Goal: Task Accomplishment & Management: Manage account settings

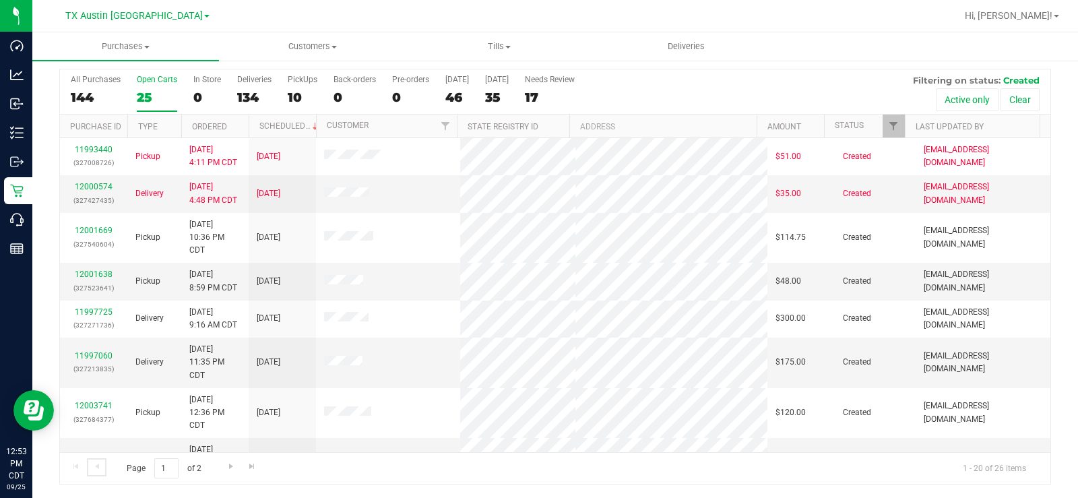
scroll to position [34, 0]
click at [147, 86] on label "Open Carts 25" at bounding box center [157, 93] width 40 height 37
click at [0, 0] on input "Open Carts 25" at bounding box center [0, 0] width 0 height 0
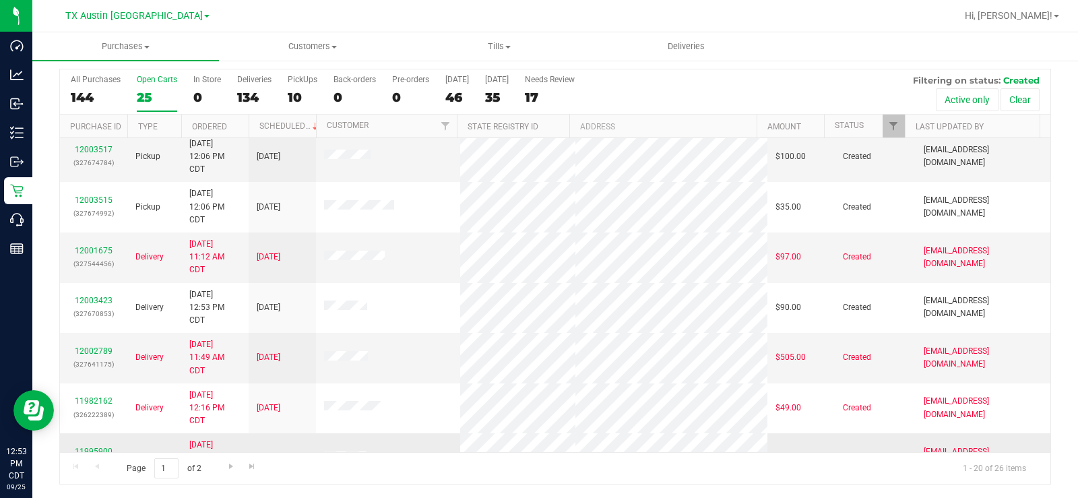
scroll to position [331, 0]
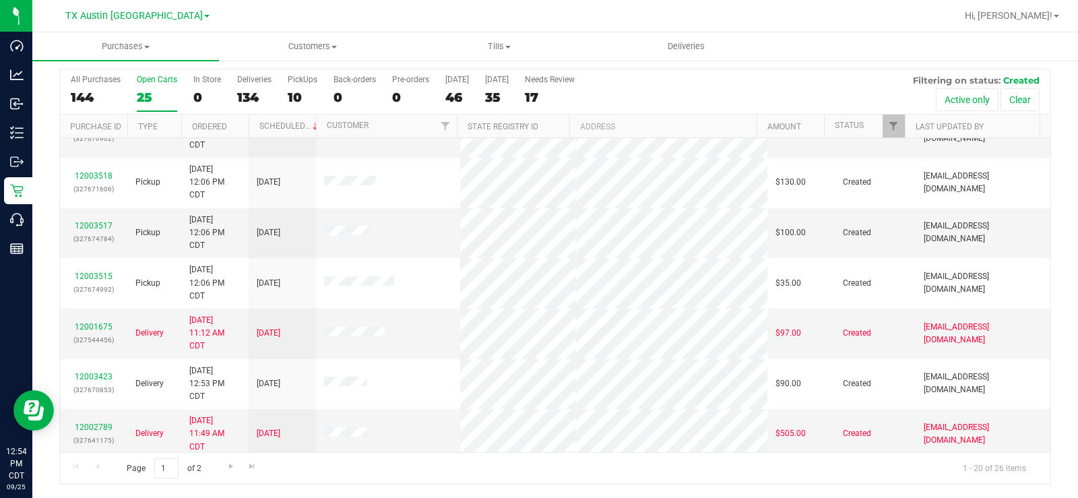
click at [146, 90] on div "25" at bounding box center [157, 98] width 40 height 16
click at [0, 0] on input "Open Carts 25" at bounding box center [0, 0] width 0 height 0
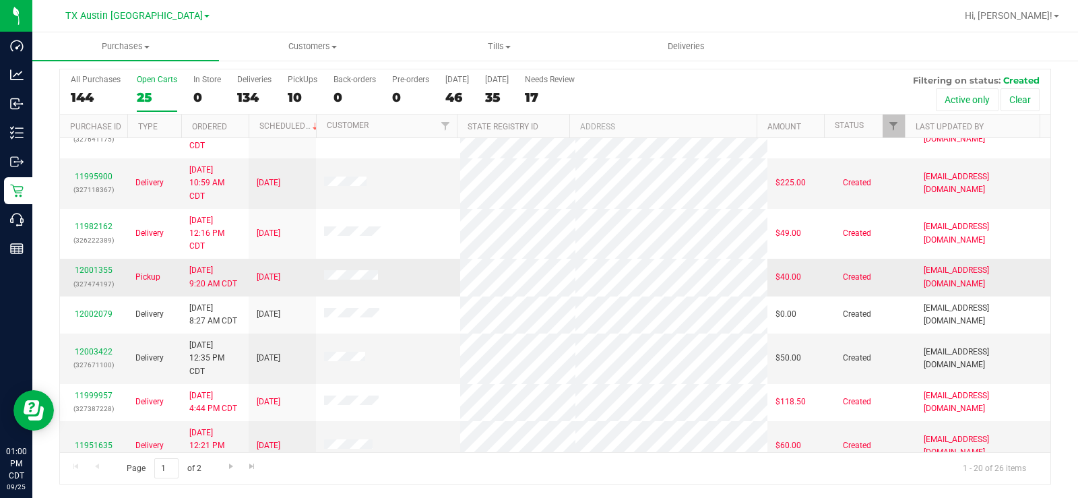
scroll to position [601, 0]
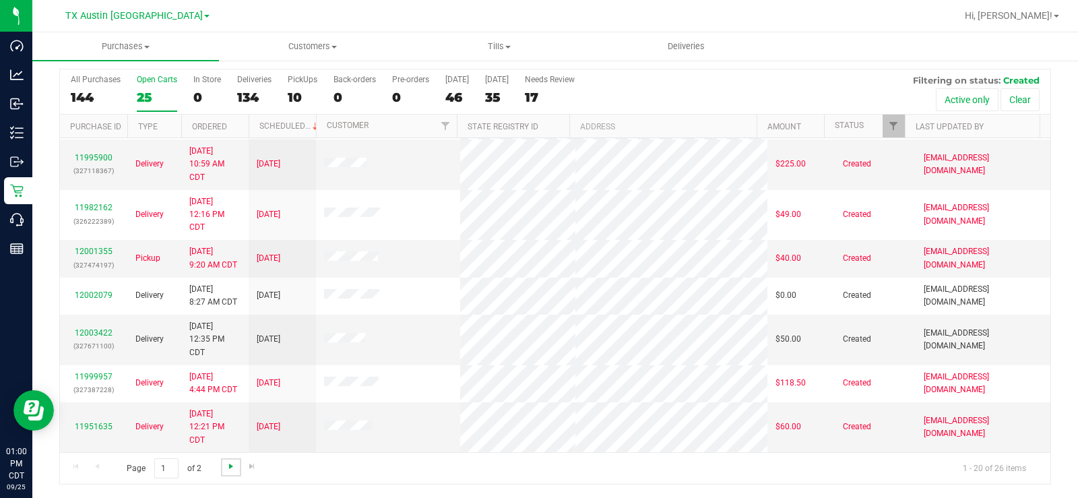
click at [228, 376] on span "Go to the next page" at bounding box center [231, 466] width 11 height 11
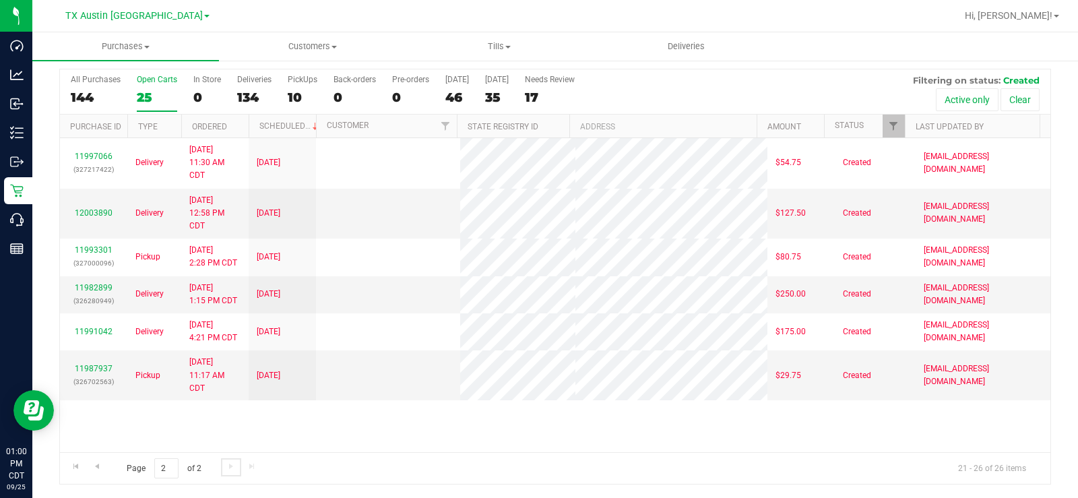
scroll to position [0, 0]
click at [101, 376] on span "Go to the previous page" at bounding box center [97, 466] width 11 height 11
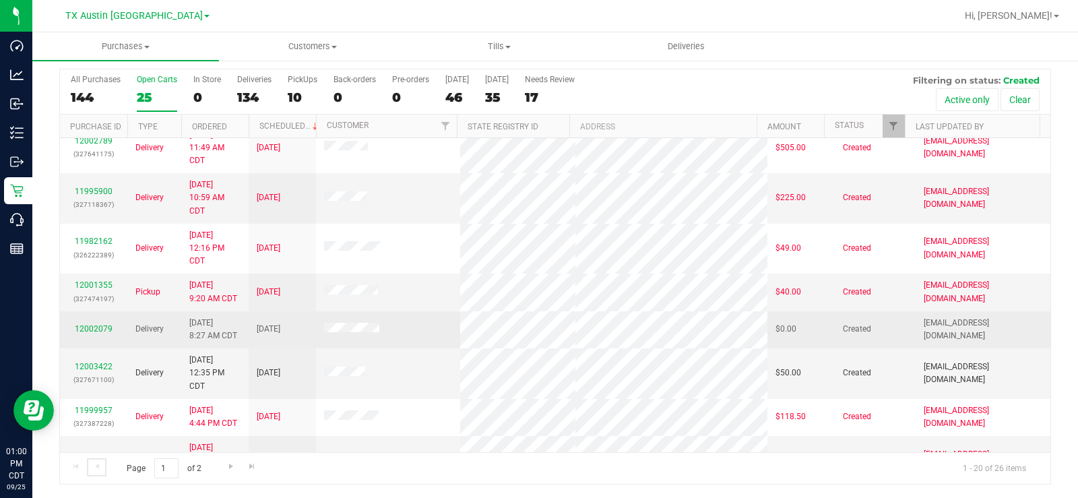
scroll to position [601, 0]
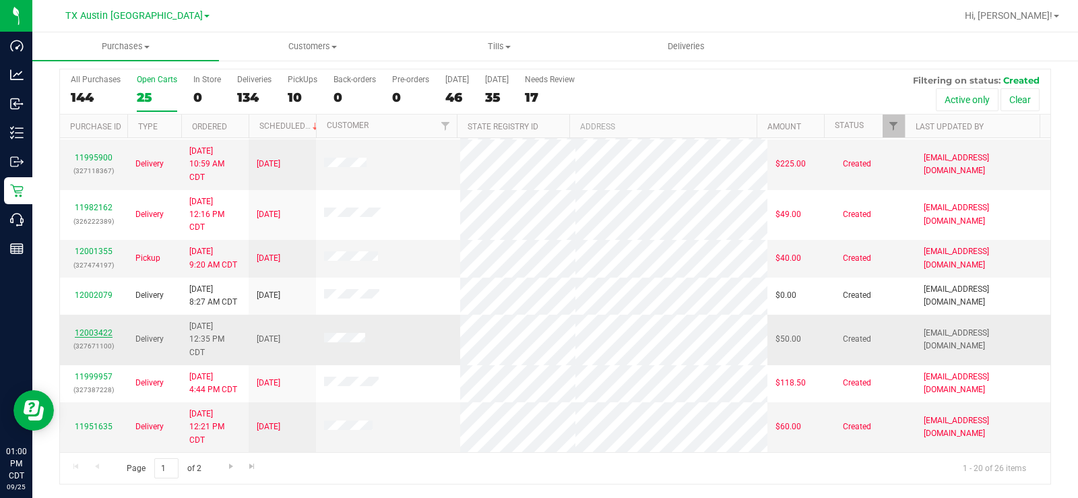
click at [90, 334] on link "12003422" at bounding box center [94, 332] width 38 height 9
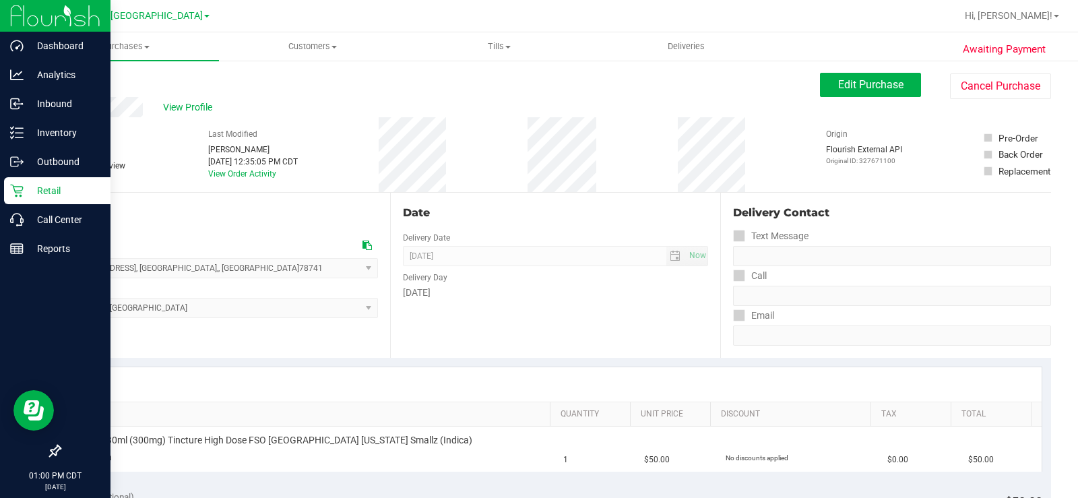
click at [24, 193] on p "Retail" at bounding box center [64, 191] width 81 height 16
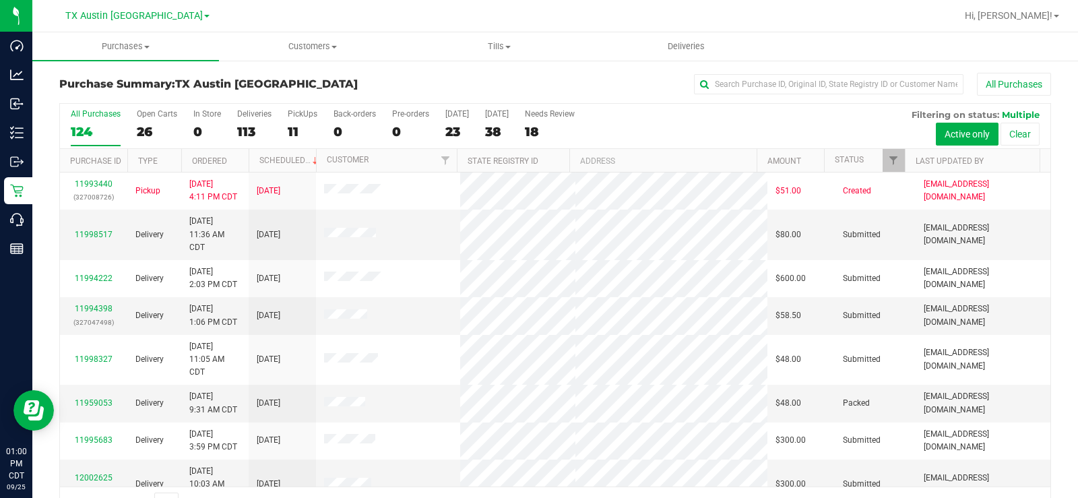
click at [142, 128] on div "26" at bounding box center [157, 132] width 40 height 16
click at [0, 0] on input "Open Carts 26" at bounding box center [0, 0] width 0 height 0
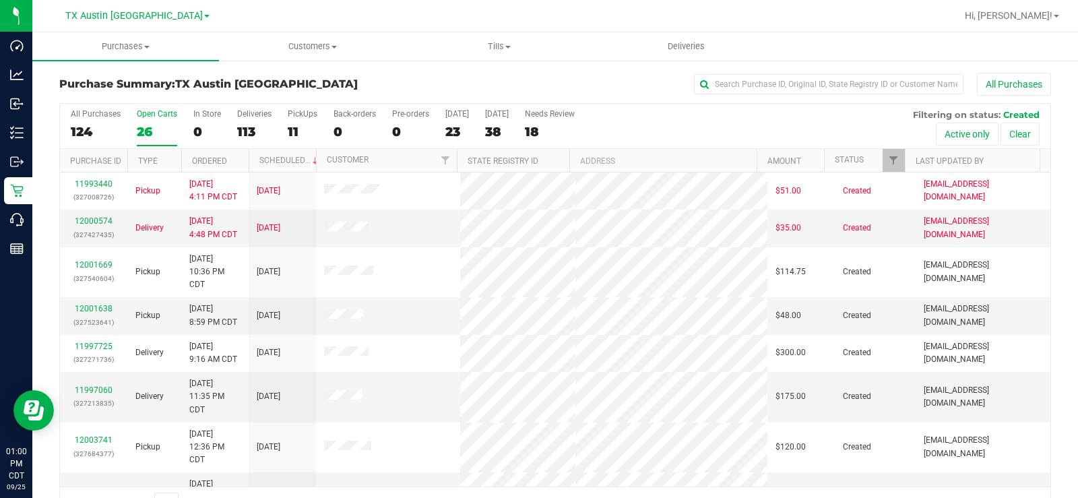
click at [142, 129] on div "26" at bounding box center [157, 132] width 40 height 16
click at [0, 0] on input "Open Carts 26" at bounding box center [0, 0] width 0 height 0
click at [143, 119] on label "Open Carts 26" at bounding box center [157, 127] width 40 height 37
click at [0, 0] on input "Open Carts 26" at bounding box center [0, 0] width 0 height 0
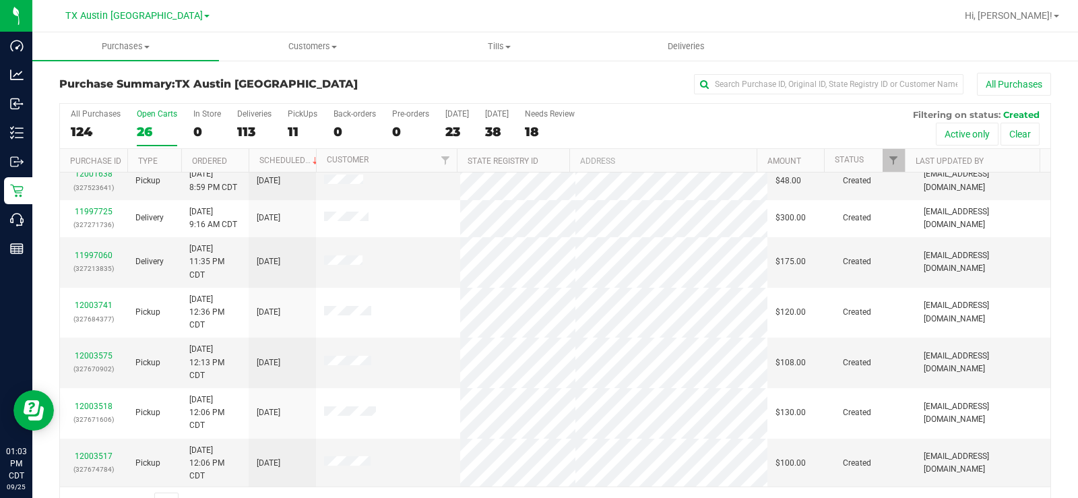
scroll to position [202, 0]
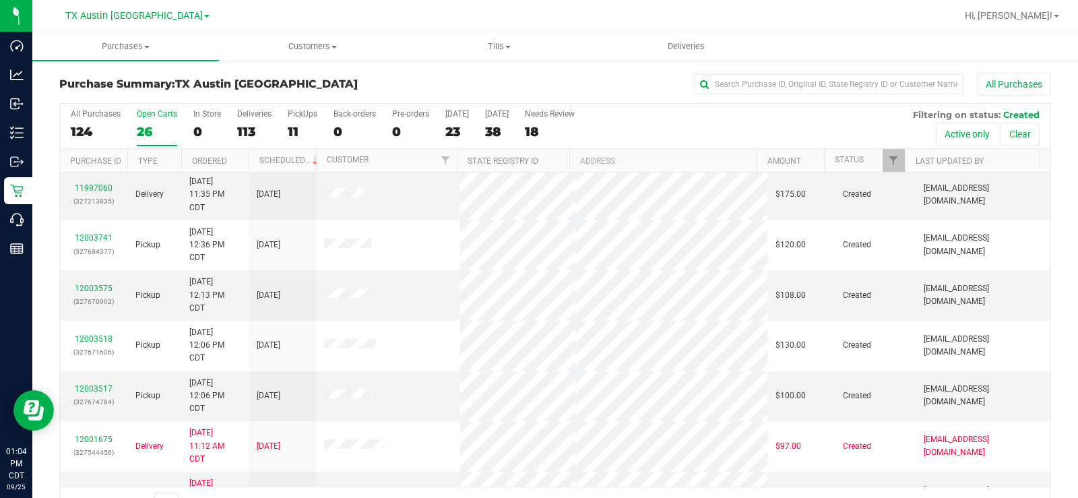
click at [148, 127] on div "26" at bounding box center [157, 132] width 40 height 16
click at [0, 0] on input "Open Carts 26" at bounding box center [0, 0] width 0 height 0
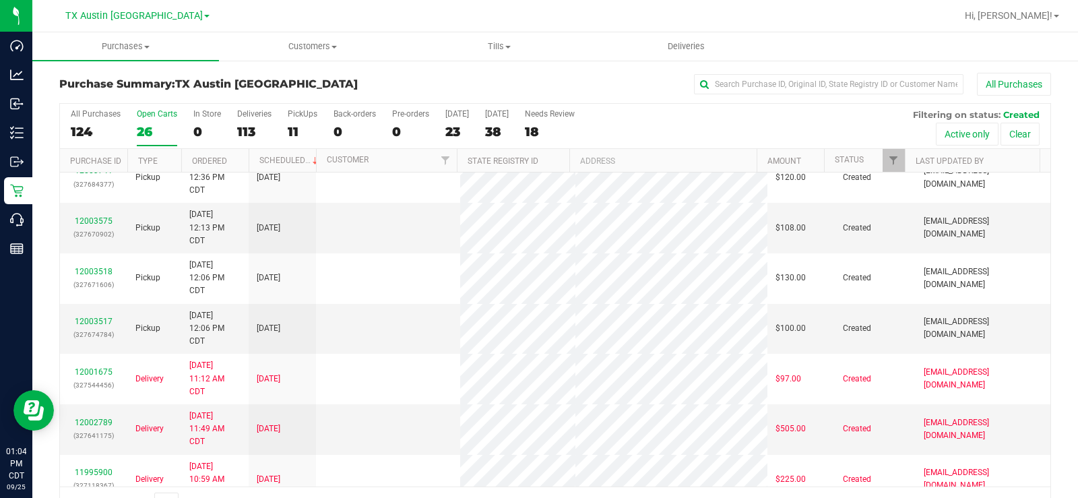
scroll to position [0, 0]
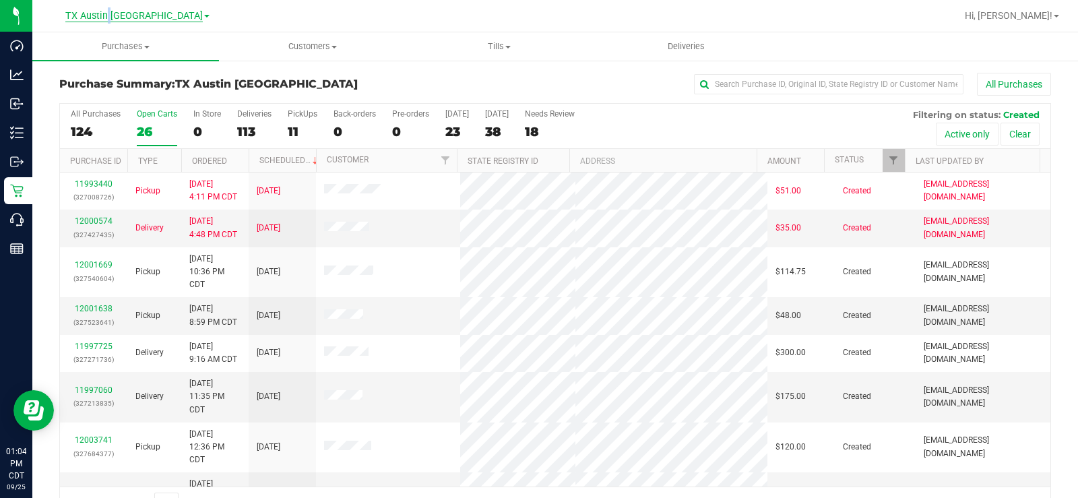
click at [142, 16] on span "TX Austin [GEOGRAPHIC_DATA]" at bounding box center [133, 16] width 137 height 12
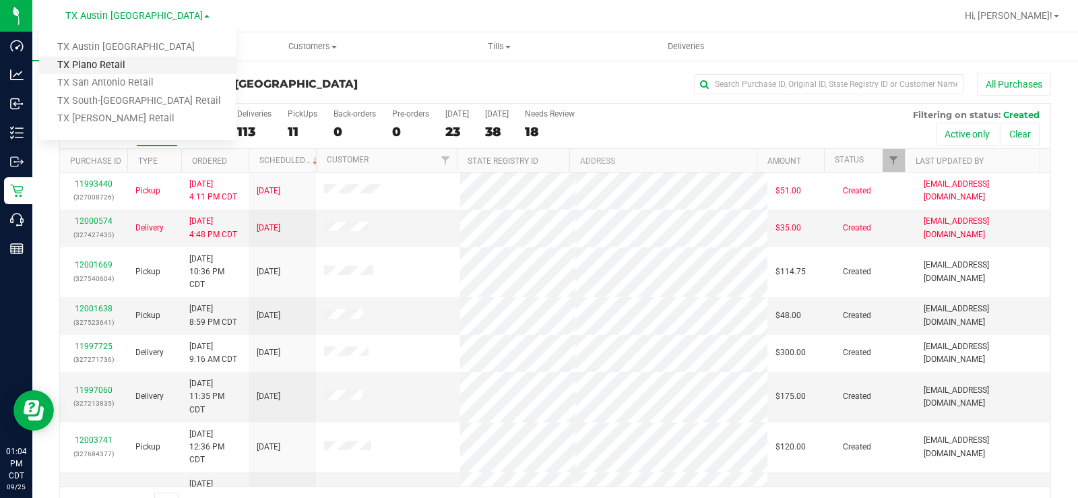
click at [119, 59] on link "TX Plano Retail" at bounding box center [137, 66] width 197 height 18
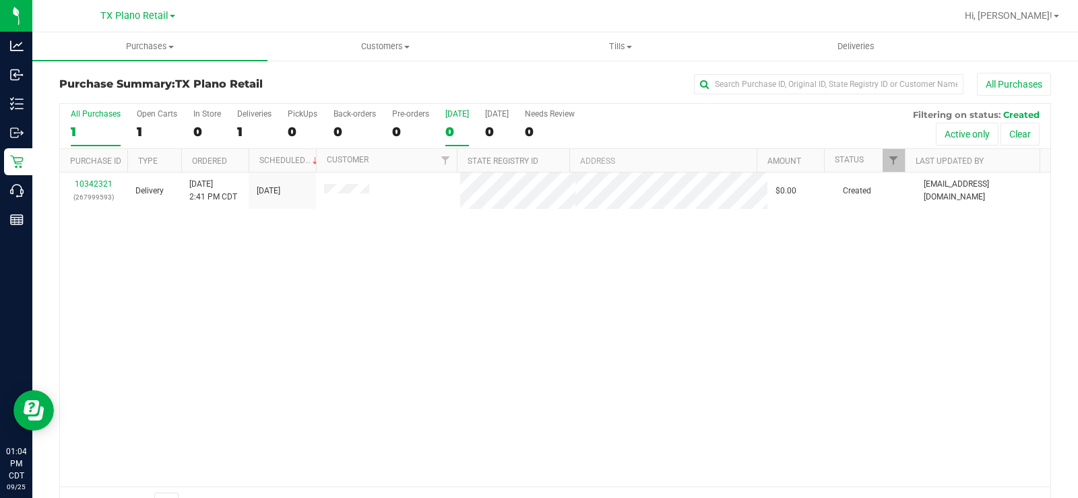
click at [455, 117] on div "[DATE]" at bounding box center [457, 113] width 24 height 9
click at [0, 0] on input "Today 0" at bounding box center [0, 0] width 0 height 0
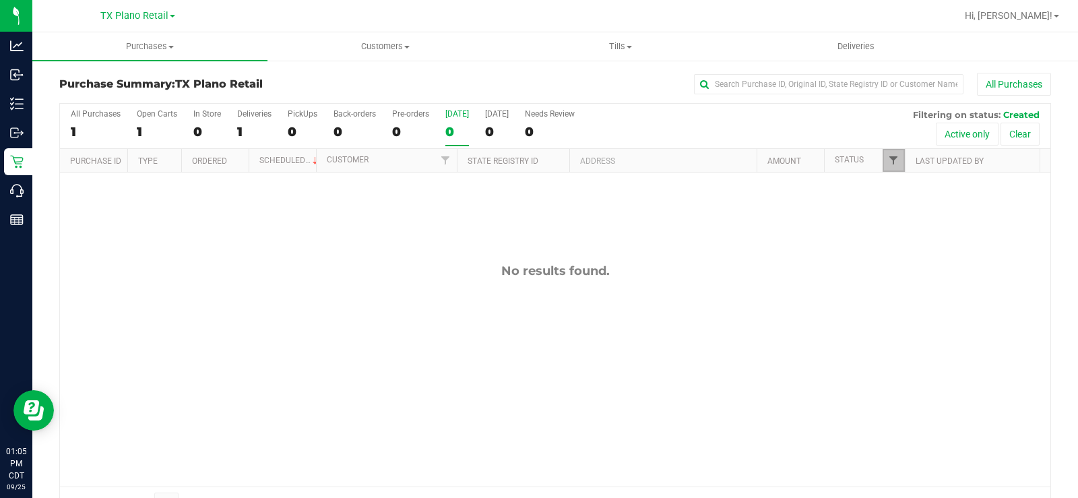
click at [862, 162] on span "Filter" at bounding box center [893, 160] width 11 height 11
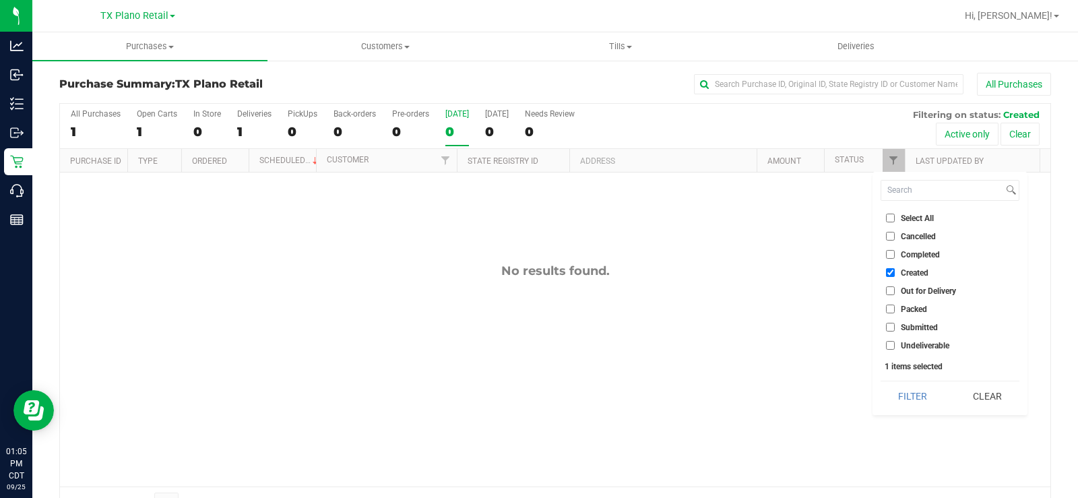
click at [862, 287] on input "Out for Delivery" at bounding box center [890, 290] width 9 height 9
checkbox input "true"
click at [862, 305] on input "Packed" at bounding box center [890, 309] width 9 height 9
checkbox input "true"
click at [862, 327] on input "Submitted" at bounding box center [890, 327] width 9 height 9
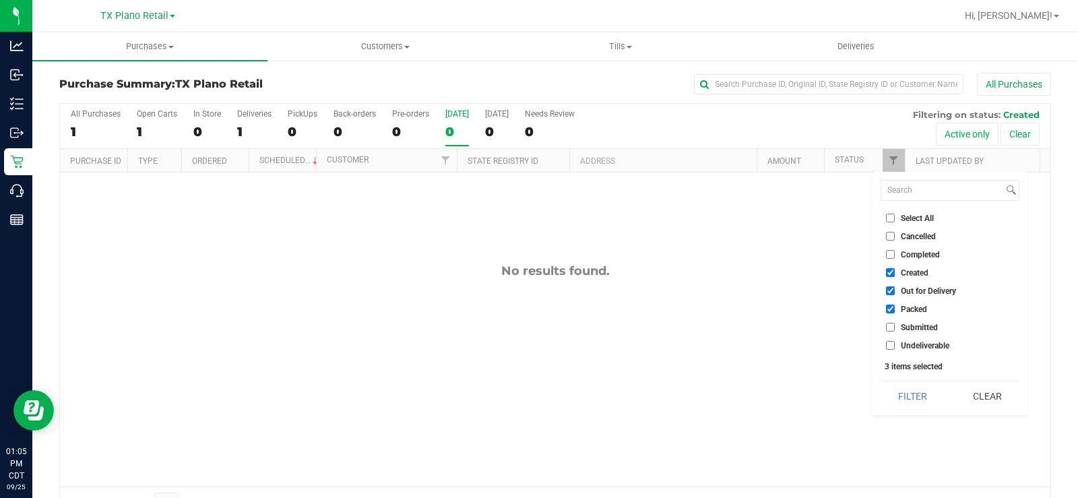
checkbox input "true"
click at [862, 376] on button "Filter" at bounding box center [913, 396] width 65 height 30
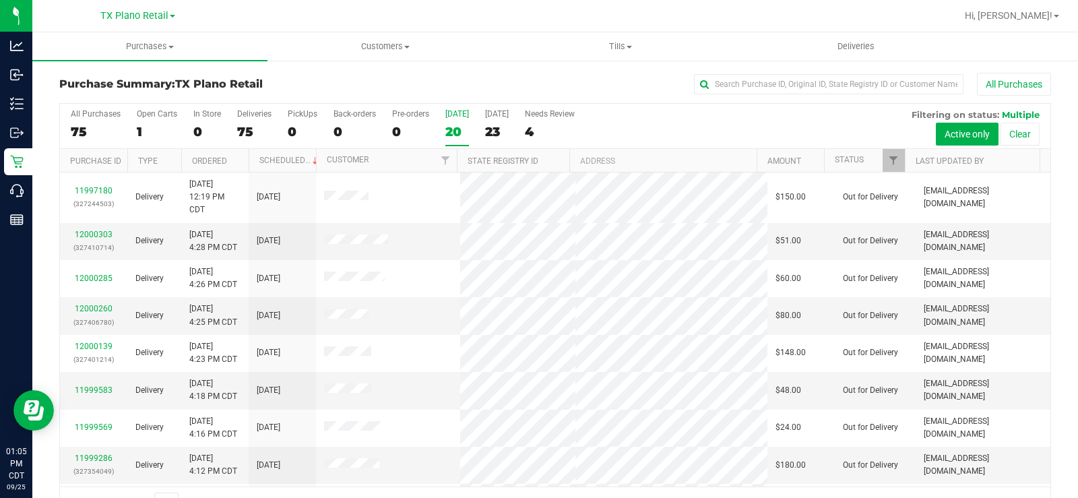
click at [458, 131] on div "20" at bounding box center [457, 132] width 24 height 16
click at [0, 0] on input "Today 20" at bounding box center [0, 0] width 0 height 0
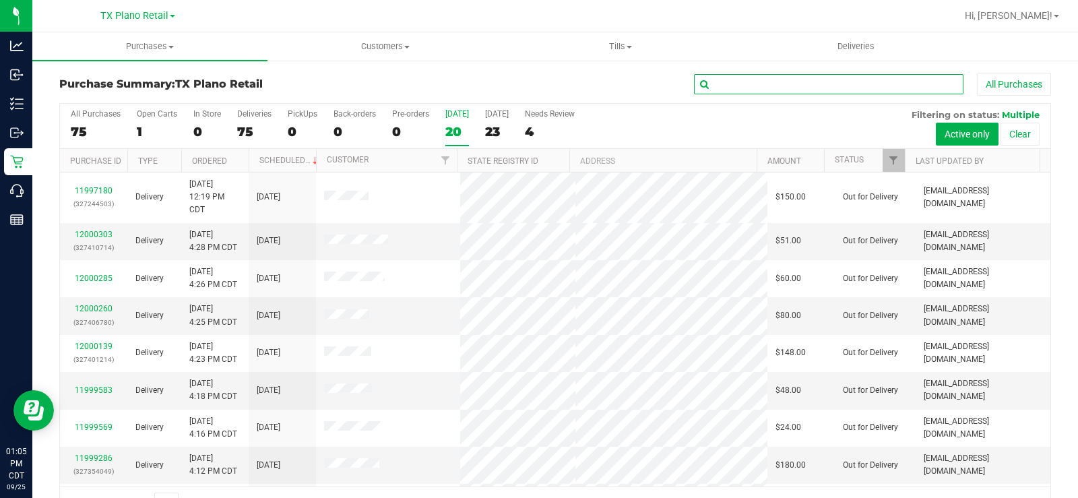
click at [727, 85] on input "text" at bounding box center [829, 84] width 270 height 20
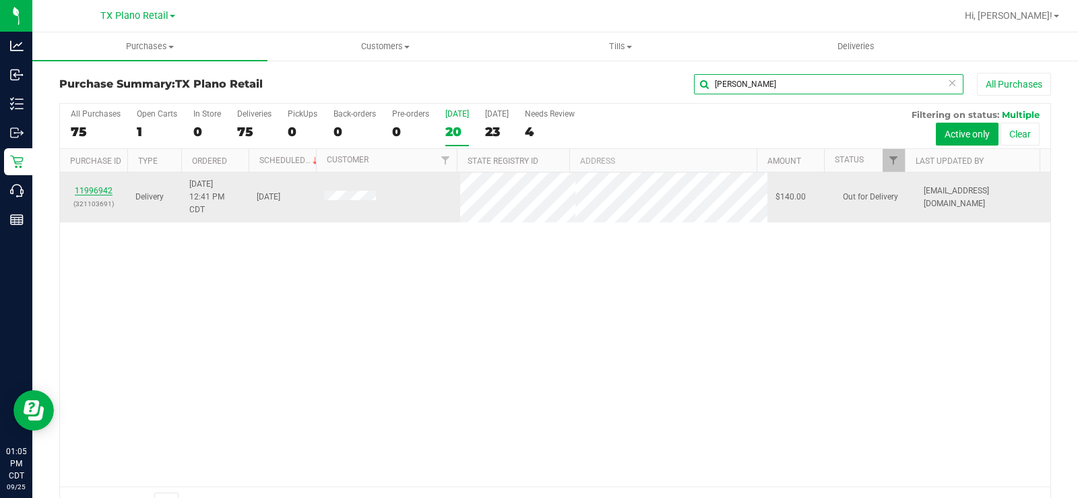
type input "garr"
click at [96, 191] on link "11996942" at bounding box center [94, 190] width 38 height 9
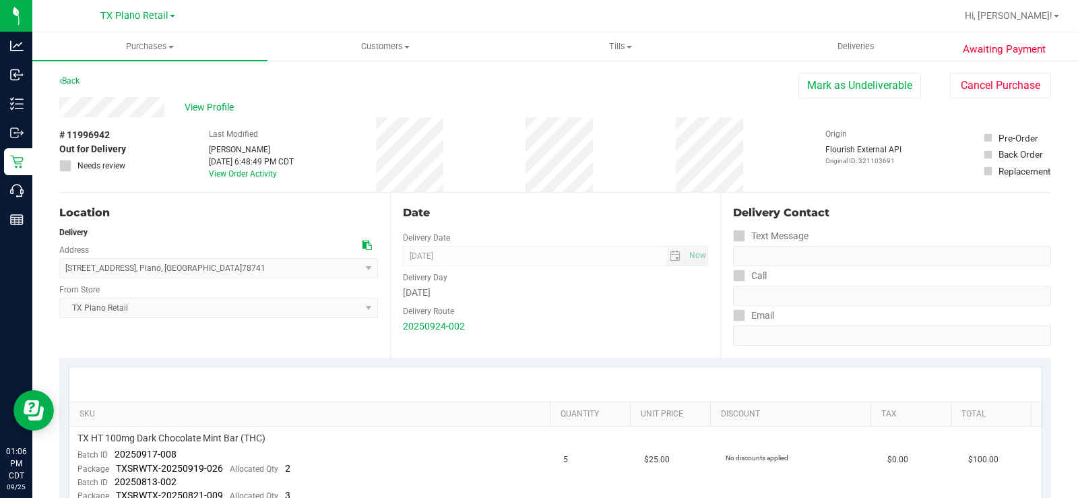
drag, startPoint x: 828, startPoint y: 86, endPoint x: 601, endPoint y: 90, distance: 226.5
click at [828, 86] on button "Mark as Undeliverable" at bounding box center [860, 86] width 123 height 26
click at [839, 86] on button "Mark as Packed" at bounding box center [870, 86] width 101 height 26
click at [838, 88] on button "Send Back to Created" at bounding box center [861, 86] width 119 height 26
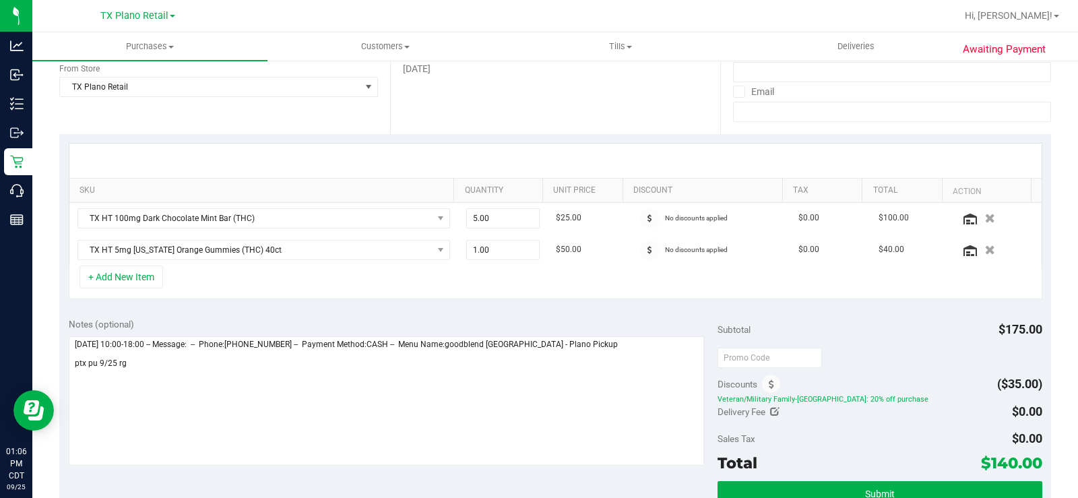
scroll to position [270, 0]
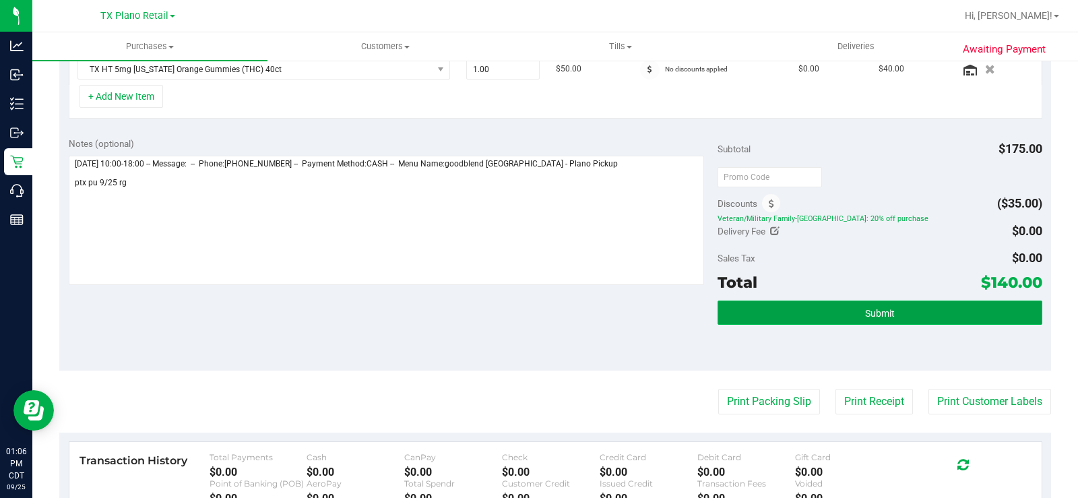
click at [862, 311] on span "Submit" at bounding box center [880, 313] width 30 height 11
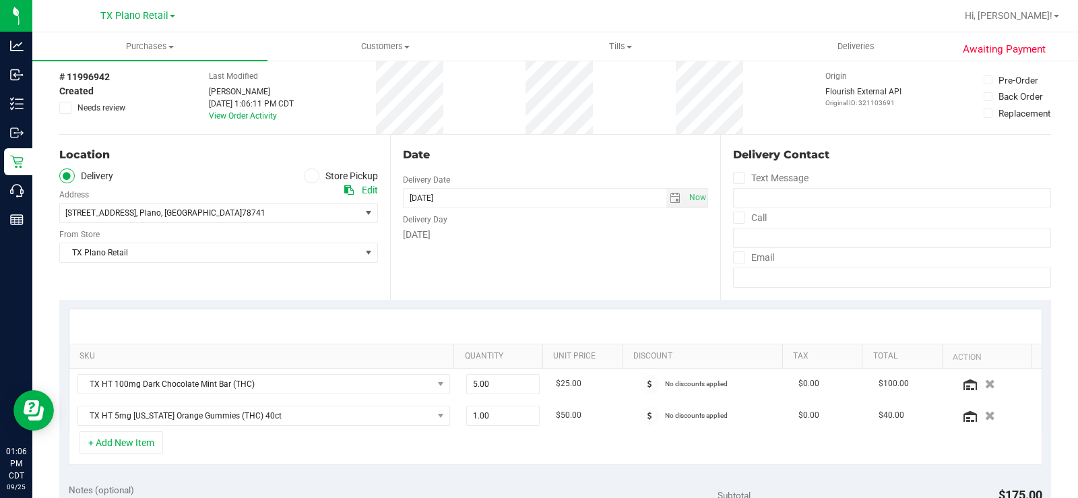
scroll to position [47, 0]
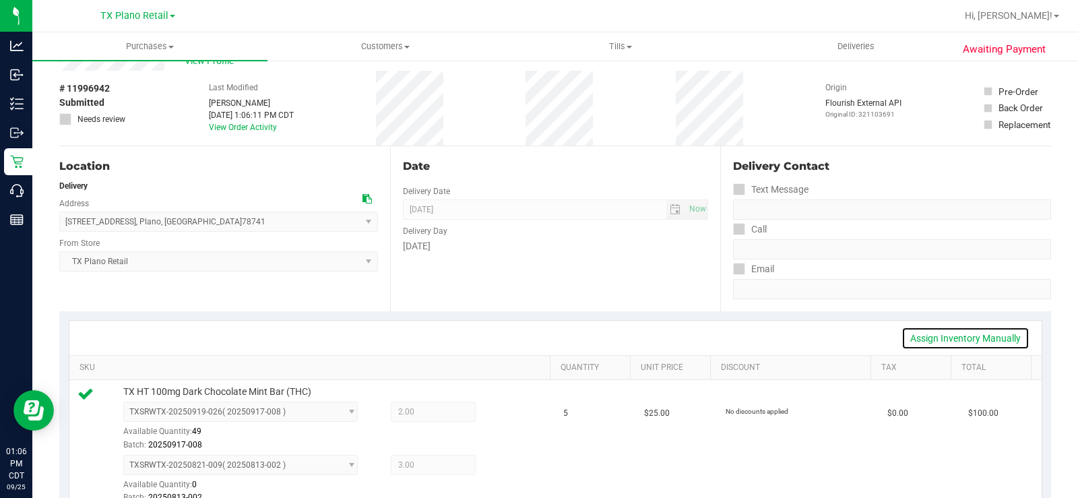
click at [862, 338] on link "Assign Inventory Manually" at bounding box center [966, 338] width 128 height 23
click at [496, 376] on icon at bounding box center [503, 414] width 14 height 16
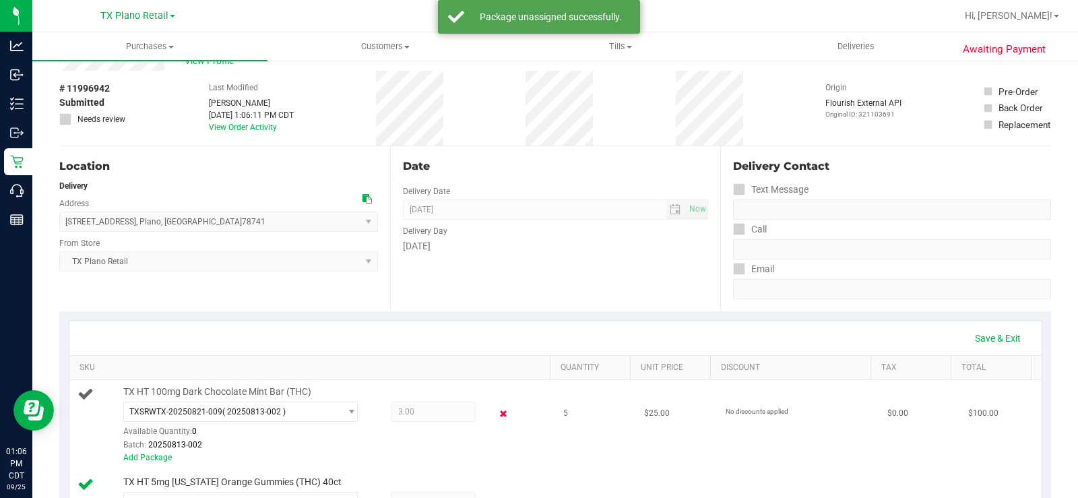
click at [496, 376] on icon at bounding box center [503, 414] width 14 height 16
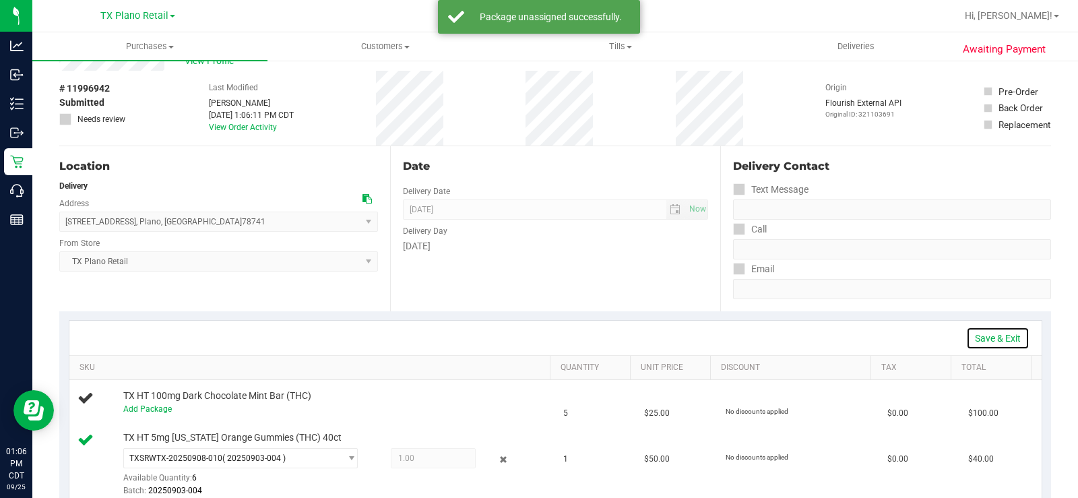
click at [862, 339] on link "Save & Exit" at bounding box center [997, 338] width 63 height 23
click at [862, 338] on link "Assign Inventory Manually" at bounding box center [966, 338] width 128 height 23
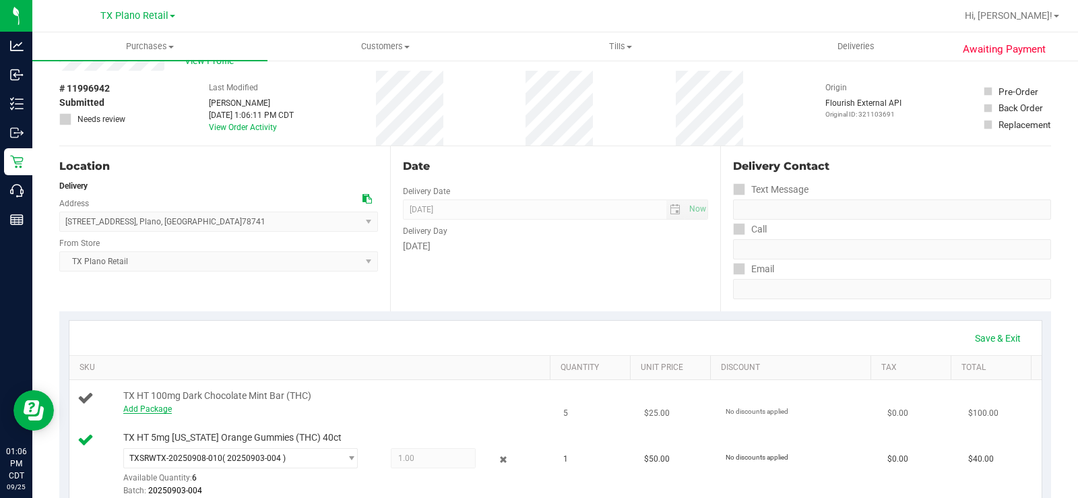
click at [144, 376] on link "Add Package" at bounding box center [147, 408] width 49 height 9
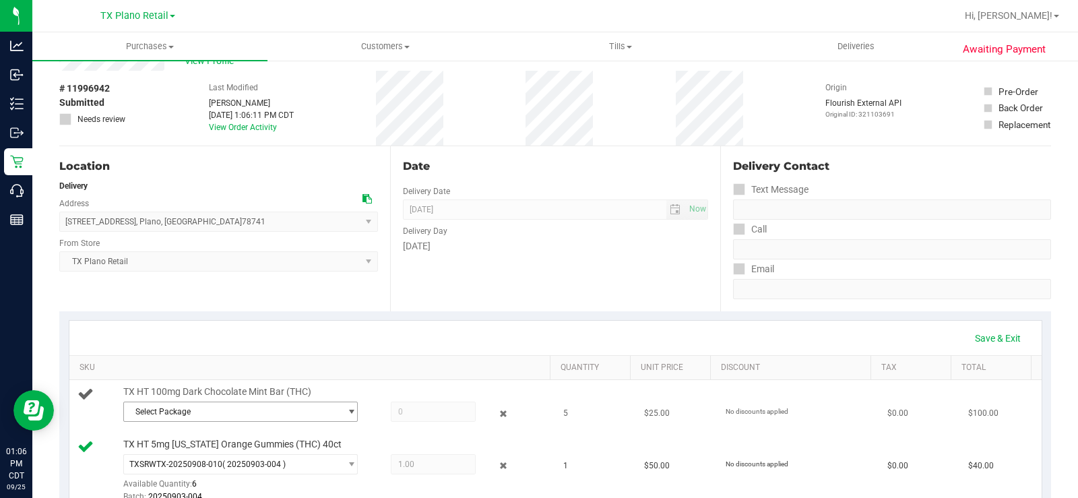
click at [157, 376] on span "Select Package" at bounding box center [232, 411] width 216 height 19
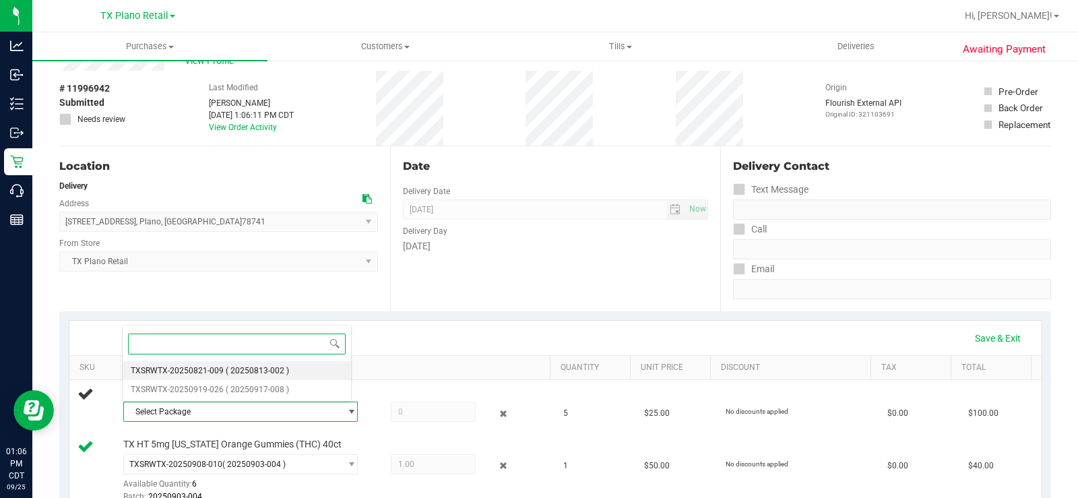
click at [189, 369] on span "TXSRWTX-20250821-009" at bounding box center [177, 370] width 93 height 9
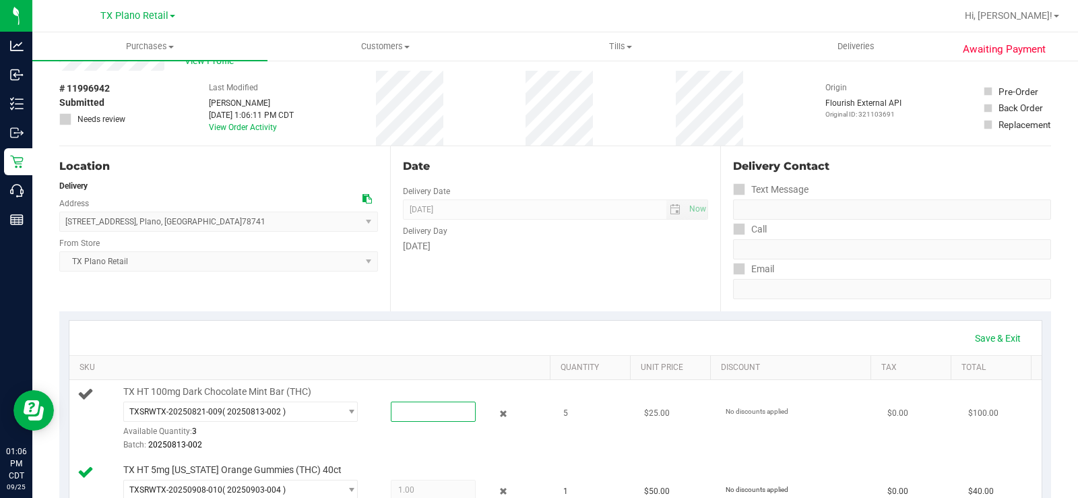
click at [405, 376] on span at bounding box center [433, 412] width 85 height 20
type input "2"
click at [862, 340] on link "Save & Exit" at bounding box center [997, 338] width 63 height 23
click at [862, 333] on link "Assign Inventory Manually" at bounding box center [966, 338] width 128 height 23
click at [496, 376] on icon at bounding box center [503, 414] width 14 height 16
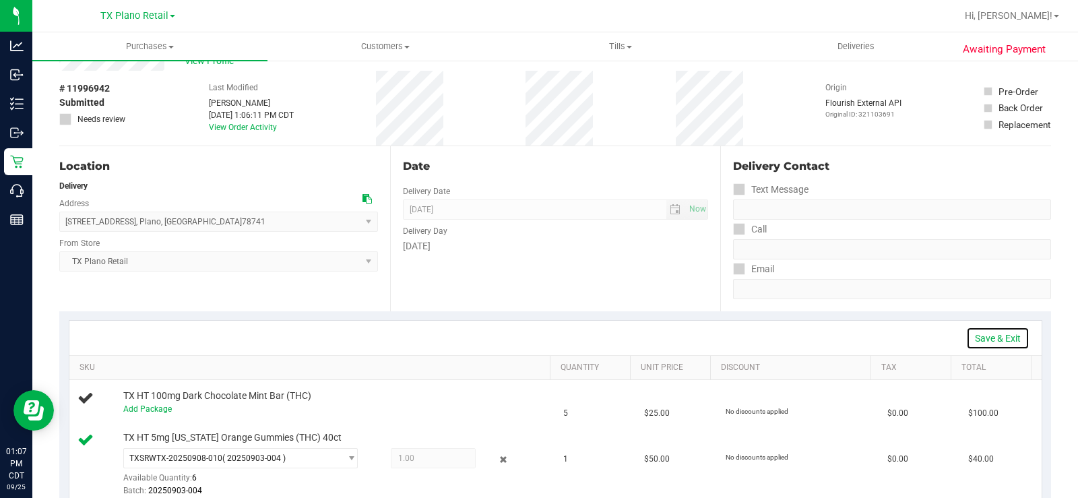
click at [862, 339] on link "Save & Exit" at bounding box center [997, 338] width 63 height 23
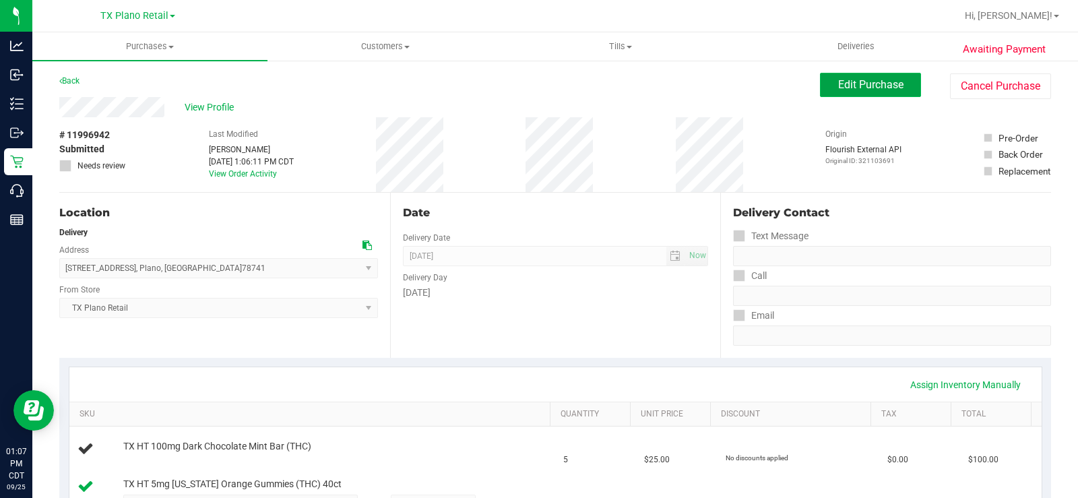
click at [838, 85] on span "Edit Purchase" at bounding box center [870, 84] width 65 height 13
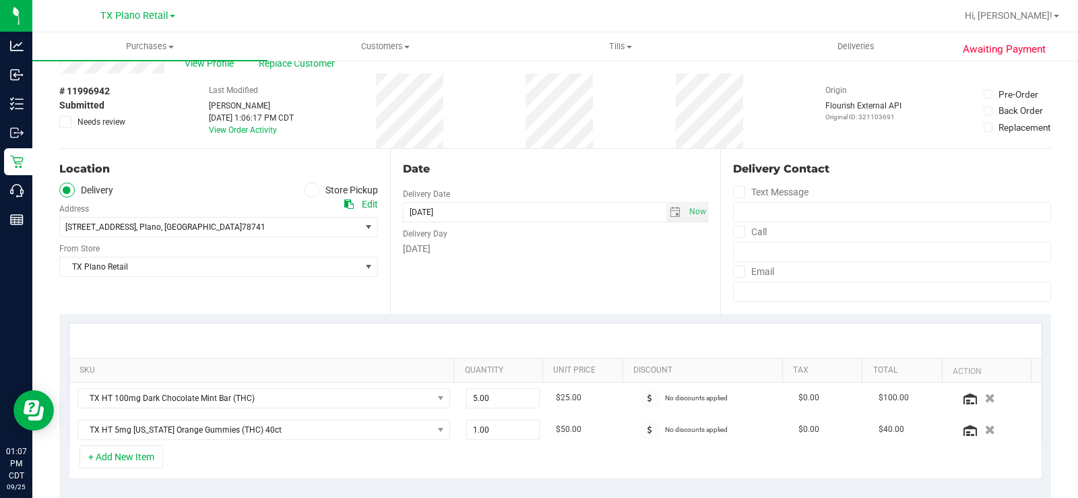
scroll to position [67, 0]
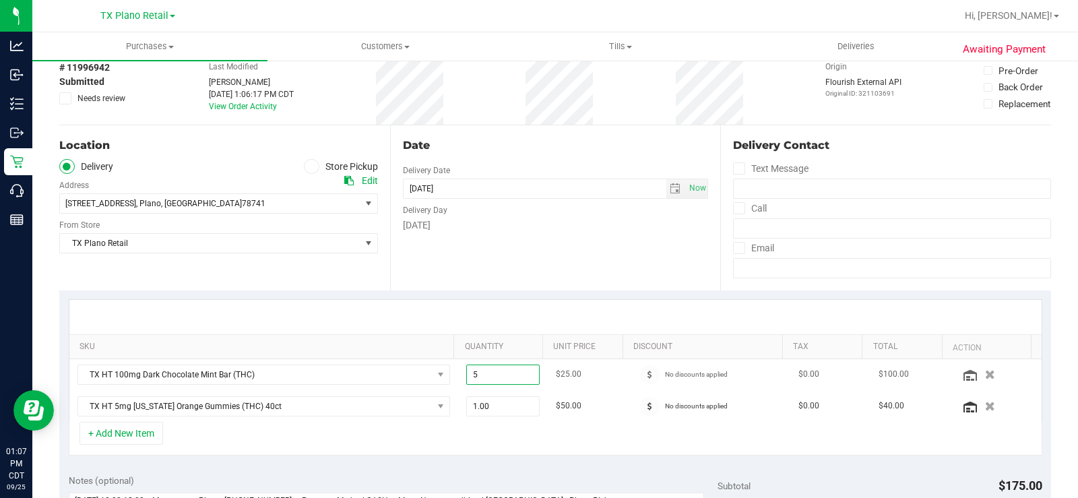
drag, startPoint x: 494, startPoint y: 382, endPoint x: 460, endPoint y: 381, distance: 34.4
click at [466, 376] on span "5.00 5" at bounding box center [502, 375] width 73 height 20
type input "4"
type input "4.00"
click at [456, 314] on div at bounding box center [555, 317] width 973 height 34
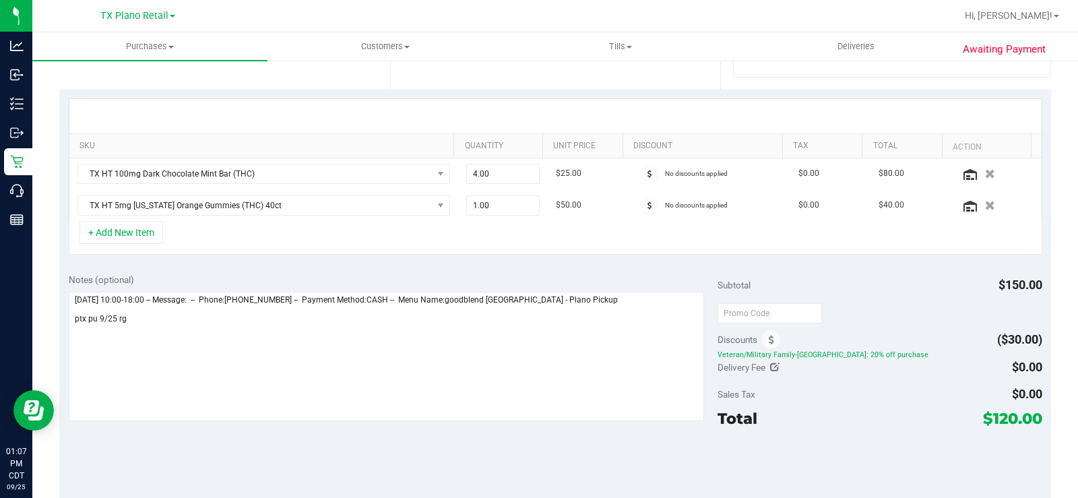
scroll to position [0, 0]
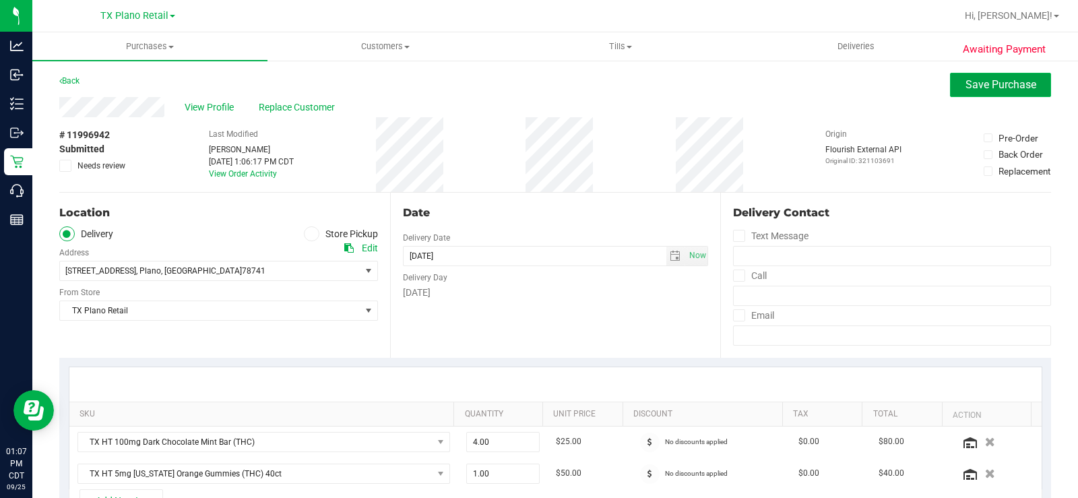
click at [862, 87] on span "Save Purchase" at bounding box center [1001, 84] width 71 height 13
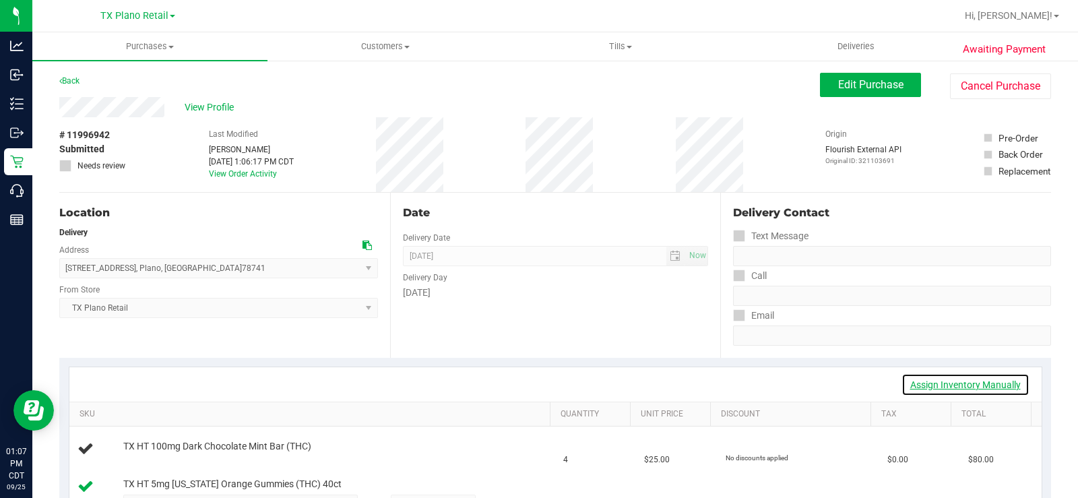
click at [862, 376] on link "Assign Inventory Manually" at bounding box center [966, 384] width 128 height 23
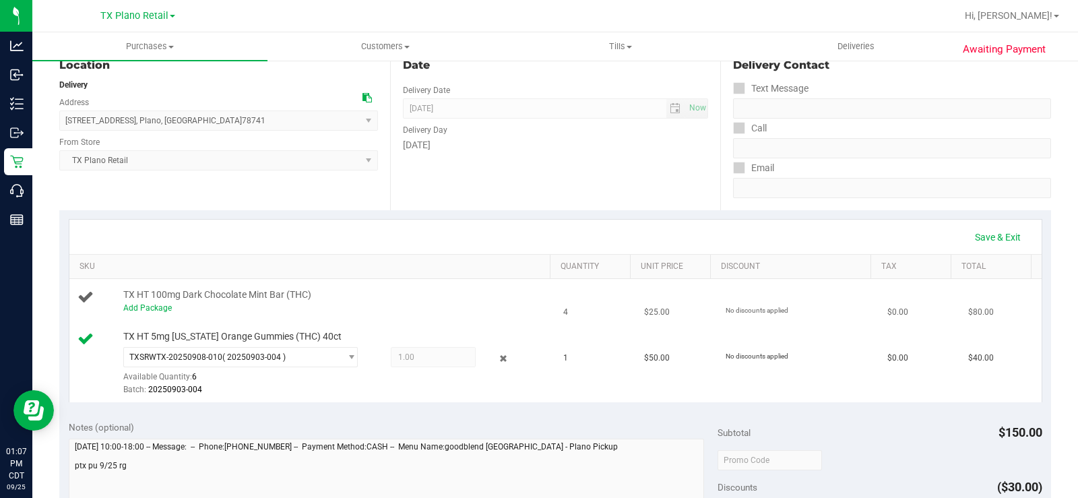
scroll to position [202, 0]
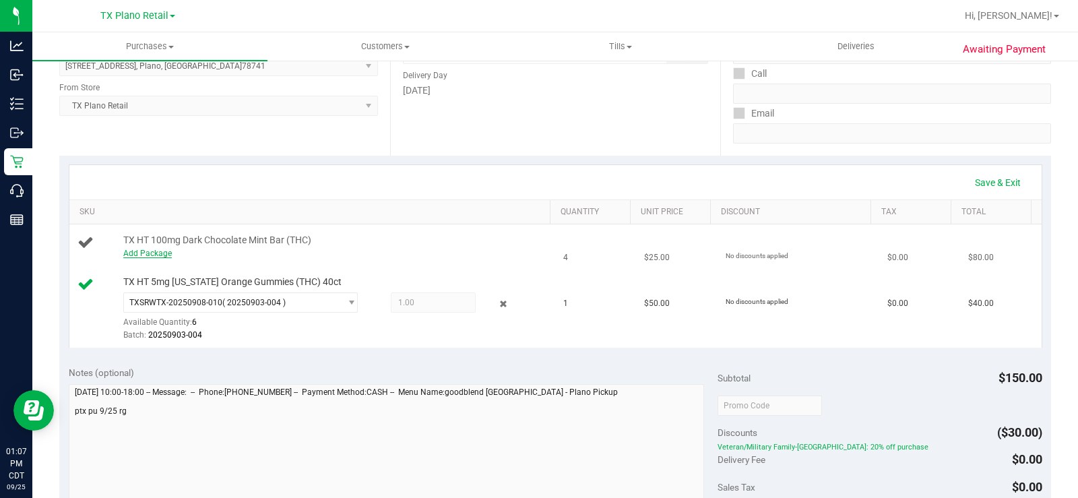
click at [154, 250] on link "Add Package" at bounding box center [147, 253] width 49 height 9
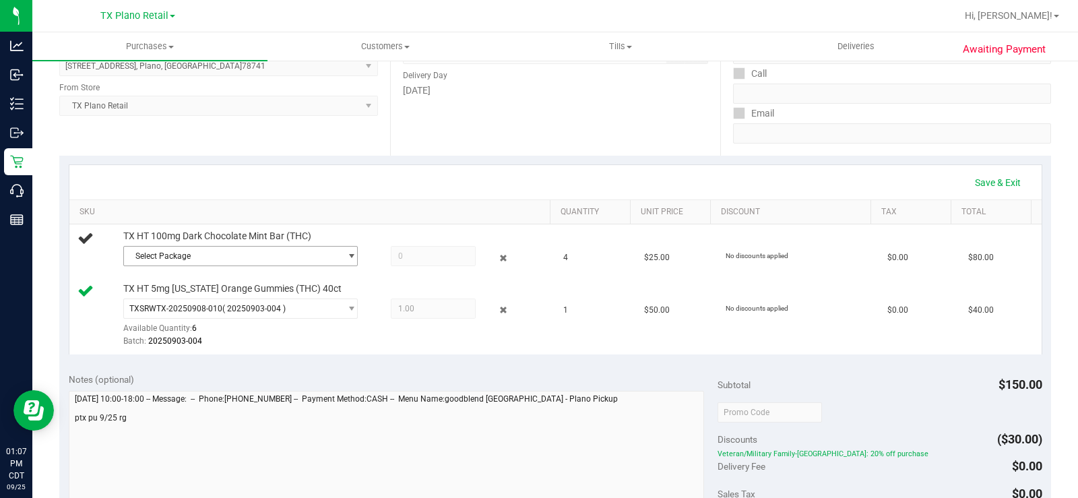
click at [154, 250] on span "Select Package" at bounding box center [232, 256] width 216 height 19
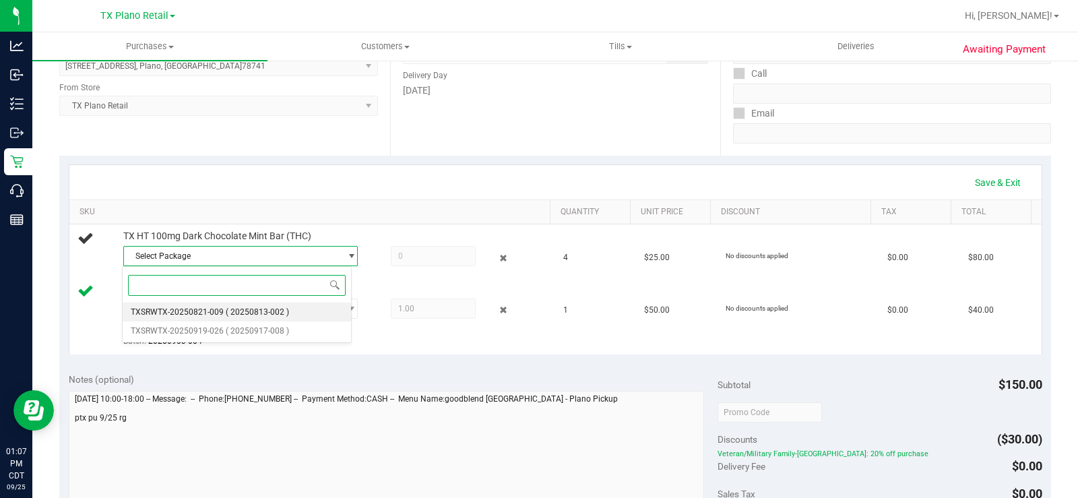
click at [163, 311] on span "TXSRWTX-20250821-009" at bounding box center [177, 311] width 93 height 9
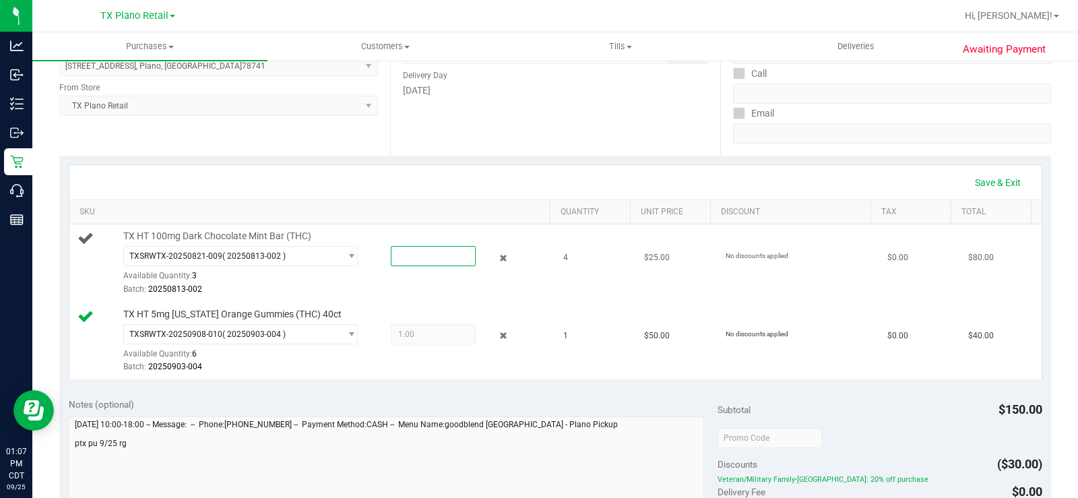
click at [416, 254] on span at bounding box center [433, 256] width 85 height 20
type input "2"
type input "2.0000"
click at [409, 293] on div "Batch: 20250813-002" at bounding box center [334, 289] width 423 height 13
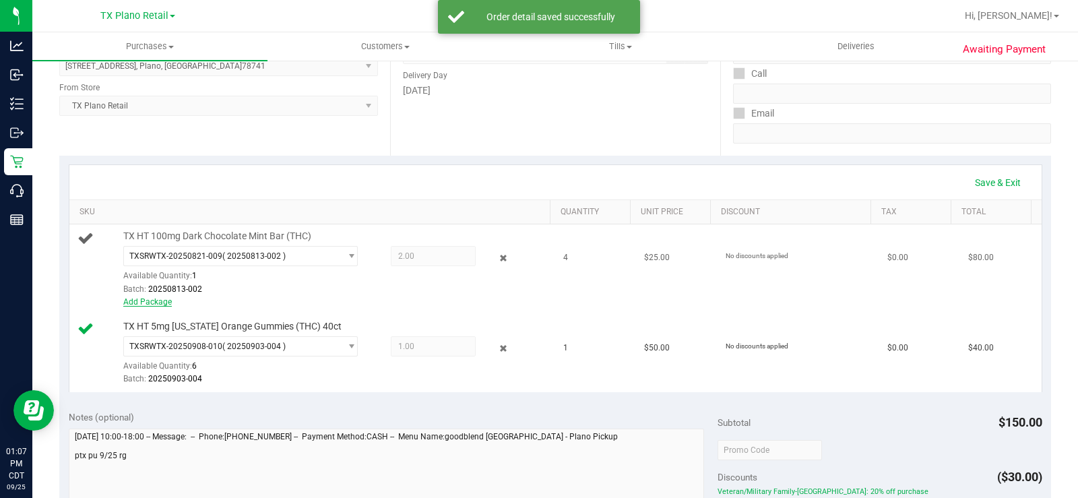
click at [156, 302] on link "Add Package" at bounding box center [147, 301] width 49 height 9
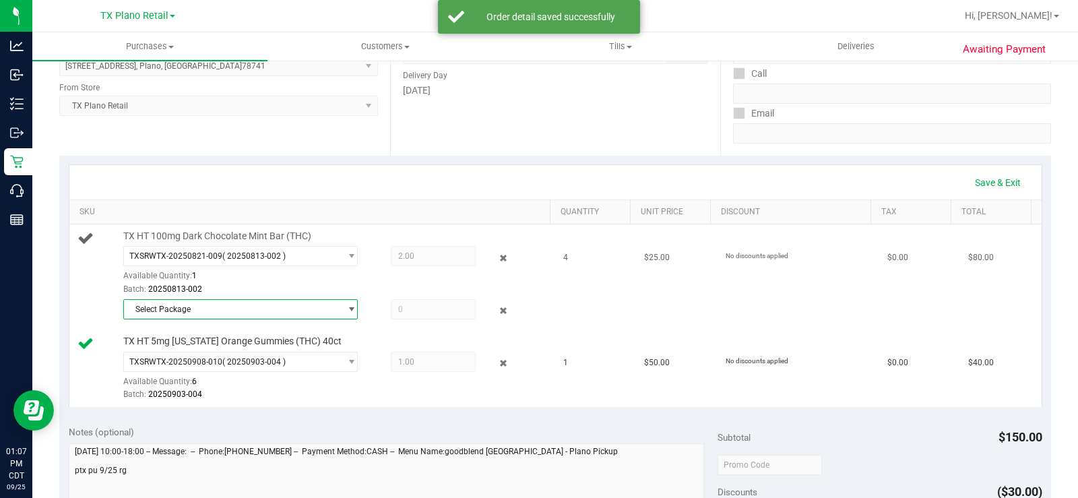
click at [171, 309] on span "Select Package" at bounding box center [232, 309] width 216 height 19
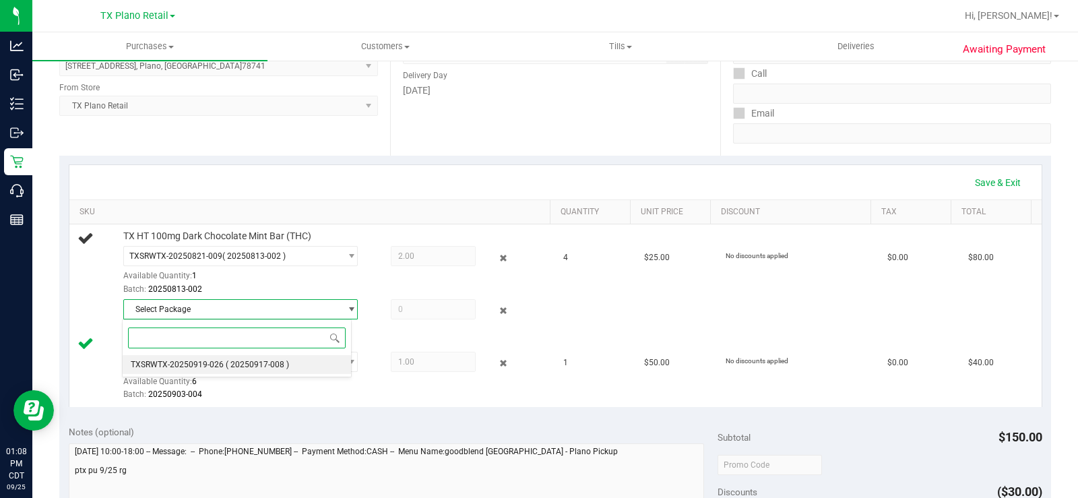
click at [190, 364] on span "TXSRWTX-20250919-026" at bounding box center [177, 364] width 93 height 9
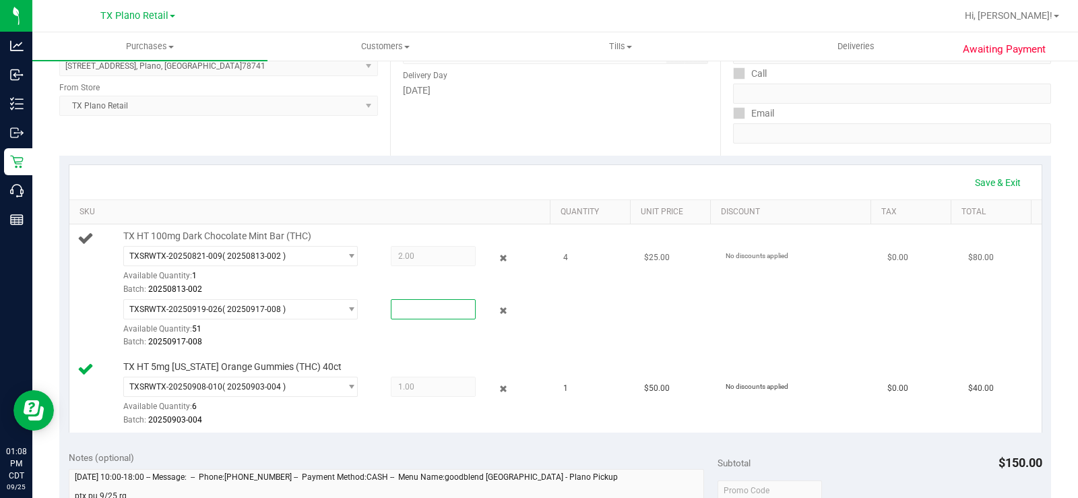
click at [429, 307] on span at bounding box center [433, 309] width 85 height 20
type input "2"
type input "2.0000"
click at [423, 330] on div "TXSRWTX-20250919-026 ( 20250917-008 ) TXSRWTX-20250919-026 Available Quantity: …" at bounding box center [334, 323] width 423 height 49
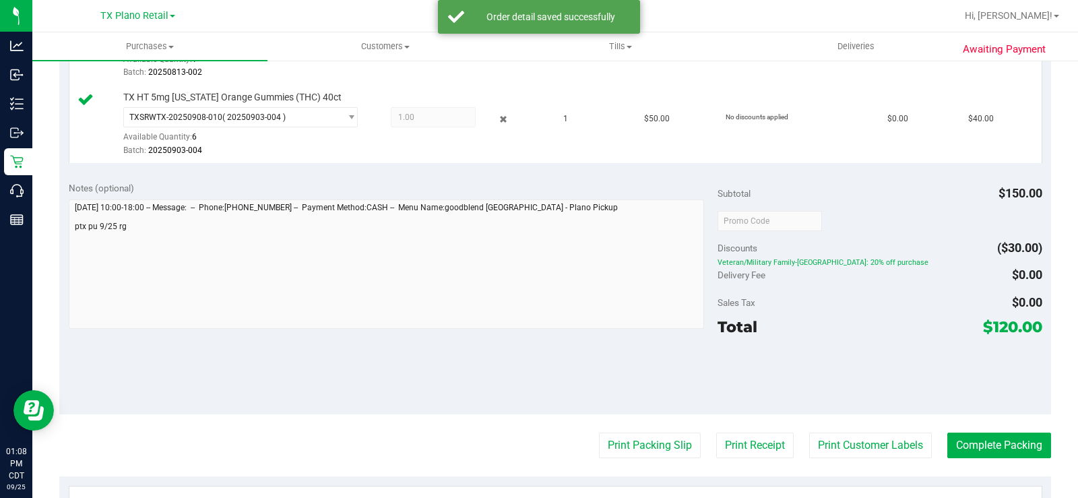
scroll to position [539, 0]
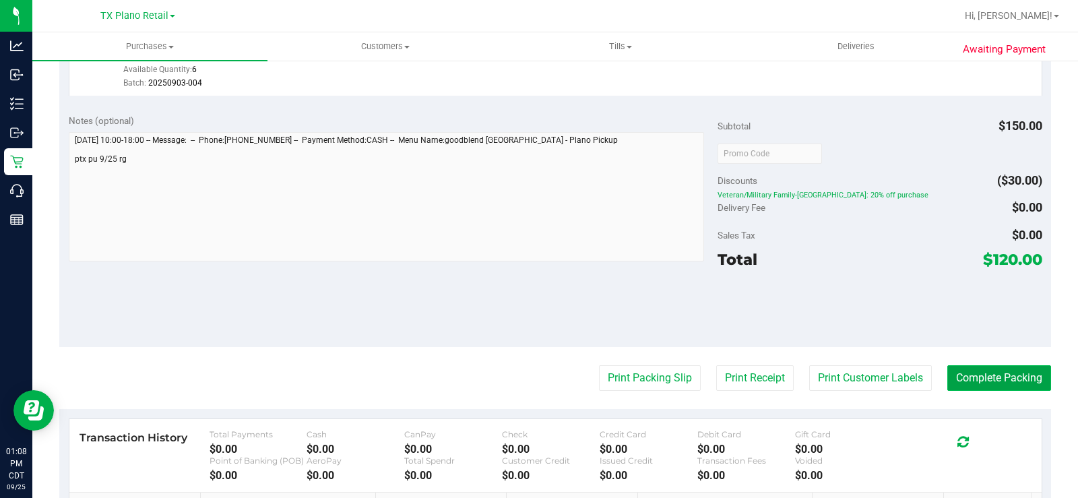
click at [862, 376] on button "Complete Packing" at bounding box center [1000, 378] width 104 height 26
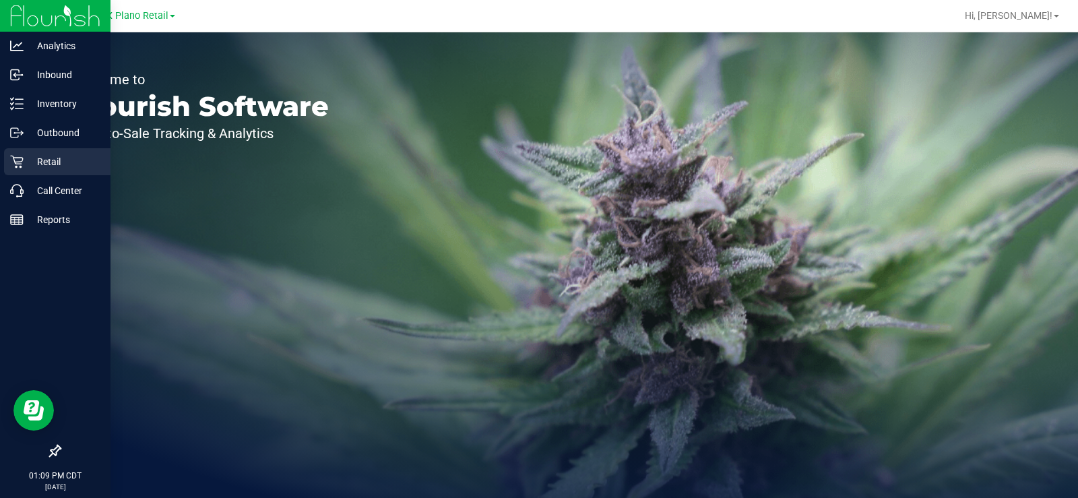
click at [19, 164] on icon at bounding box center [16, 161] width 13 height 13
click at [28, 164] on p "Retail" at bounding box center [64, 162] width 81 height 16
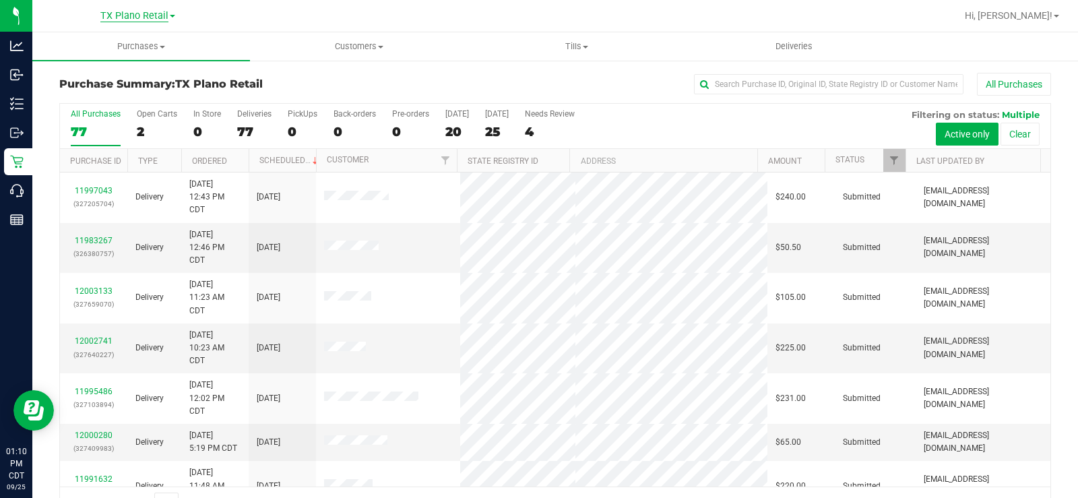
click at [121, 14] on span "TX Plano Retail" at bounding box center [134, 16] width 68 height 12
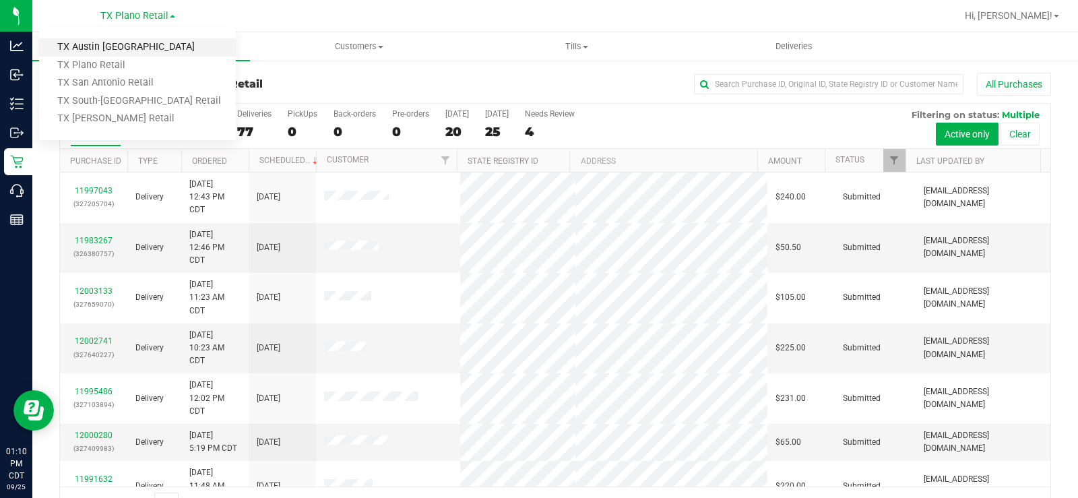
click at [117, 42] on link "TX Austin [GEOGRAPHIC_DATA]" at bounding box center [137, 47] width 197 height 18
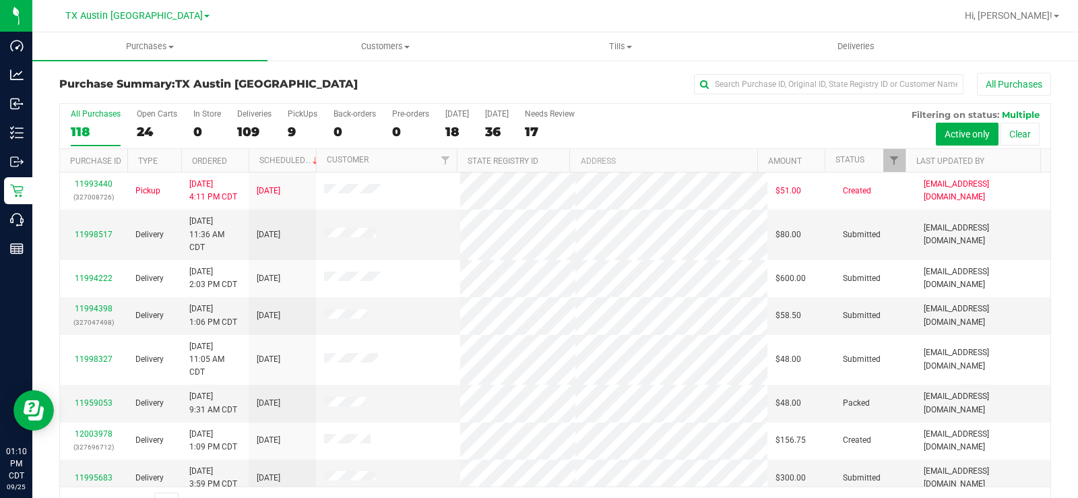
click at [146, 116] on div "Open Carts" at bounding box center [157, 113] width 40 height 9
click at [0, 0] on input "Open Carts 24" at bounding box center [0, 0] width 0 height 0
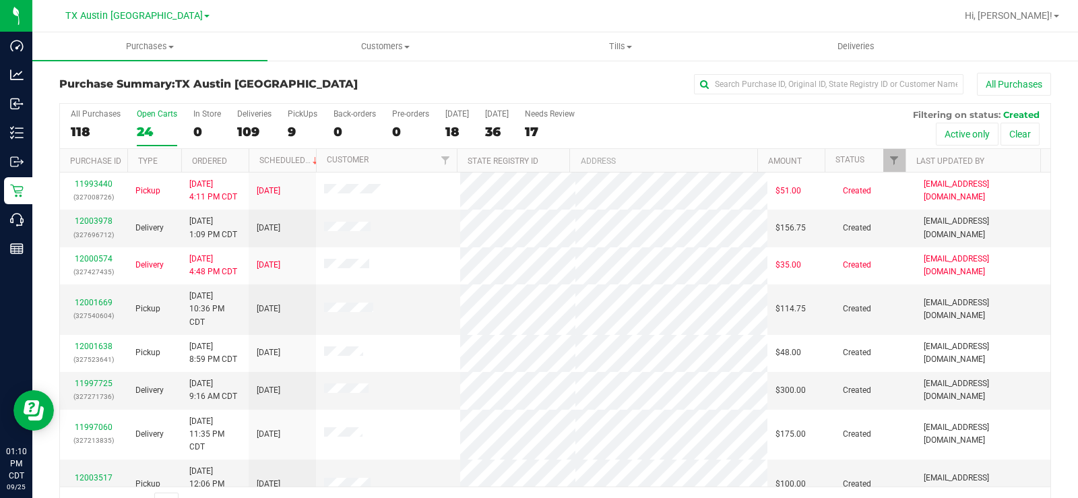
click at [140, 127] on div "24" at bounding box center [157, 132] width 40 height 16
click at [0, 0] on input "Open Carts 24" at bounding box center [0, 0] width 0 height 0
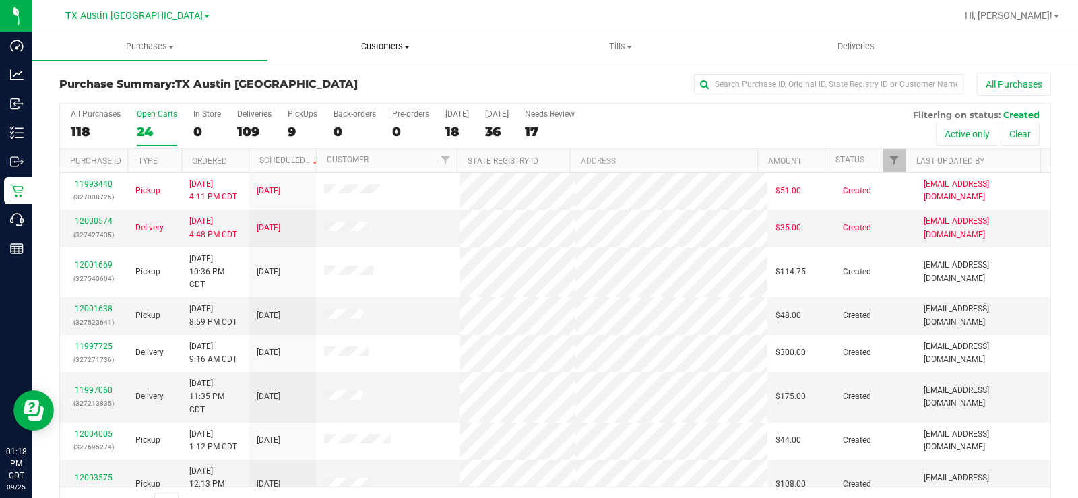
click at [378, 39] on uib-tab-heading "Customers All customers Add a new customer All physicians" at bounding box center [385, 46] width 234 height 27
click at [352, 78] on span "All customers" at bounding box center [316, 80] width 97 height 11
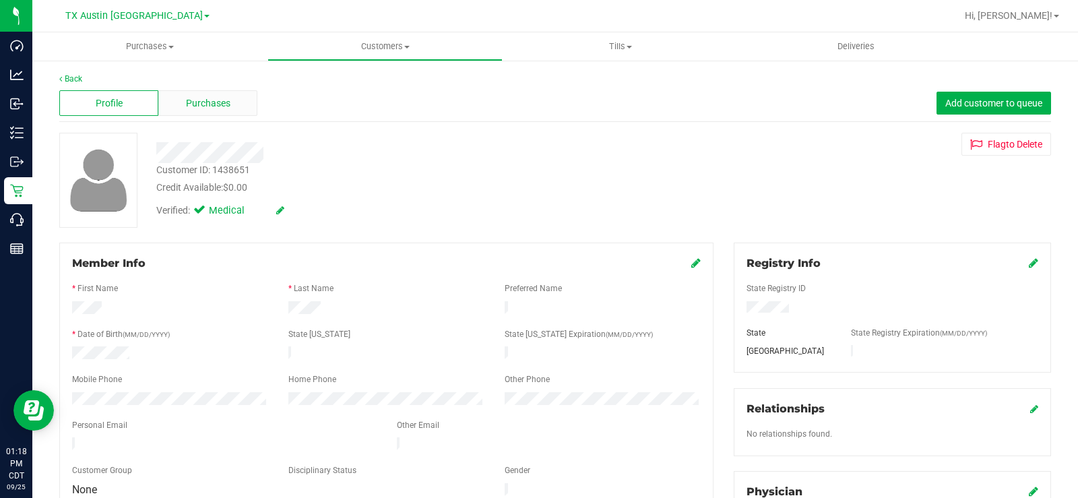
click at [207, 105] on span "Purchases" at bounding box center [208, 103] width 44 height 14
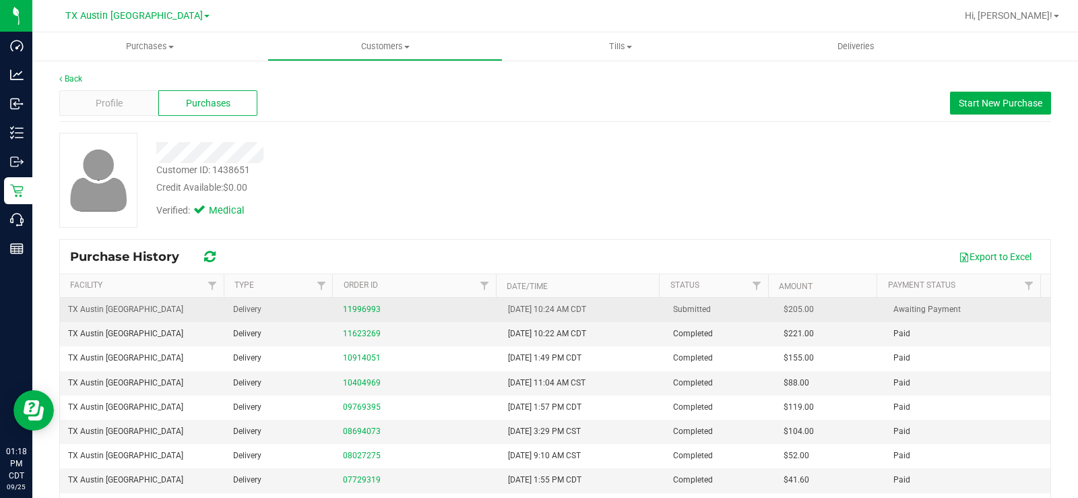
click at [350, 304] on div "11996993" at bounding box center [417, 309] width 149 height 13
click at [351, 307] on link "11996993" at bounding box center [362, 309] width 38 height 9
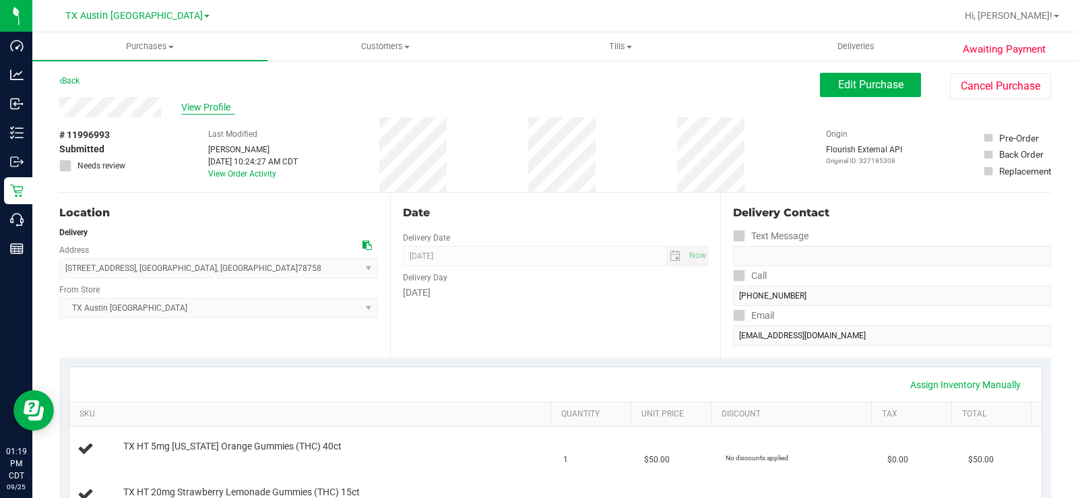
click at [218, 106] on span "View Profile" at bounding box center [208, 107] width 54 height 14
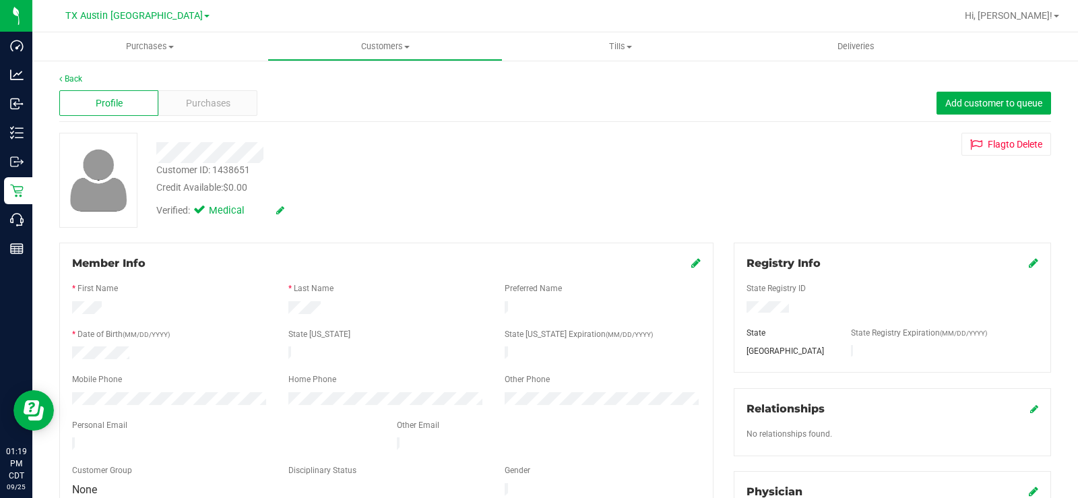
click at [70, 437] on div at bounding box center [224, 445] width 325 height 16
click at [210, 95] on div "Purchases" at bounding box center [207, 103] width 99 height 26
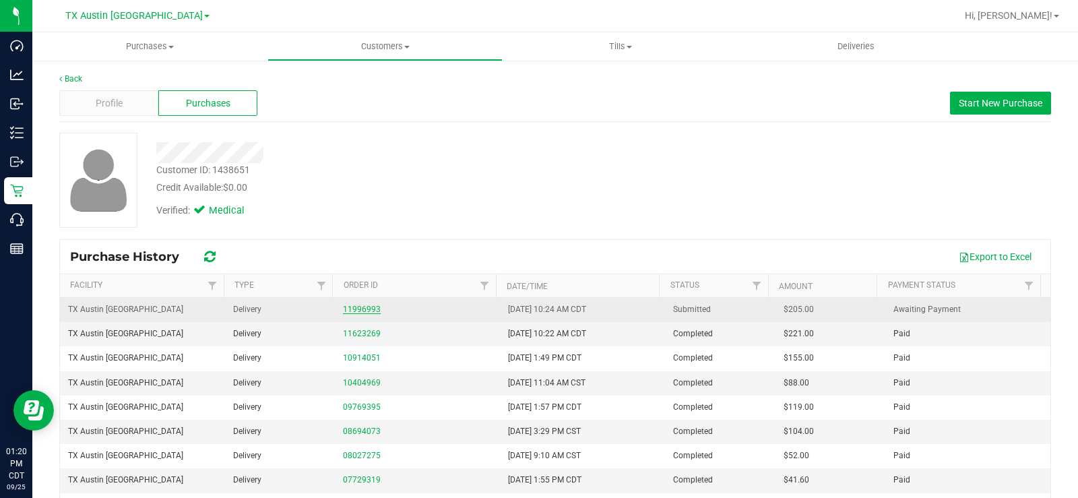
click at [364, 311] on link "11996993" at bounding box center [362, 309] width 38 height 9
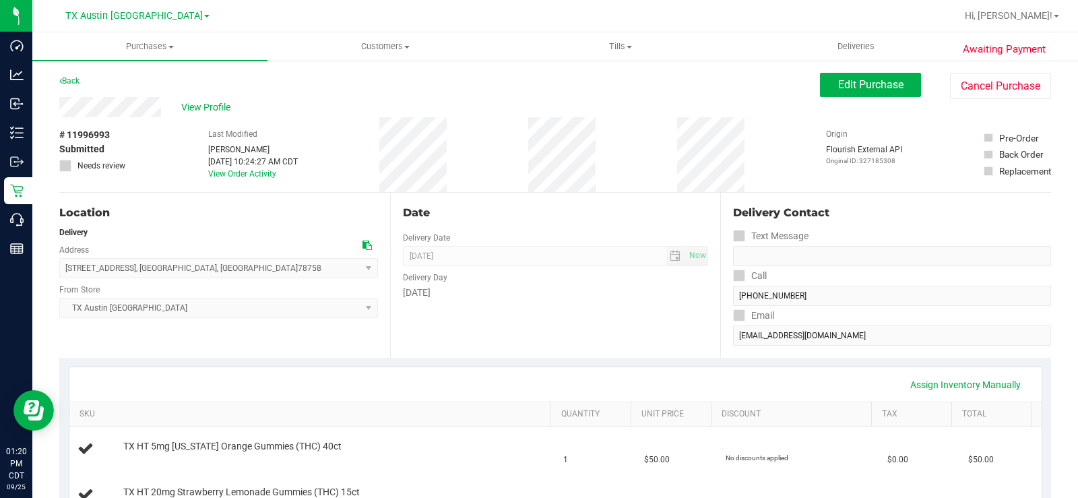
click at [458, 321] on div "Date Delivery Date 09/26/2025 Now 09/26/2025 07:00 AM Now Delivery Day Friday" at bounding box center [555, 275] width 331 height 165
click at [822, 88] on button "Edit Purchase" at bounding box center [870, 85] width 101 height 24
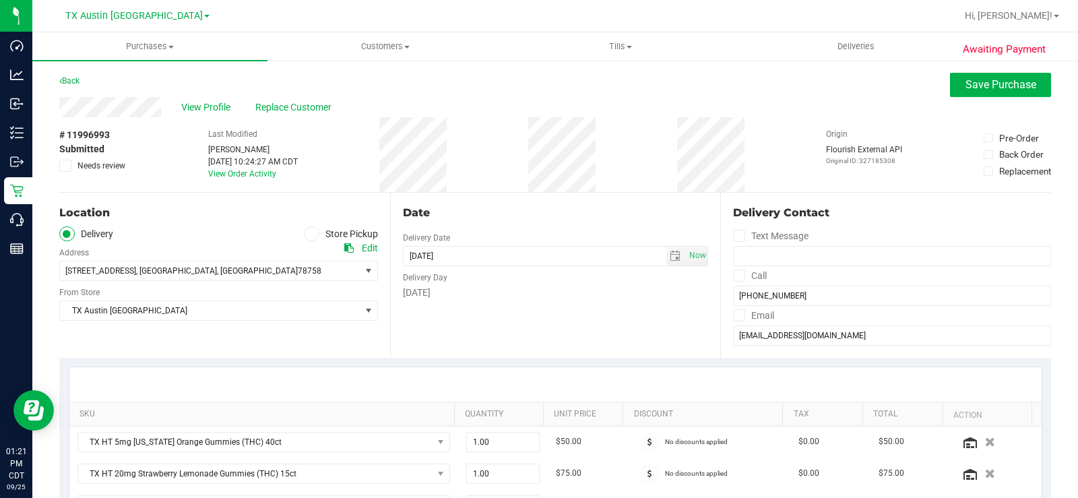
scroll to position [67, 0]
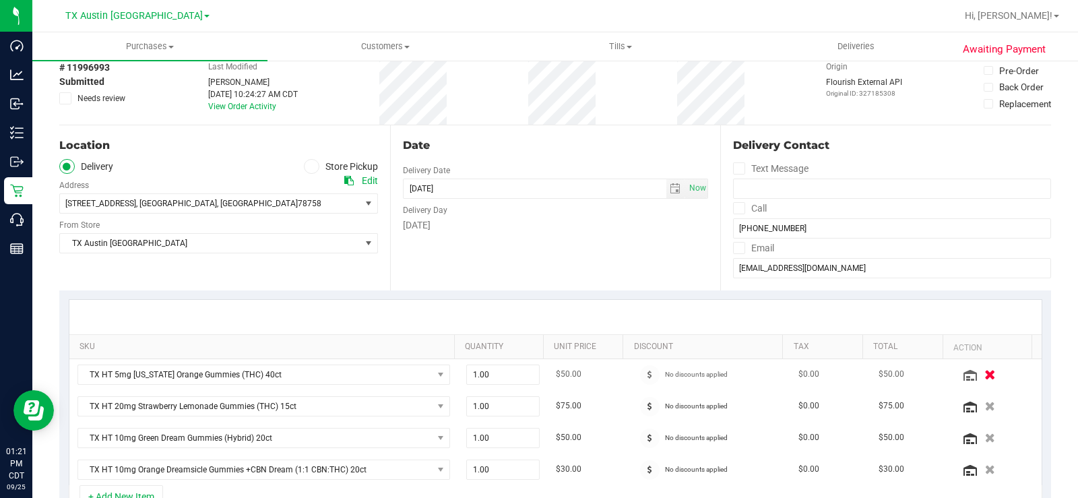
click at [985, 372] on icon "button" at bounding box center [990, 374] width 11 height 10
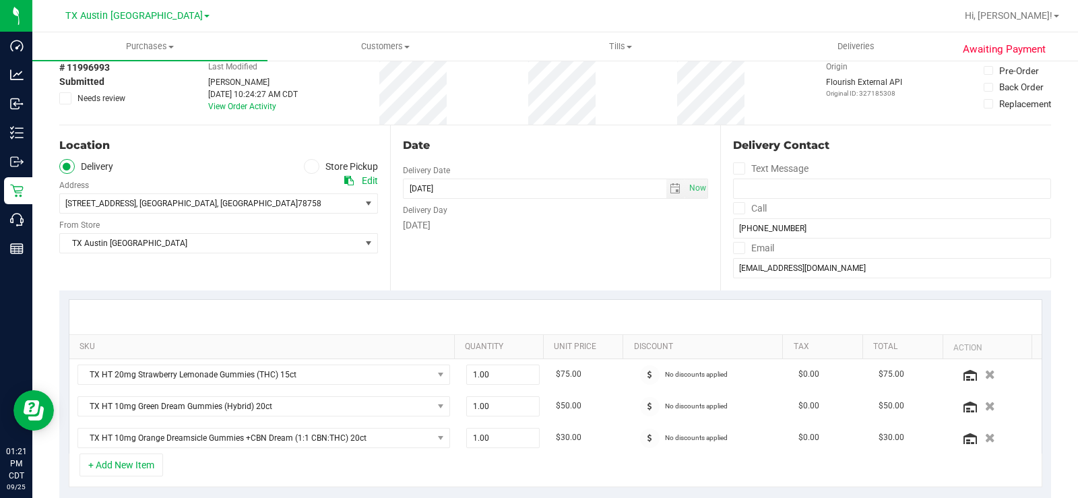
scroll to position [135, 0]
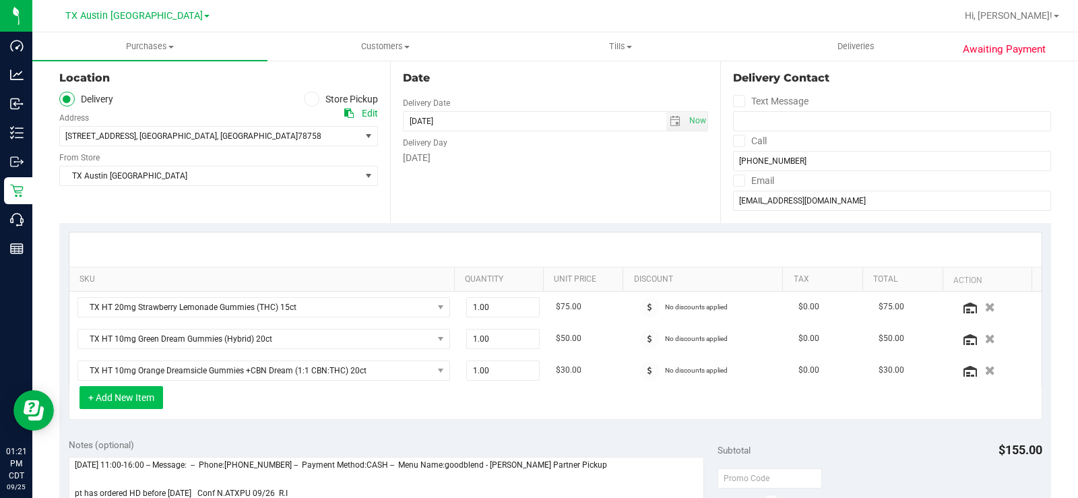
click at [136, 405] on button "+ Add New Item" at bounding box center [122, 397] width 84 height 23
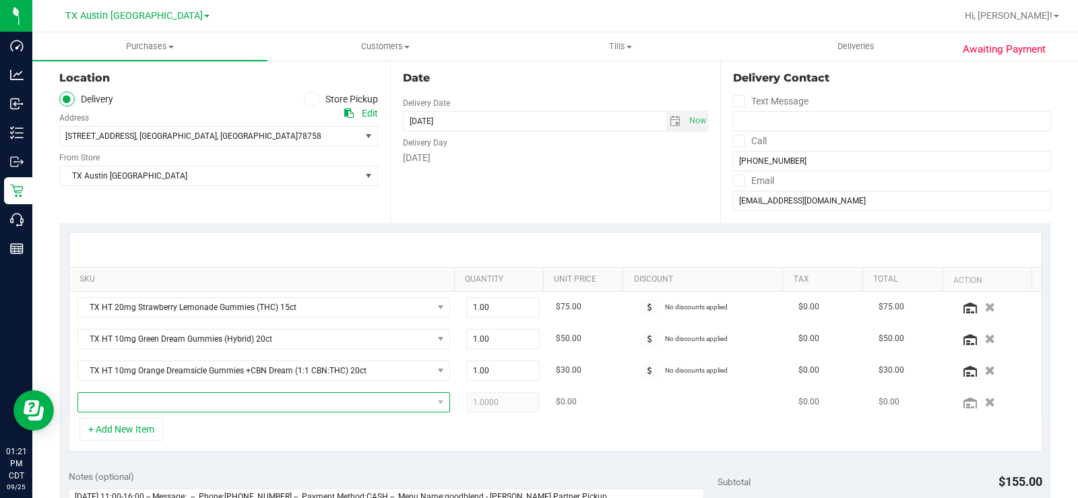
click at [164, 400] on span "NO DATA FOUND" at bounding box center [255, 402] width 355 height 19
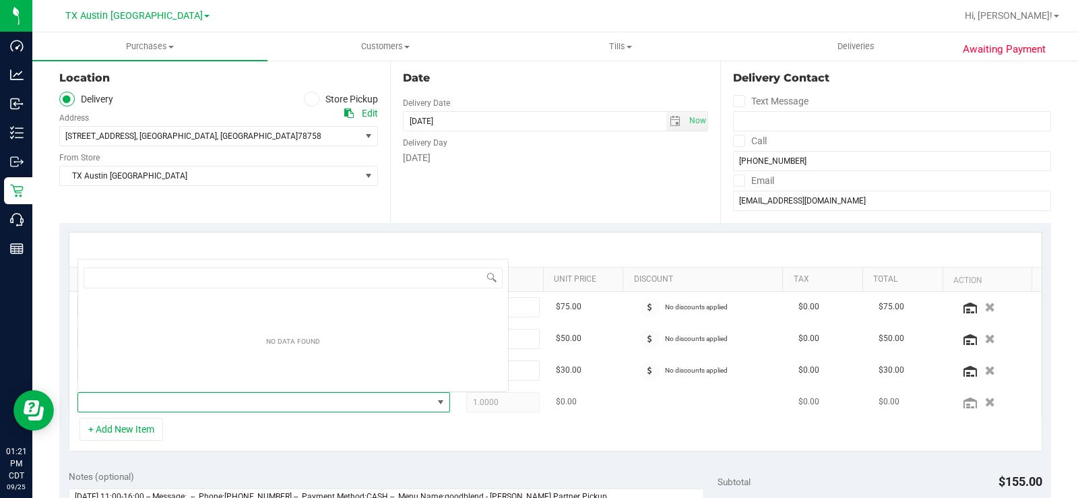
scroll to position [20, 361]
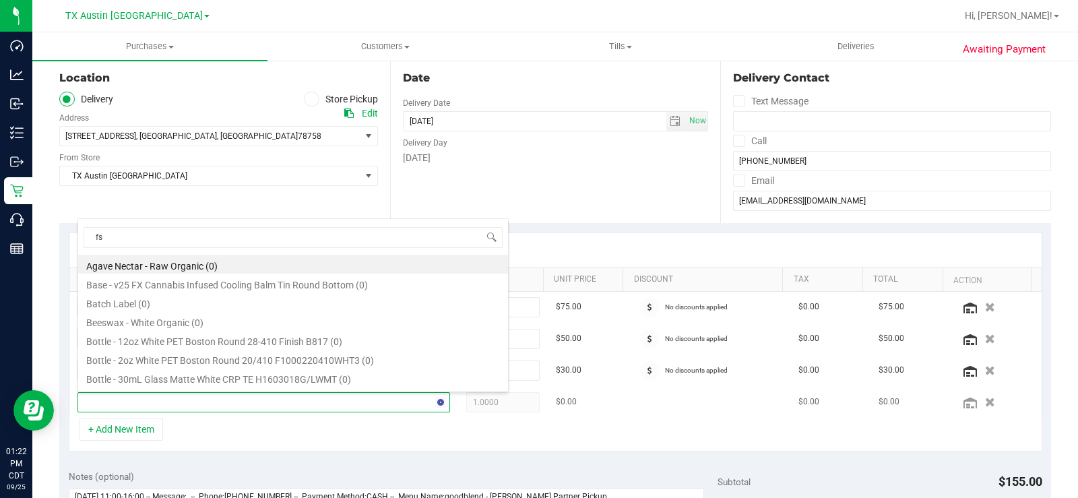
type input "fso"
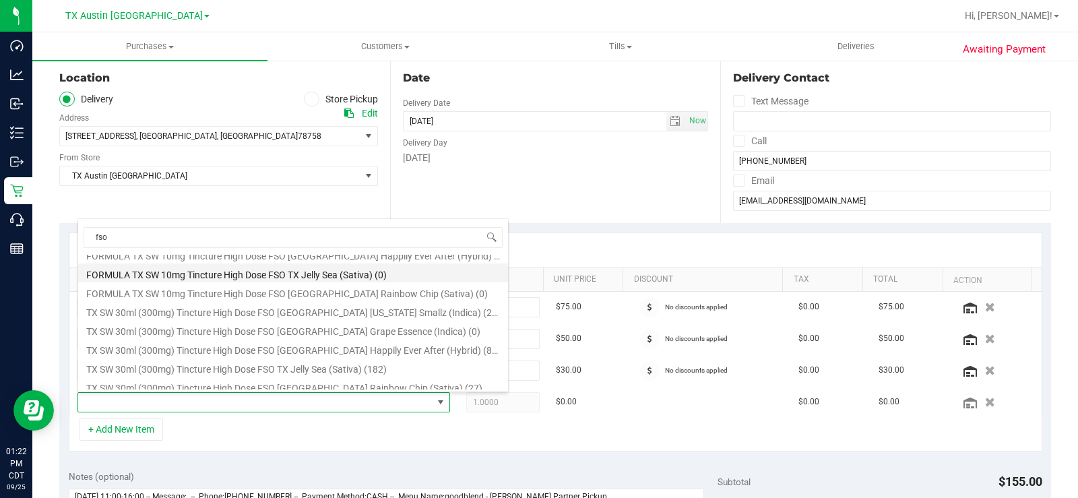
scroll to position [67, 0]
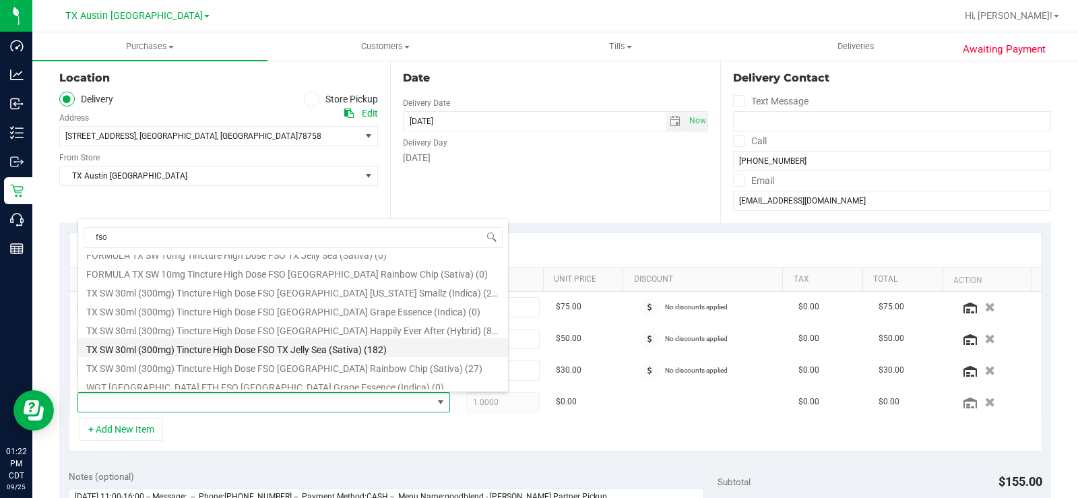
click at [220, 342] on li "TX SW 30ml (300mg) Tincture High Dose FSO TX Jelly Sea (Sativa) (182)" at bounding box center [293, 347] width 430 height 19
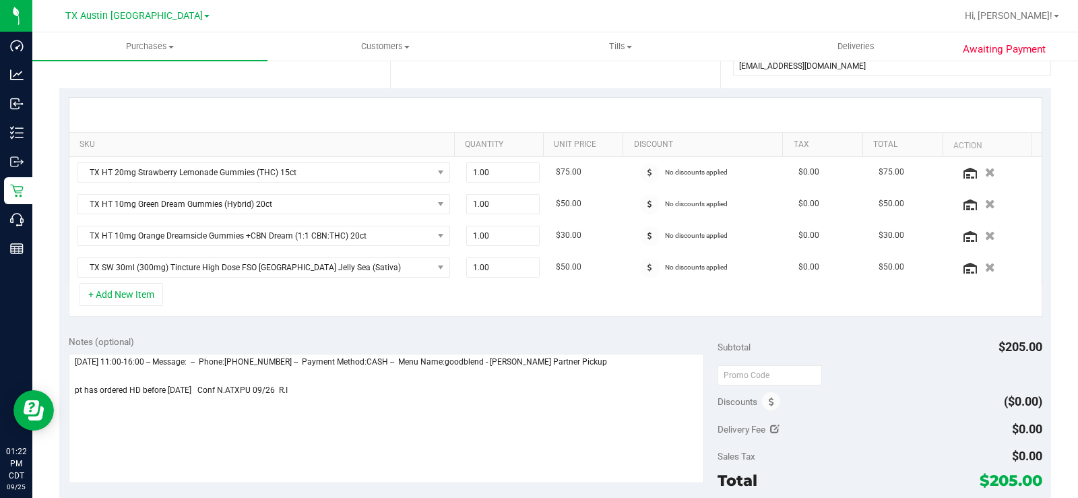
scroll to position [337, 0]
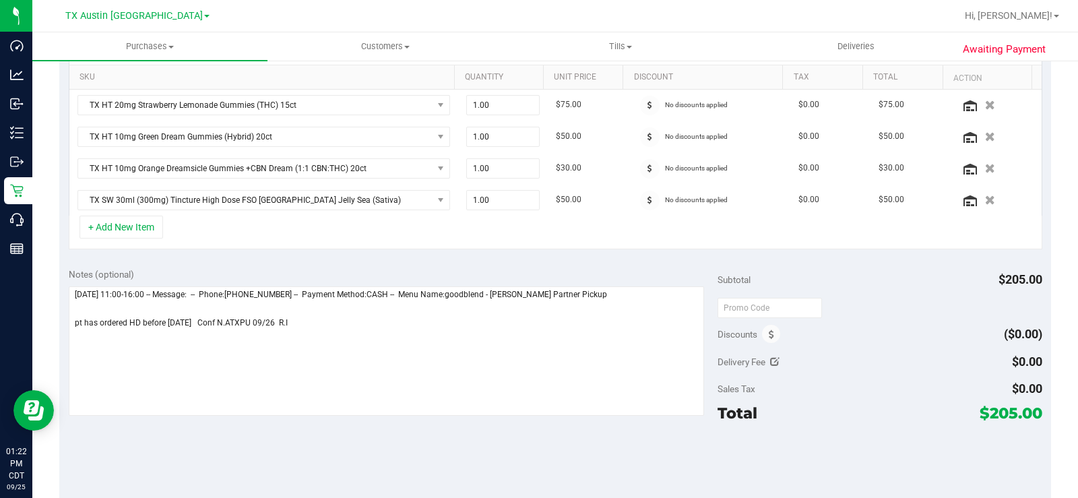
click at [488, 236] on div "+ Add New Item" at bounding box center [556, 233] width 974 height 34
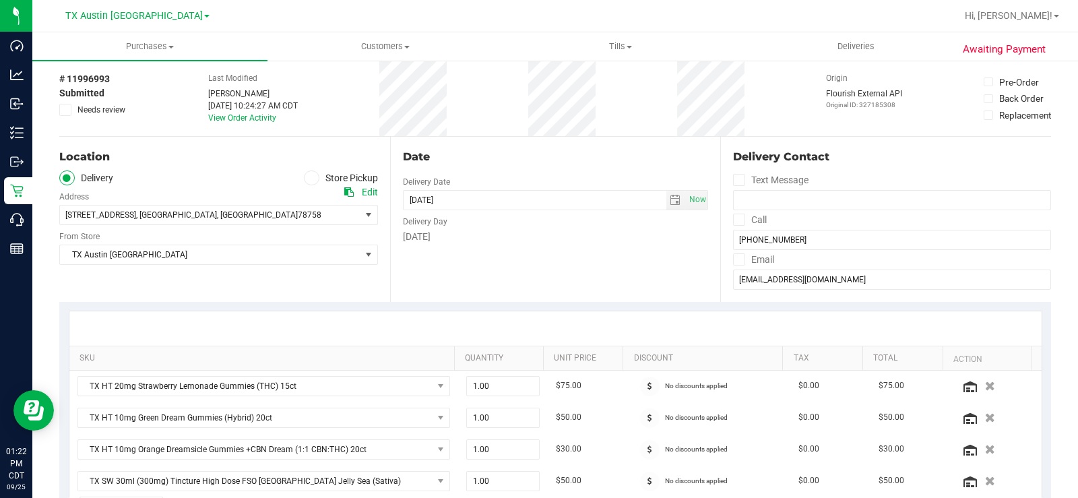
scroll to position [0, 0]
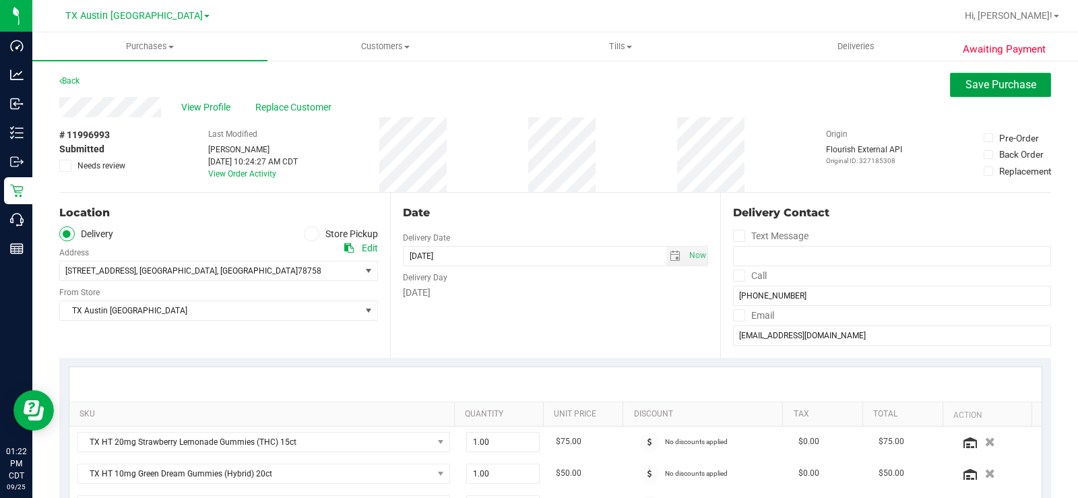
click at [979, 87] on span "Save Purchase" at bounding box center [1001, 84] width 71 height 13
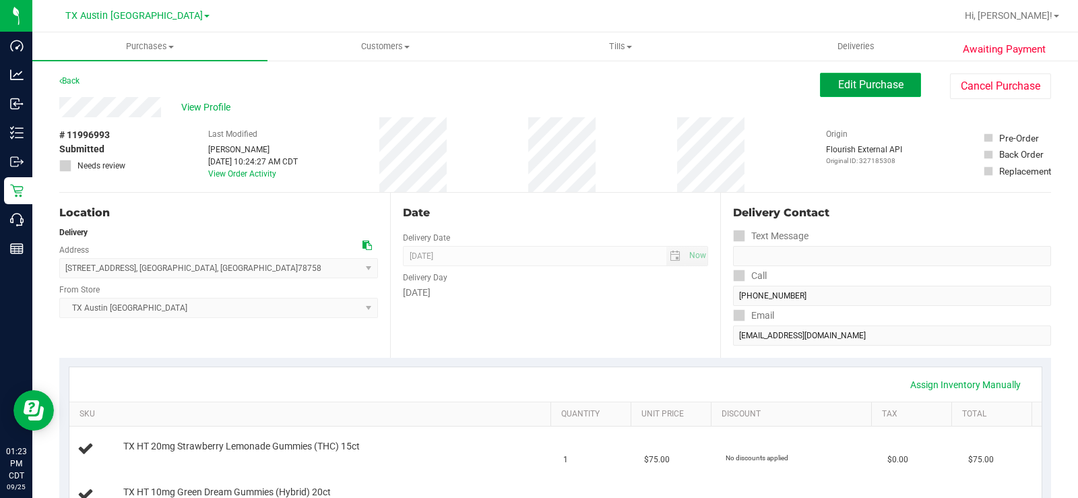
click at [825, 81] on button "Edit Purchase" at bounding box center [870, 85] width 101 height 24
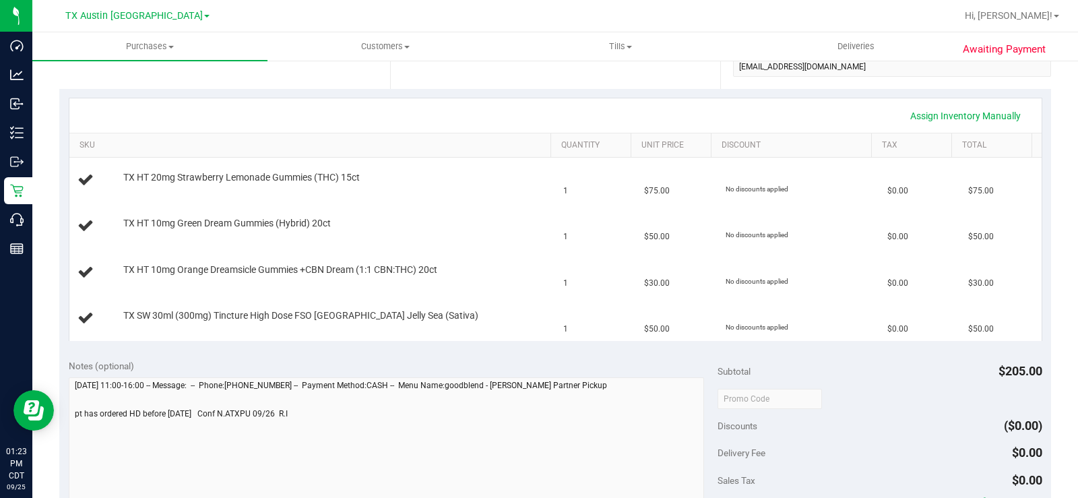
scroll to position [270, 0]
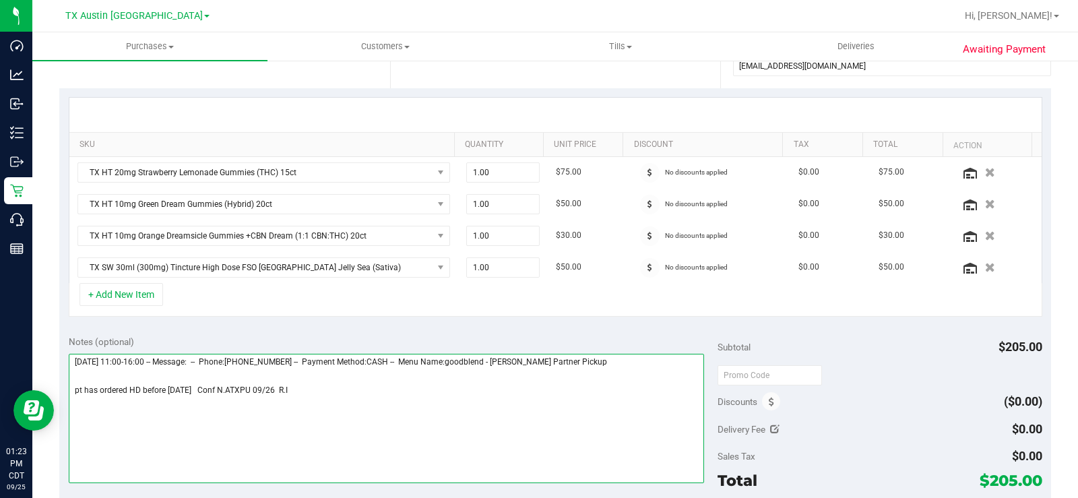
click at [306, 393] on textarea at bounding box center [387, 418] width 636 height 129
paste textarea "patient updated his order to include fso sativa instead, updated and submitted"
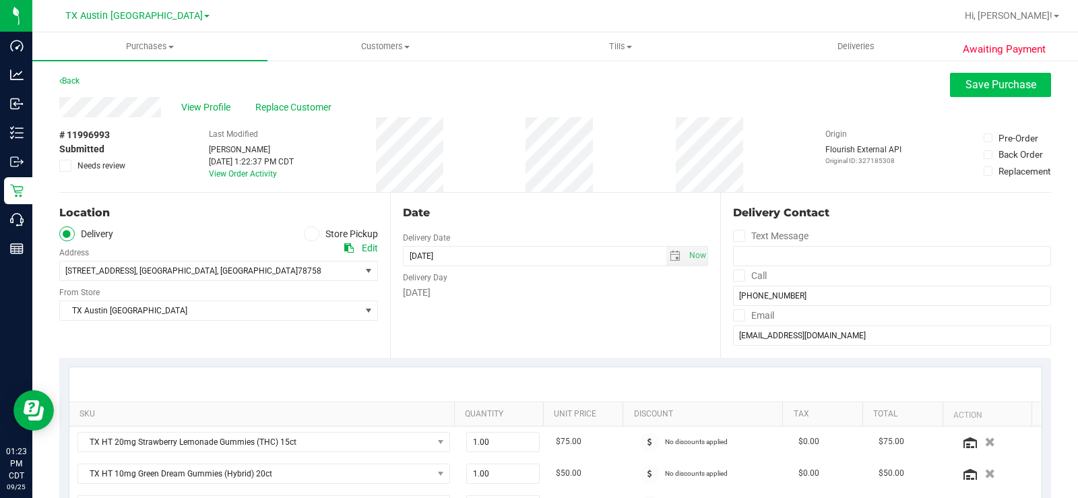
type textarea "Friday 09/26/2025 11:00-16:00 -- Message: -- Phone:2819792673 -- Payment Method…"
click at [973, 92] on button "Save Purchase" at bounding box center [1000, 85] width 101 height 24
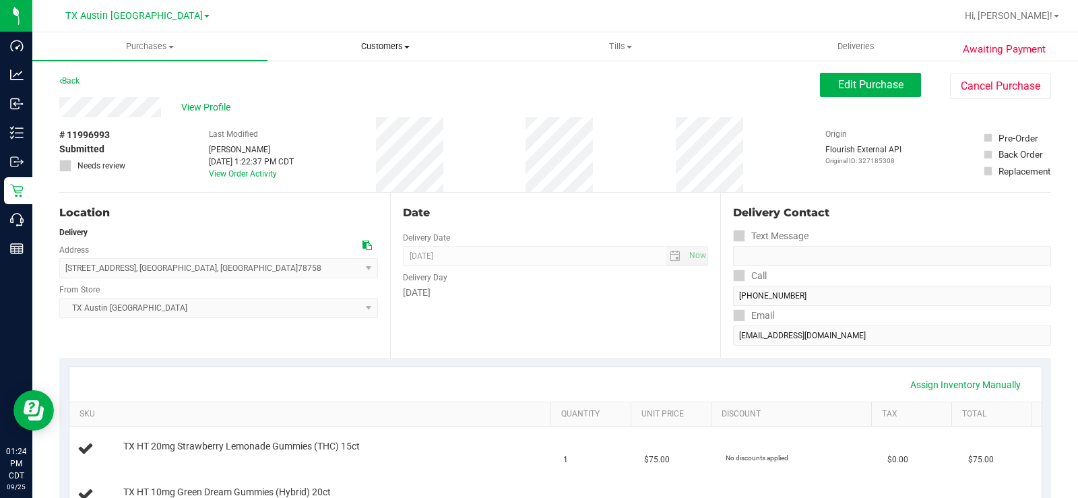
click at [378, 44] on span "Customers" at bounding box center [385, 46] width 234 height 12
click at [320, 77] on span "All customers" at bounding box center [316, 80] width 97 height 11
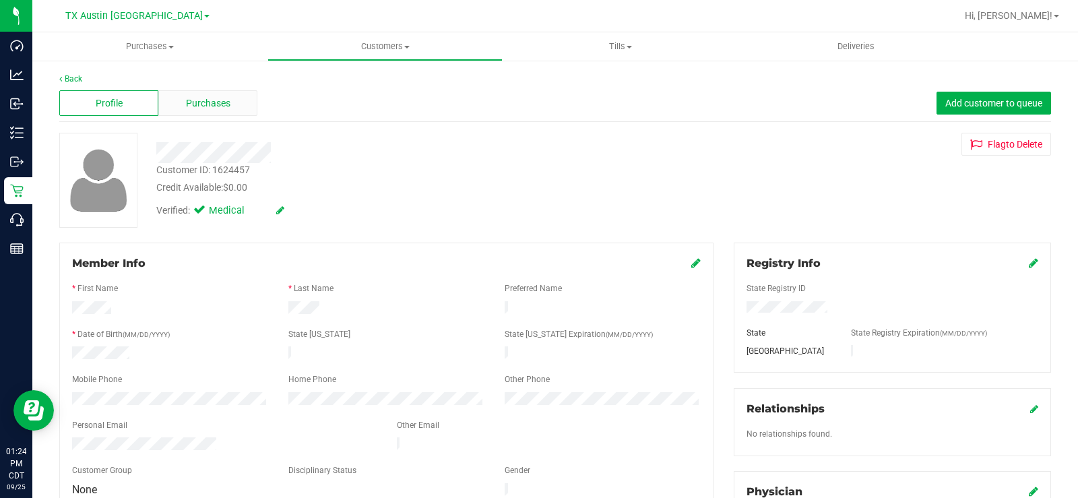
click at [181, 100] on div "Purchases" at bounding box center [207, 103] width 99 height 26
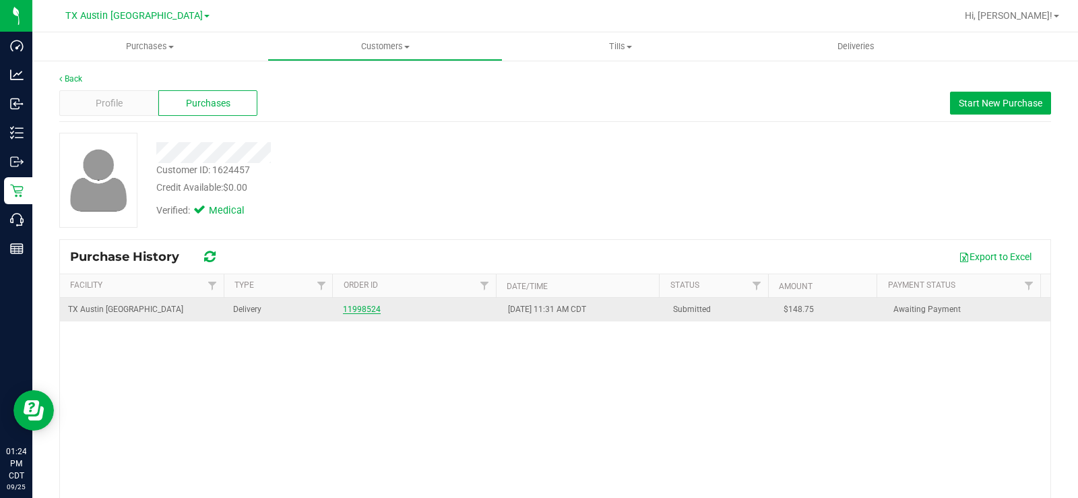
click at [348, 305] on link "11998524" at bounding box center [362, 309] width 38 height 9
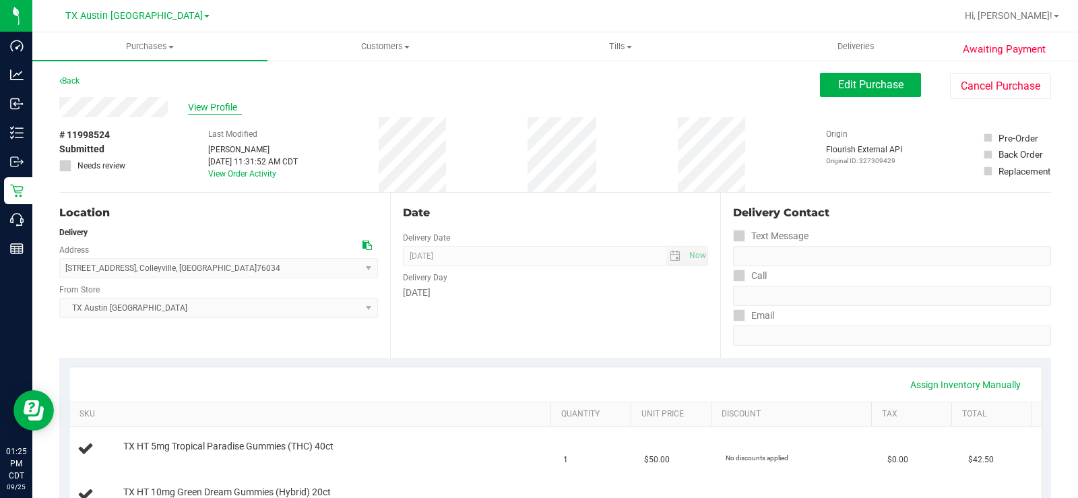
click at [211, 113] on span "View Profile" at bounding box center [215, 107] width 54 height 14
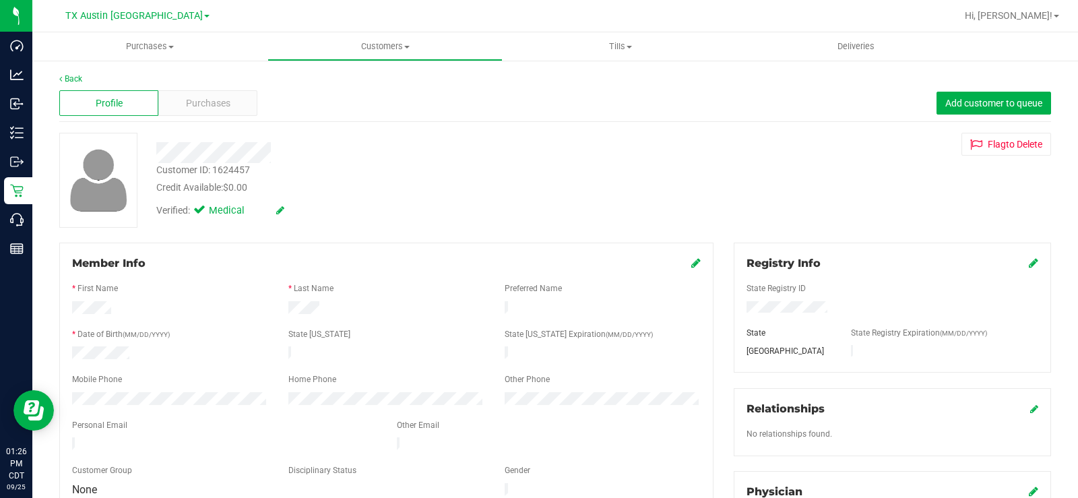
click at [211, 113] on div "Purchases" at bounding box center [207, 103] width 99 height 26
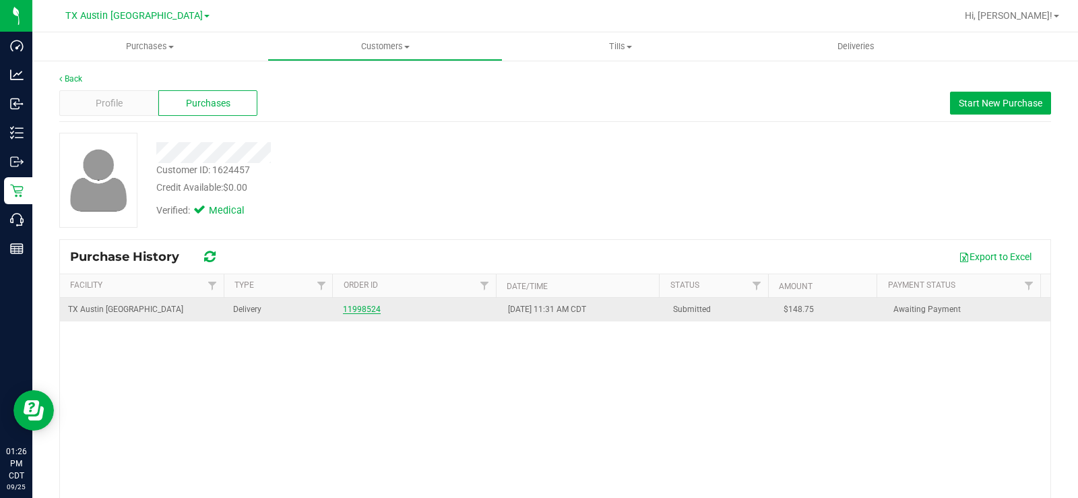
click at [345, 308] on link "11998524" at bounding box center [362, 309] width 38 height 9
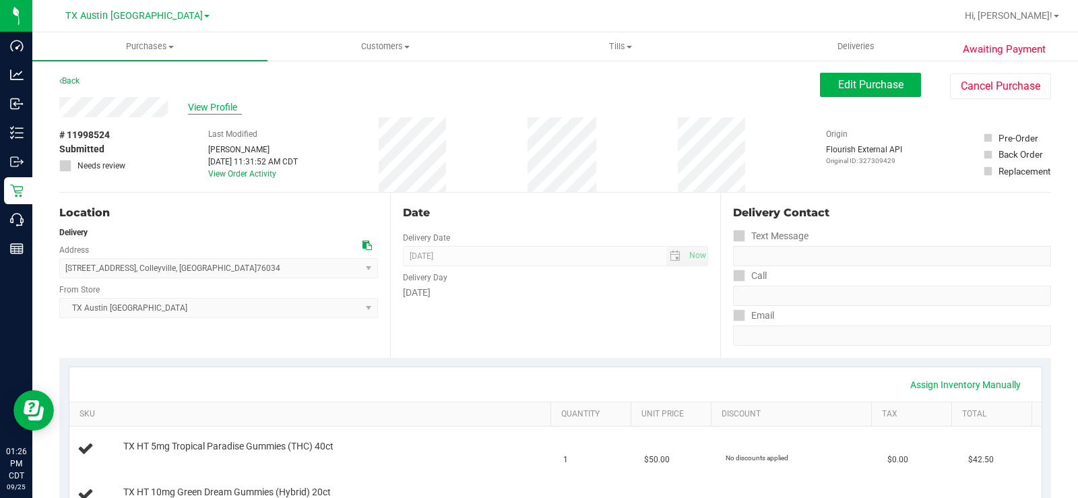
click at [227, 109] on span "View Profile" at bounding box center [215, 107] width 54 height 14
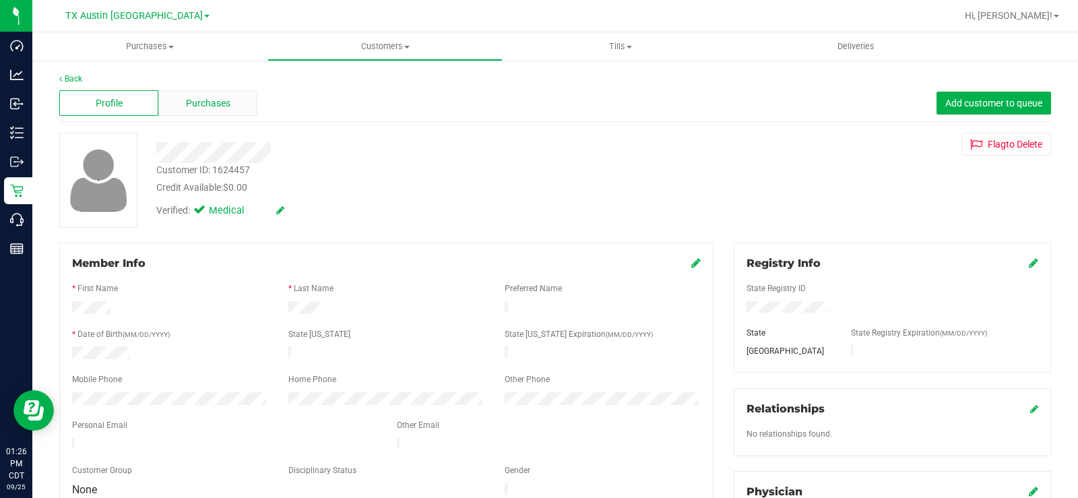
click at [224, 111] on div "Purchases" at bounding box center [207, 103] width 99 height 26
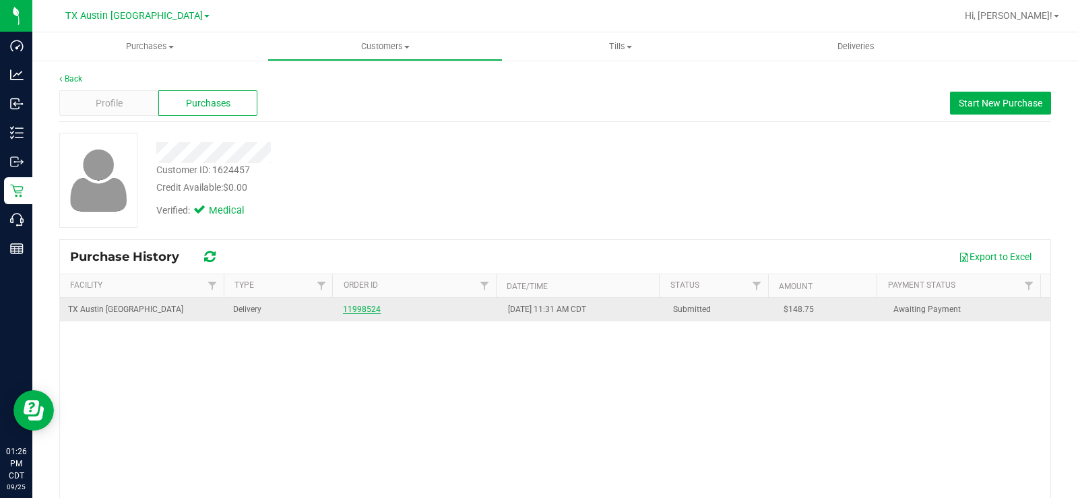
click at [355, 305] on link "11998524" at bounding box center [362, 309] width 38 height 9
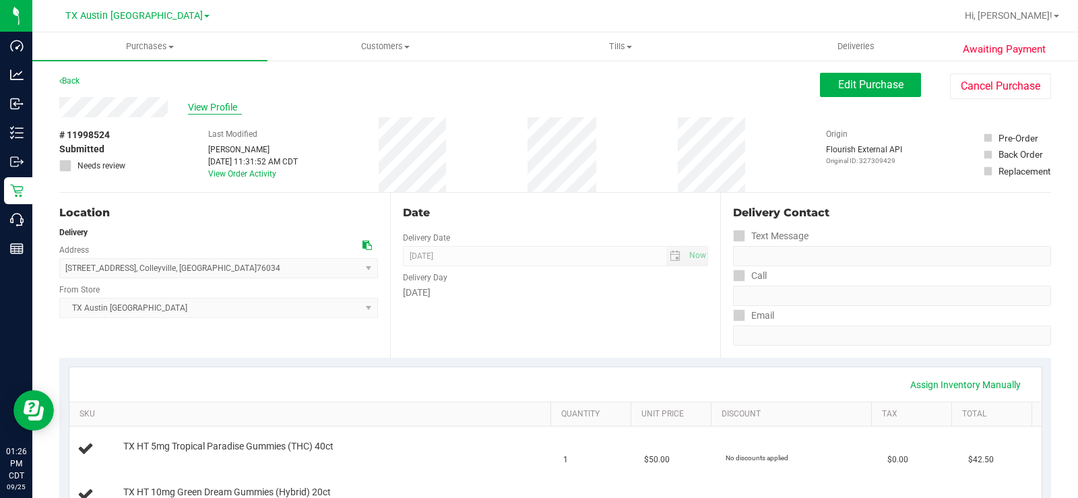
click at [231, 108] on span "View Profile" at bounding box center [215, 107] width 54 height 14
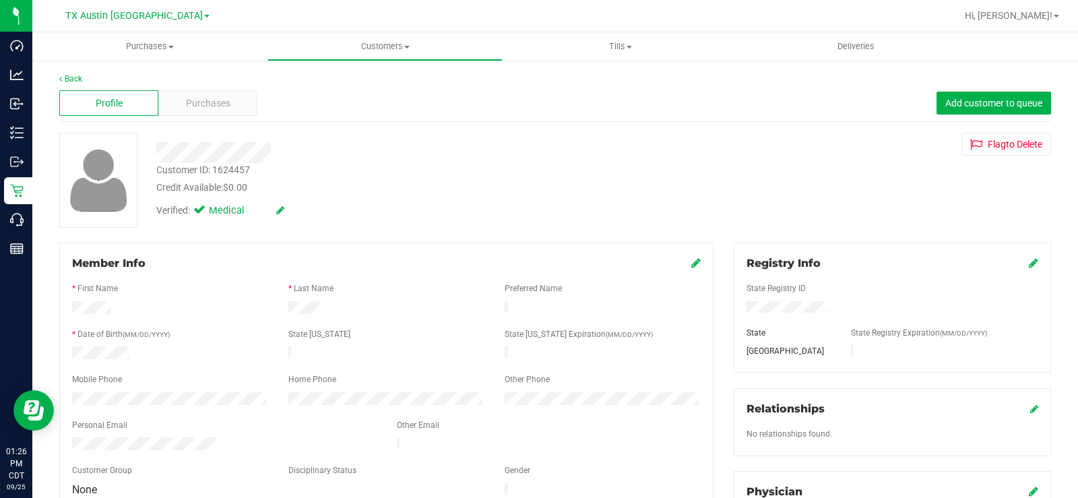
click at [231, 108] on div "Purchases" at bounding box center [207, 103] width 99 height 26
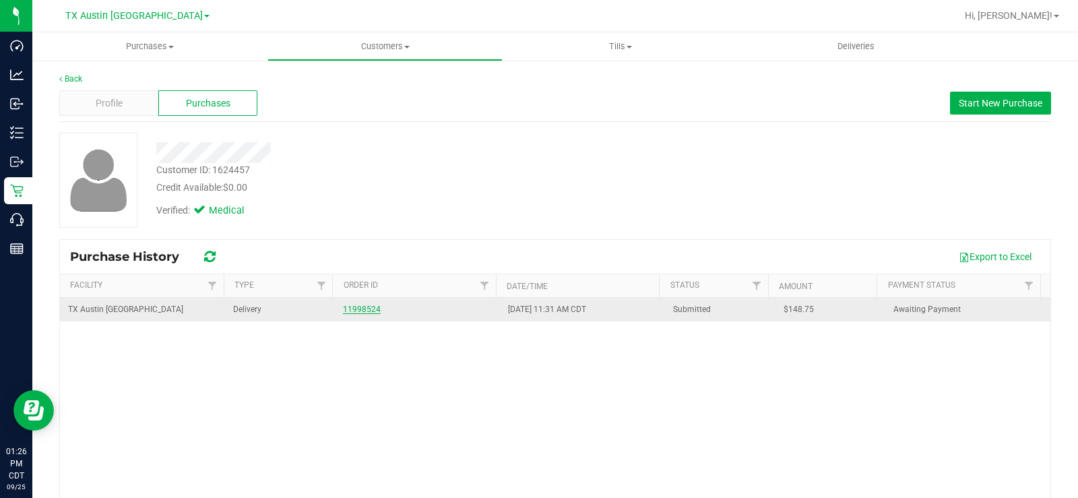
click at [348, 311] on link "11998524" at bounding box center [362, 309] width 38 height 9
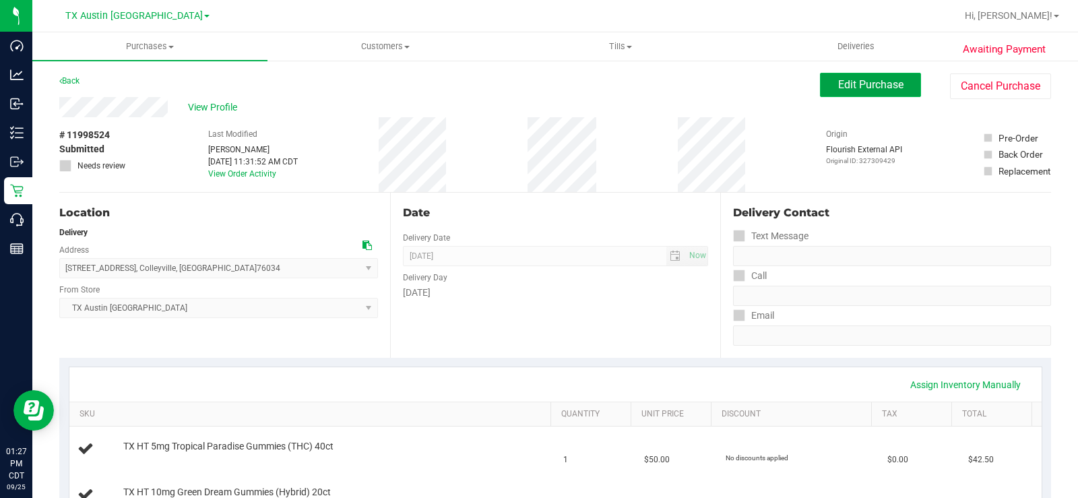
click at [842, 84] on span "Edit Purchase" at bounding box center [870, 84] width 65 height 13
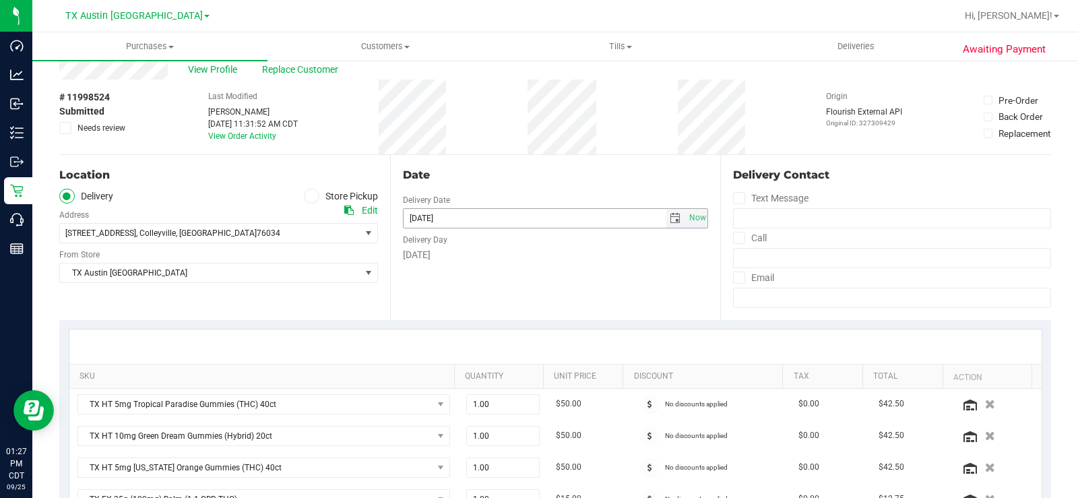
scroll to position [202, 0]
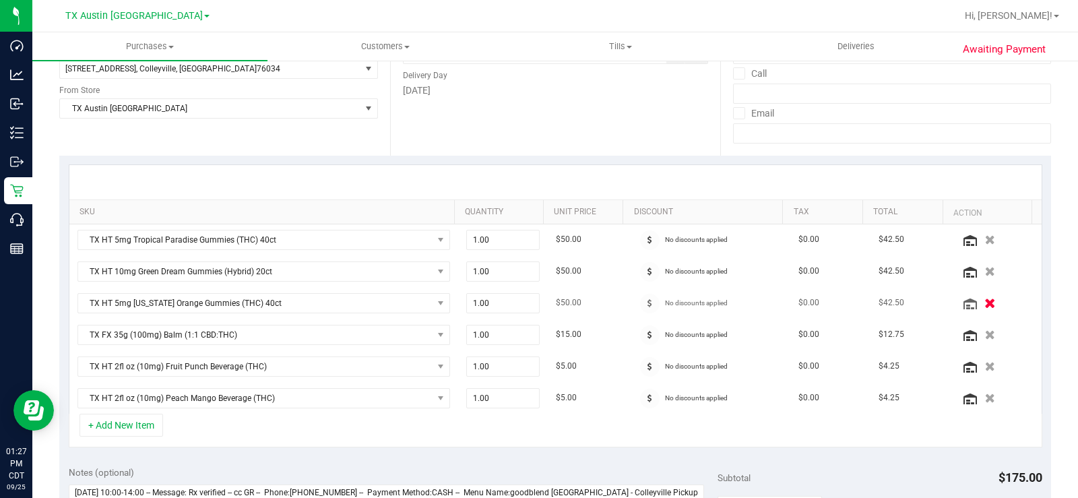
click at [985, 300] on icon "button" at bounding box center [990, 303] width 11 height 10
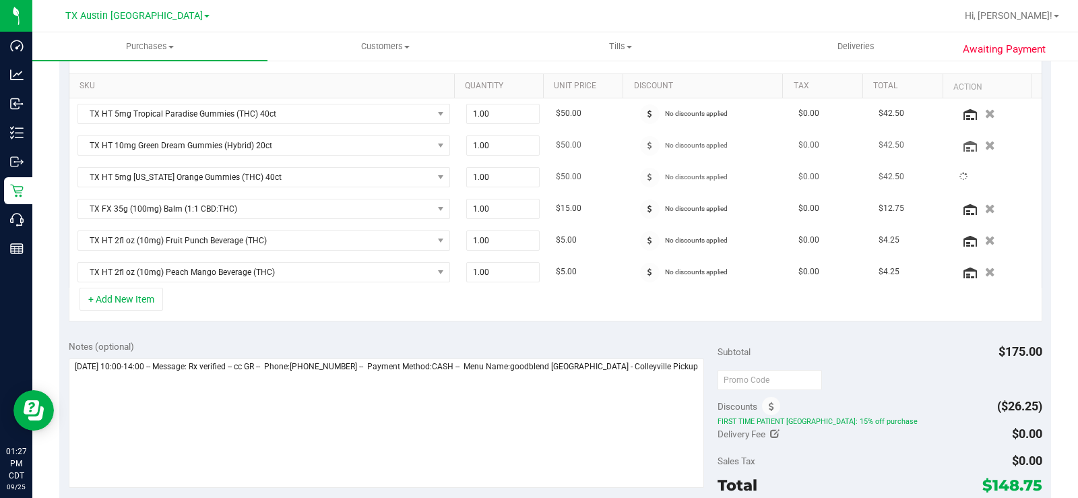
scroll to position [337, 0]
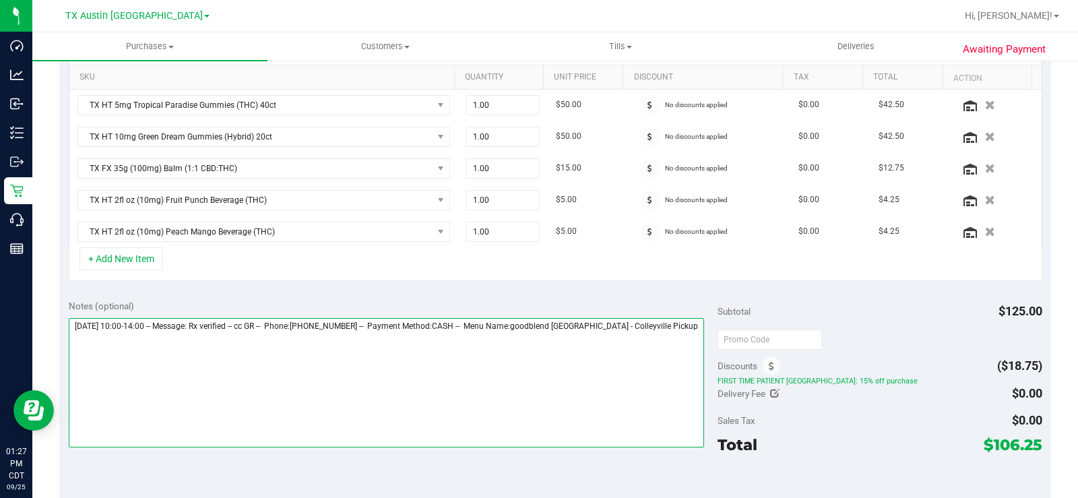
click at [663, 332] on textarea at bounding box center [387, 382] width 636 height 129
drag, startPoint x: 73, startPoint y: 343, endPoint x: 402, endPoint y: 357, distance: 328.5
click at [402, 357] on textarea at bounding box center [387, 382] width 636 height 129
type textarea "Friday 09/26/2025 10:00-14:00 -- Message: Rx verified -- cc GR -- Phone:8173130…"
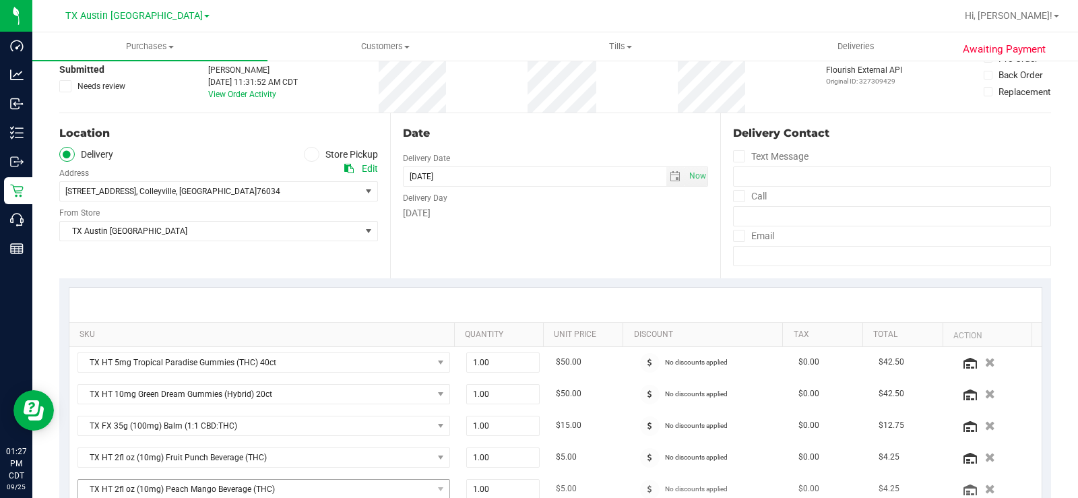
scroll to position [0, 0]
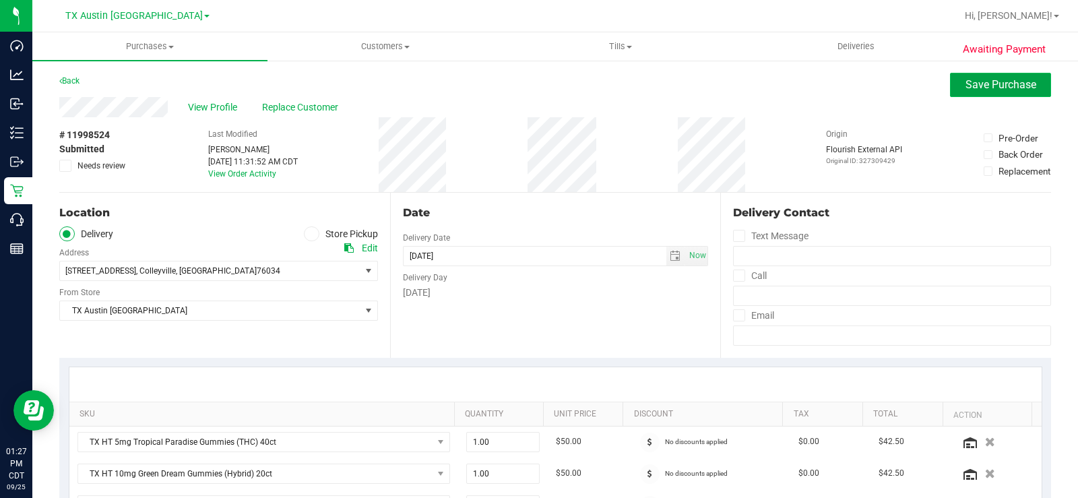
click at [972, 86] on span "Save Purchase" at bounding box center [1001, 84] width 71 height 13
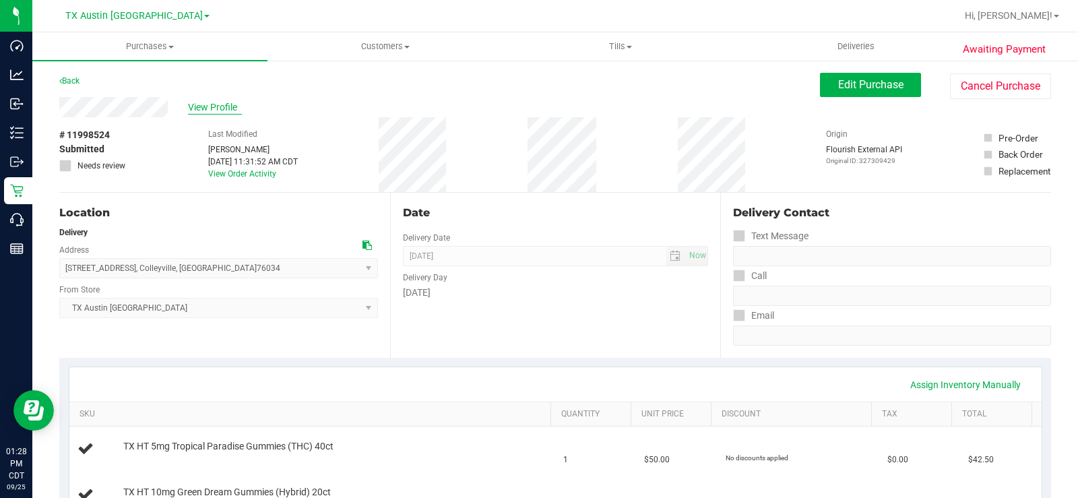
click at [212, 102] on span "View Profile" at bounding box center [215, 107] width 54 height 14
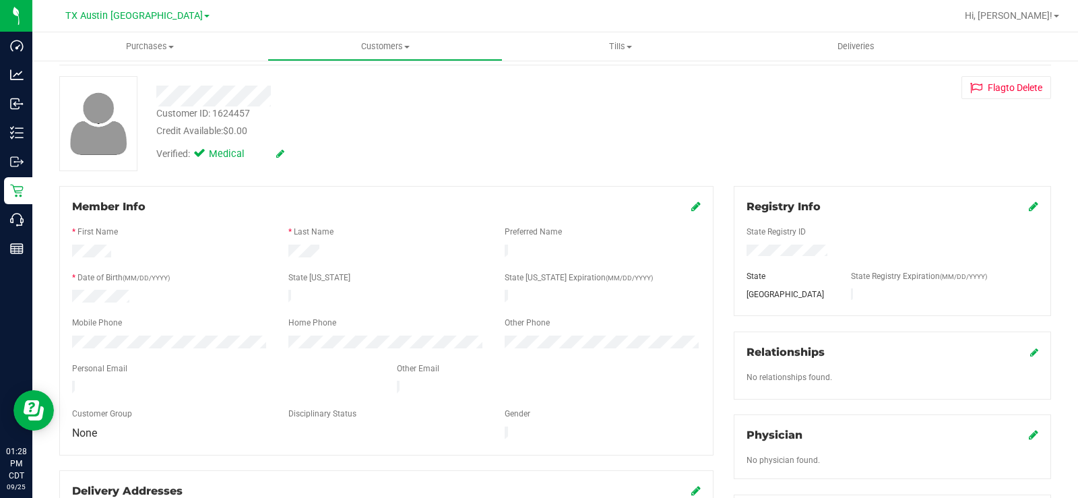
scroll to position [135, 0]
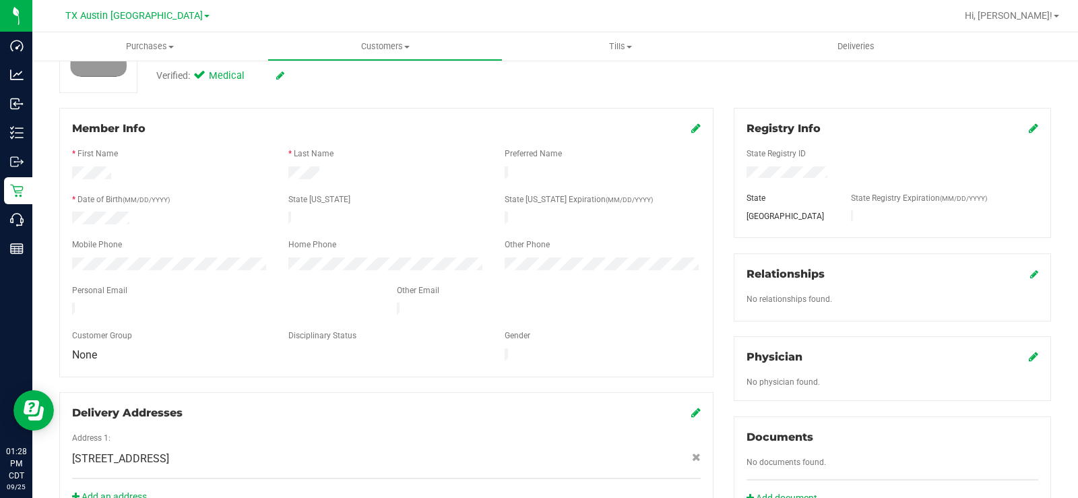
drag, startPoint x: 222, startPoint y: 304, endPoint x: 61, endPoint y: 298, distance: 160.5
click at [62, 303] on div at bounding box center [224, 311] width 325 height 16
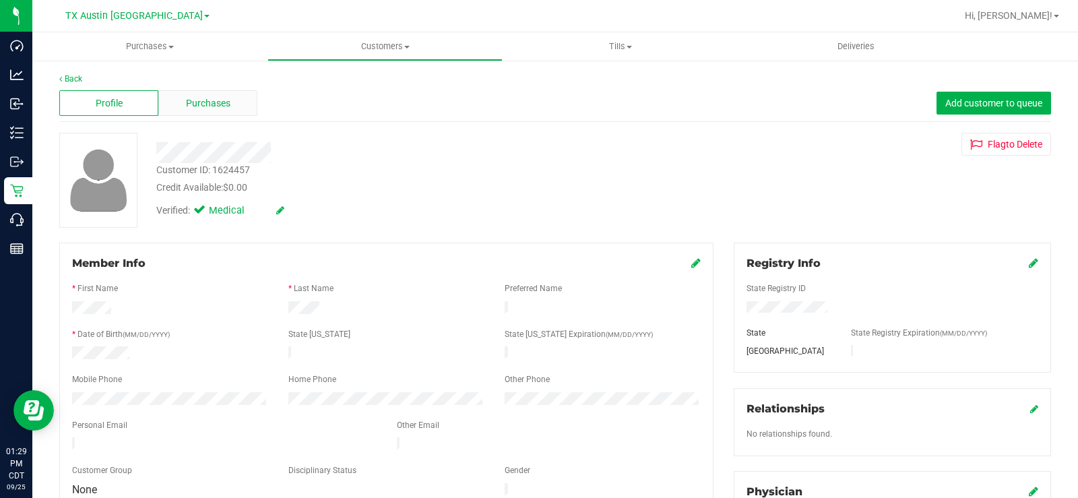
click at [212, 100] on span "Purchases" at bounding box center [208, 103] width 44 height 14
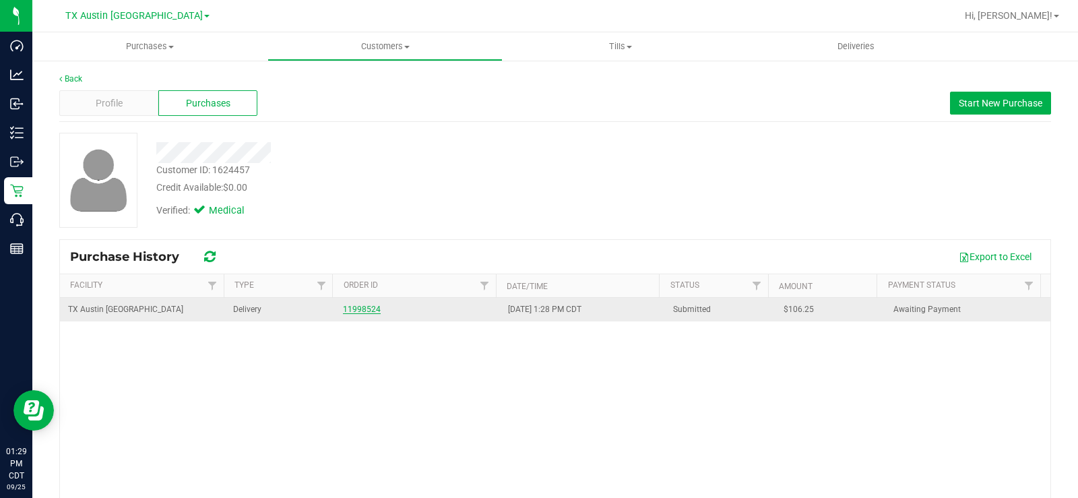
click at [359, 307] on link "11998524" at bounding box center [362, 309] width 38 height 9
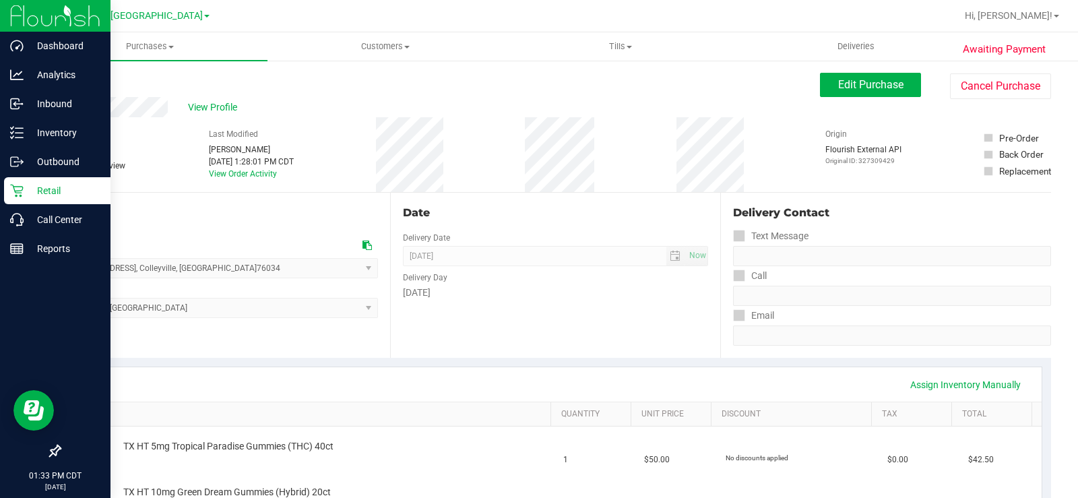
click at [51, 187] on p "Retail" at bounding box center [64, 191] width 81 height 16
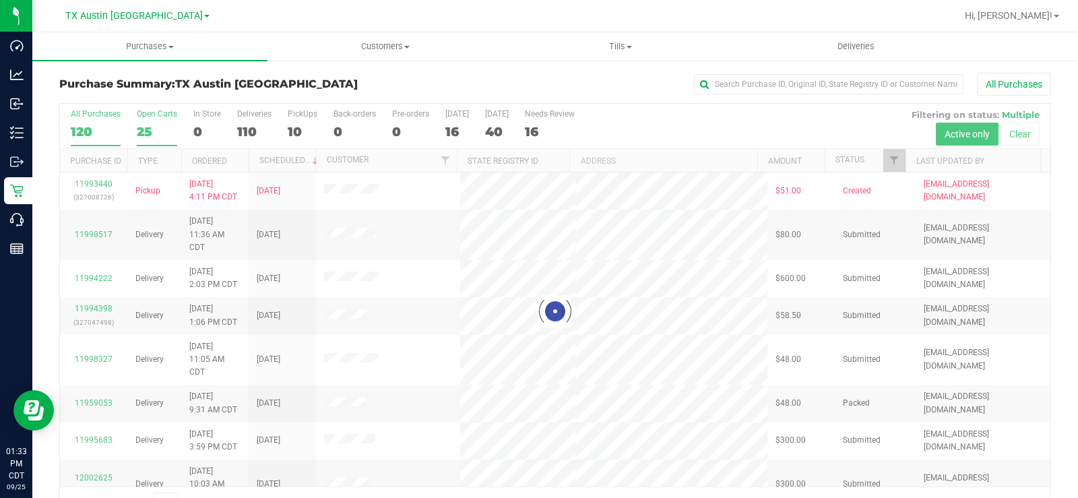
click at [152, 125] on div at bounding box center [555, 311] width 991 height 415
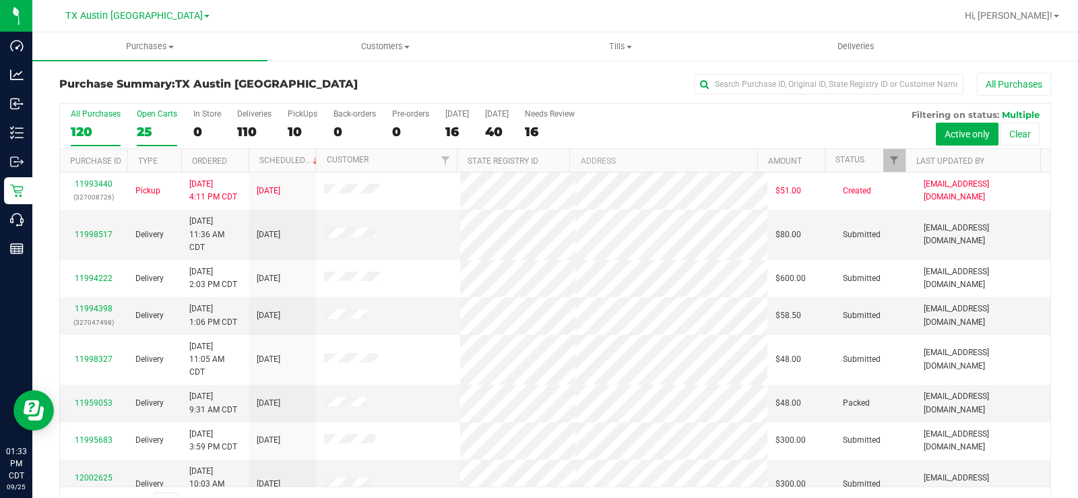
click at [145, 123] on label "Open Carts 25" at bounding box center [157, 127] width 40 height 37
click at [0, 0] on input "Open Carts 25" at bounding box center [0, 0] width 0 height 0
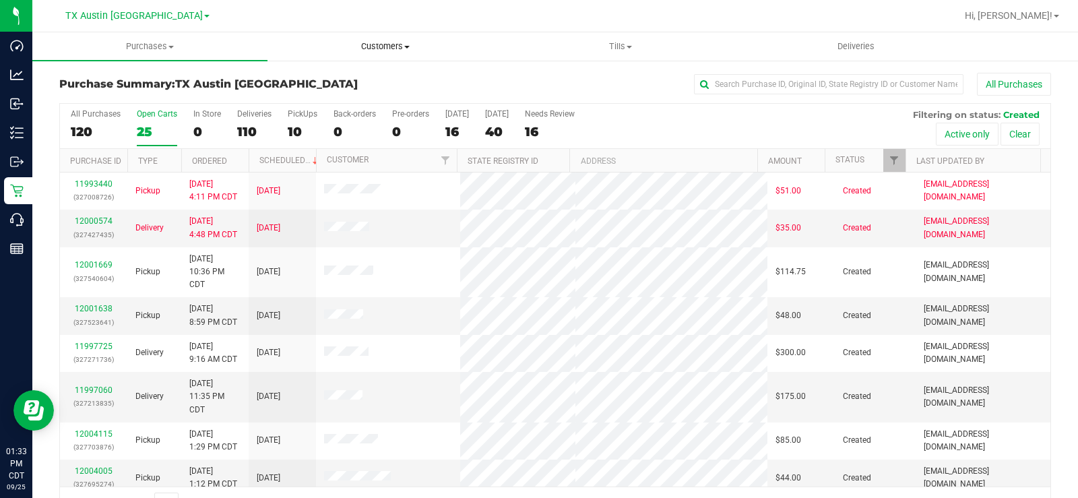
click at [367, 47] on span "Customers" at bounding box center [385, 46] width 234 height 12
click at [327, 83] on span "All customers" at bounding box center [316, 80] width 97 height 11
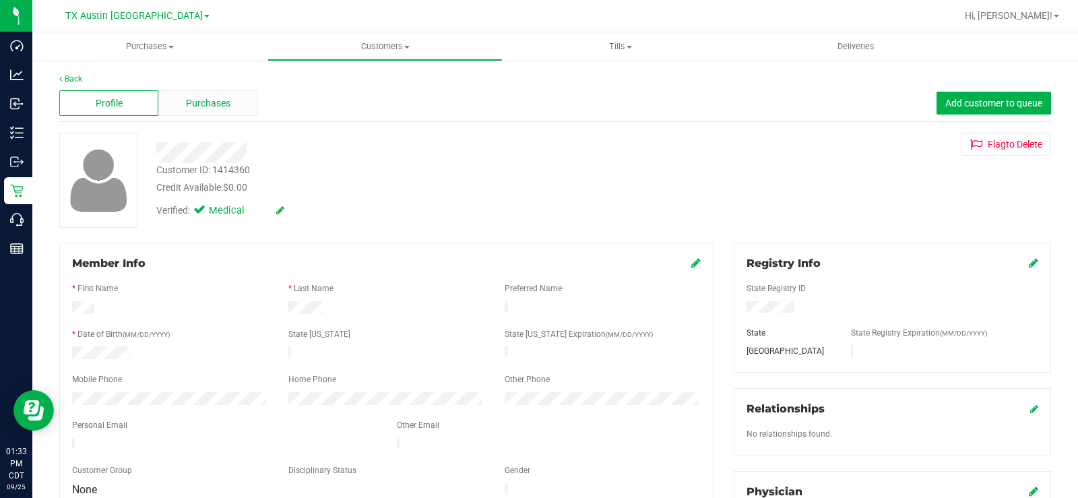
click at [205, 100] on span "Purchases" at bounding box center [208, 103] width 44 height 14
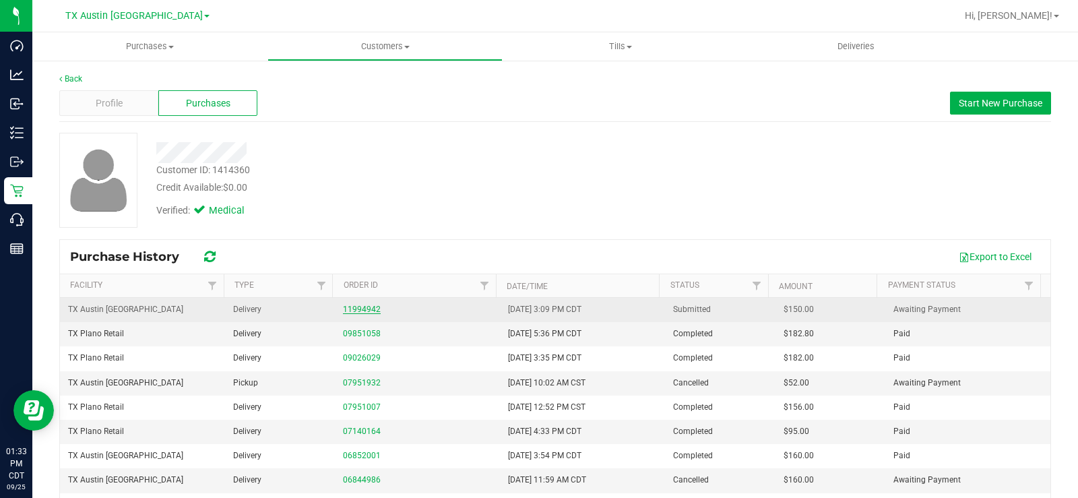
click at [369, 307] on link "11994942" at bounding box center [362, 309] width 38 height 9
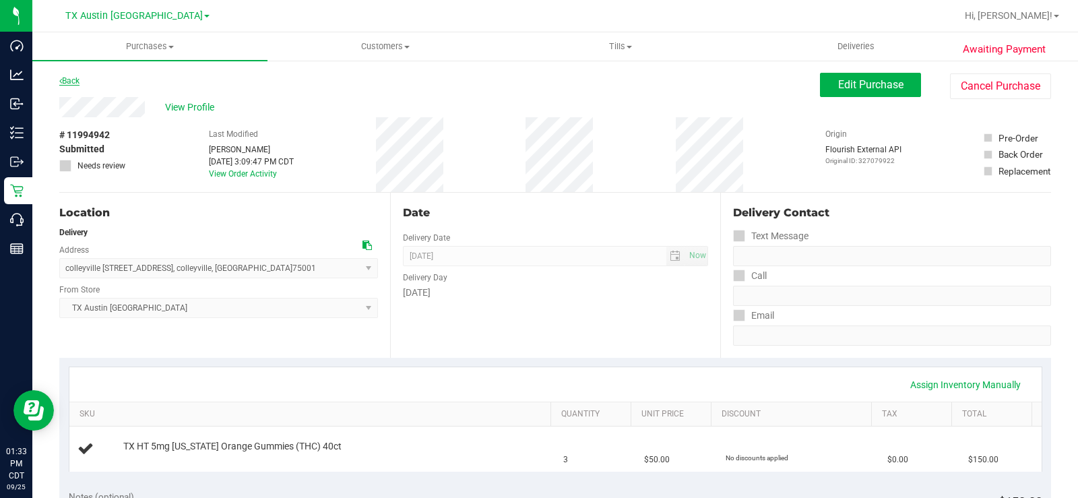
click at [71, 80] on link "Back" at bounding box center [69, 80] width 20 height 9
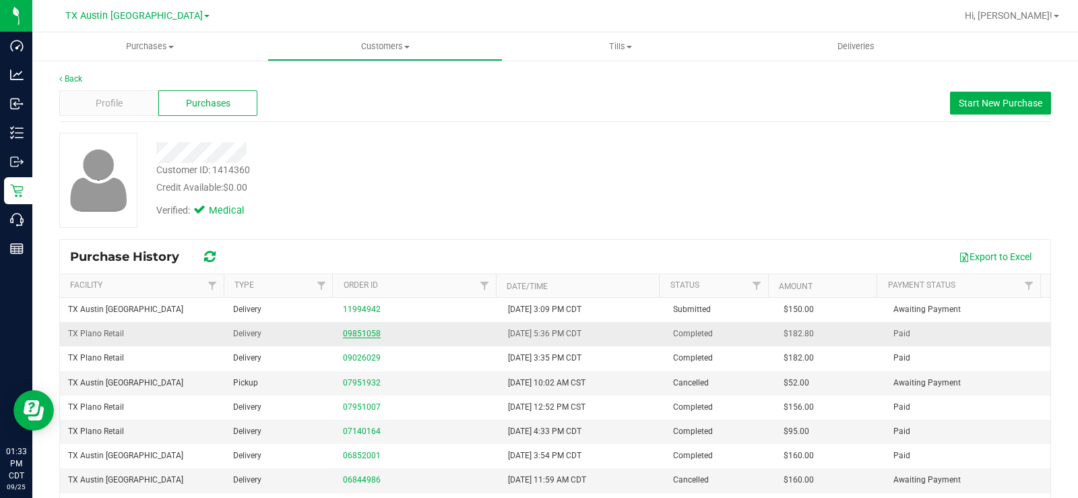
click at [349, 334] on link "09851058" at bounding box center [362, 333] width 38 height 9
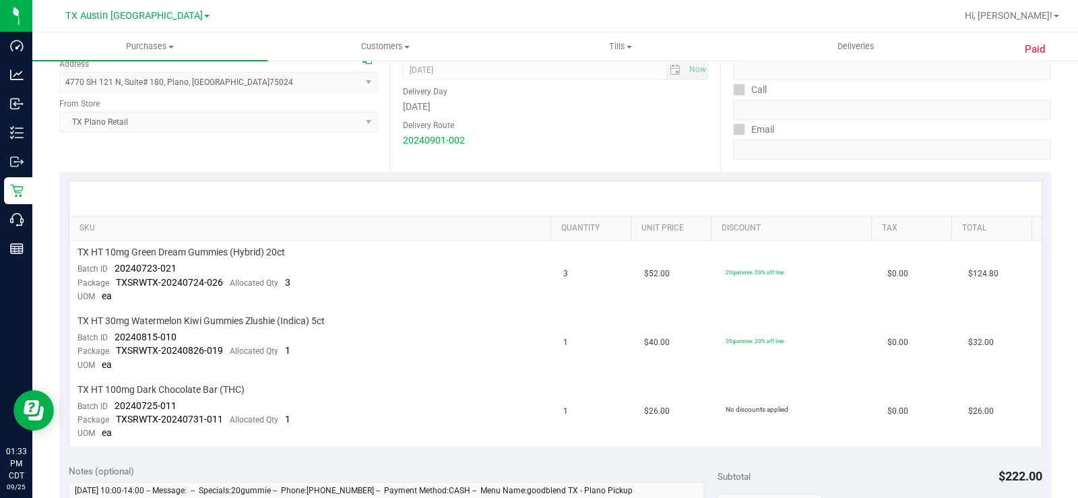
scroll to position [202, 0]
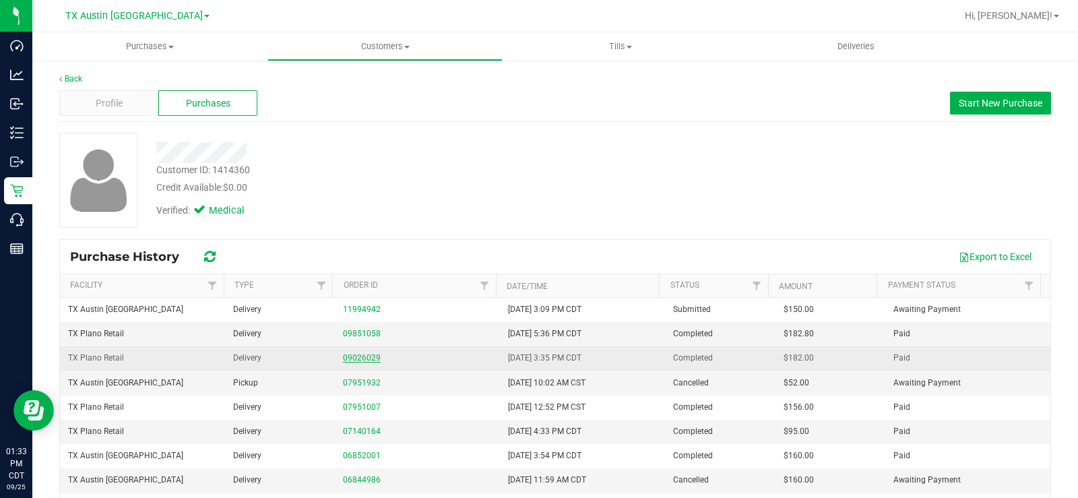
click at [348, 354] on link "09026029" at bounding box center [362, 357] width 38 height 9
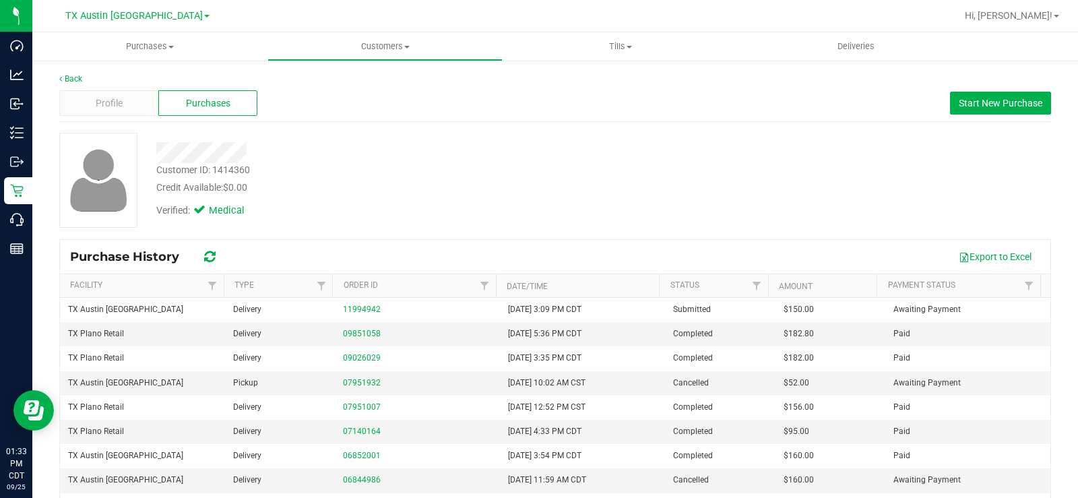
scroll to position [67, 0]
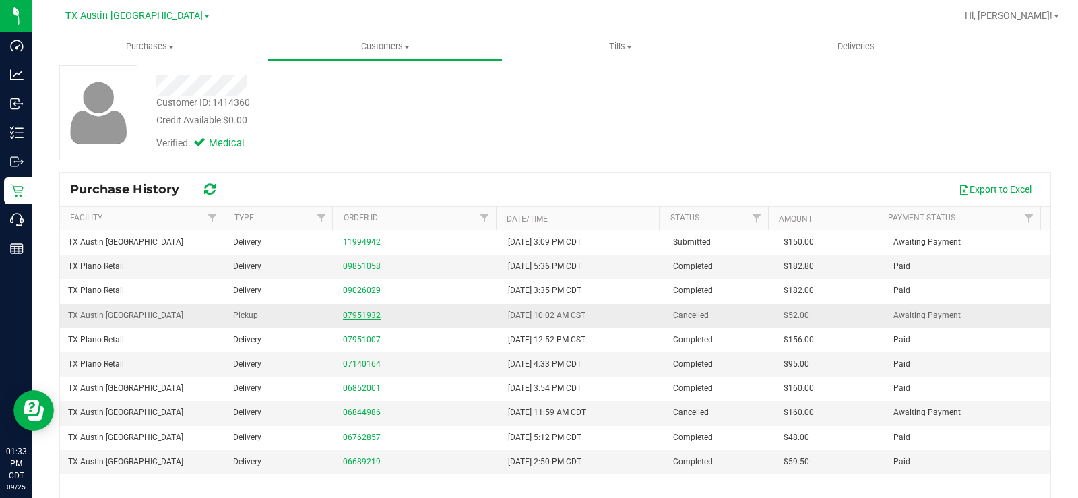
click at [363, 315] on link "07951932" at bounding box center [362, 315] width 38 height 9
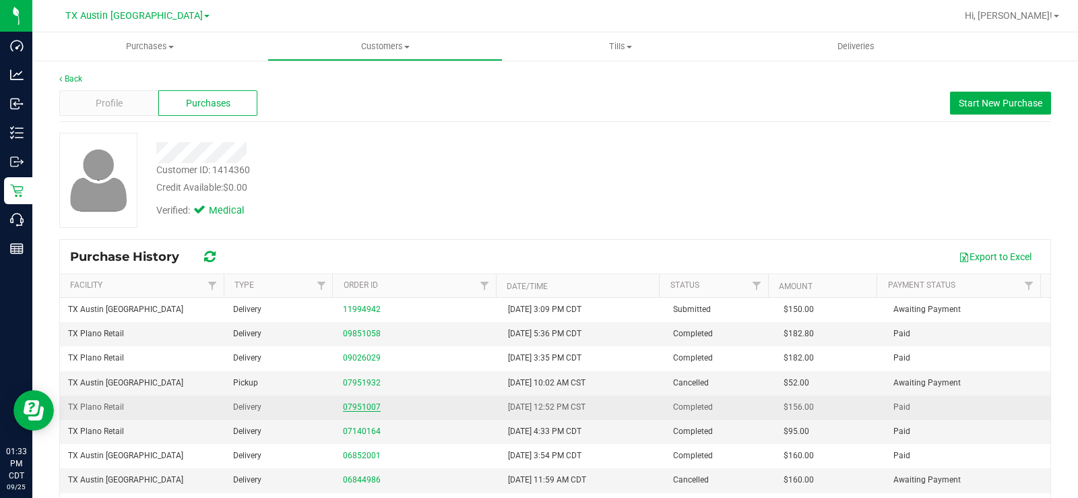
click at [360, 407] on link "07951007" at bounding box center [362, 406] width 38 height 9
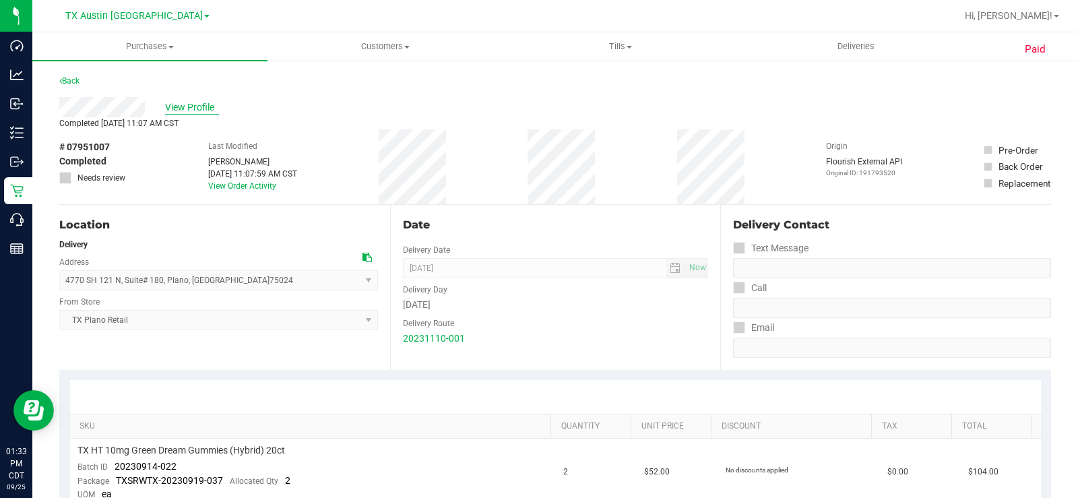
click at [195, 106] on span "View Profile" at bounding box center [192, 107] width 54 height 14
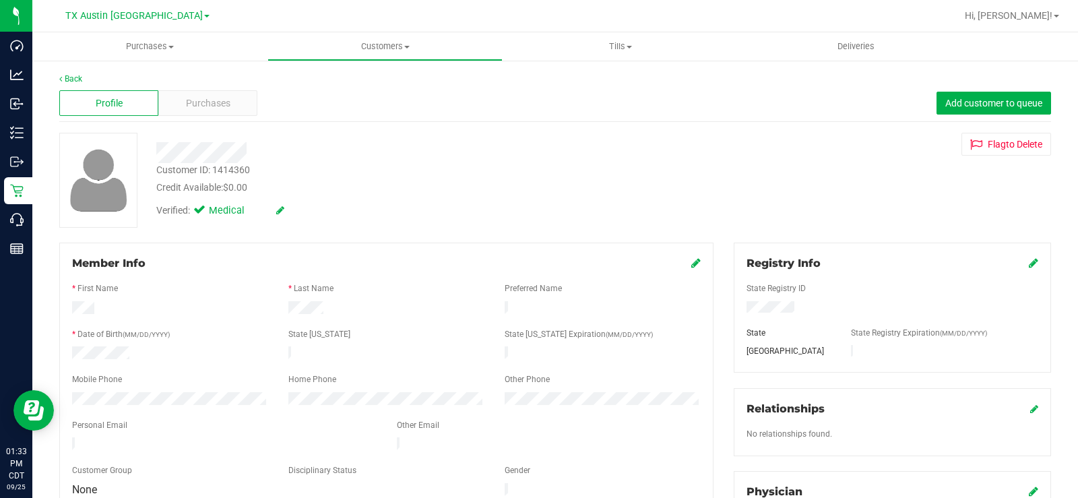
click at [195, 106] on span "Purchases" at bounding box center [208, 103] width 44 height 14
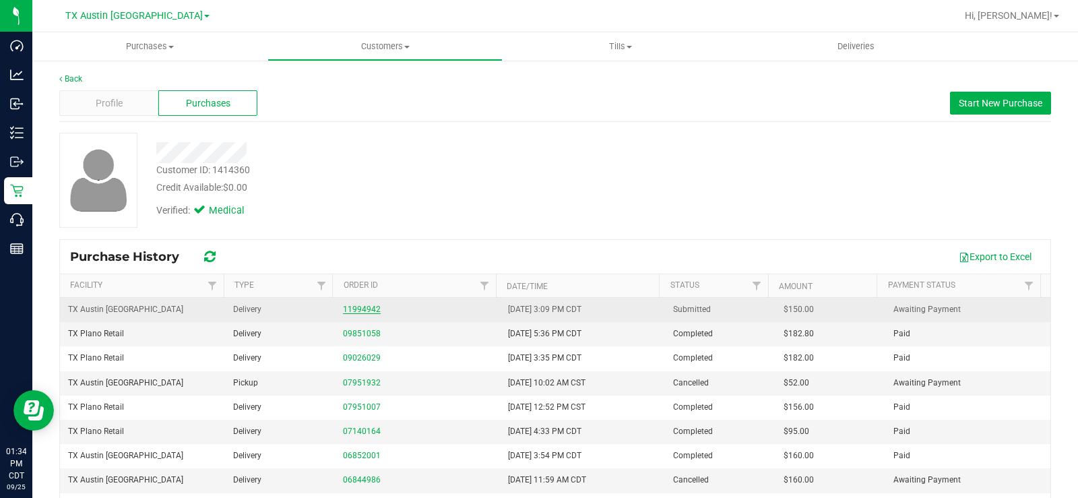
click at [359, 313] on link "11994942" at bounding box center [362, 309] width 38 height 9
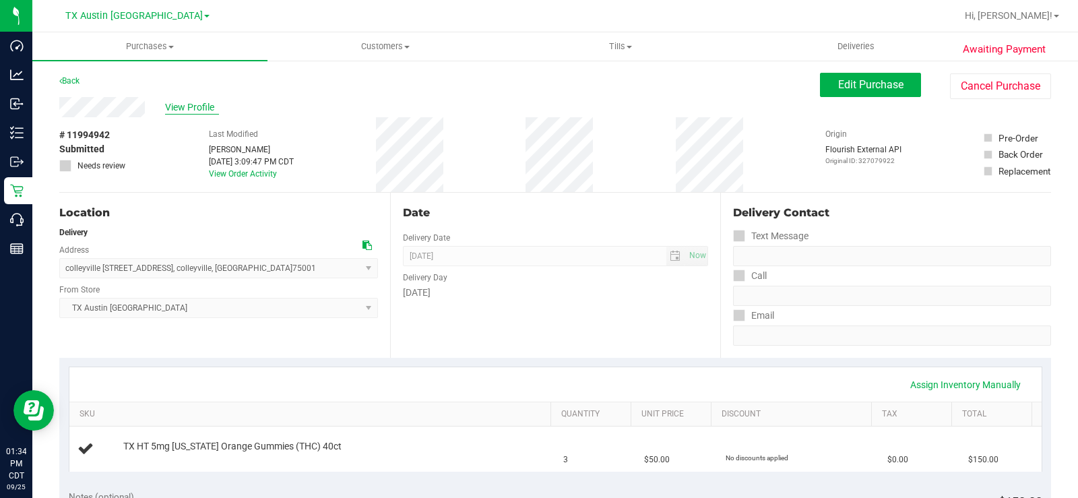
click at [187, 102] on span "View Profile" at bounding box center [192, 107] width 54 height 14
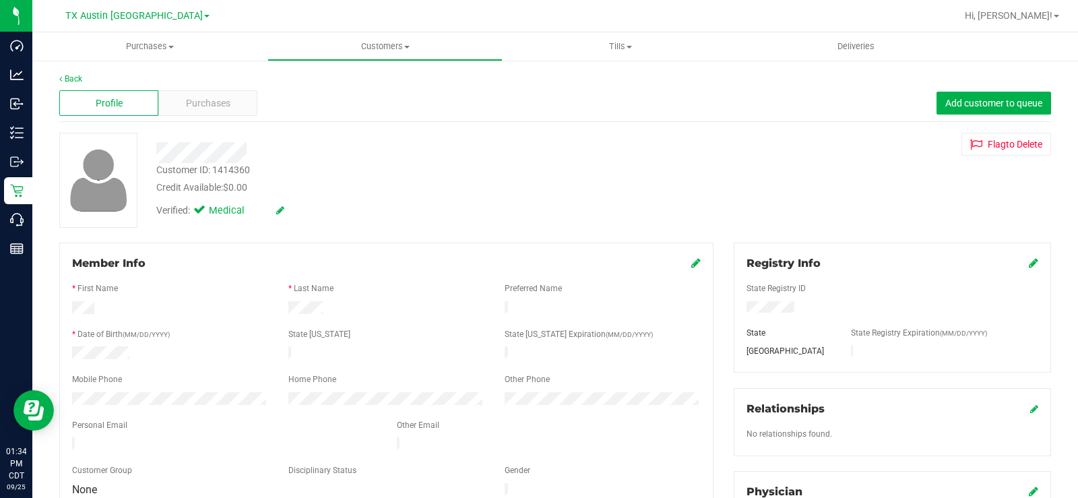
click at [72, 438] on div at bounding box center [224, 445] width 325 height 16
click at [210, 109] on span "Purchases" at bounding box center [208, 103] width 44 height 14
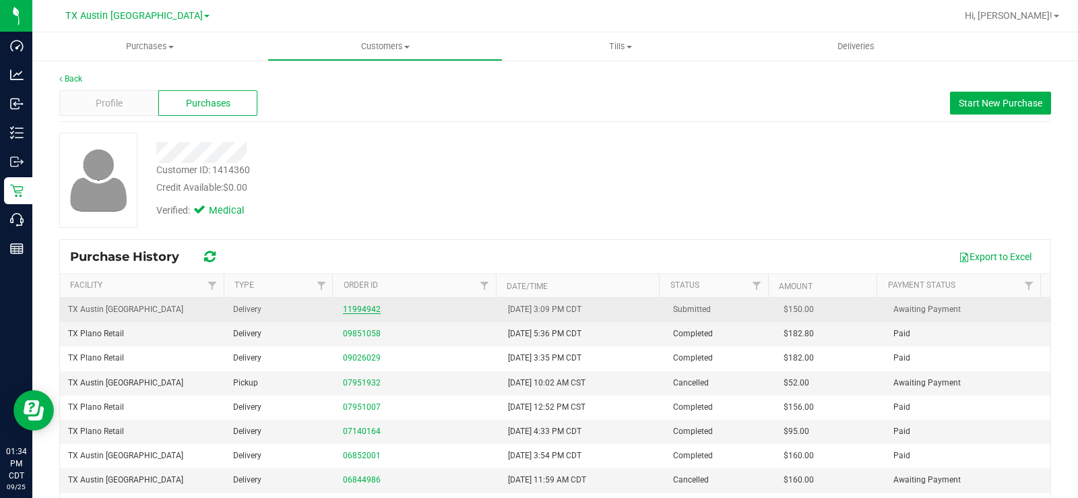
click at [343, 305] on link "11994942" at bounding box center [362, 309] width 38 height 9
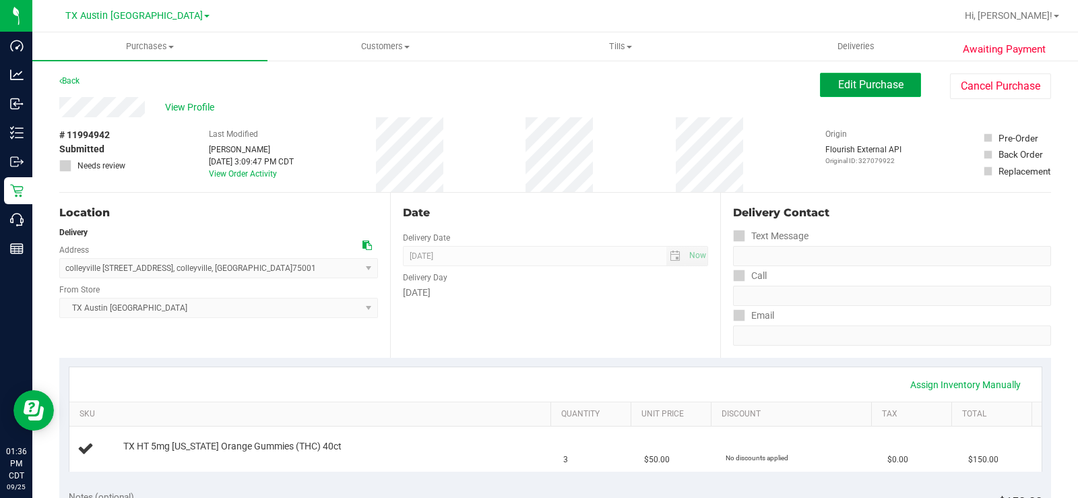
click at [838, 85] on span "Edit Purchase" at bounding box center [870, 84] width 65 height 13
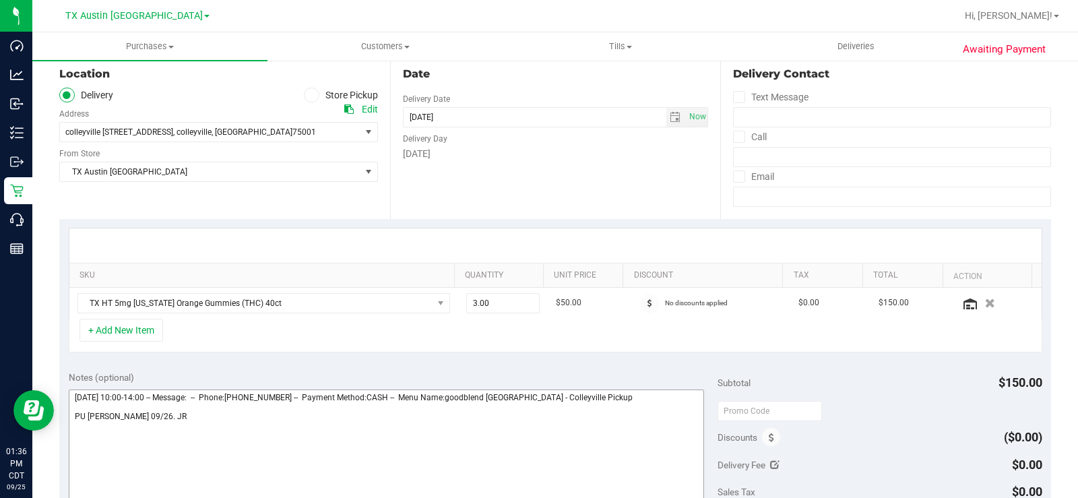
scroll to position [270, 0]
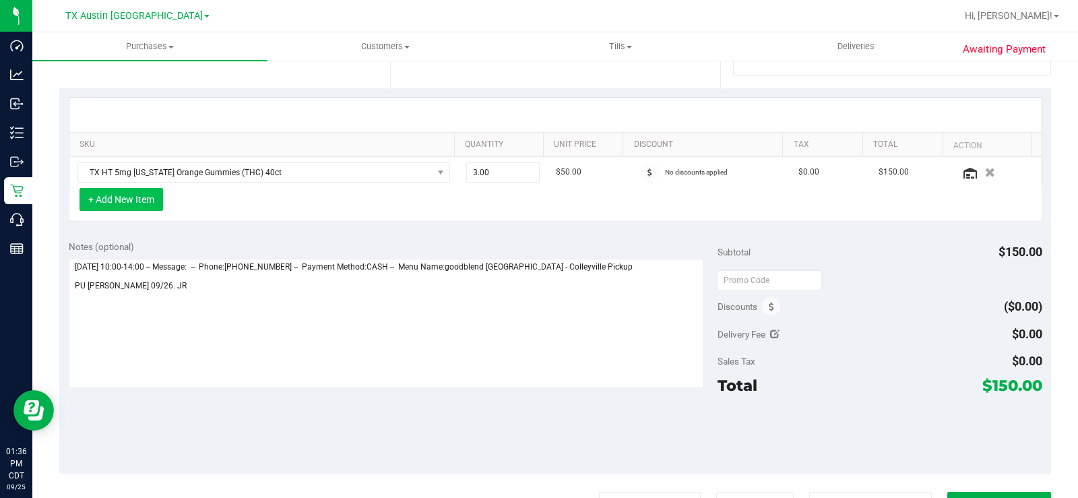
click at [132, 189] on button "+ Add New Item" at bounding box center [122, 199] width 84 height 23
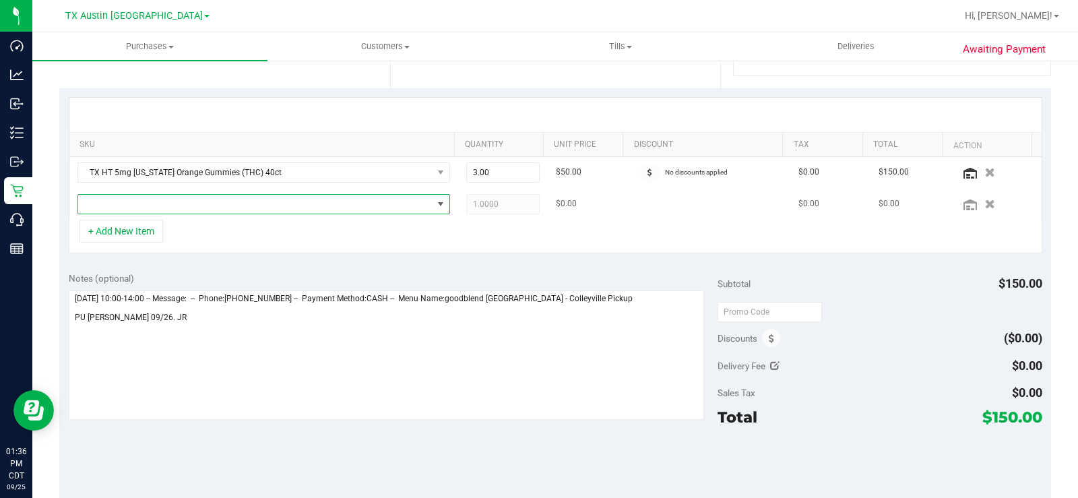
click at [145, 204] on span "NO DATA FOUND" at bounding box center [255, 204] width 355 height 19
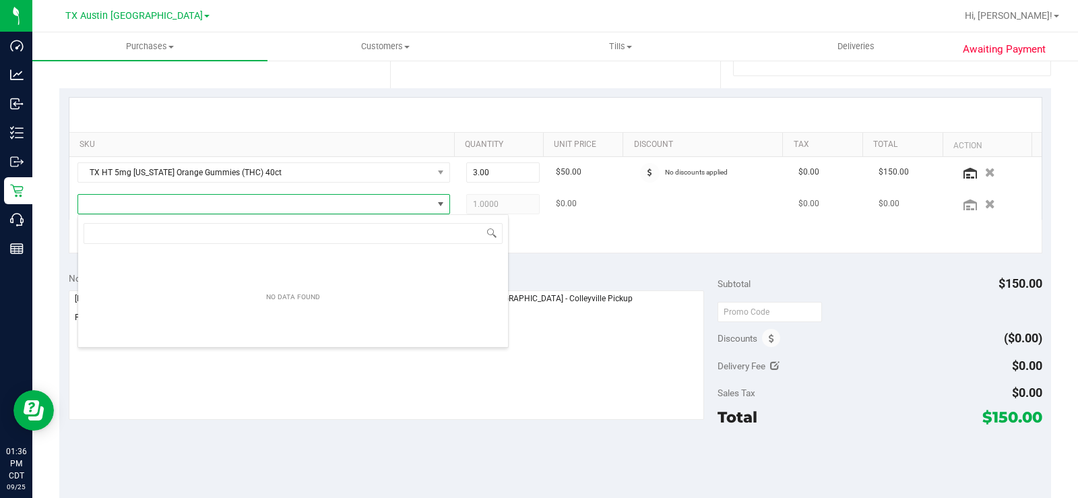
scroll to position [20, 365]
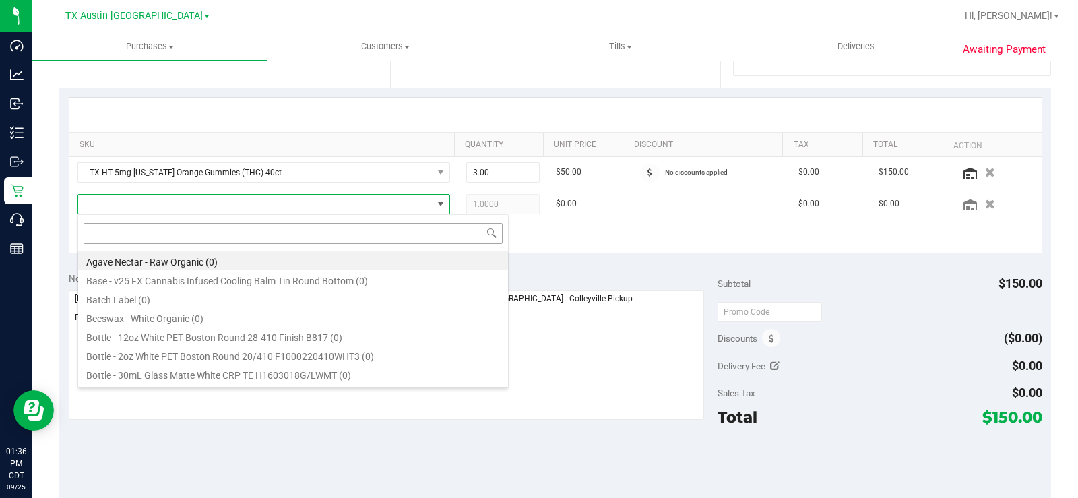
click at [127, 237] on input at bounding box center [293, 233] width 419 height 21
type input "tropical"
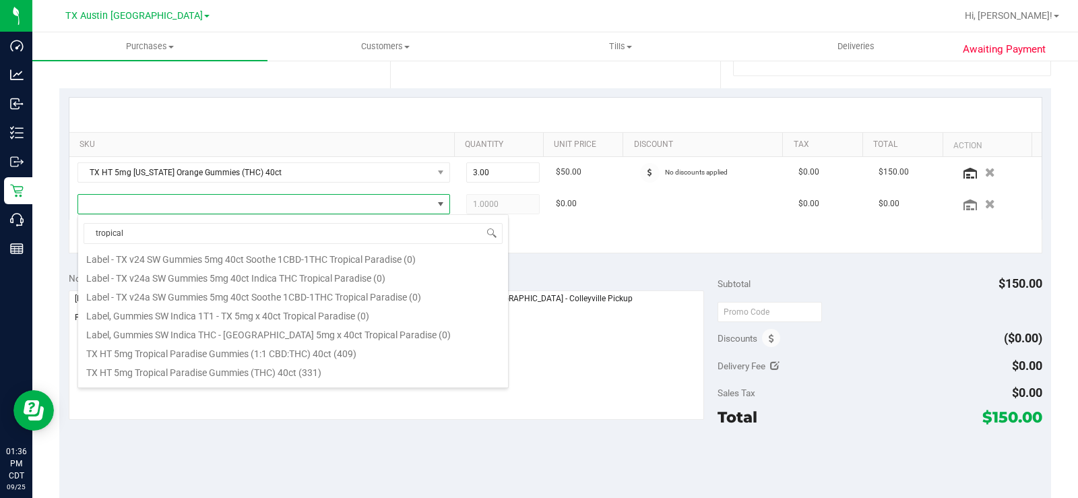
scroll to position [202, 0]
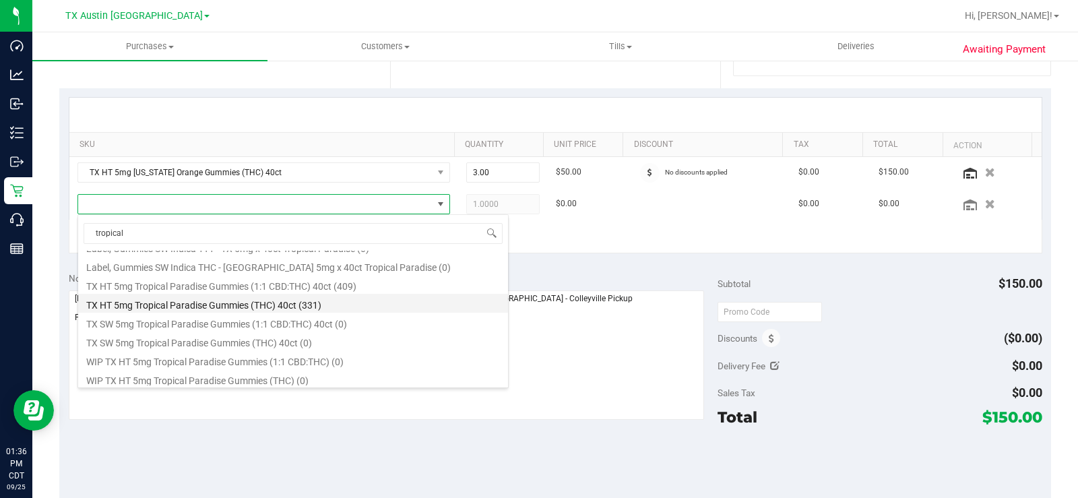
click at [218, 301] on li "TX HT 5mg Tropical Paradise Gummies (THC) 40ct (331)" at bounding box center [293, 303] width 430 height 19
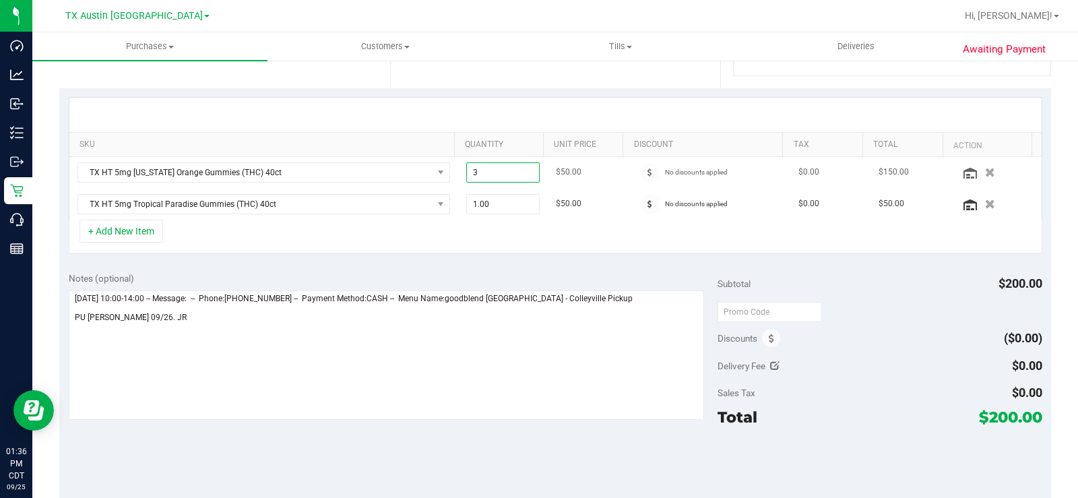
drag, startPoint x: 480, startPoint y: 171, endPoint x: 465, endPoint y: 172, distance: 14.8
click at [466, 172] on span "3.00 3" at bounding box center [502, 172] width 73 height 20
click at [985, 170] on icon "button" at bounding box center [990, 172] width 11 height 10
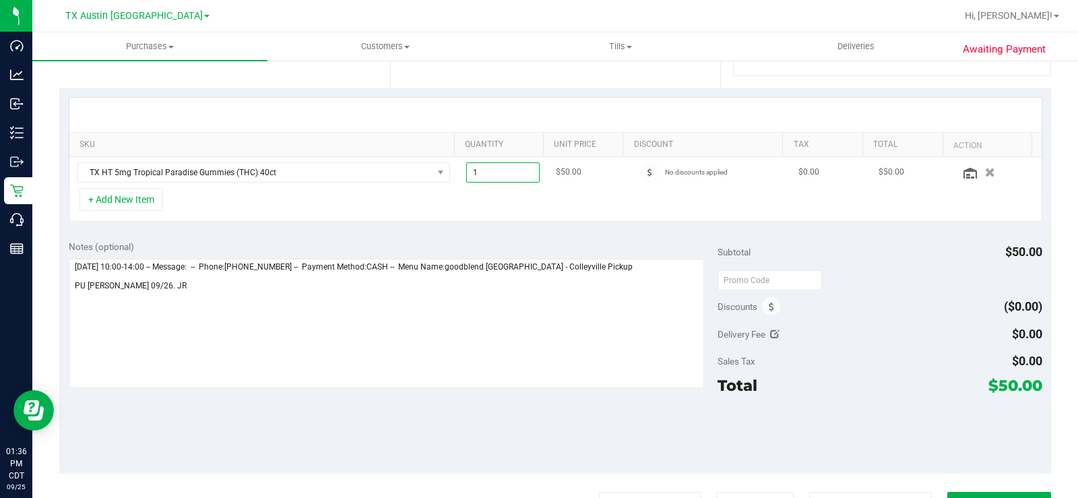
drag, startPoint x: 494, startPoint y: 176, endPoint x: 453, endPoint y: 174, distance: 41.2
click at [458, 175] on td "1.00 1" at bounding box center [503, 172] width 90 height 31
type input "2"
type input "2.00"
click at [468, 193] on div "+ Add New Item" at bounding box center [556, 205] width 974 height 34
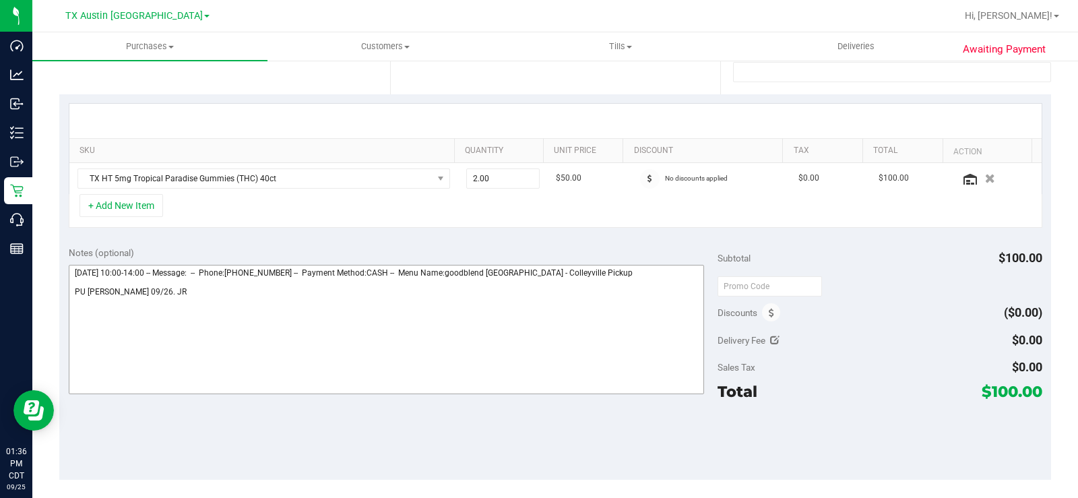
scroll to position [270, 0]
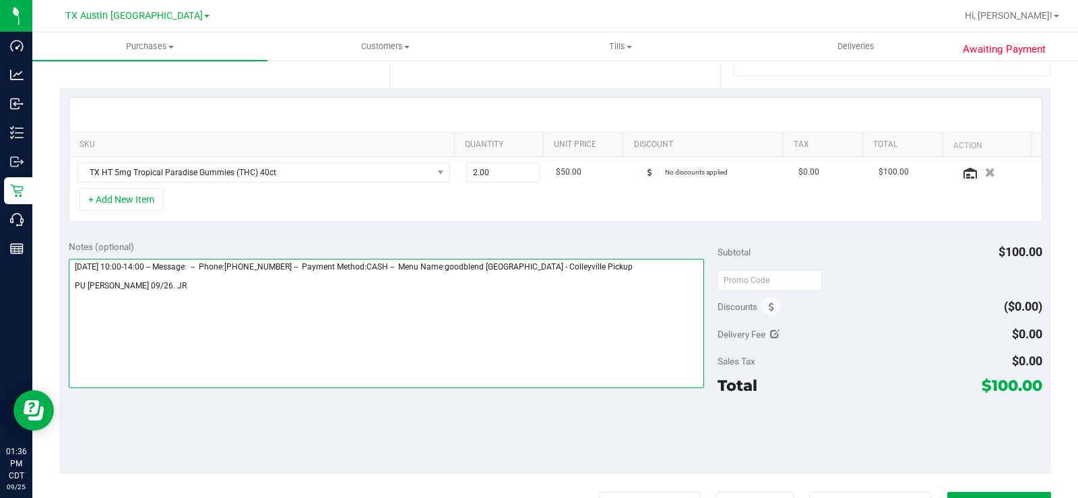
click at [211, 286] on textarea at bounding box center [387, 323] width 636 height 129
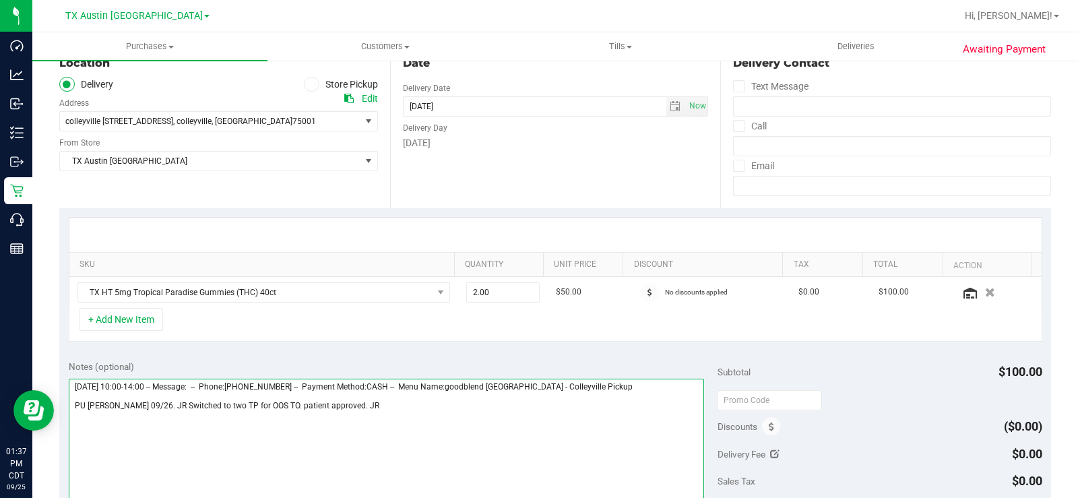
scroll to position [0, 0]
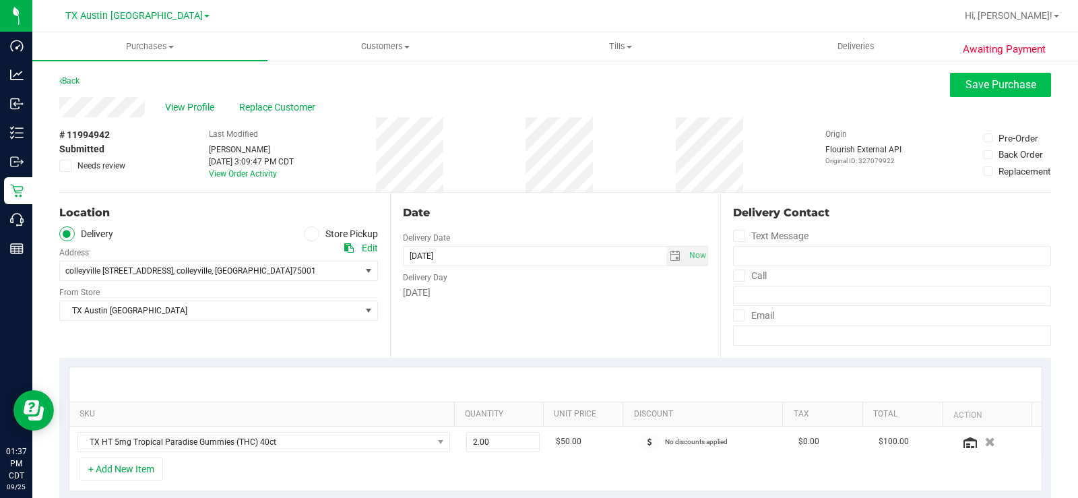
type textarea "Friday 09/26/2025 10:00-14:00 -- Message: -- Phone:4403719699 -- Payment Method…"
click at [966, 85] on span "Save Purchase" at bounding box center [1001, 84] width 71 height 13
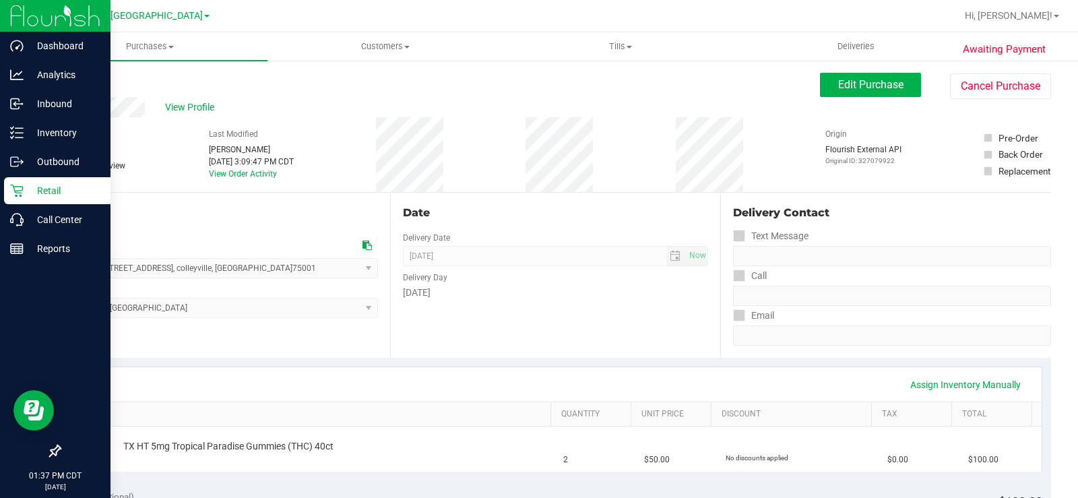
click at [24, 193] on p "Retail" at bounding box center [64, 191] width 81 height 16
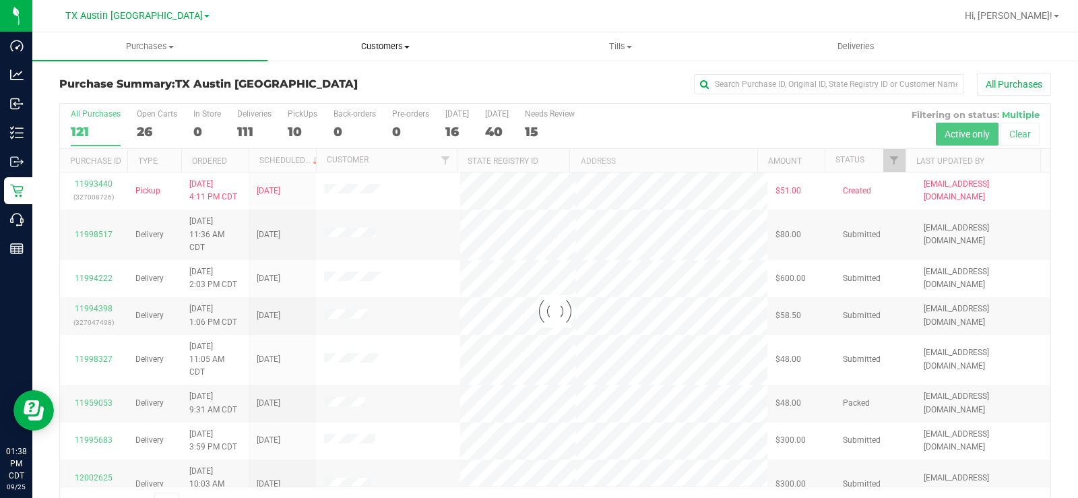
click at [376, 44] on span "Customers" at bounding box center [385, 46] width 234 height 12
click at [346, 82] on span "All customers" at bounding box center [316, 80] width 97 height 11
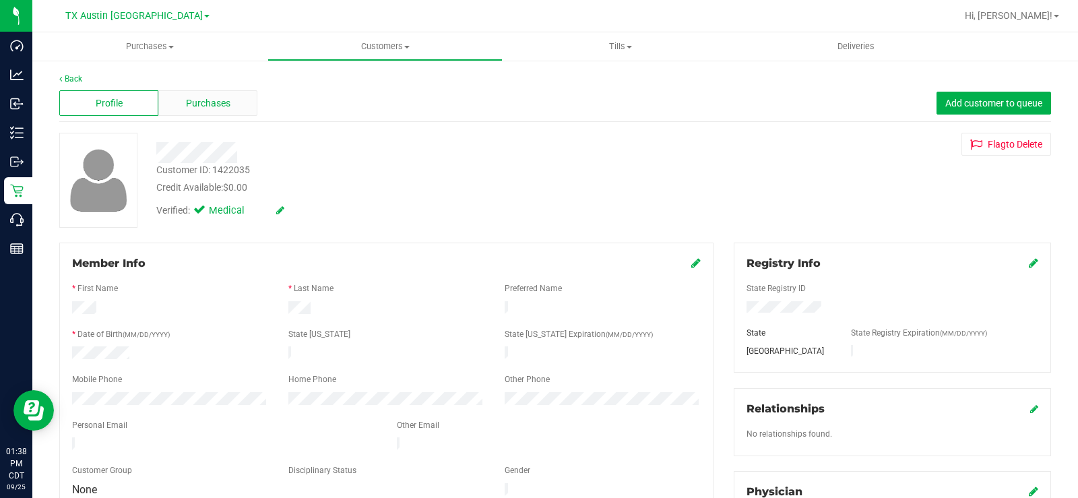
click at [220, 93] on div "Purchases" at bounding box center [207, 103] width 99 height 26
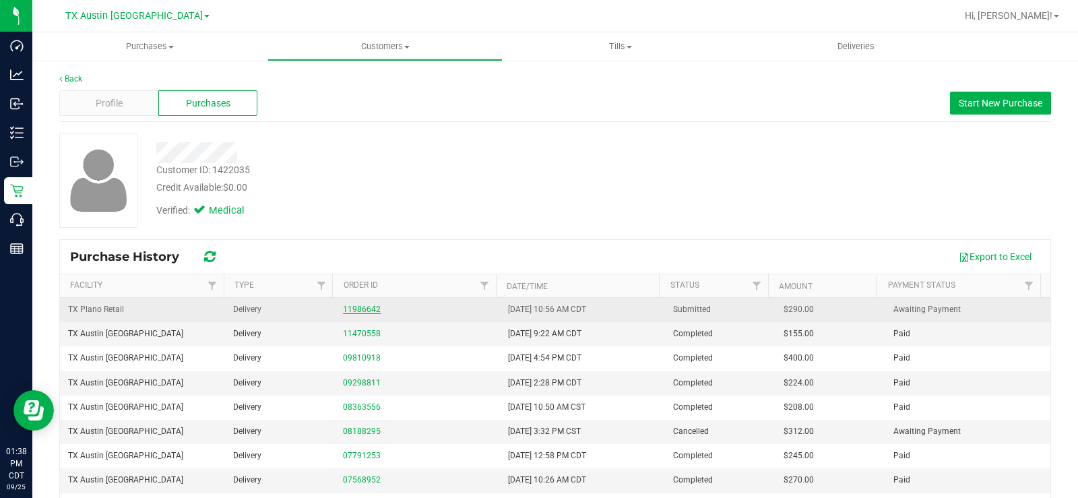
click at [358, 309] on link "11986642" at bounding box center [362, 309] width 38 height 9
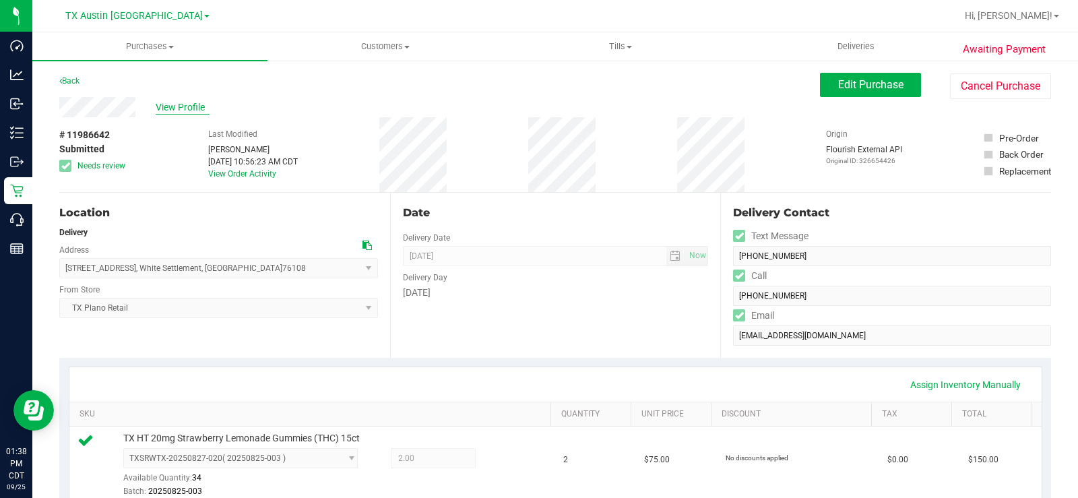
click at [182, 102] on span "View Profile" at bounding box center [183, 107] width 54 height 14
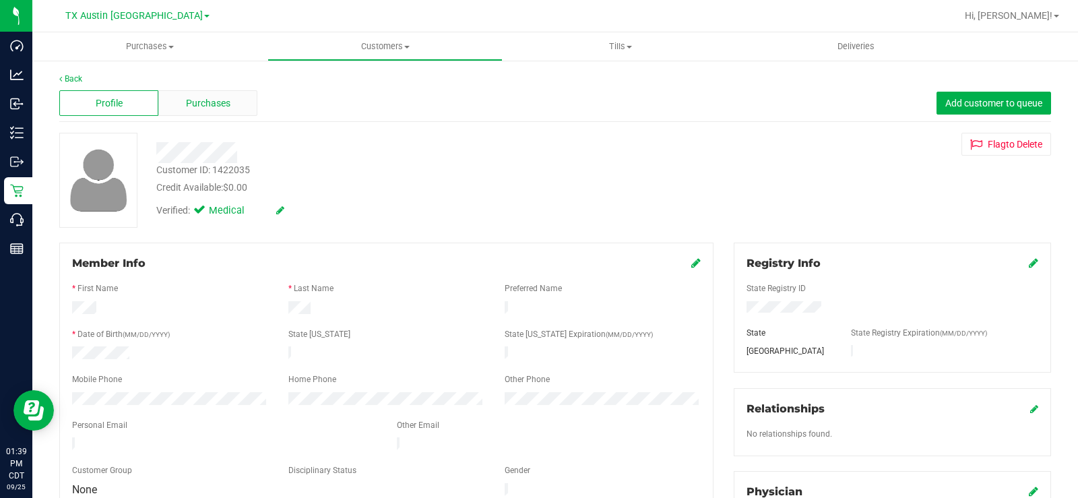
click at [200, 94] on div "Purchases" at bounding box center [207, 103] width 99 height 26
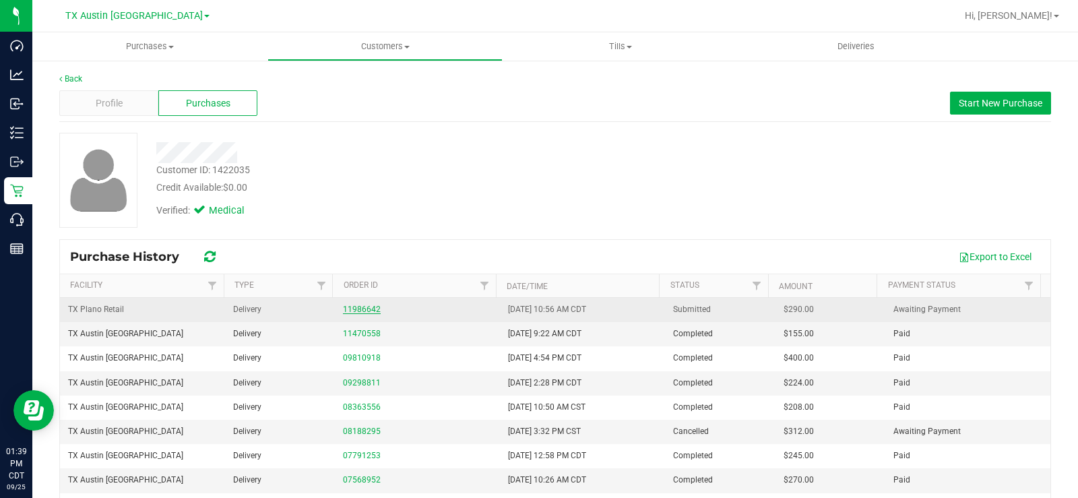
click at [346, 309] on link "11986642" at bounding box center [362, 309] width 38 height 9
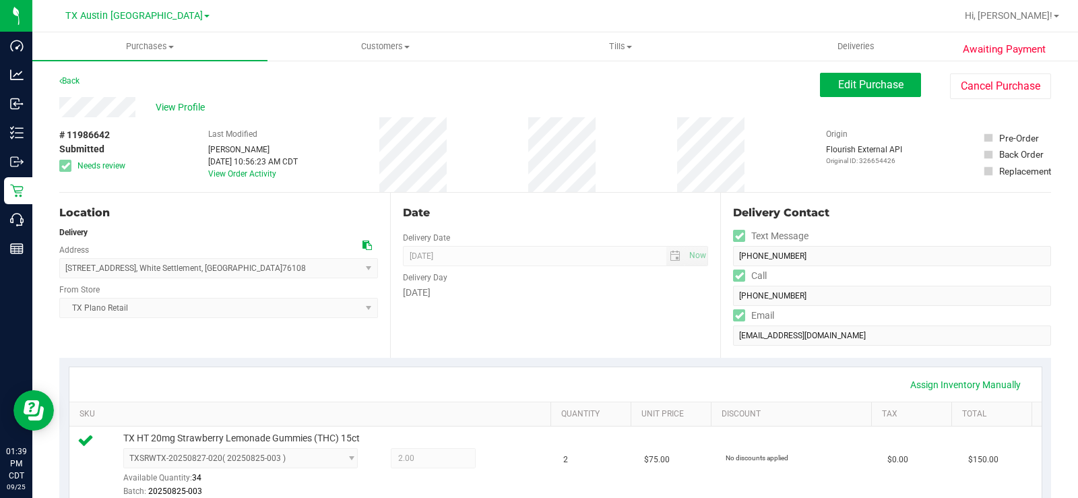
click at [502, 324] on div "Date Delivery Date 09/26/2025 Now 09/26/2025 07:00 AM Now Delivery Day Friday" at bounding box center [555, 275] width 331 height 165
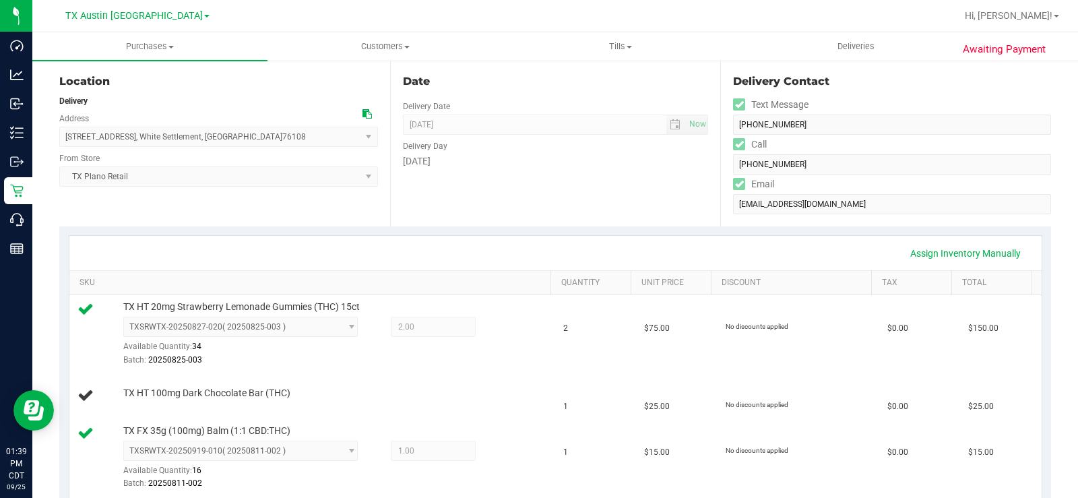
scroll to position [270, 0]
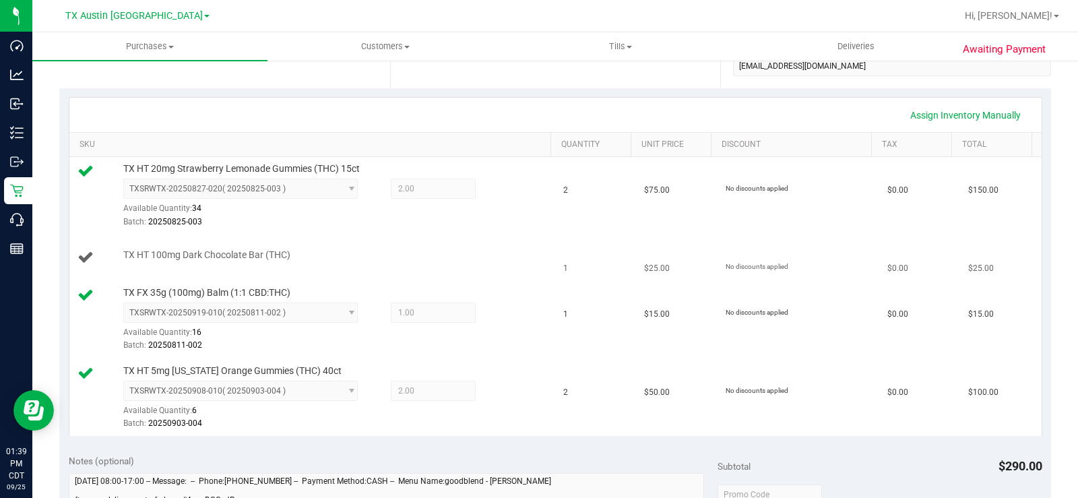
click at [319, 253] on div "TX HT 100mg Dark Chocolate Bar (THC)" at bounding box center [332, 255] width 430 height 13
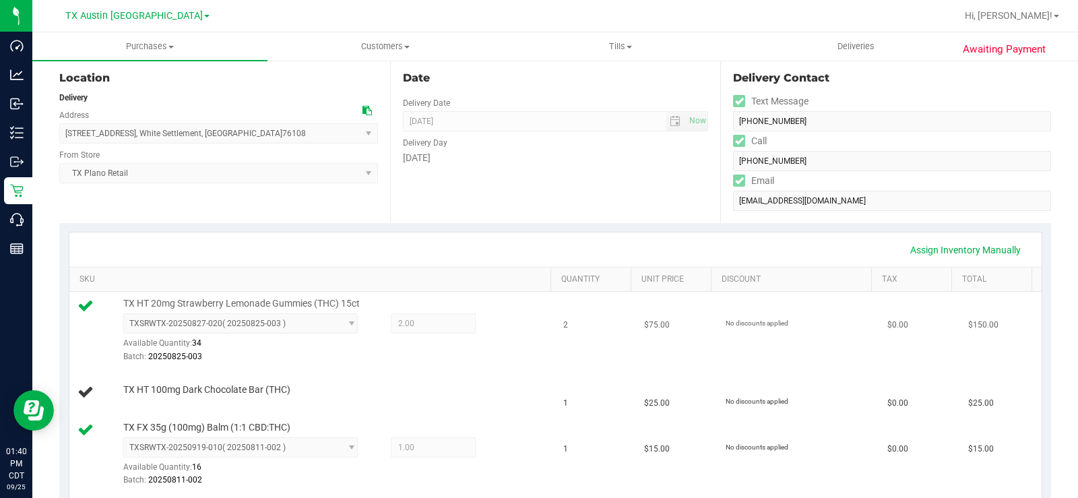
scroll to position [0, 0]
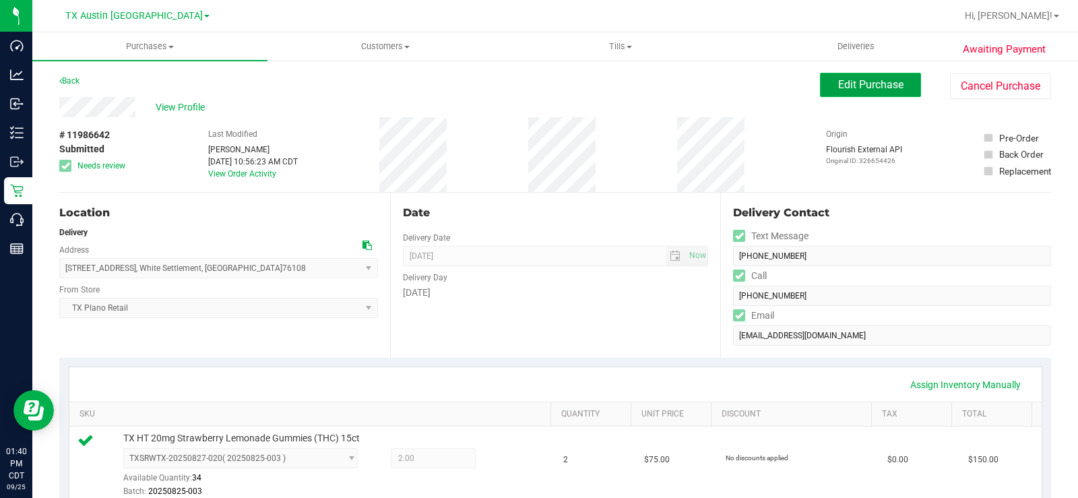
click at [852, 82] on span "Edit Purchase" at bounding box center [870, 84] width 65 height 13
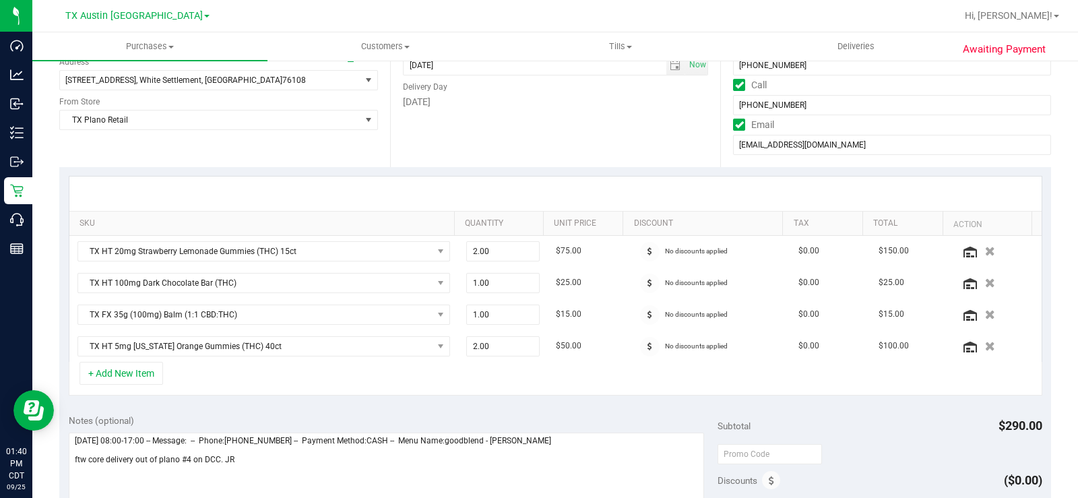
scroll to position [202, 0]
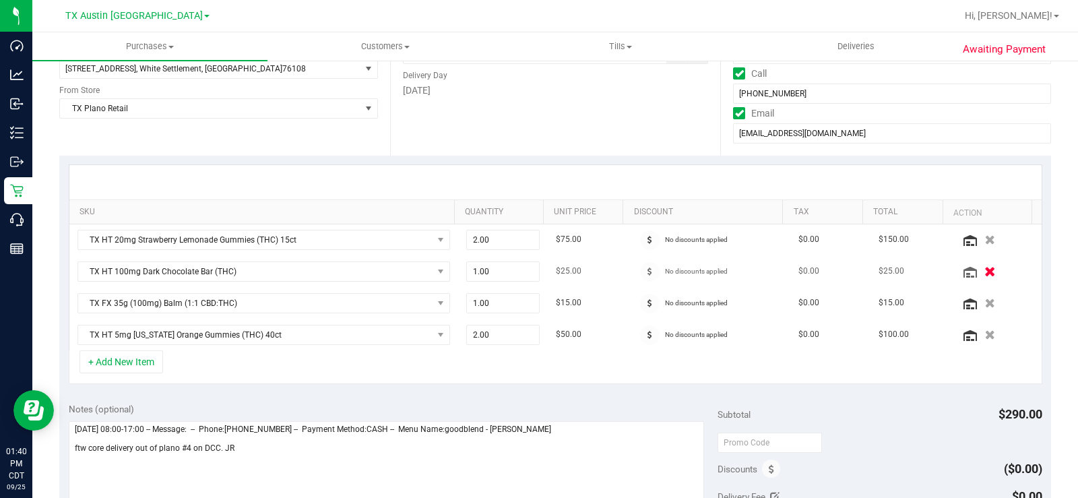
click at [985, 276] on icon "button" at bounding box center [990, 271] width 11 height 10
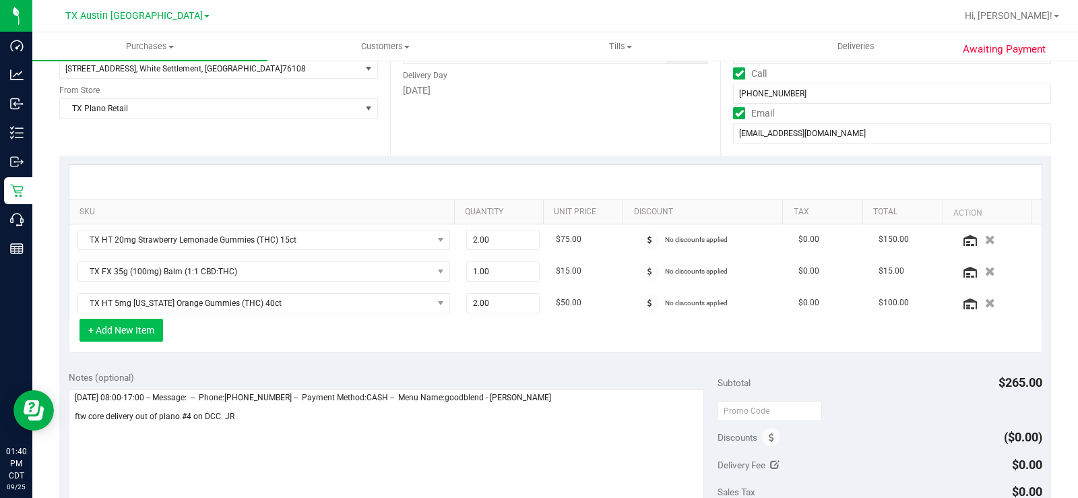
click at [127, 333] on button "+ Add New Item" at bounding box center [122, 330] width 84 height 23
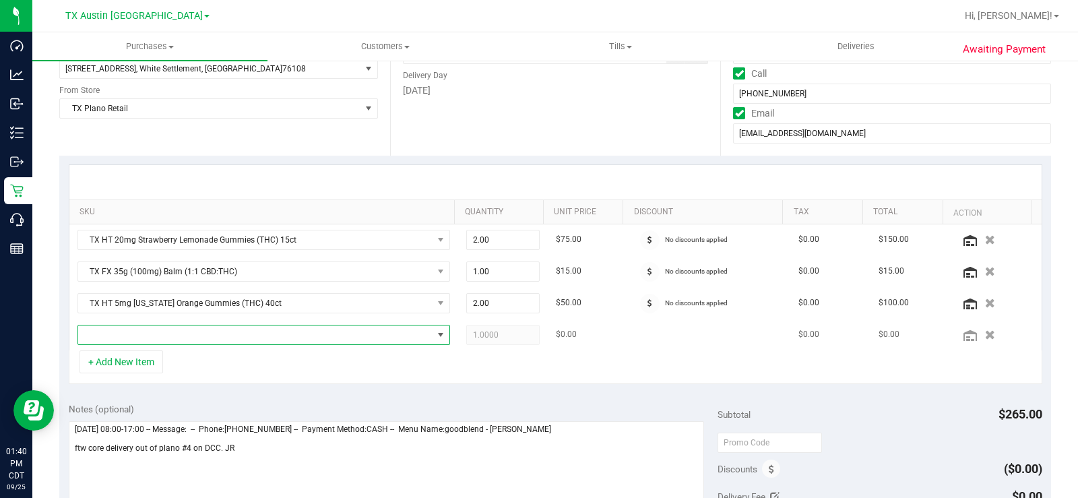
click at [162, 342] on span "NO DATA FOUND" at bounding box center [255, 335] width 355 height 19
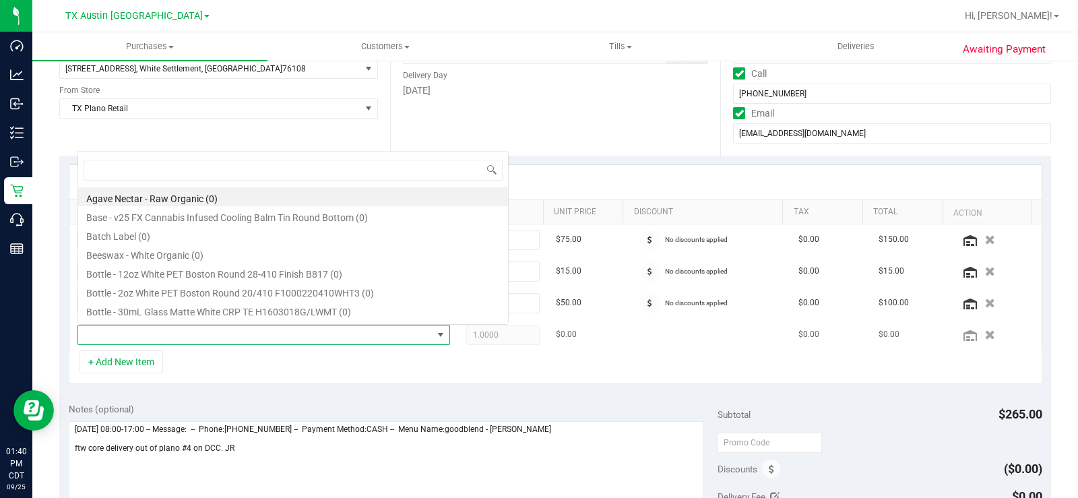
scroll to position [20, 361]
type input "mint"
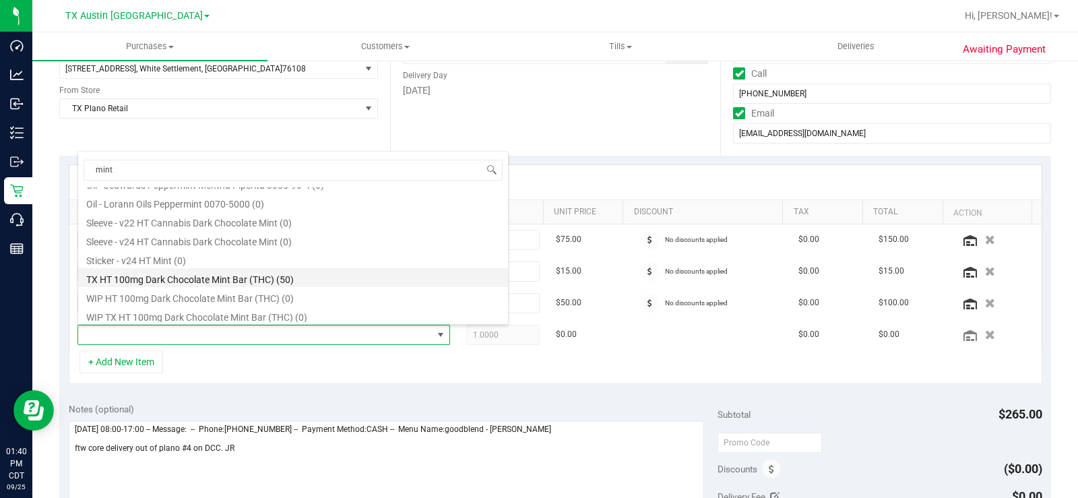
scroll to position [92, 0]
click at [224, 275] on li "TX HT 100mg Dark Chocolate Mint Bar (THC) (50)" at bounding box center [293, 275] width 430 height 19
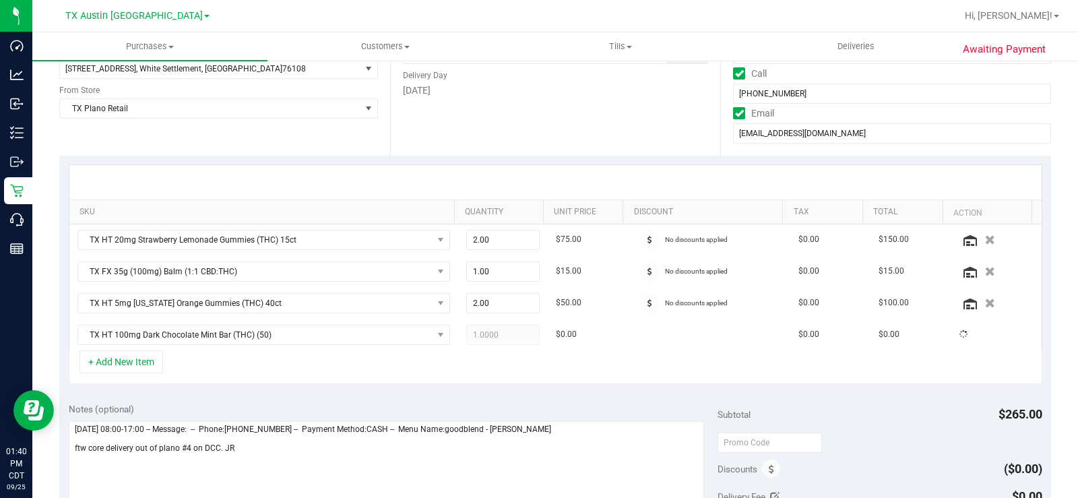
click at [256, 363] on div "+ Add New Item" at bounding box center [556, 367] width 974 height 34
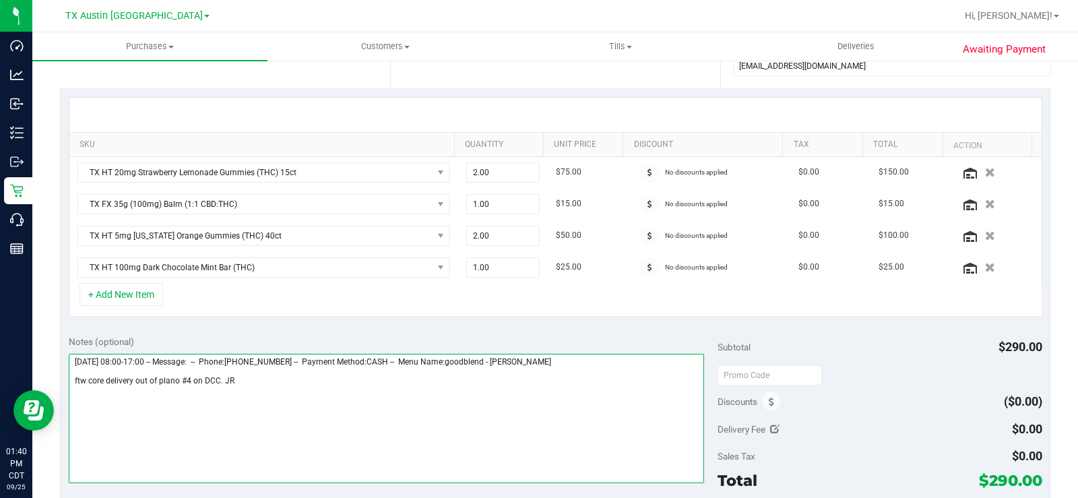
click at [262, 379] on textarea at bounding box center [387, 418] width 636 height 129
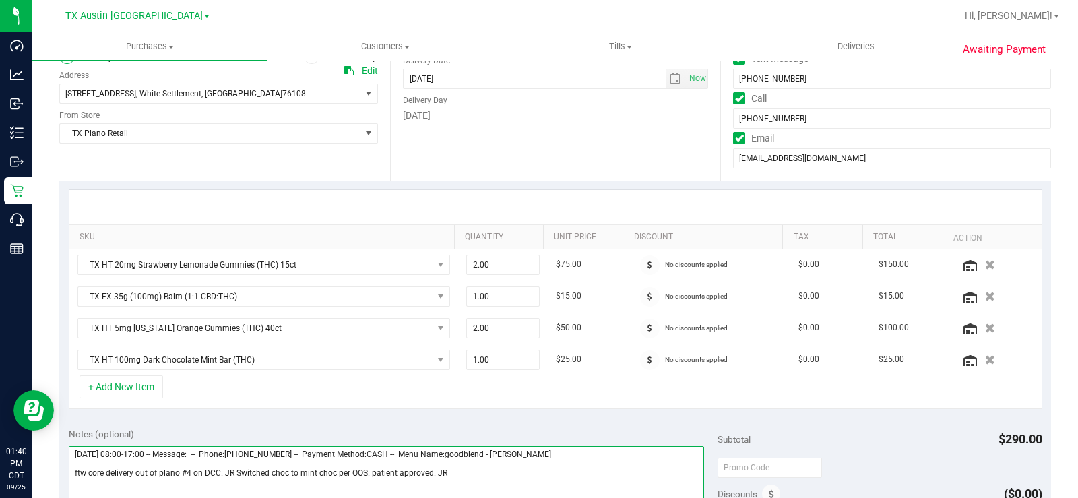
scroll to position [0, 0]
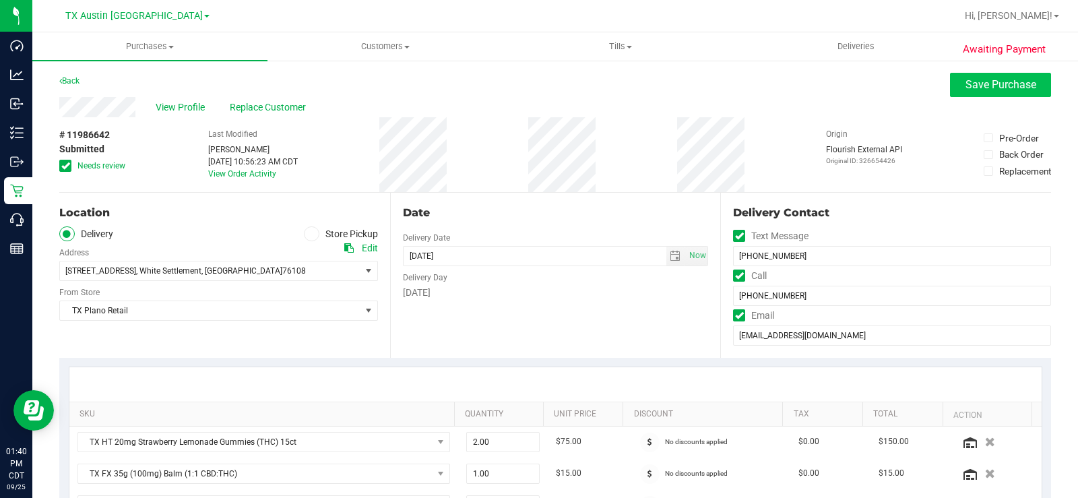
type textarea "Tuesday 09/23/2025 08:00-17:00 -- Message: -- Phone:8173076353 -- Payment Metho…"
click at [1000, 90] on span "Save Purchase" at bounding box center [1001, 84] width 71 height 13
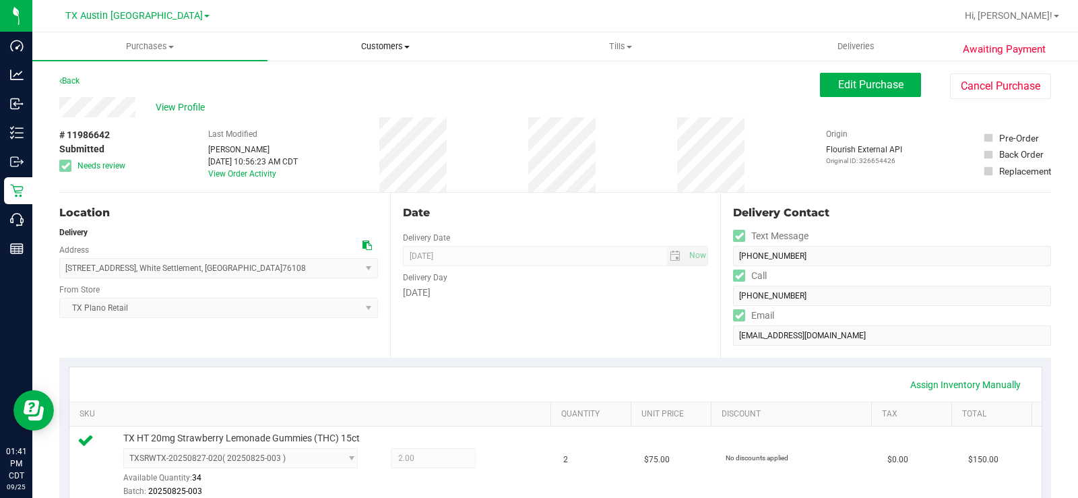
click at [393, 47] on span "Customers" at bounding box center [385, 46] width 234 height 12
click at [348, 82] on span "All customers" at bounding box center [316, 80] width 97 height 11
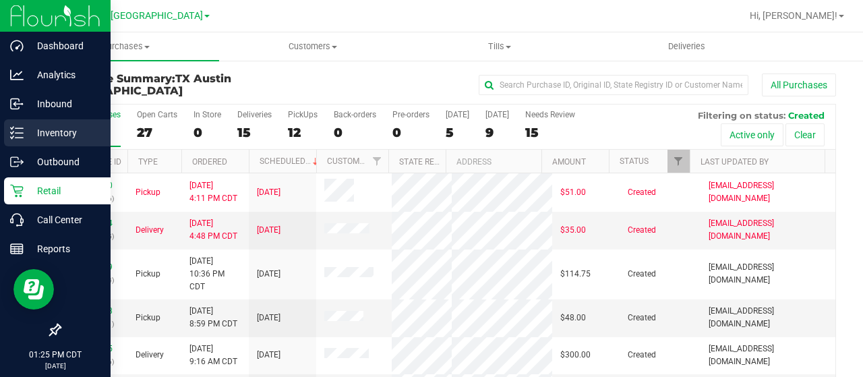
click at [34, 126] on p "Inventory" at bounding box center [64, 133] width 81 height 16
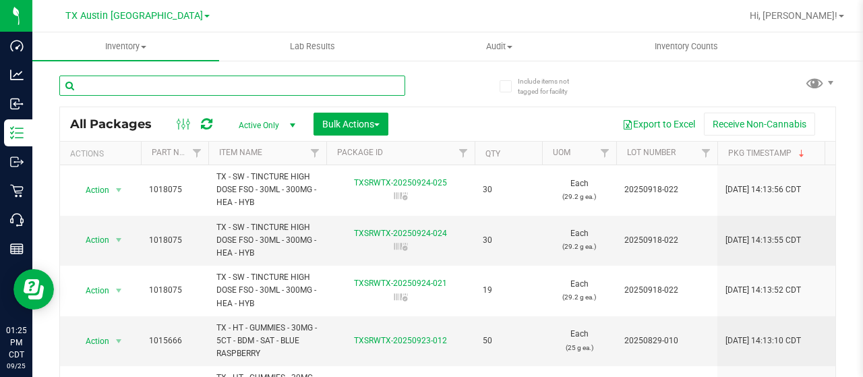
click at [181, 87] on input "text" at bounding box center [232, 85] width 346 height 20
drag, startPoint x: 131, startPoint y: 91, endPoint x: 35, endPoint y: 84, distance: 95.9
click at [36, 84] on div "Include items not tagged for facility fso All Packages Active Only Active Only …" at bounding box center [447, 264] width 830 height 411
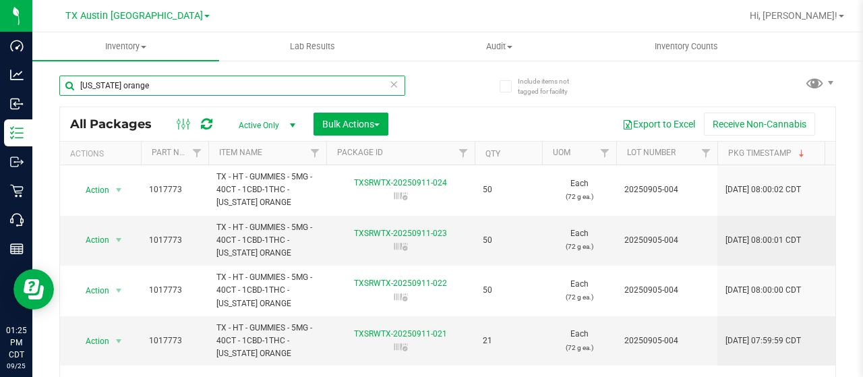
type input "texas orange"
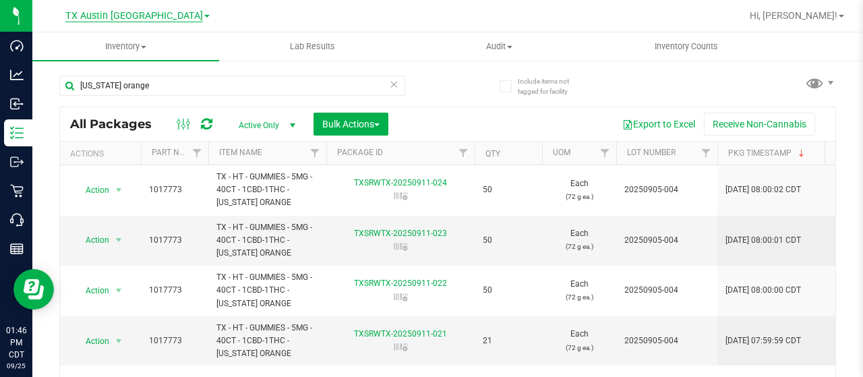
click at [156, 16] on span "TX Austin [GEOGRAPHIC_DATA]" at bounding box center [133, 16] width 137 height 12
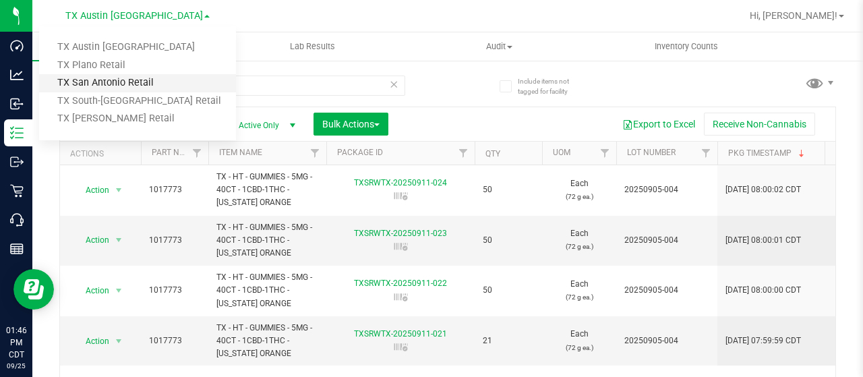
click at [127, 79] on link "TX San Antonio Retail" at bounding box center [137, 83] width 197 height 18
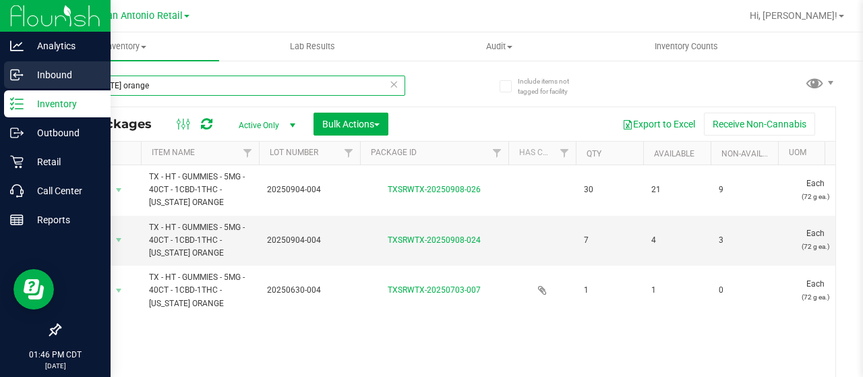
drag, startPoint x: 149, startPoint y: 86, endPoint x: 26, endPoint y: 82, distance: 122.7
click at [26, 82] on div "Analytics Inbound Inventory Outbound Retail Call Center Reports 01:46 PM CDT 09…" at bounding box center [431, 188] width 863 height 377
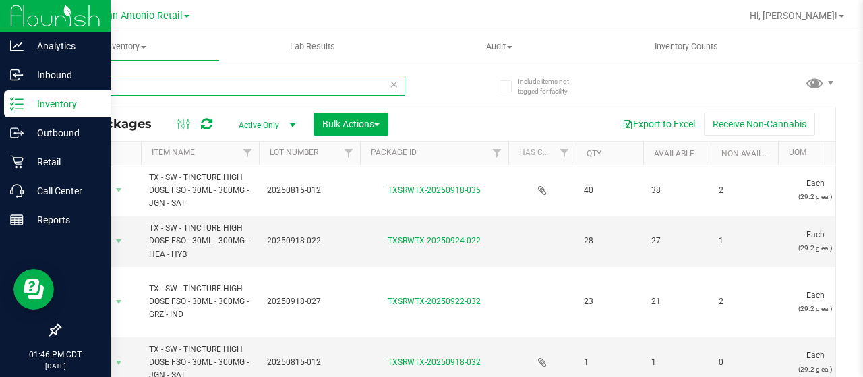
type input "fso"
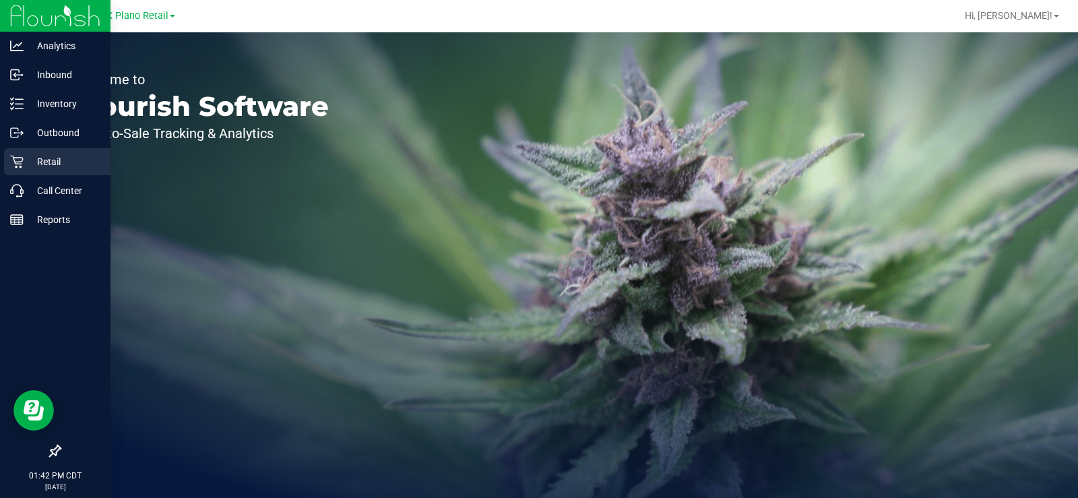
click at [24, 158] on p "Retail" at bounding box center [64, 162] width 81 height 16
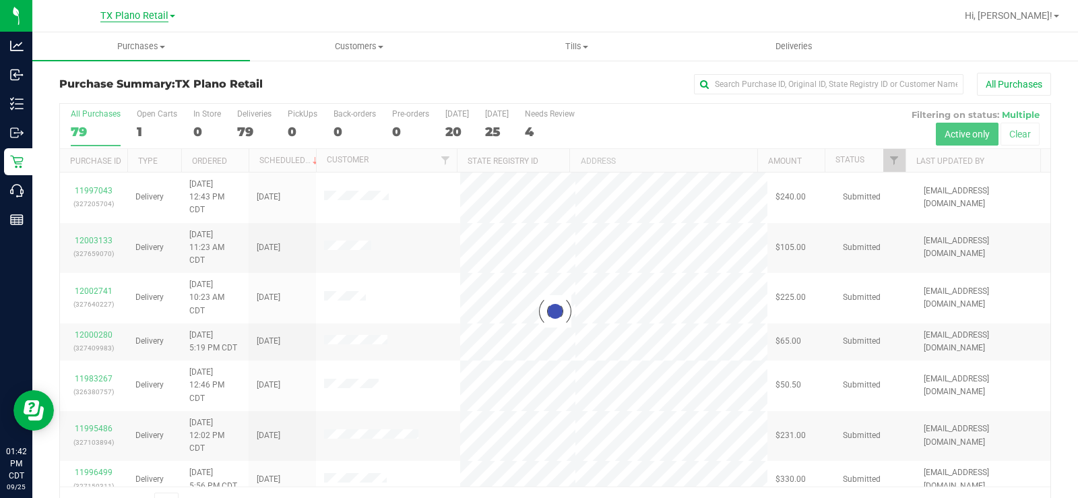
click at [137, 15] on span "TX Plano Retail" at bounding box center [134, 16] width 68 height 12
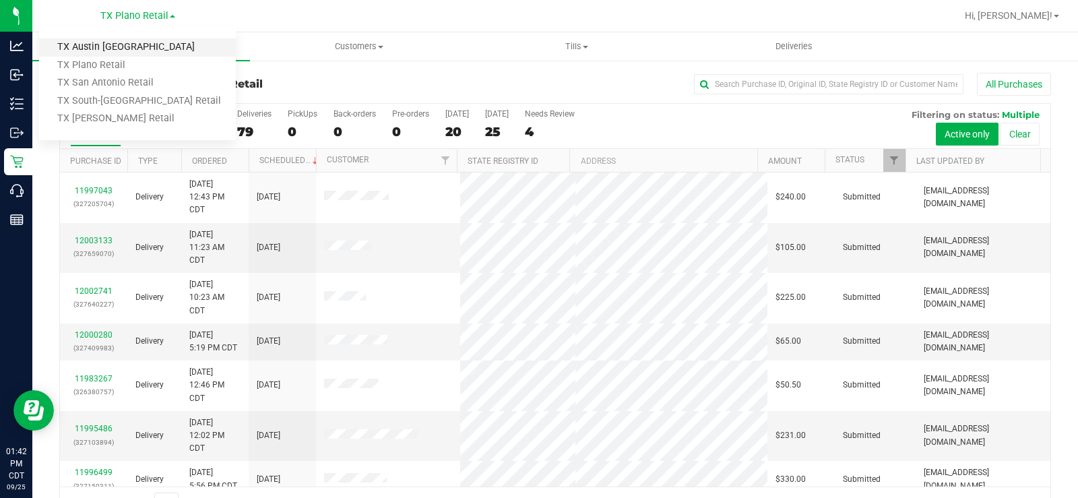
click at [123, 51] on link "TX Austin [GEOGRAPHIC_DATA]" at bounding box center [137, 47] width 197 height 18
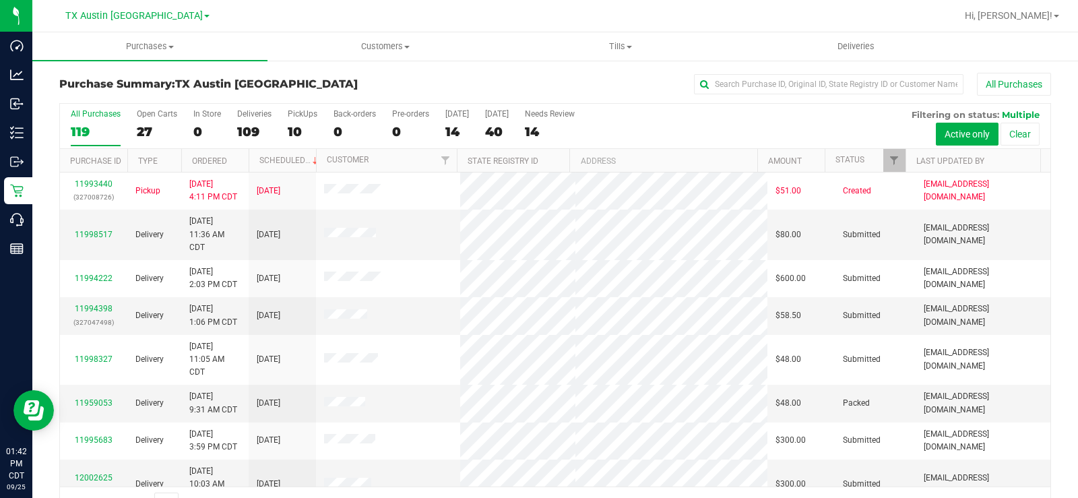
click at [84, 133] on div "119" at bounding box center [96, 132] width 50 height 16
click at [0, 0] on input "All Purchases 119" at bounding box center [0, 0] width 0 height 0
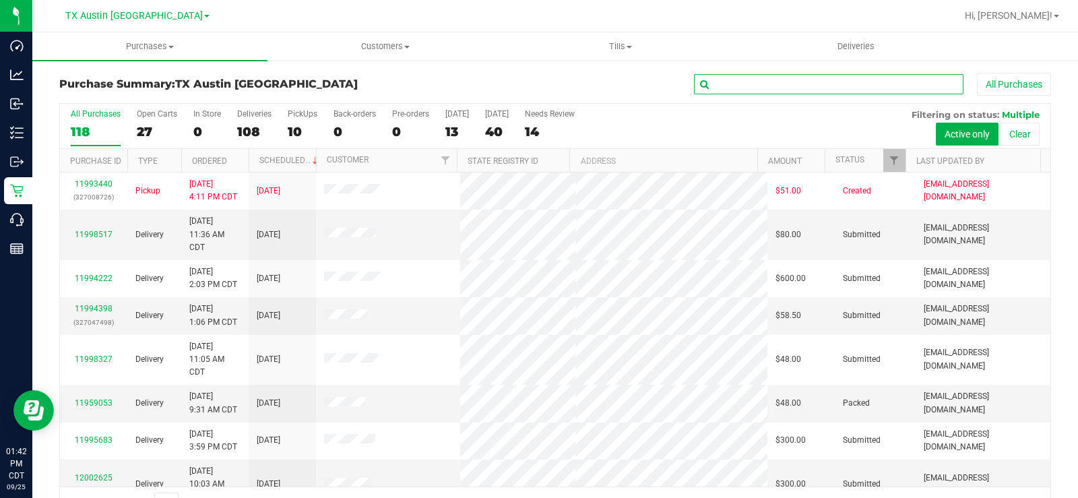
click at [770, 84] on input "text" at bounding box center [829, 84] width 270 height 20
paste input "11987844"
type input "11987844"
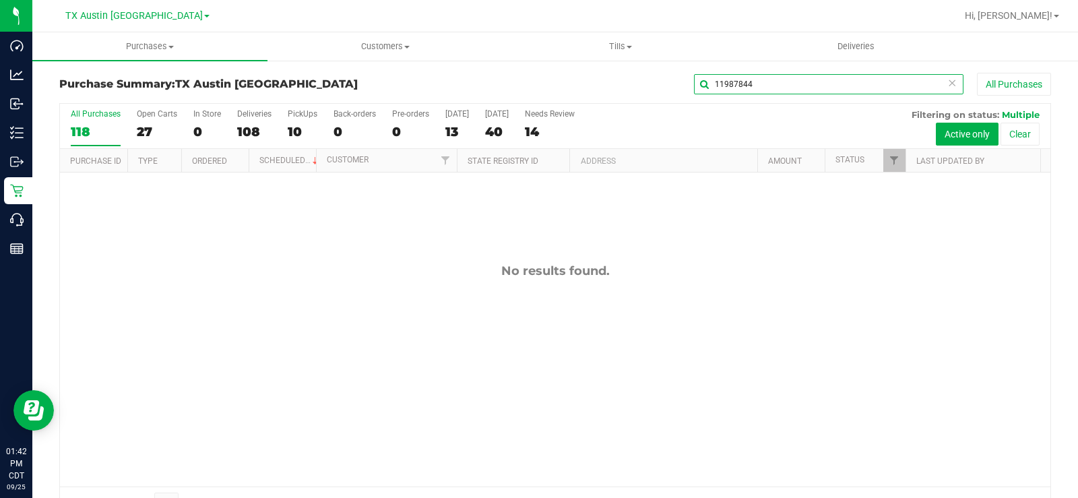
drag, startPoint x: 770, startPoint y: 84, endPoint x: 655, endPoint y: 77, distance: 114.8
click at [655, 77] on div "11987844 All Purchases" at bounding box center [720, 84] width 661 height 23
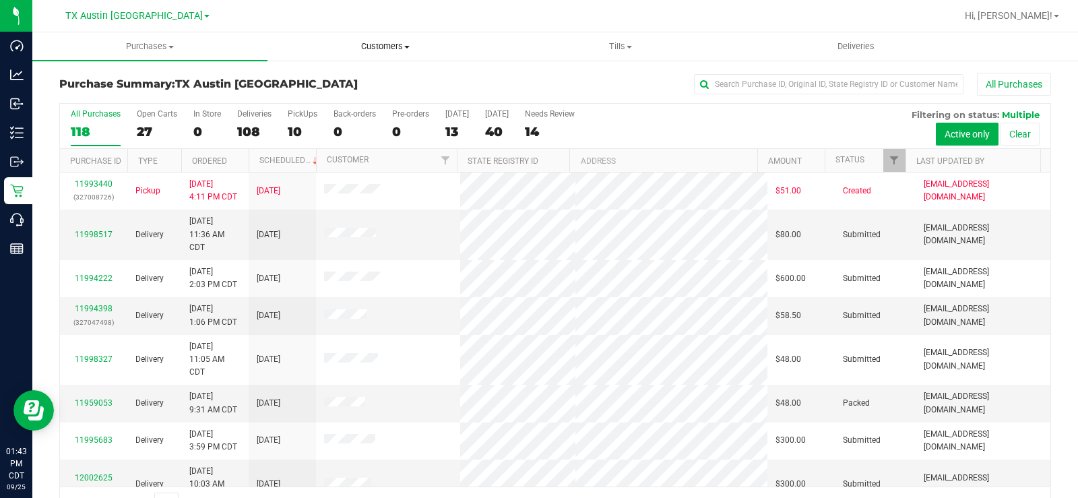
click at [363, 48] on span "Customers" at bounding box center [385, 46] width 234 height 12
click at [341, 83] on span "All customers" at bounding box center [316, 80] width 97 height 11
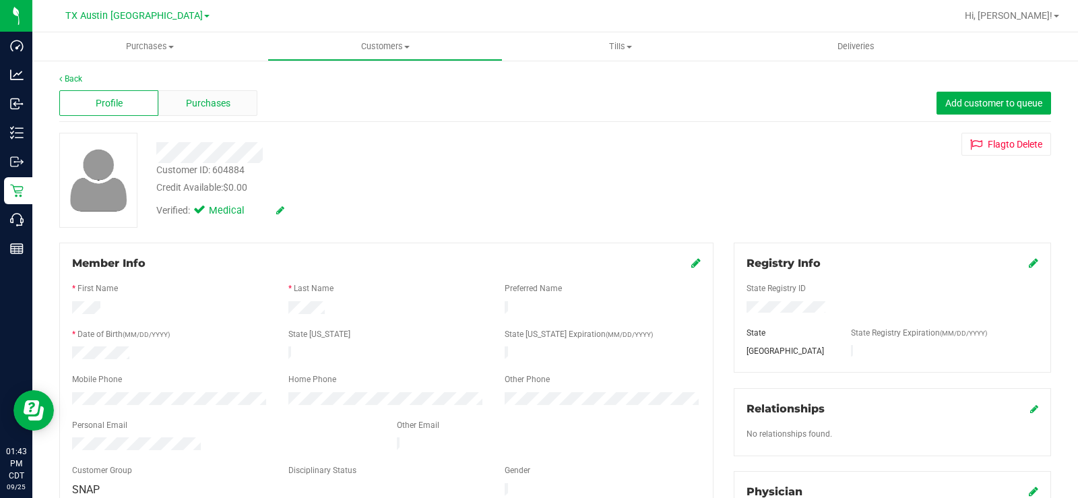
click at [208, 92] on div "Purchases" at bounding box center [207, 103] width 99 height 26
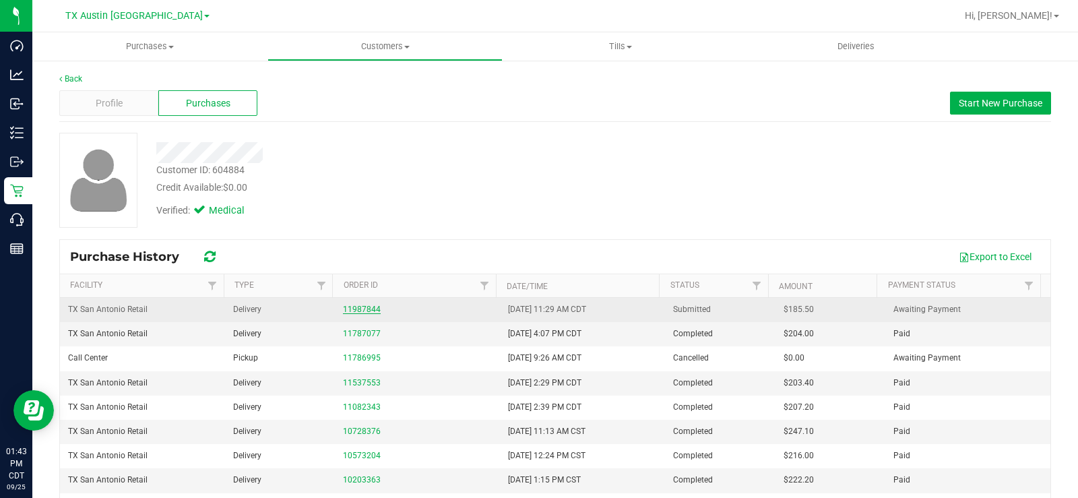
click at [350, 309] on link "11987844" at bounding box center [362, 309] width 38 height 9
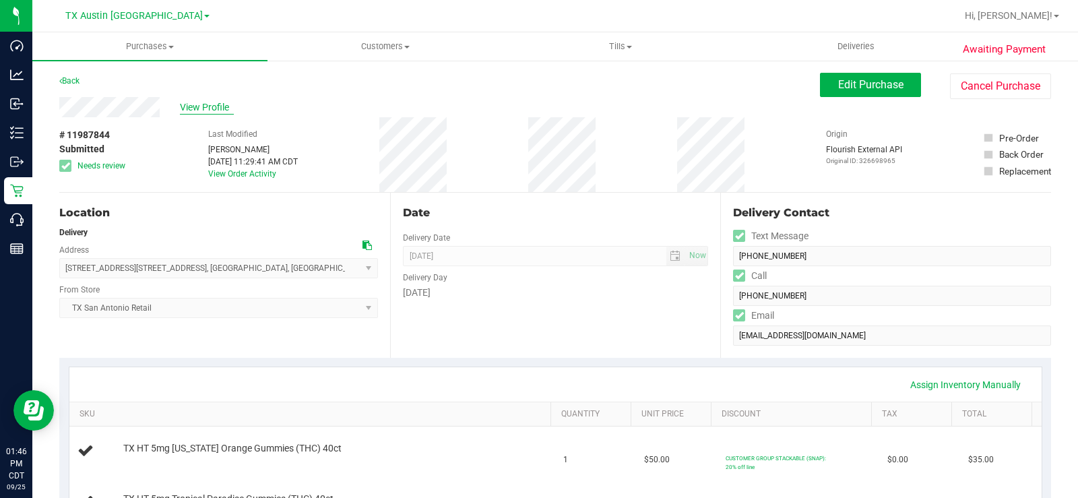
click at [199, 109] on span "View Profile" at bounding box center [207, 107] width 54 height 14
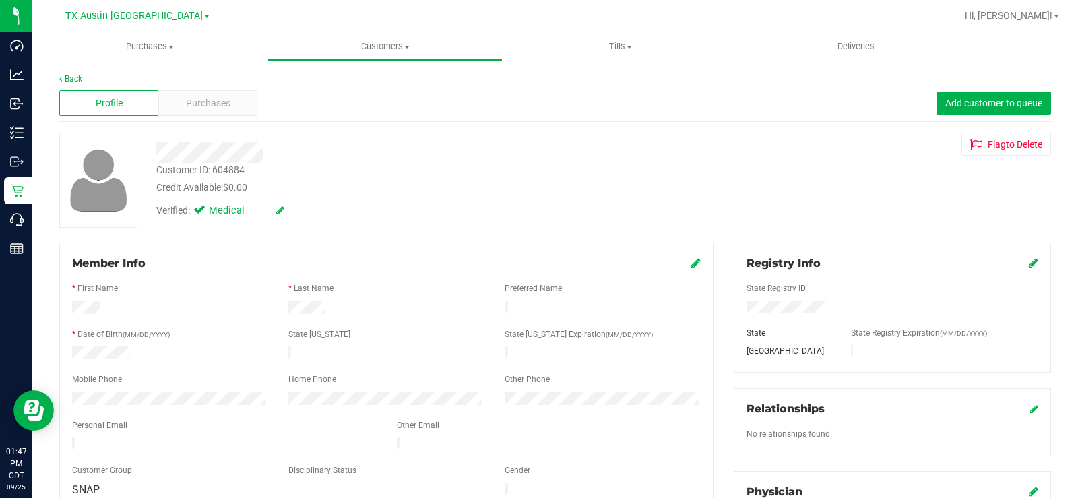
click at [199, 109] on span "Purchases" at bounding box center [208, 103] width 44 height 14
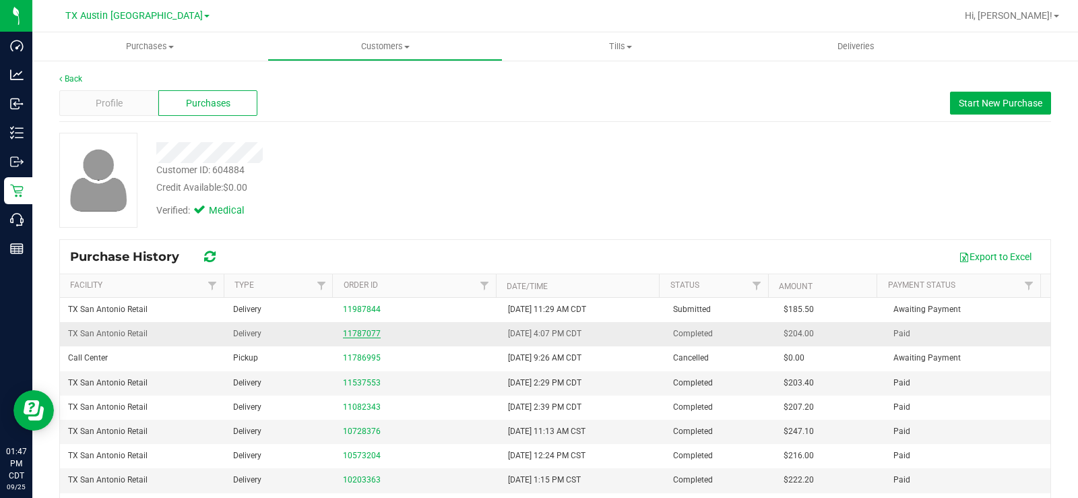
click at [346, 331] on link "11787077" at bounding box center [362, 333] width 38 height 9
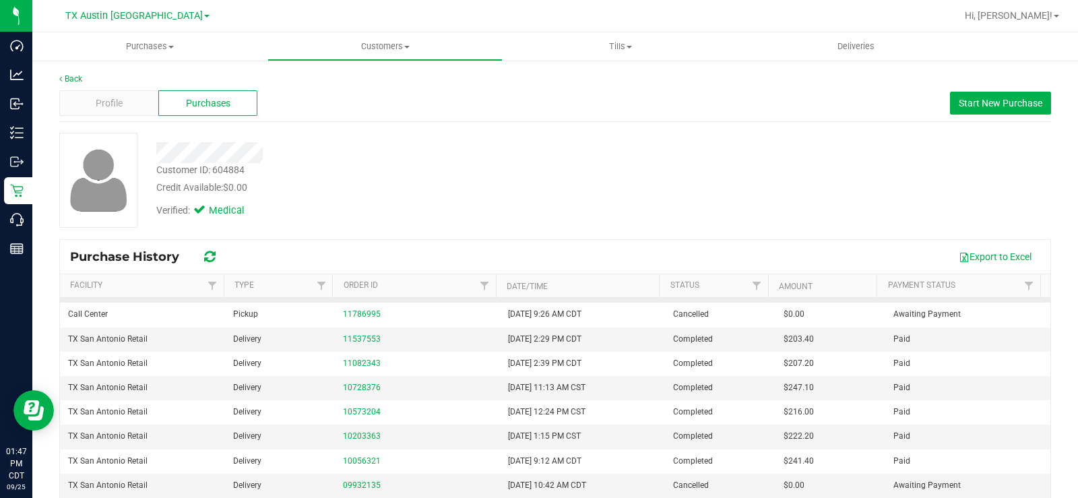
scroll to position [67, 0]
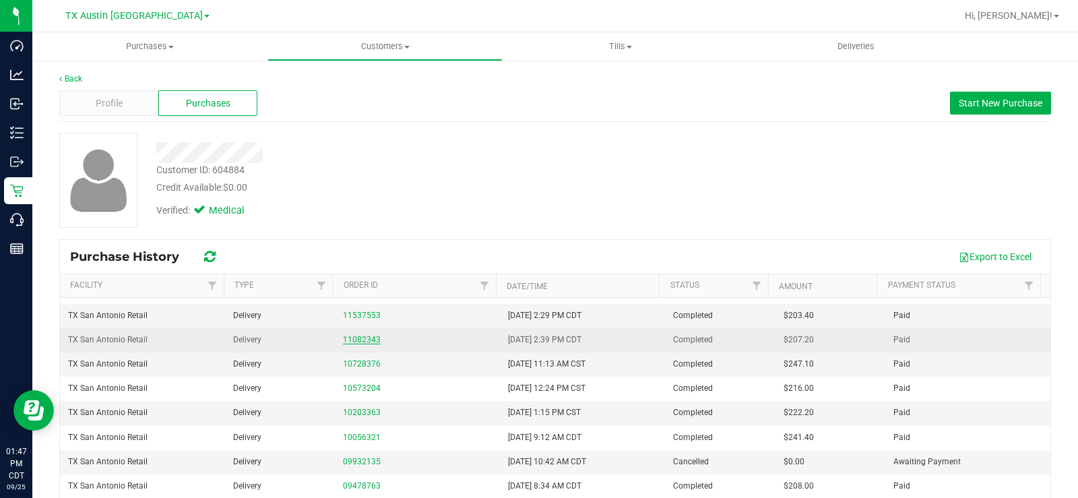
click at [364, 342] on link "11082343" at bounding box center [362, 339] width 38 height 9
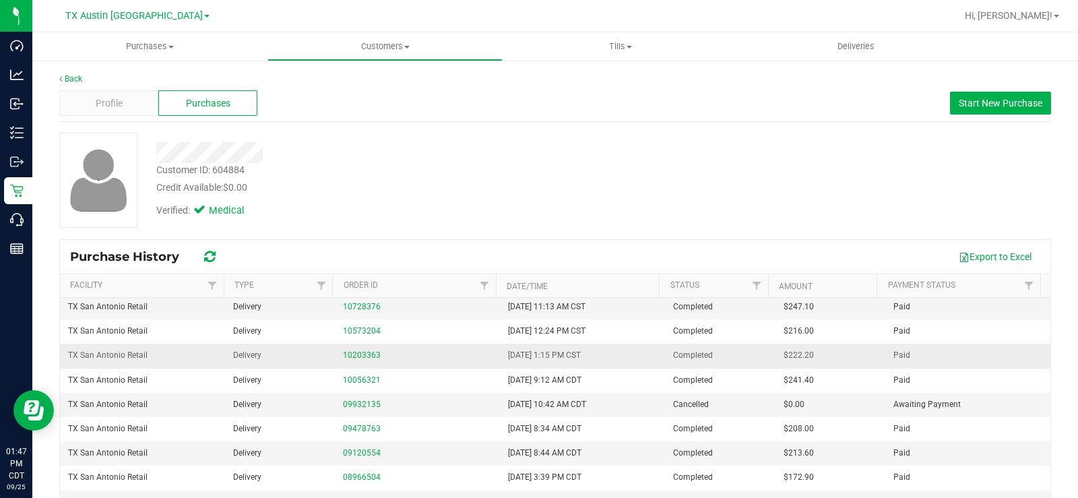
scroll to position [135, 0]
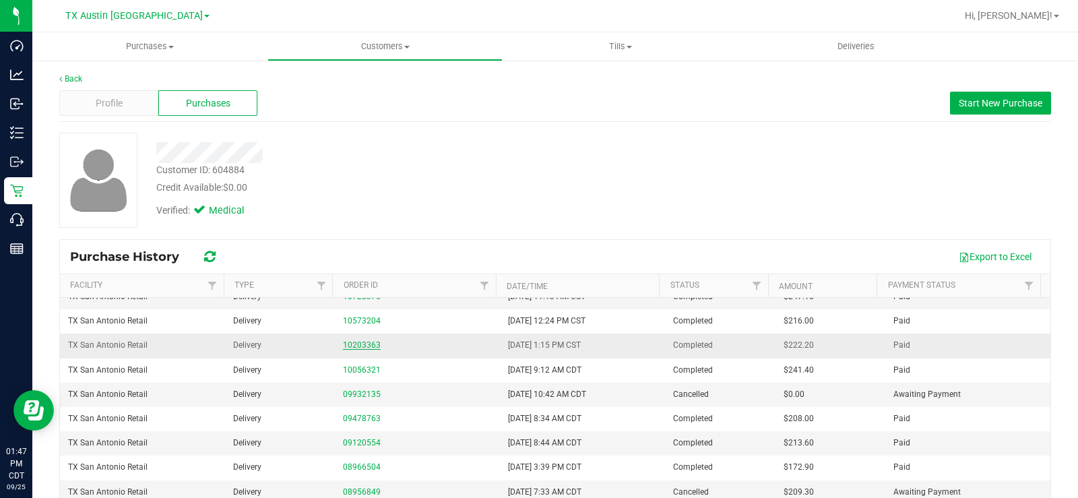
click at [356, 343] on link "10203363" at bounding box center [362, 344] width 38 height 9
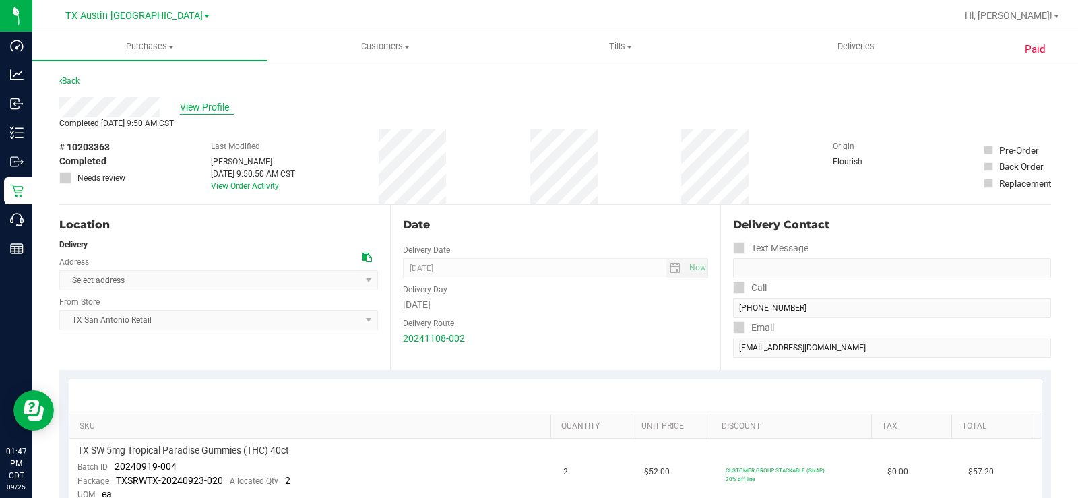
click at [215, 104] on span "View Profile" at bounding box center [207, 107] width 54 height 14
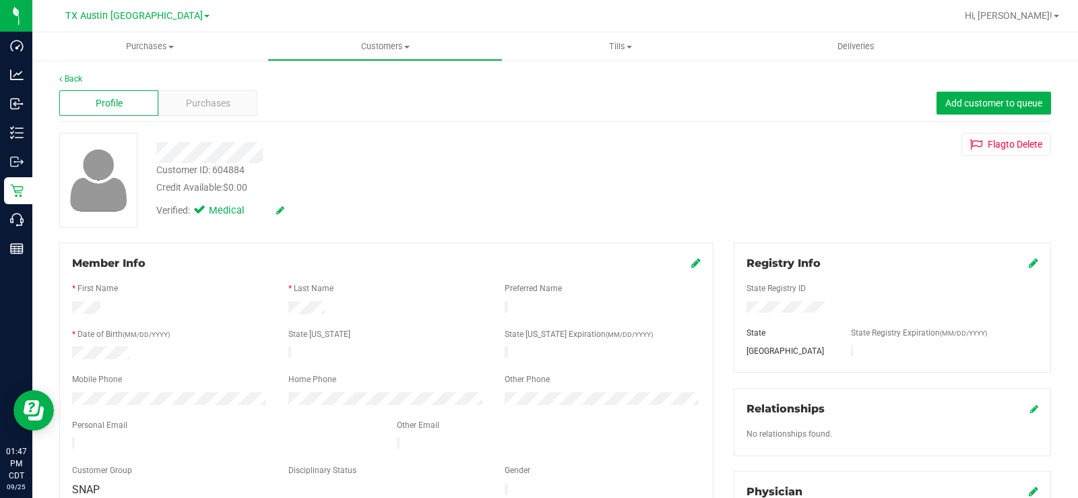
click at [204, 147] on div at bounding box center [399, 152] width 506 height 21
click at [231, 100] on div "Purchases" at bounding box center [207, 103] width 99 height 26
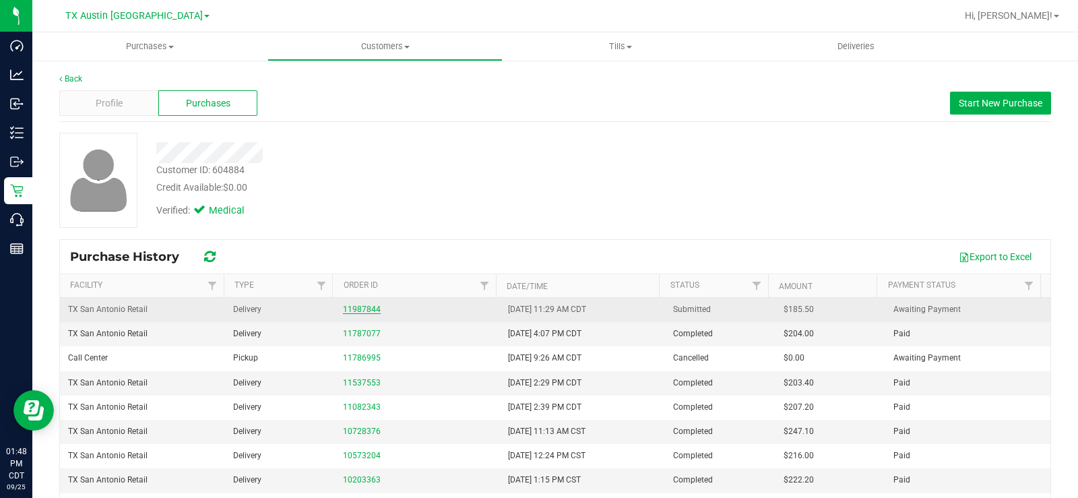
click at [364, 306] on link "11987844" at bounding box center [362, 309] width 38 height 9
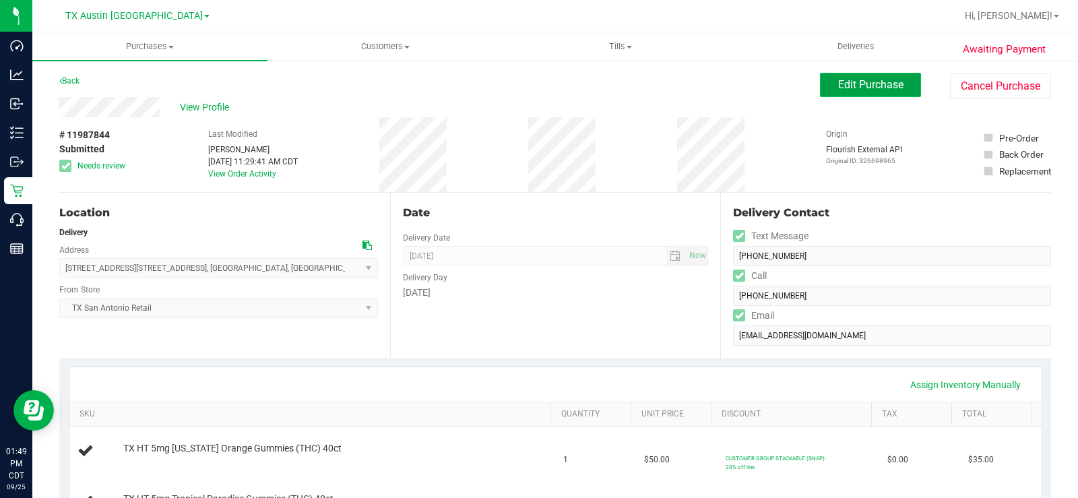
click at [858, 90] on span "Edit Purchase" at bounding box center [870, 84] width 65 height 13
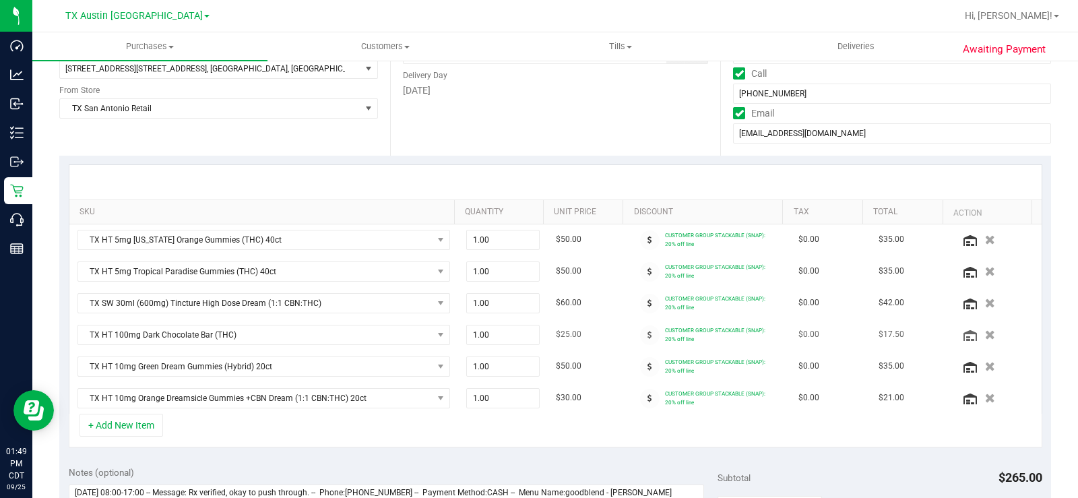
scroll to position [404, 0]
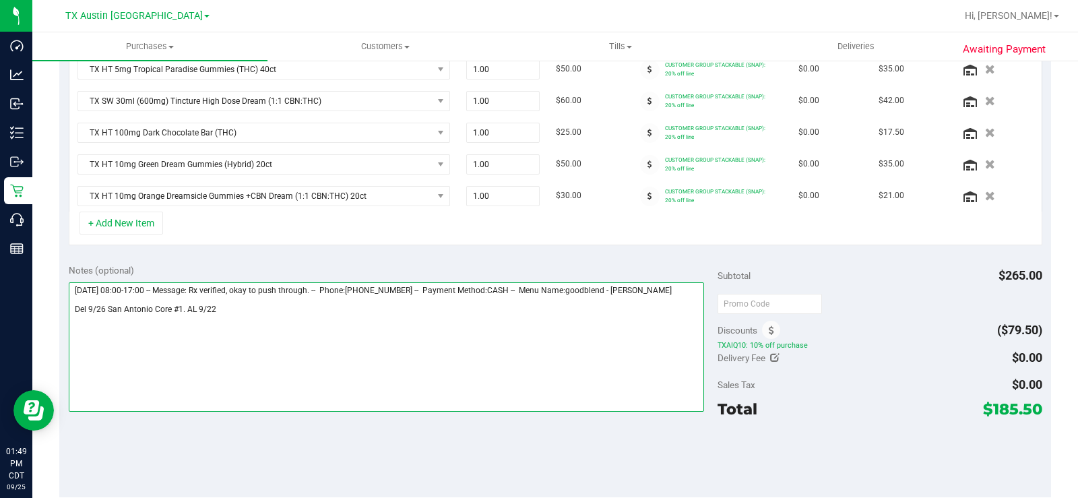
click at [224, 305] on textarea at bounding box center [387, 346] width 636 height 129
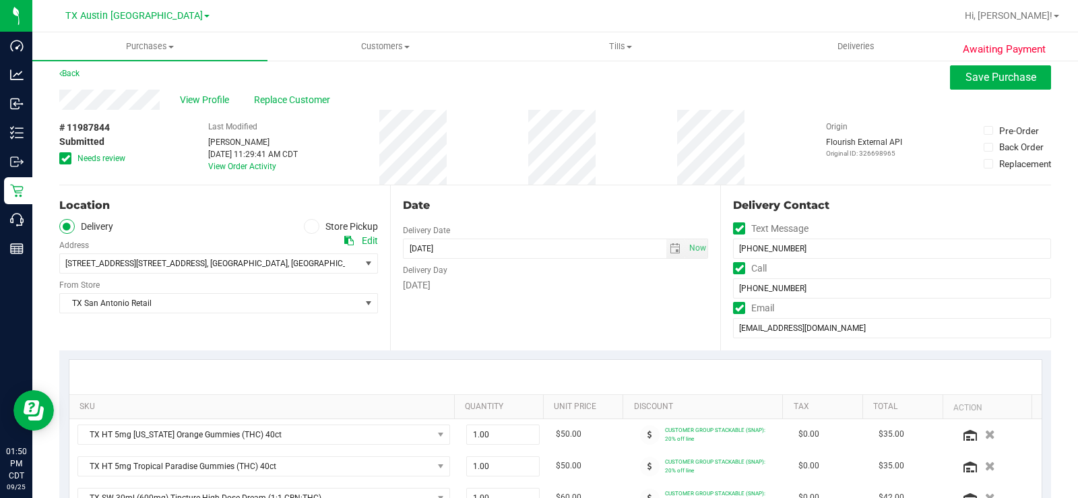
scroll to position [0, 0]
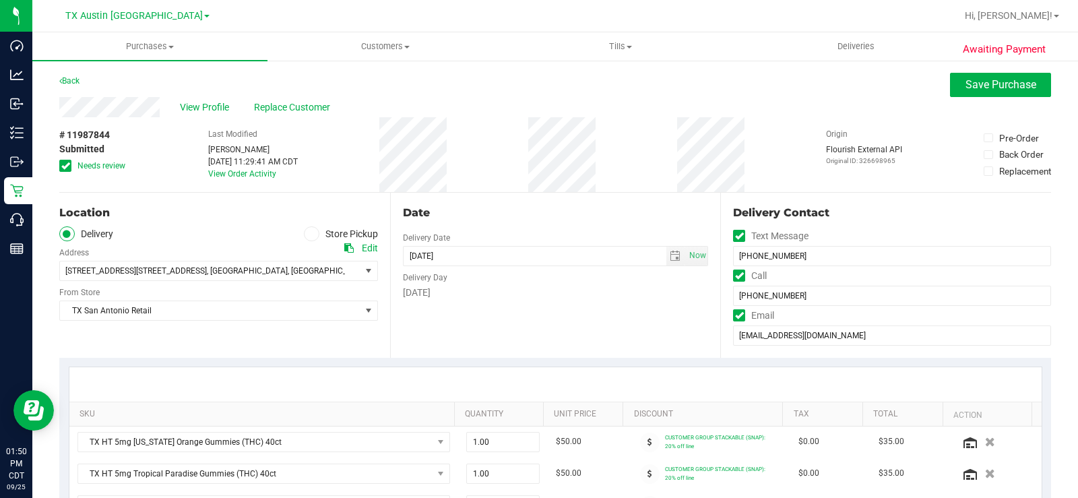
type textarea "Friday 09/26/2025 08:00-17:00 -- Message: Rx verified, okay to push through. --…"
click at [107, 185] on div "# 11987844 Submitted Needs review" at bounding box center [92, 154] width 67 height 75
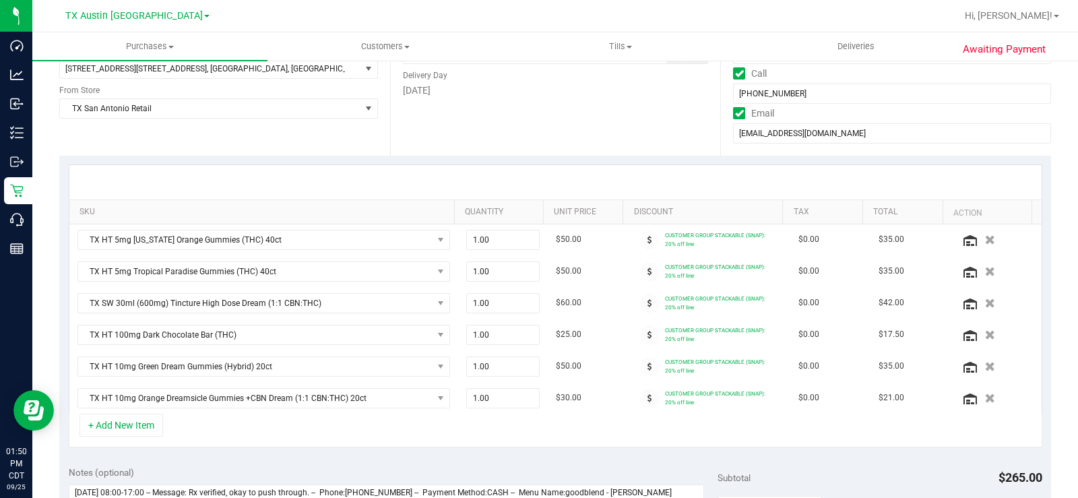
scroll to position [270, 0]
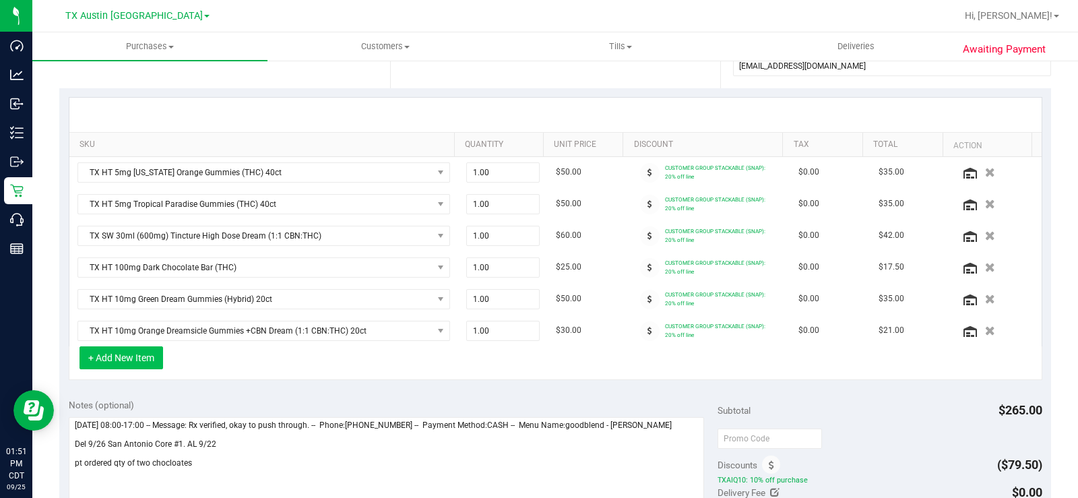
click at [134, 359] on button "+ Add New Item" at bounding box center [122, 357] width 84 height 23
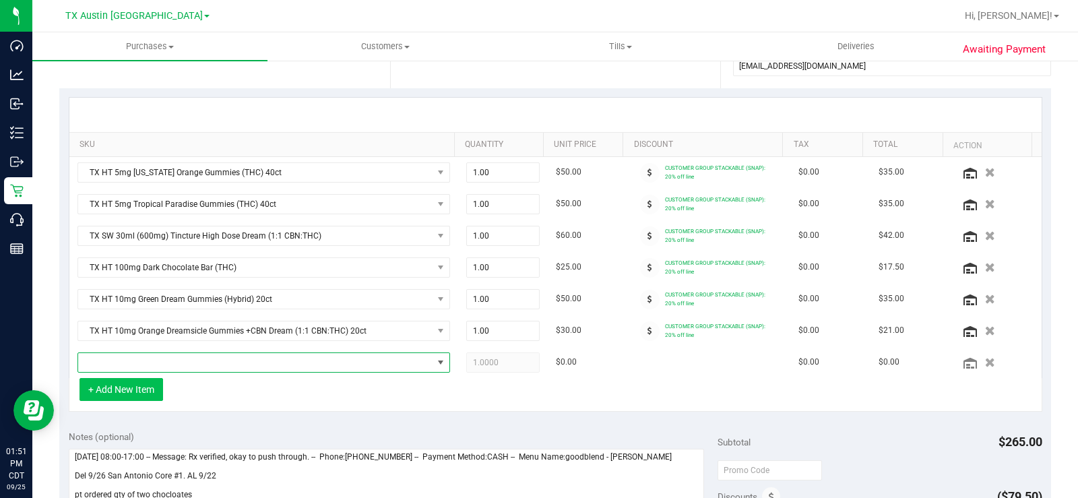
click at [134, 359] on span "NO DATA FOUND" at bounding box center [255, 362] width 355 height 19
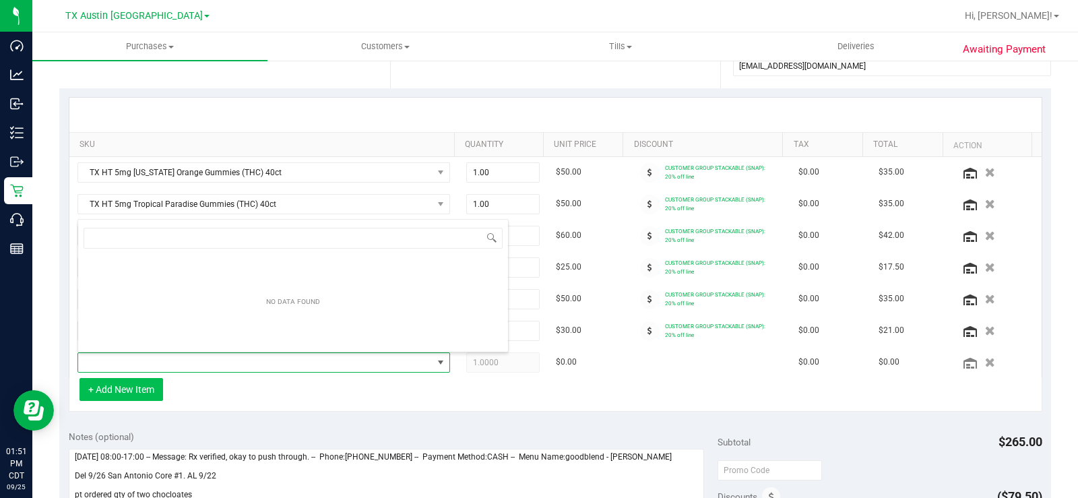
scroll to position [20, 361]
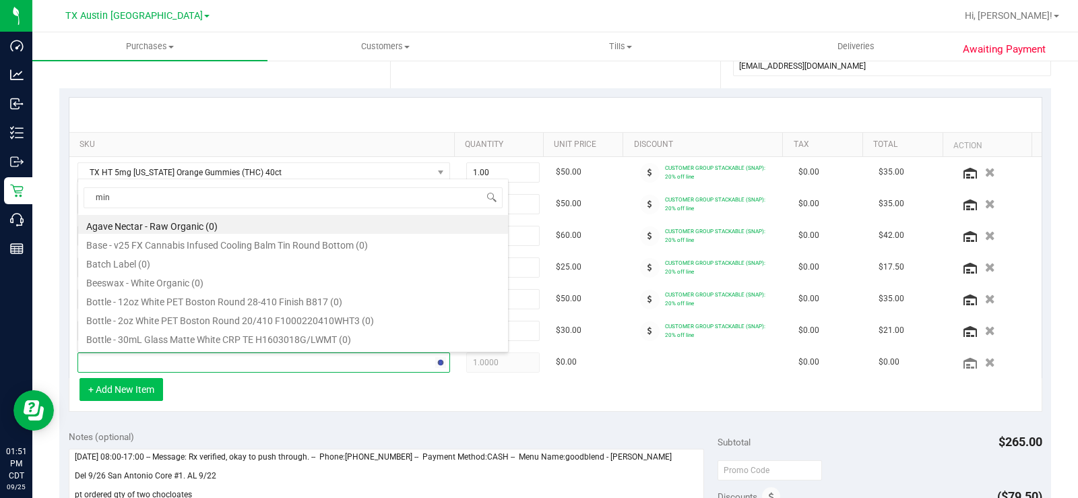
type input "mint"
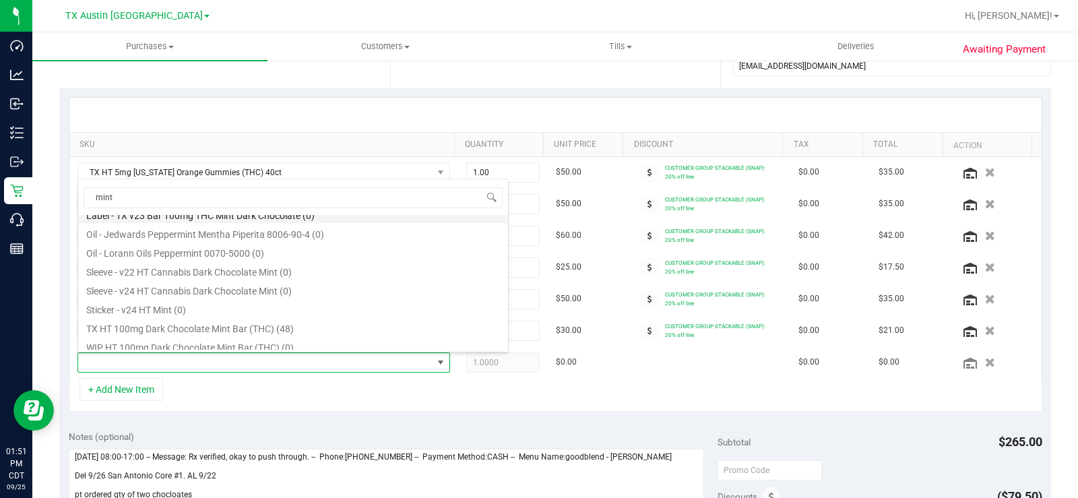
scroll to position [92, 0]
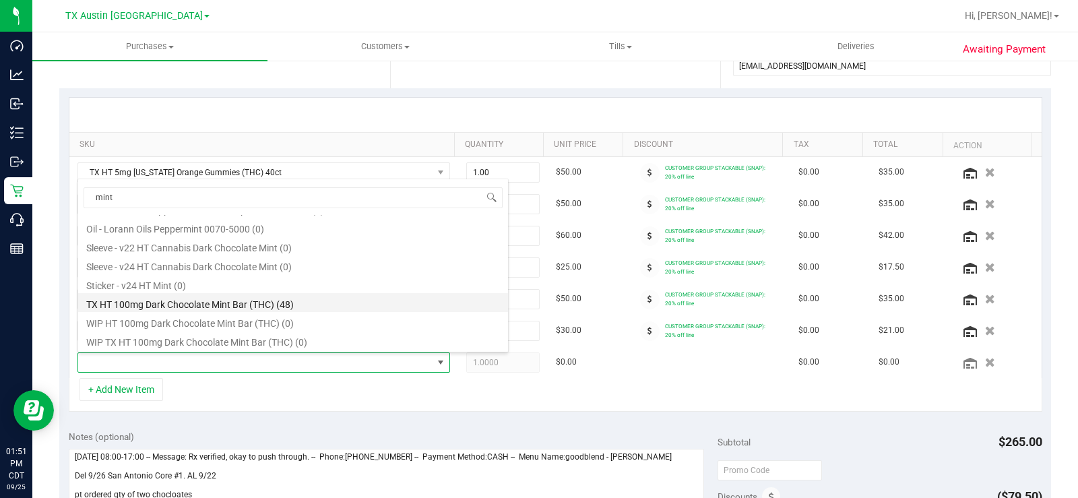
click at [217, 303] on li "TX HT 100mg Dark Chocolate Mint Bar (THC) (48)" at bounding box center [293, 302] width 430 height 19
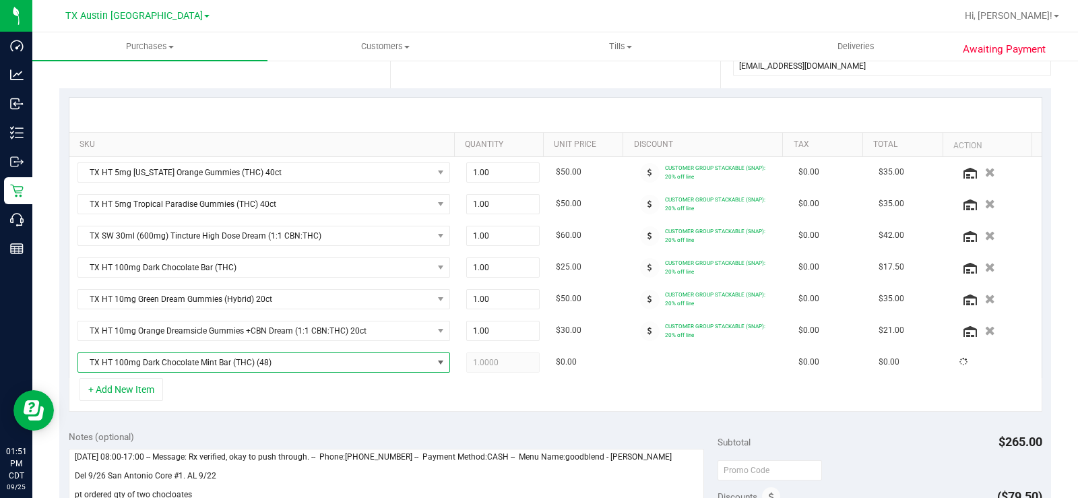
click at [225, 393] on div "+ Add New Item" at bounding box center [556, 395] width 974 height 34
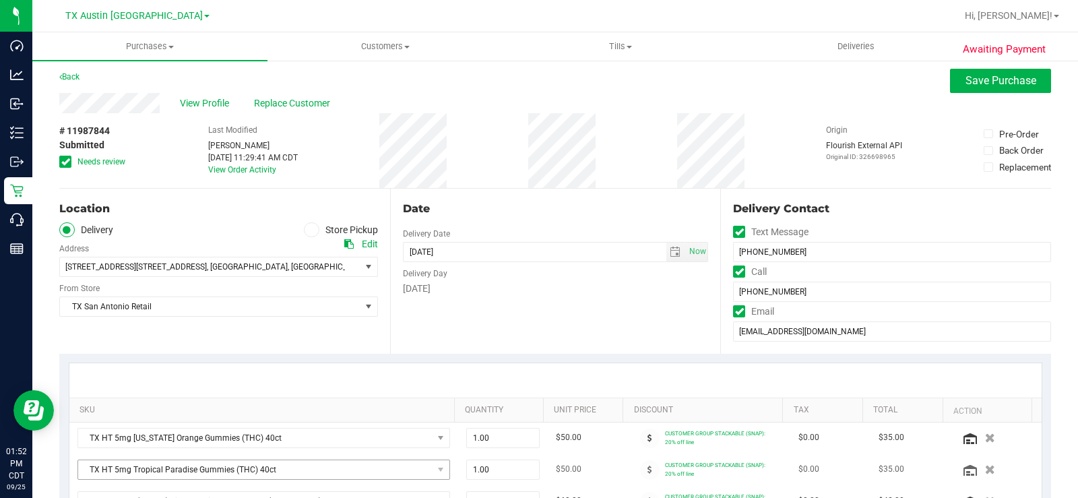
scroll to position [0, 0]
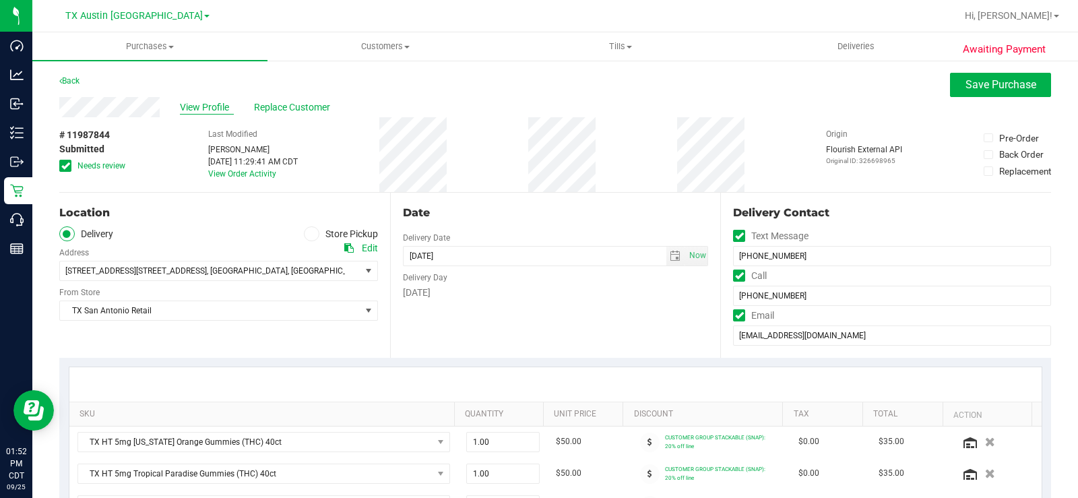
click at [196, 112] on span "View Profile" at bounding box center [207, 107] width 54 height 14
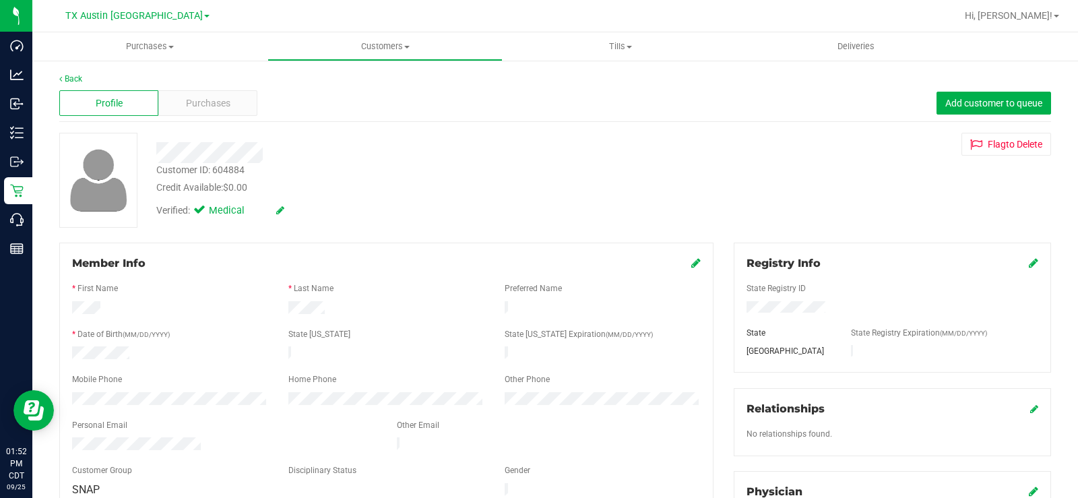
click at [191, 113] on div "Purchases" at bounding box center [207, 103] width 99 height 26
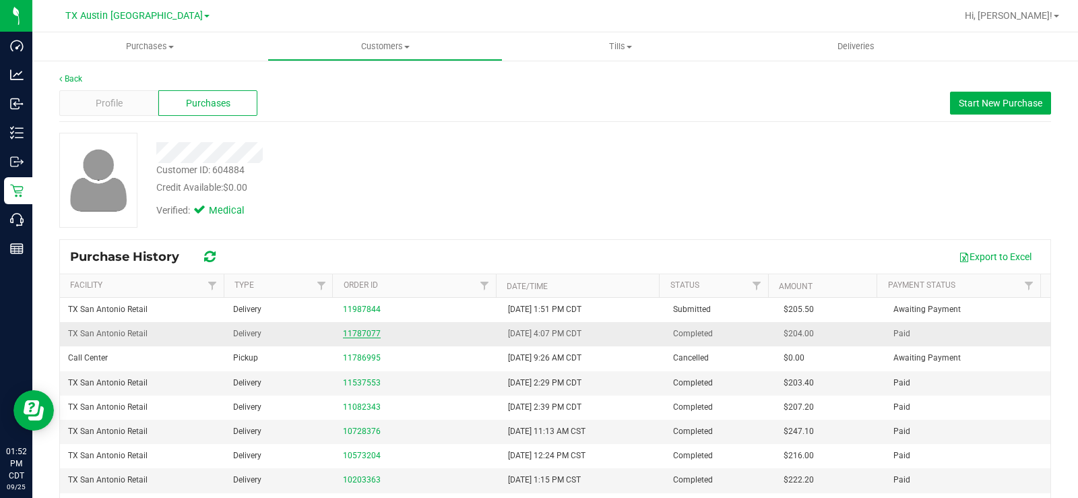
click at [352, 332] on link "11787077" at bounding box center [362, 333] width 38 height 9
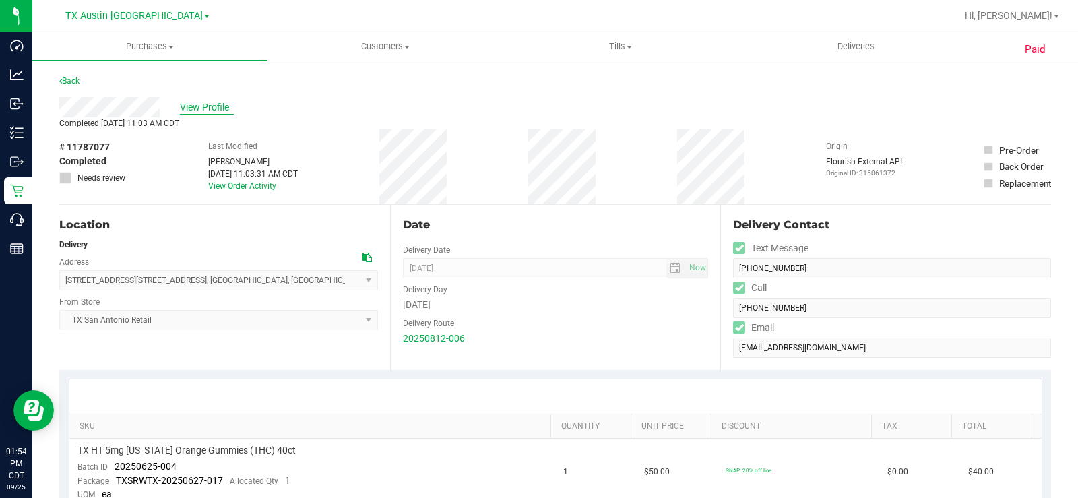
click at [210, 106] on span "View Profile" at bounding box center [207, 107] width 54 height 14
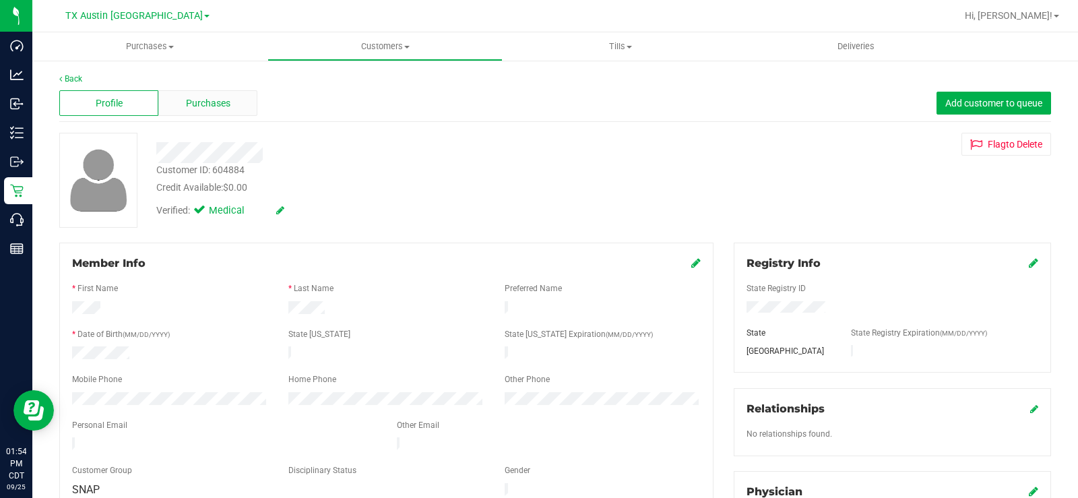
click at [208, 111] on div "Purchases" at bounding box center [207, 103] width 99 height 26
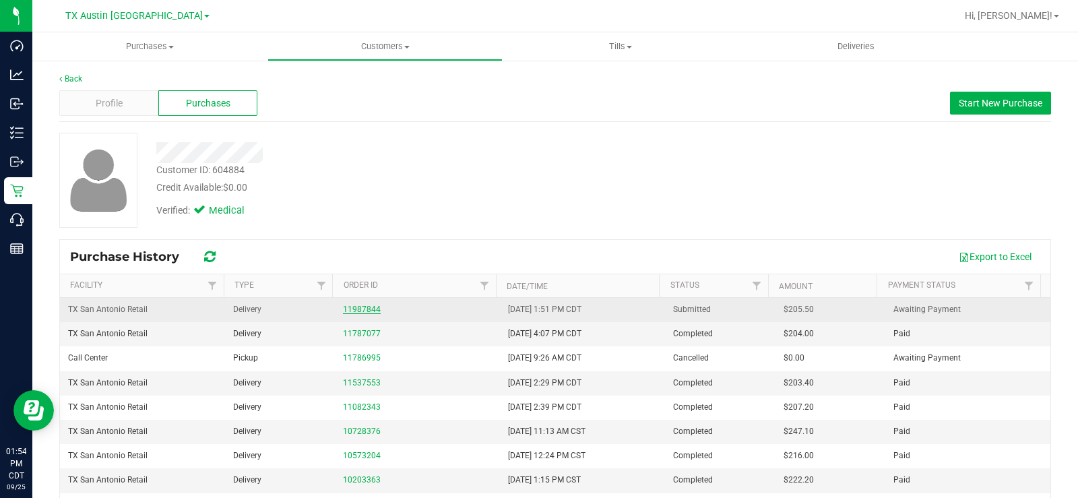
click at [346, 308] on link "11987844" at bounding box center [362, 309] width 38 height 9
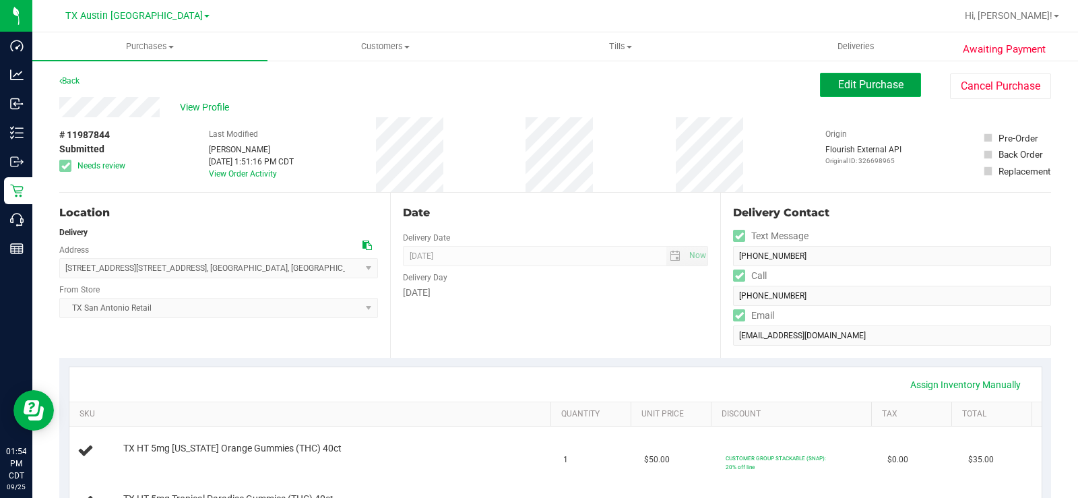
click at [838, 87] on span "Edit Purchase" at bounding box center [870, 84] width 65 height 13
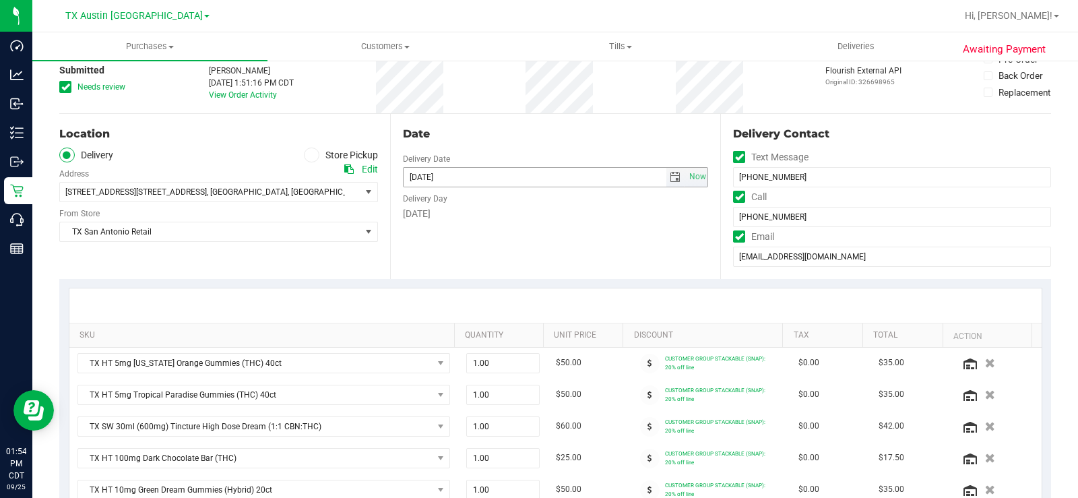
scroll to position [135, 0]
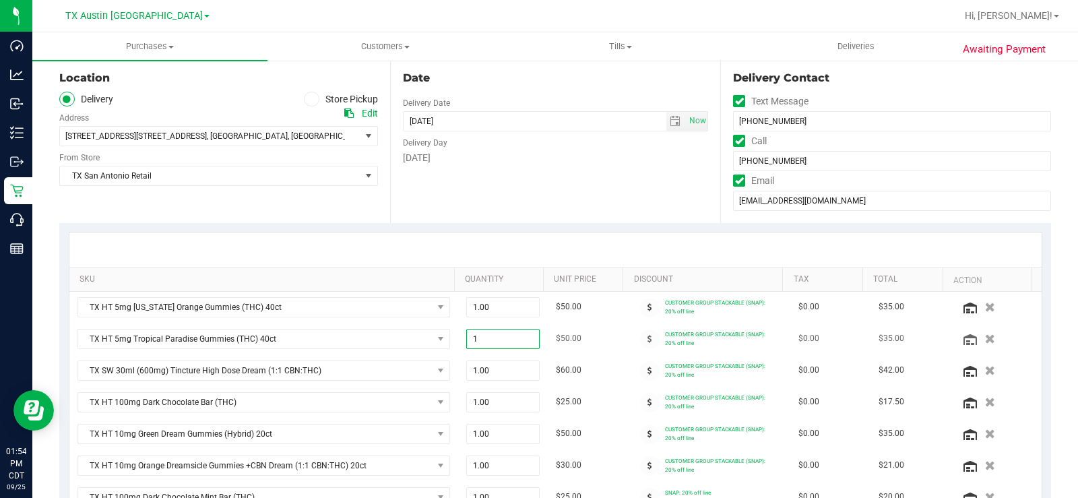
drag, startPoint x: 499, startPoint y: 338, endPoint x: 454, endPoint y: 338, distance: 45.2
click at [458, 338] on td "1.00 1" at bounding box center [503, 340] width 90 height 32
type input "2"
type input "2.00"
click at [458, 339] on td "2.00 2" at bounding box center [503, 340] width 90 height 32
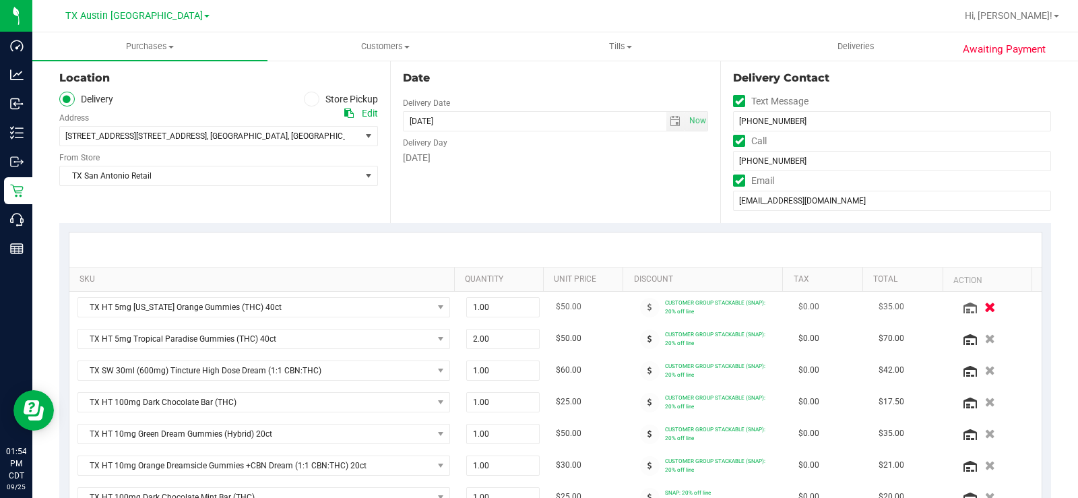
click at [985, 311] on icon "button" at bounding box center [990, 307] width 11 height 10
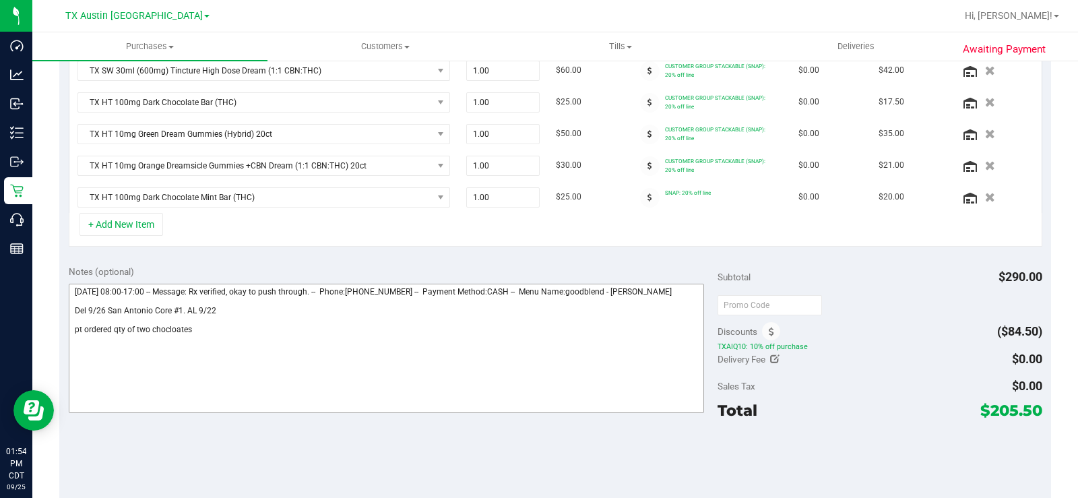
scroll to position [404, 0]
click at [648, 199] on icon at bounding box center [650, 196] width 5 height 8
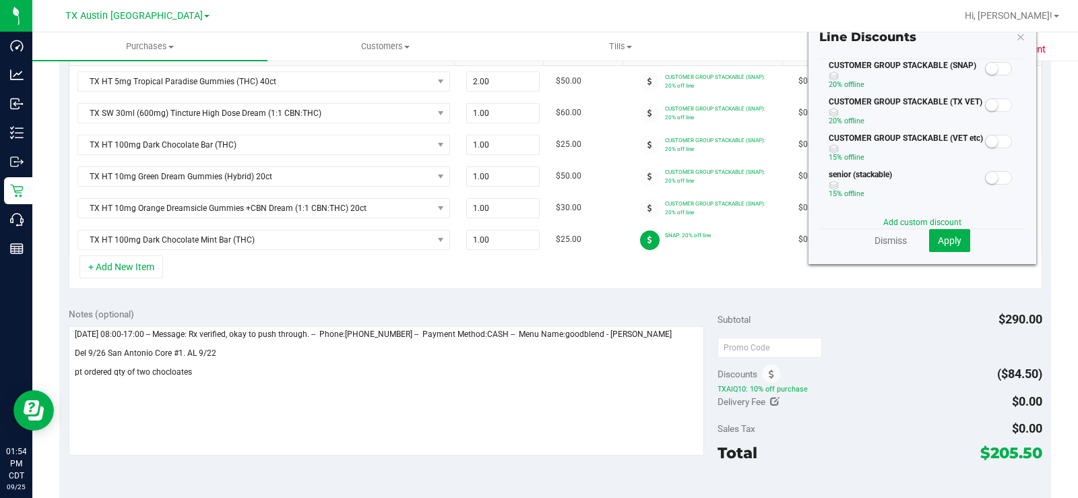
scroll to position [337, 0]
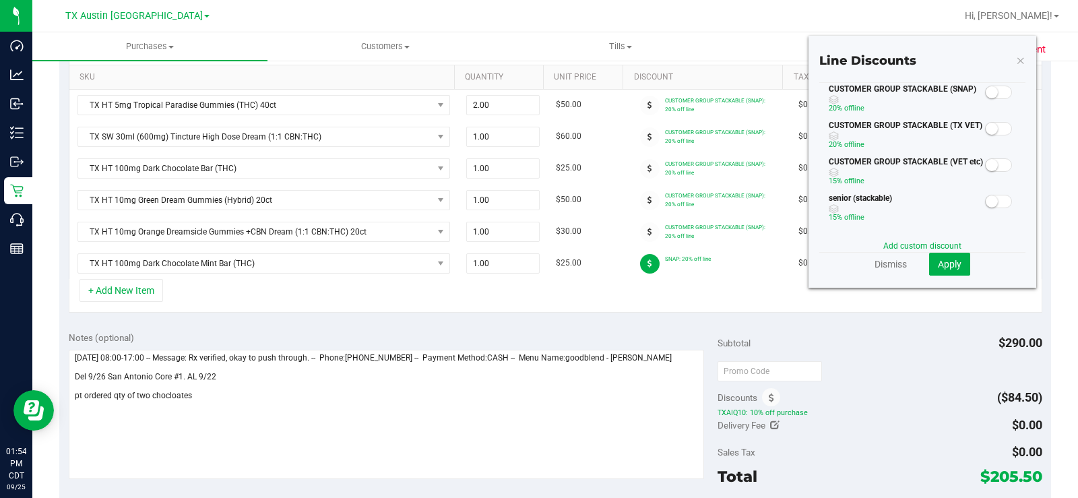
click at [986, 96] on small at bounding box center [992, 92] width 12 height 12
click at [940, 266] on span "Apply" at bounding box center [950, 264] width 24 height 11
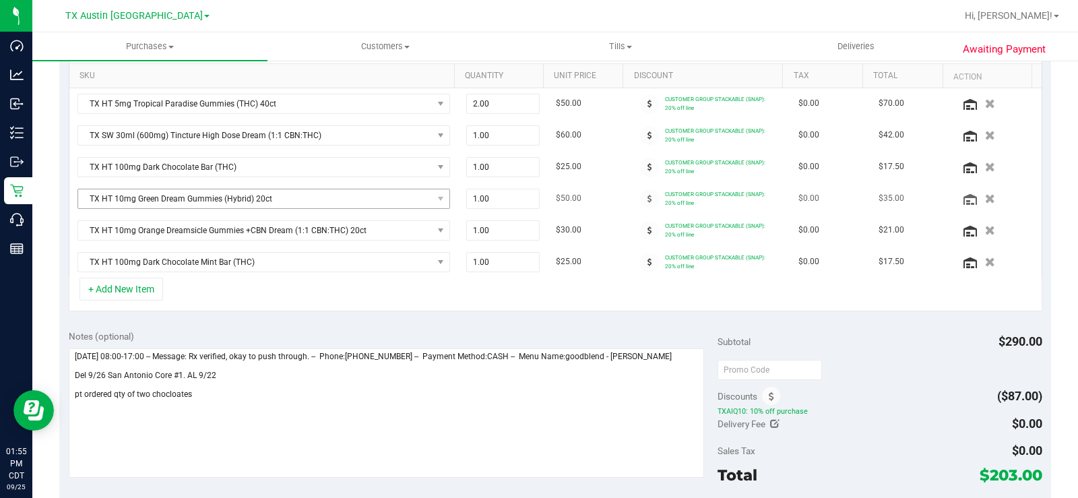
scroll to position [270, 0]
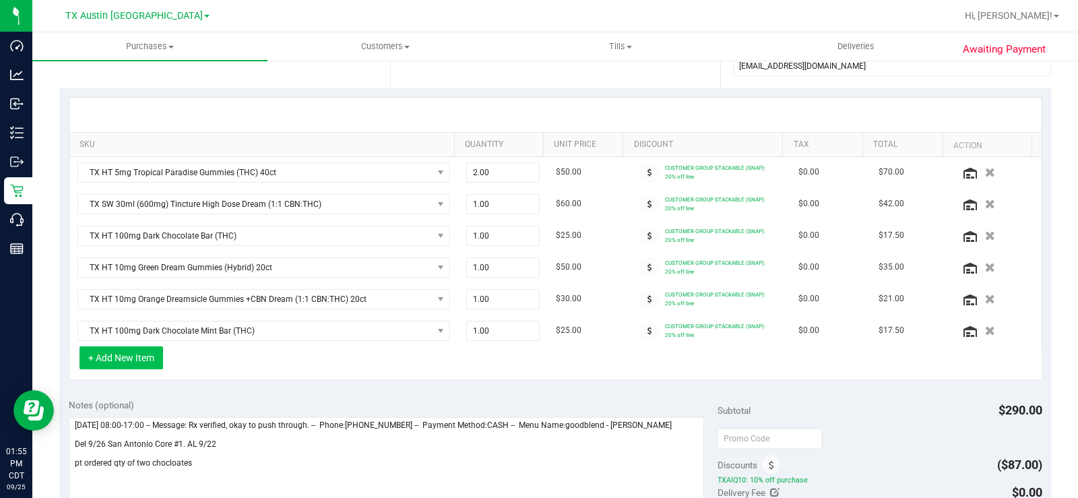
click at [137, 364] on button "+ Add New Item" at bounding box center [122, 357] width 84 height 23
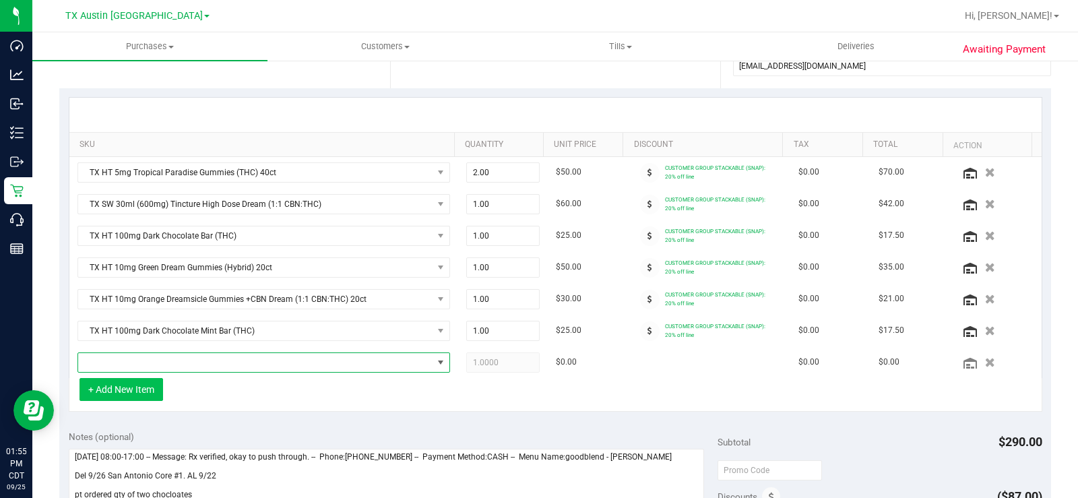
click at [137, 364] on span "NO DATA FOUND" at bounding box center [255, 362] width 355 height 19
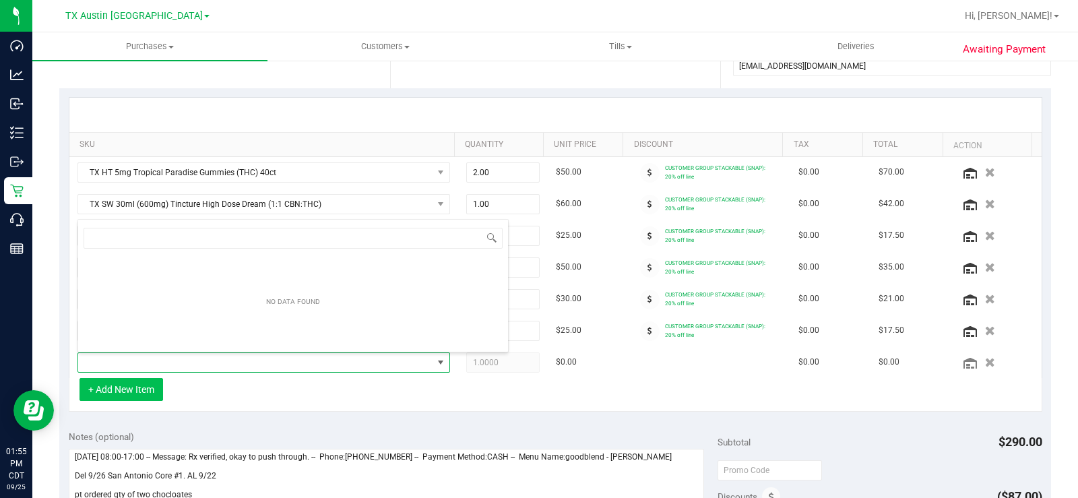
scroll to position [20, 361]
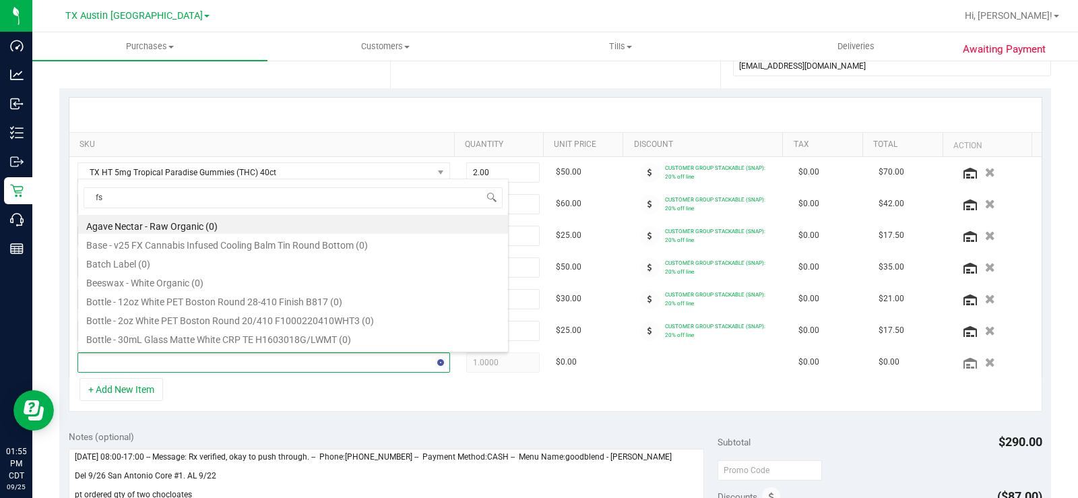
type input "fso"
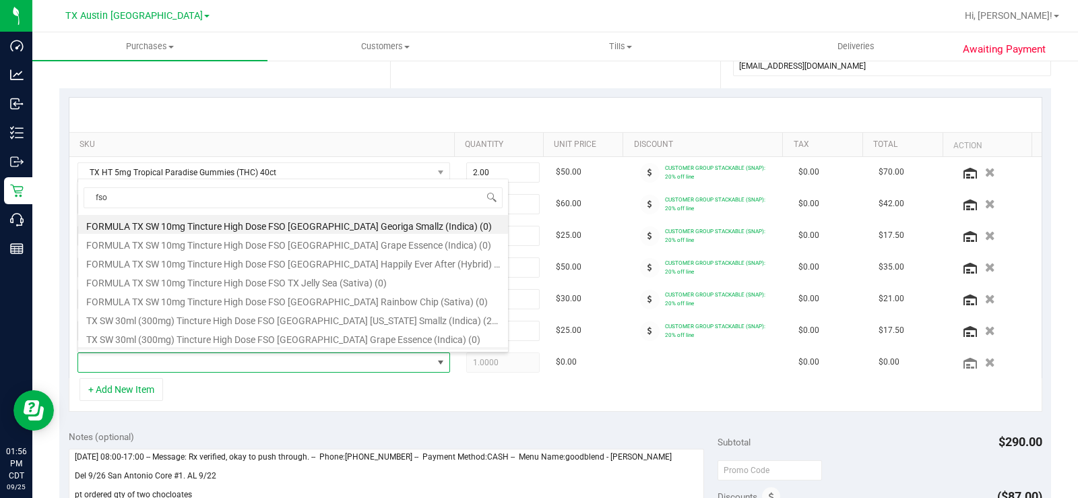
scroll to position [67, 0]
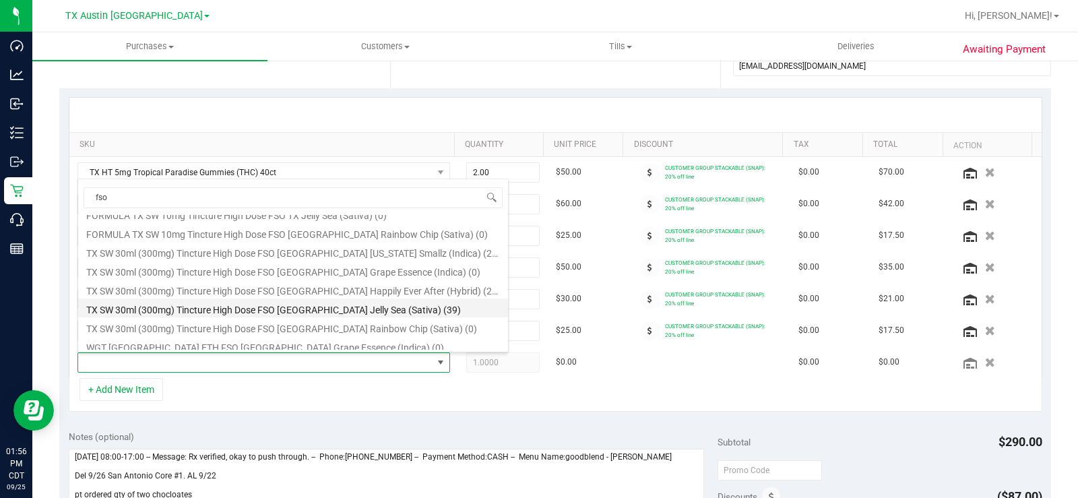
click at [270, 313] on li "TX SW 30ml (300mg) Tincture High Dose FSO TX Jelly Sea (Sativa) (39)" at bounding box center [293, 308] width 430 height 19
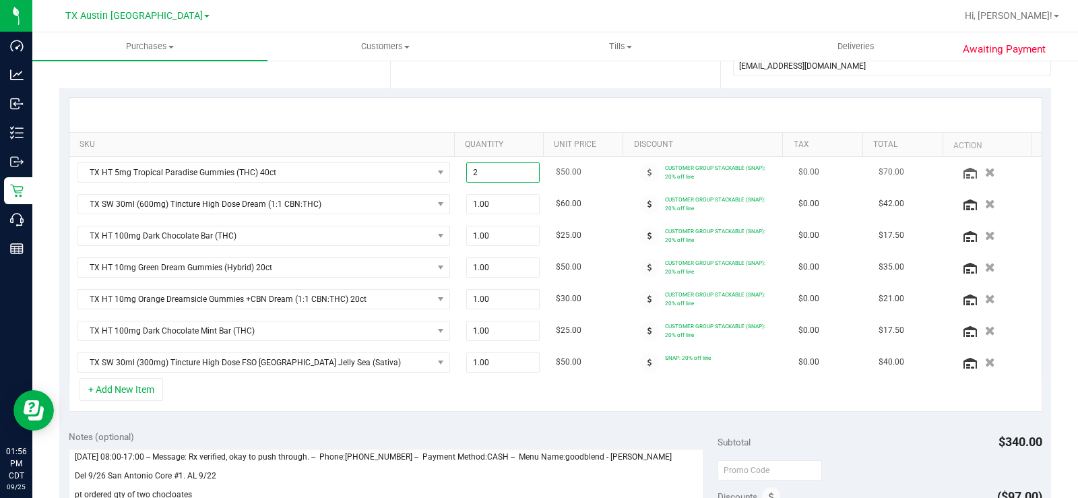
click at [493, 170] on span "2.00 2" at bounding box center [502, 172] width 73 height 20
type input "1"
type input "1.00"
click at [584, 389] on div "+ Add New Item" at bounding box center [556, 395] width 974 height 34
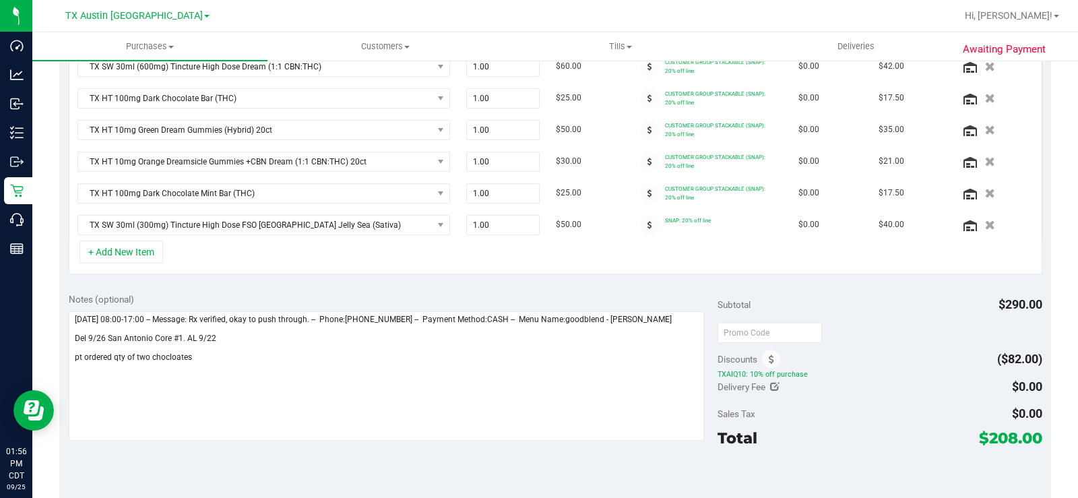
scroll to position [316, 0]
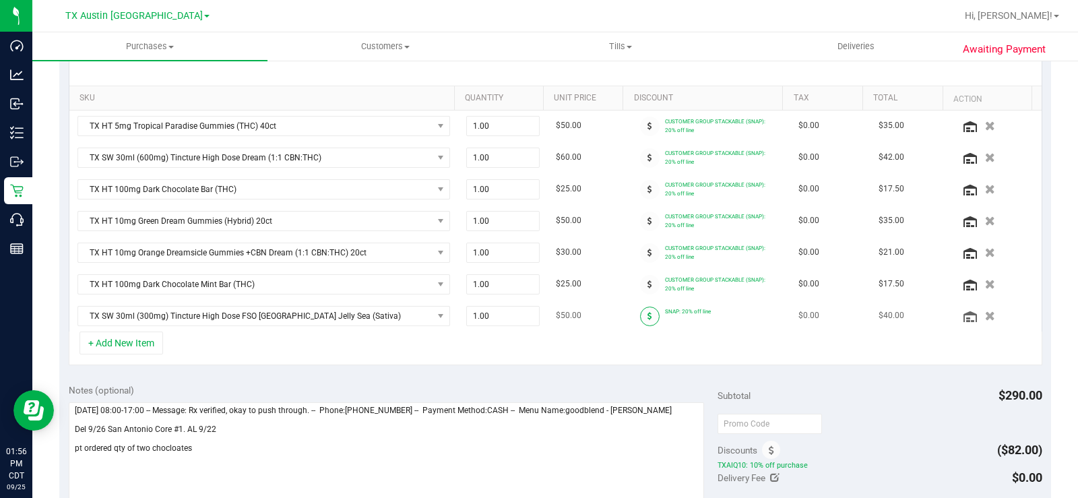
click at [640, 320] on span at bounding box center [650, 317] width 20 height 20
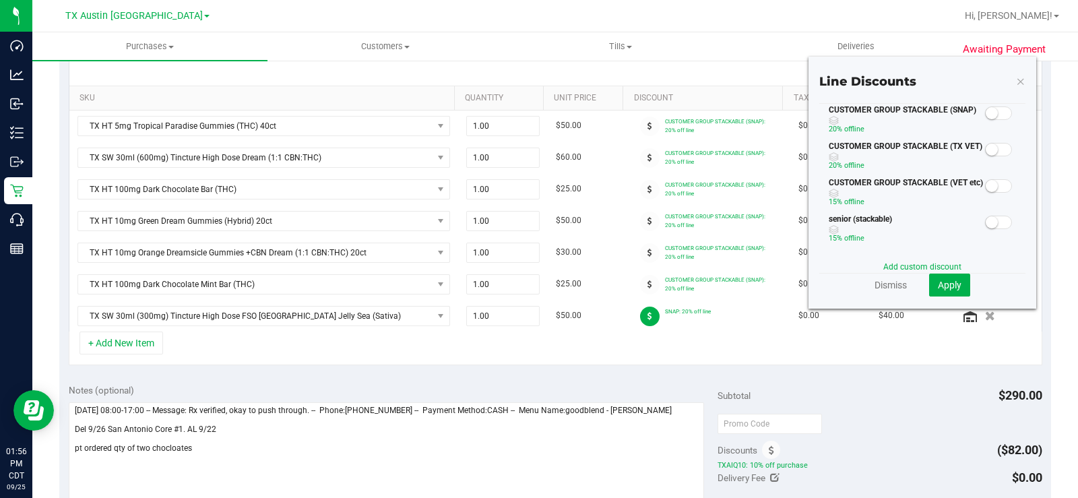
click at [988, 148] on span at bounding box center [998, 149] width 27 height 13
click at [943, 282] on span "Apply" at bounding box center [950, 285] width 24 height 11
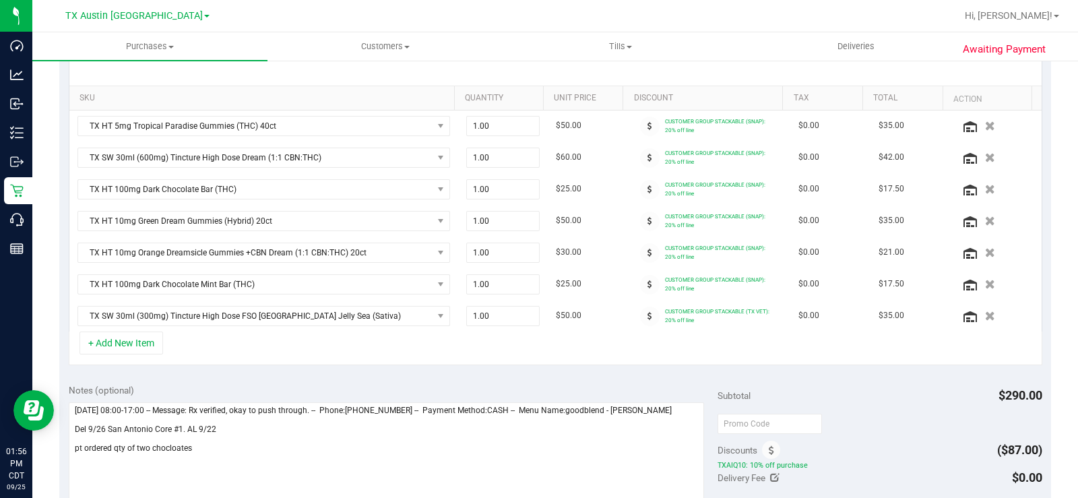
click at [665, 340] on div "+ Add New Item" at bounding box center [556, 349] width 974 height 34
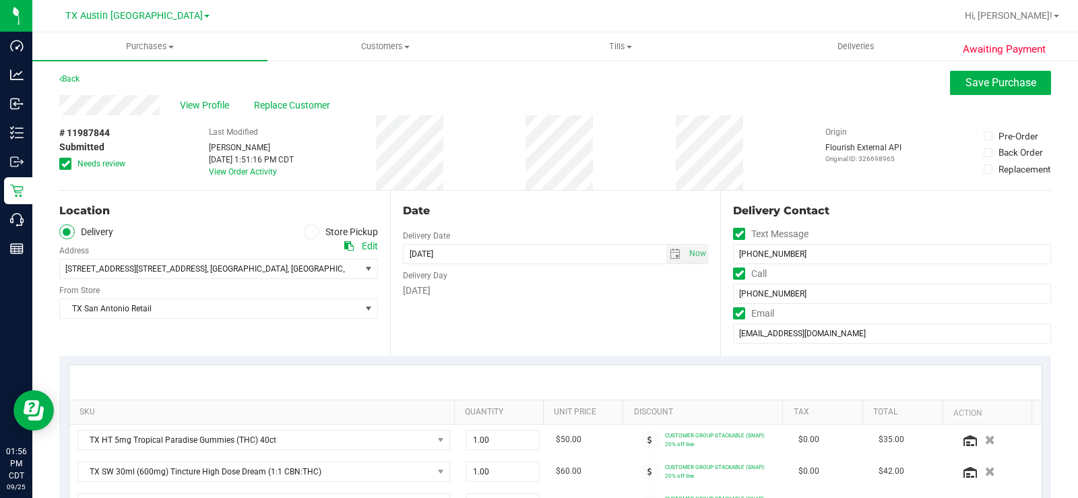
scroll to position [0, 0]
click at [994, 91] on button "Save Purchase" at bounding box center [1000, 85] width 101 height 24
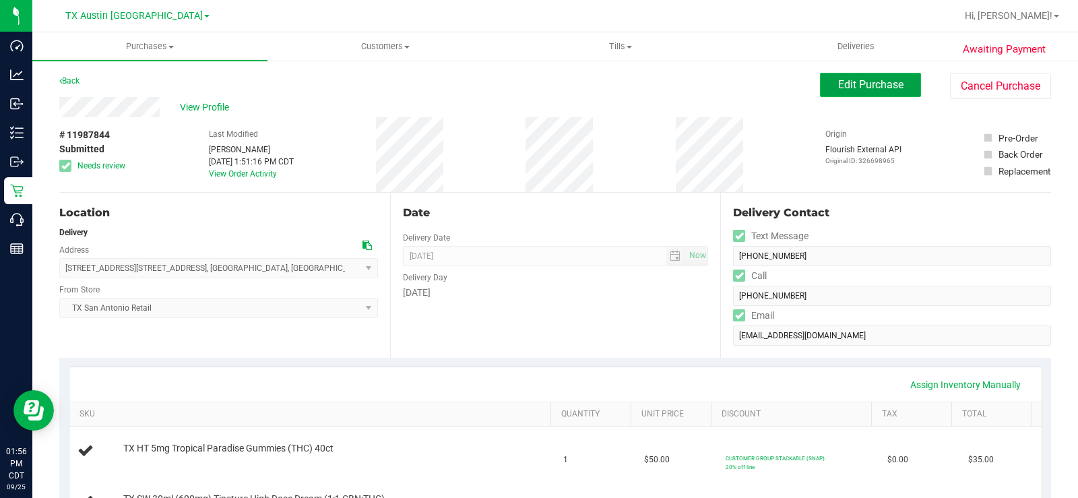
click at [872, 88] on span "Edit Purchase" at bounding box center [870, 84] width 65 height 13
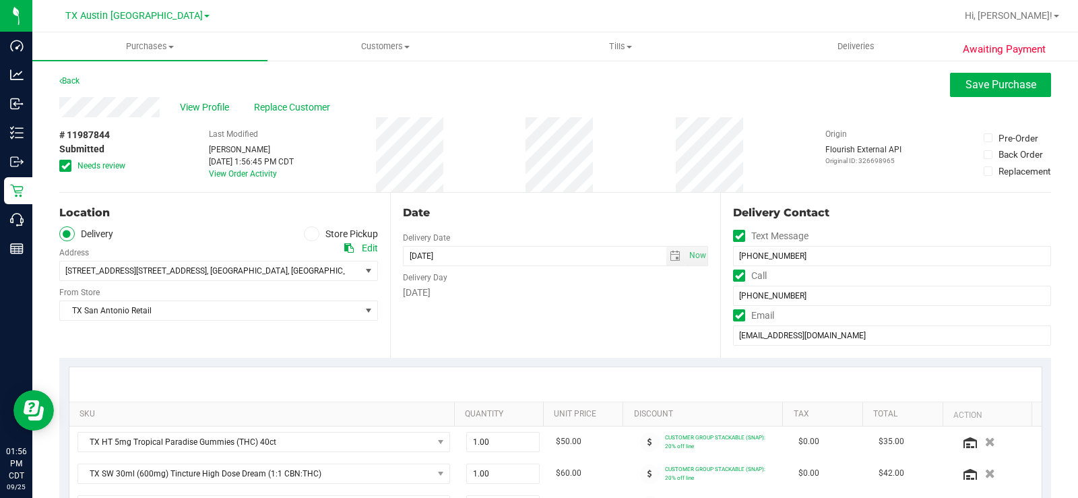
click at [71, 164] on label "Needs review" at bounding box center [92, 166] width 67 height 12
click at [0, 0] on input "Needs review" at bounding box center [0, 0] width 0 height 0
click at [971, 94] on button "Save Purchase" at bounding box center [1000, 85] width 101 height 24
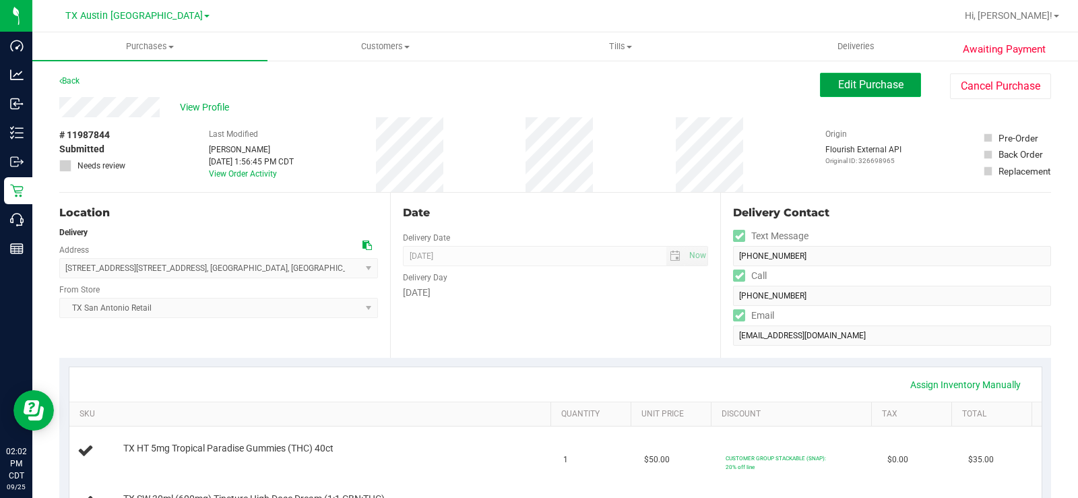
click at [826, 94] on button "Edit Purchase" at bounding box center [870, 85] width 101 height 24
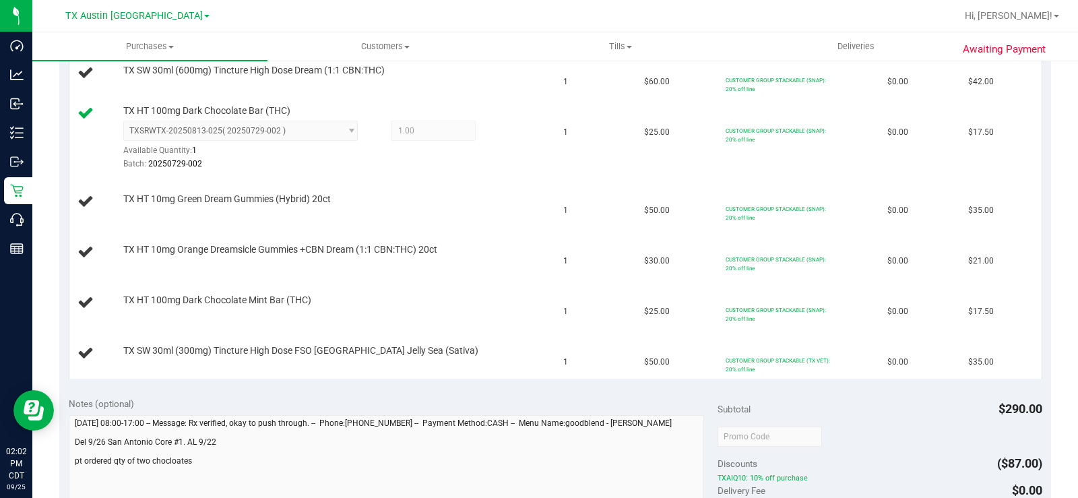
scroll to position [472, 0]
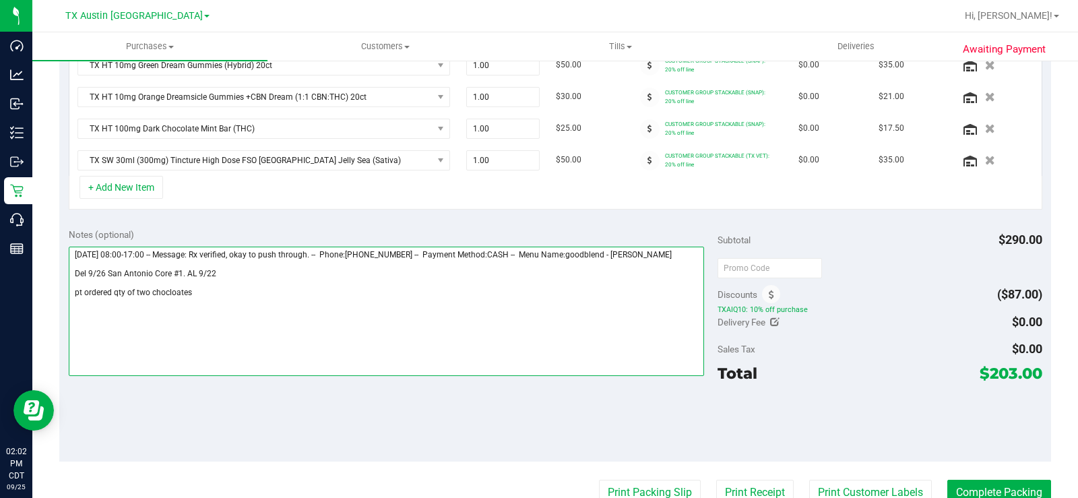
click at [198, 291] on textarea at bounding box center [387, 311] width 636 height 129
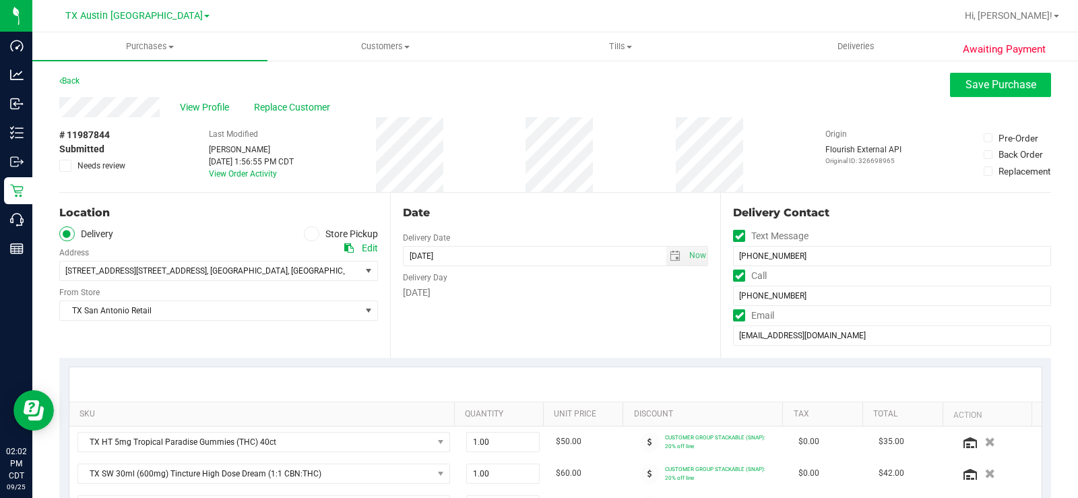
type textarea "Friday 09/26/2025 08:00-17:00 -- Message: Rx verified, okay to push through. --…"
click at [961, 91] on button "Save Purchase" at bounding box center [1000, 85] width 101 height 24
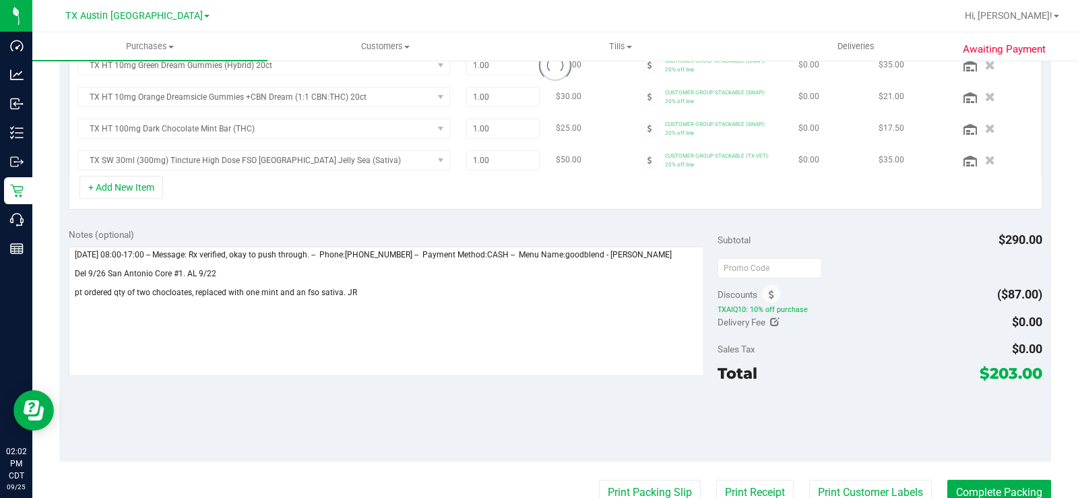
scroll to position [461, 0]
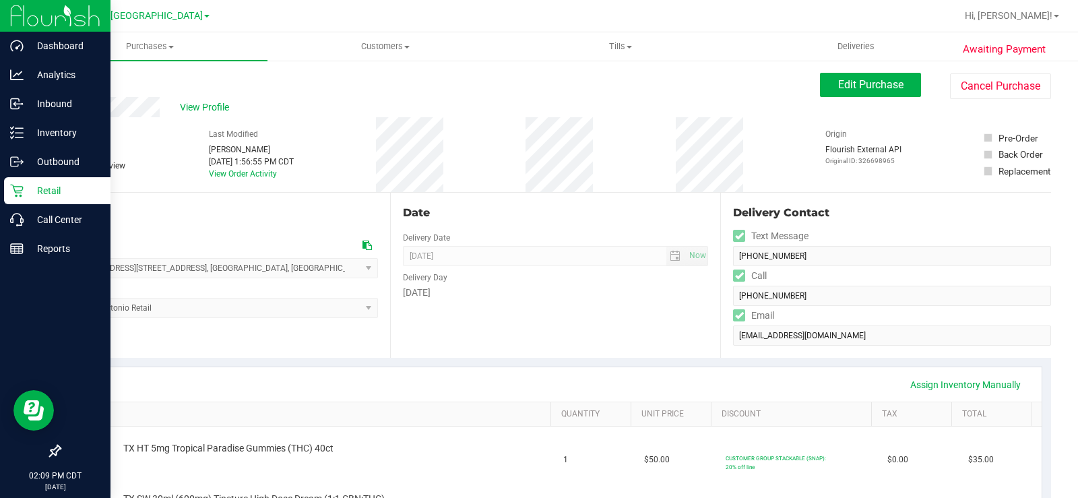
click at [22, 191] on icon at bounding box center [16, 190] width 13 height 13
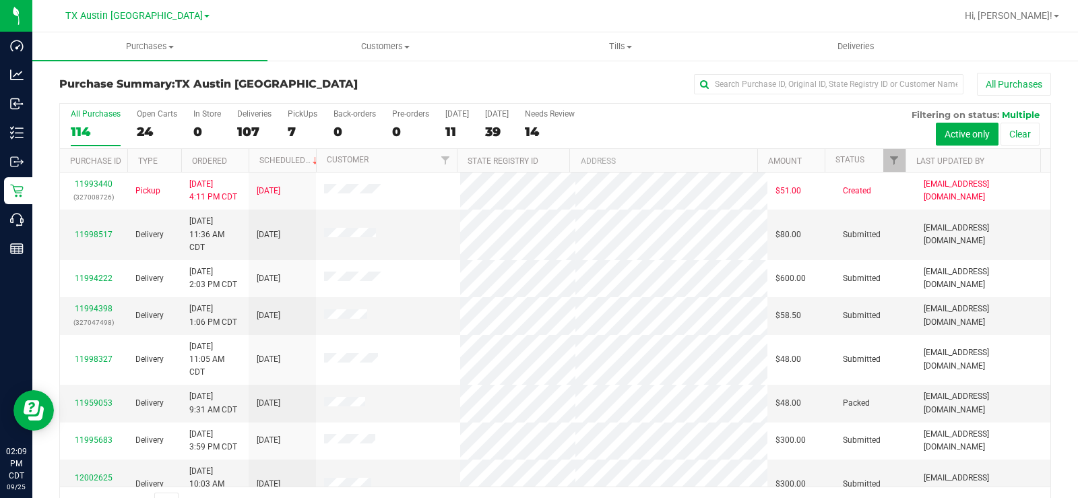
click at [149, 117] on div "Open Carts" at bounding box center [157, 113] width 40 height 9
click at [0, 0] on input "Open Carts 24" at bounding box center [0, 0] width 0 height 0
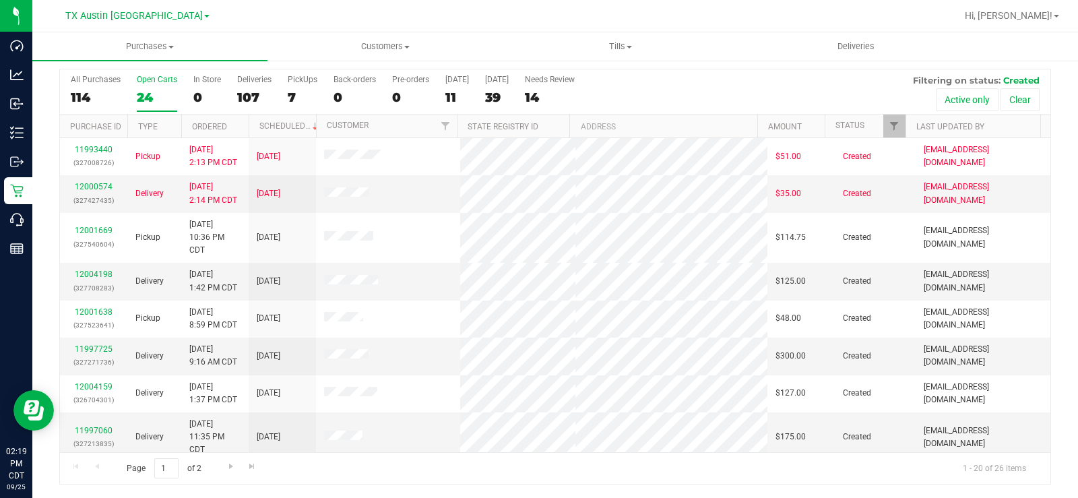
click at [148, 95] on div "24" at bounding box center [157, 98] width 40 height 16
click at [0, 0] on input "Open Carts 24" at bounding box center [0, 0] width 0 height 0
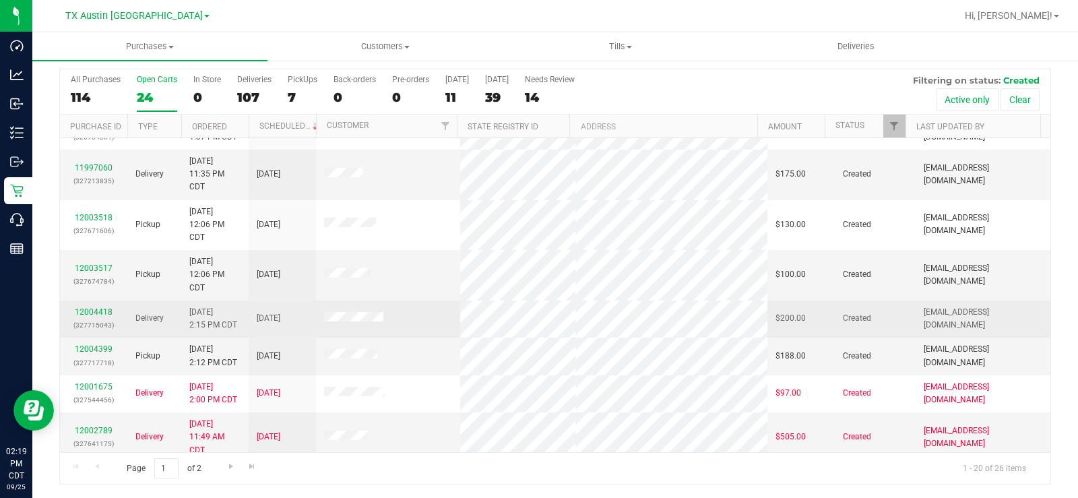
scroll to position [240, 0]
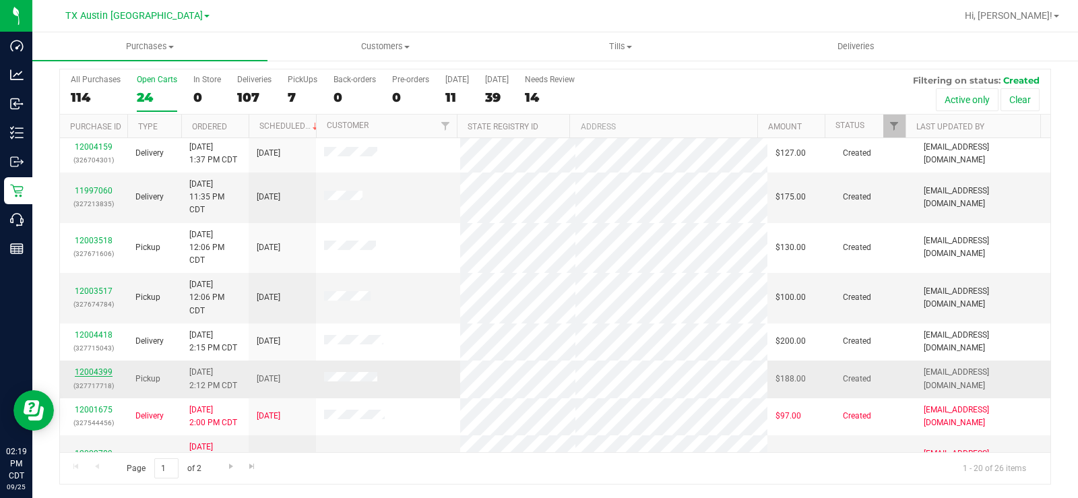
click at [95, 371] on link "12004399" at bounding box center [94, 371] width 38 height 9
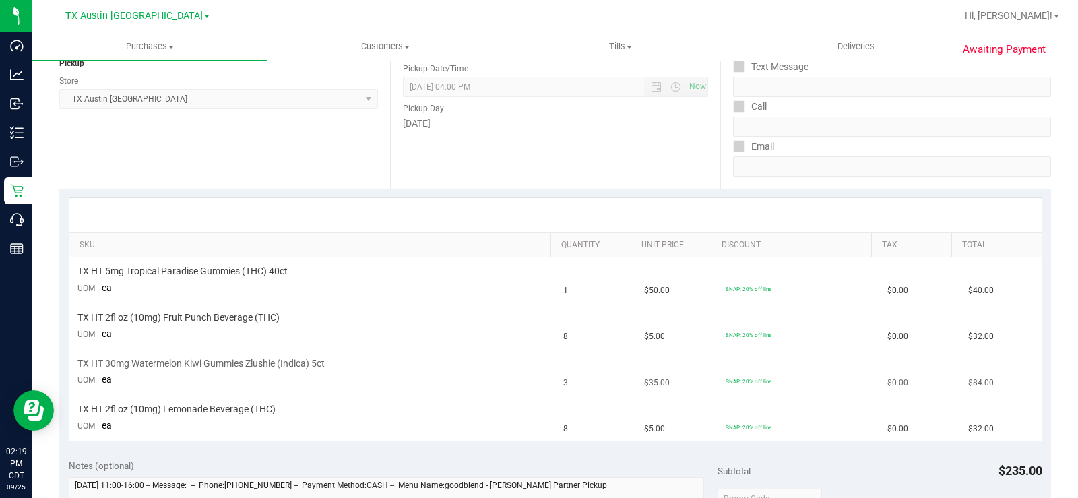
scroll to position [237, 0]
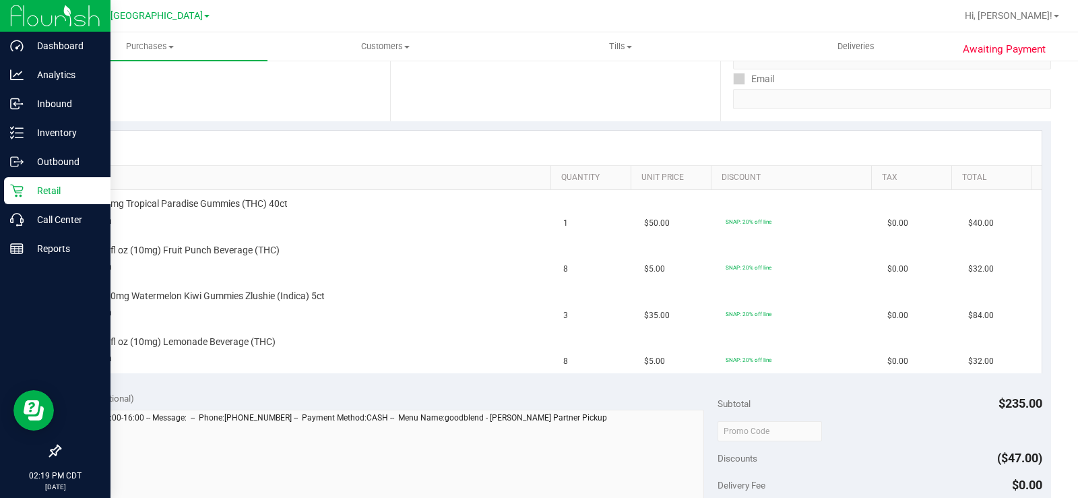
click at [29, 193] on p "Retail" at bounding box center [64, 191] width 81 height 16
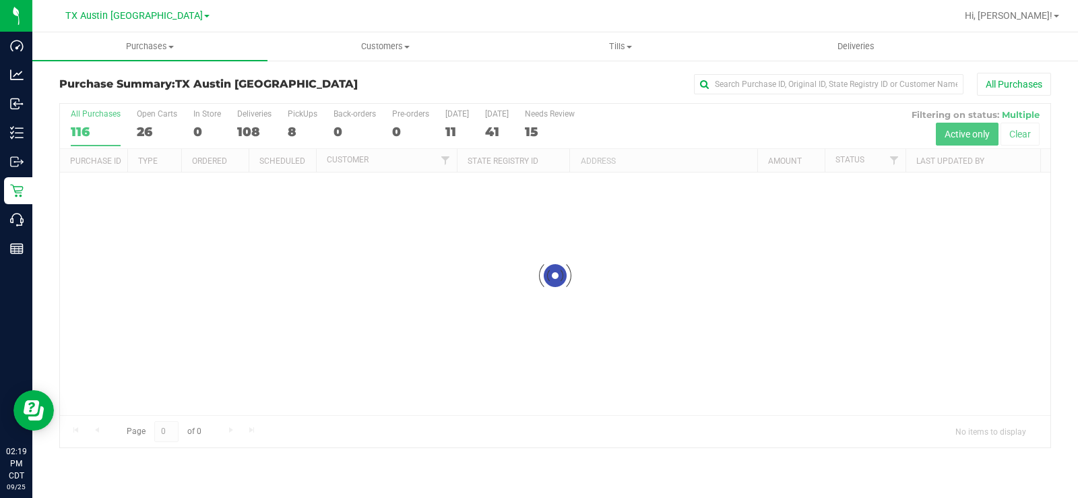
click at [142, 135] on div at bounding box center [555, 276] width 991 height 344
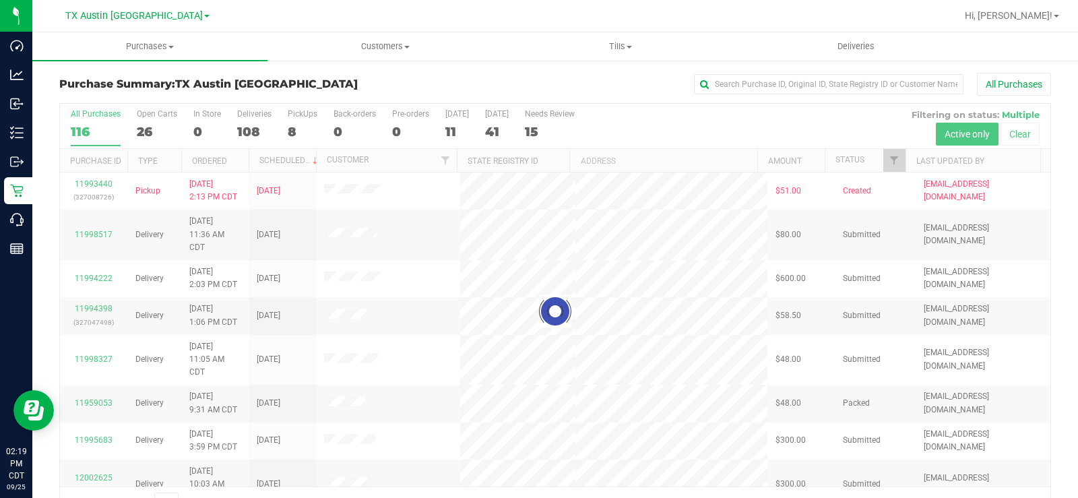
click at [143, 131] on div at bounding box center [555, 311] width 991 height 415
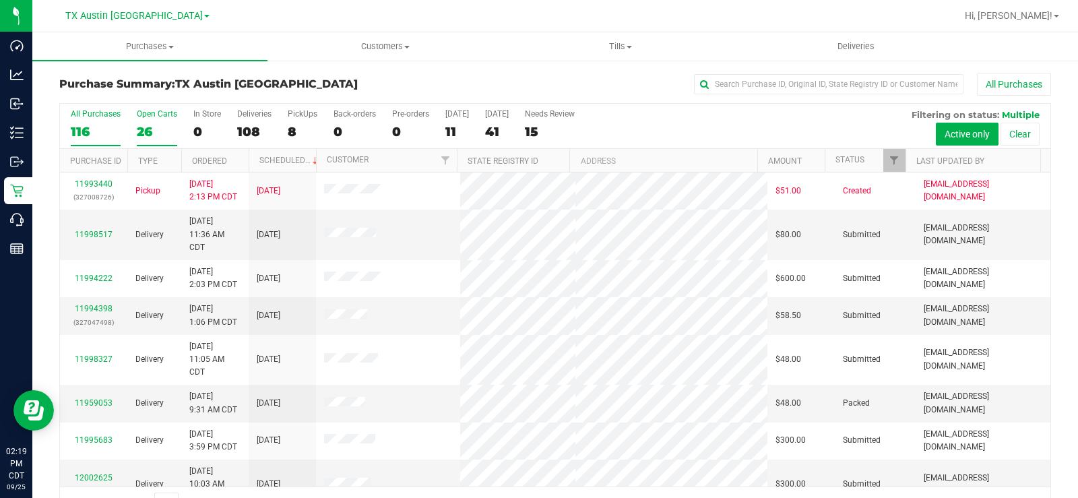
click at [144, 126] on div "26" at bounding box center [157, 132] width 40 height 16
click at [0, 0] on input "Open Carts 26" at bounding box center [0, 0] width 0 height 0
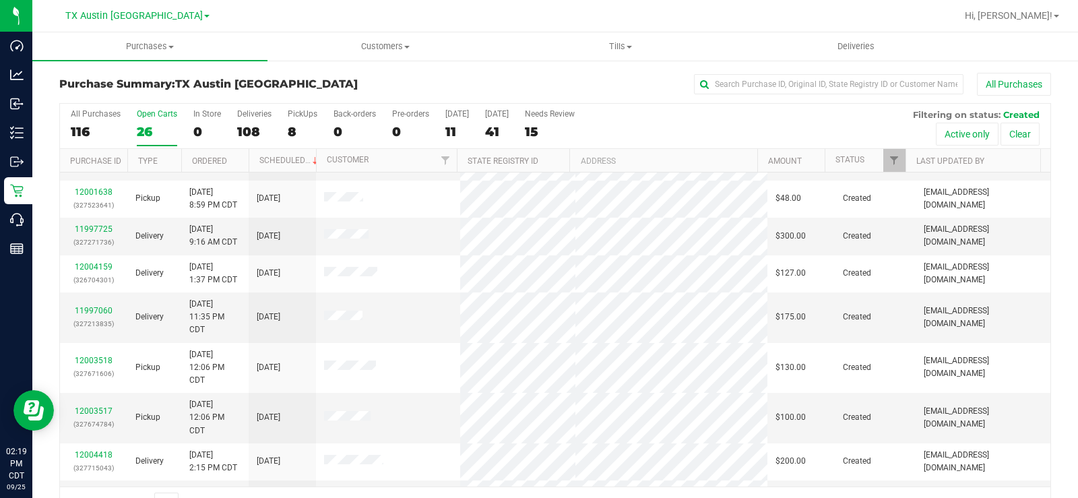
scroll to position [202, 0]
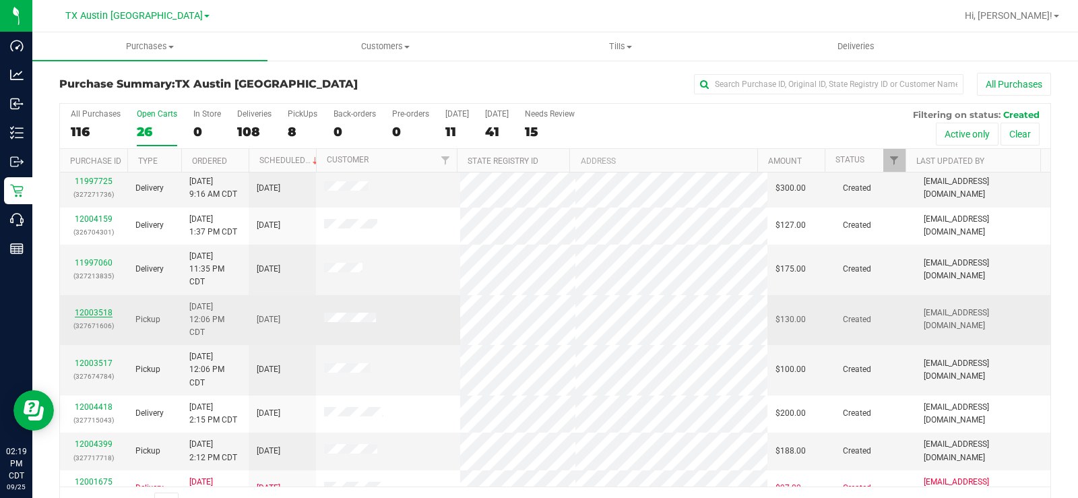
click at [96, 310] on link "12003518" at bounding box center [94, 312] width 38 height 9
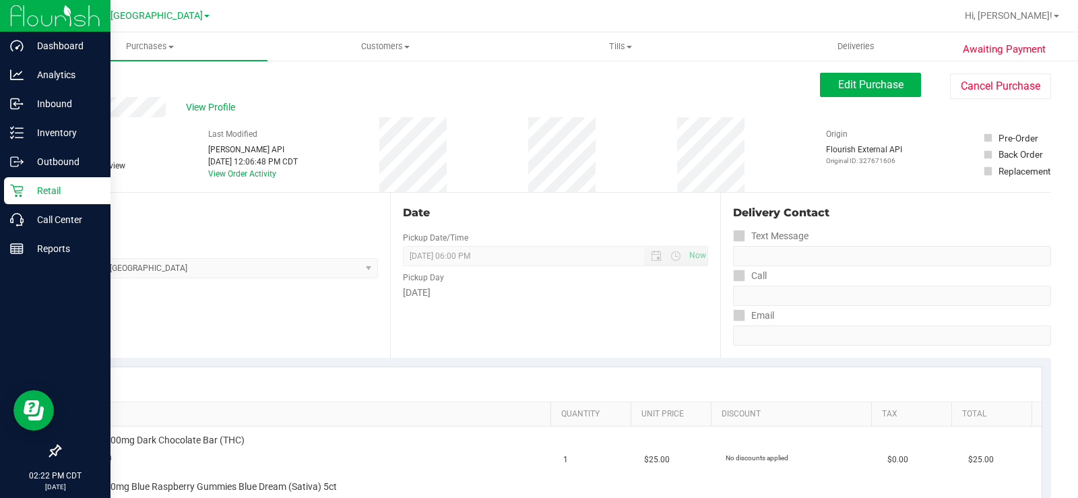
click at [46, 197] on p "Retail" at bounding box center [64, 191] width 81 height 16
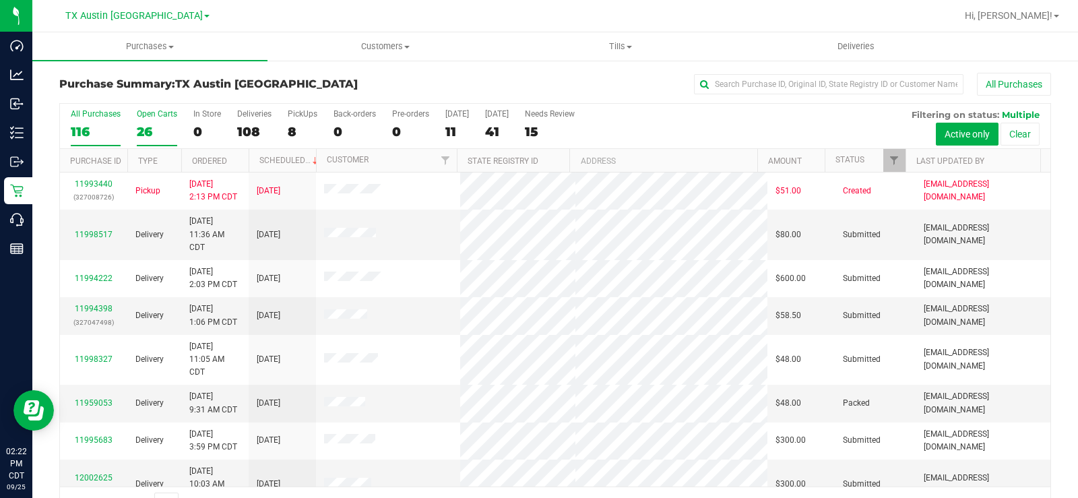
click at [146, 116] on div "Open Carts" at bounding box center [157, 113] width 40 height 9
click at [0, 0] on input "Open Carts 26" at bounding box center [0, 0] width 0 height 0
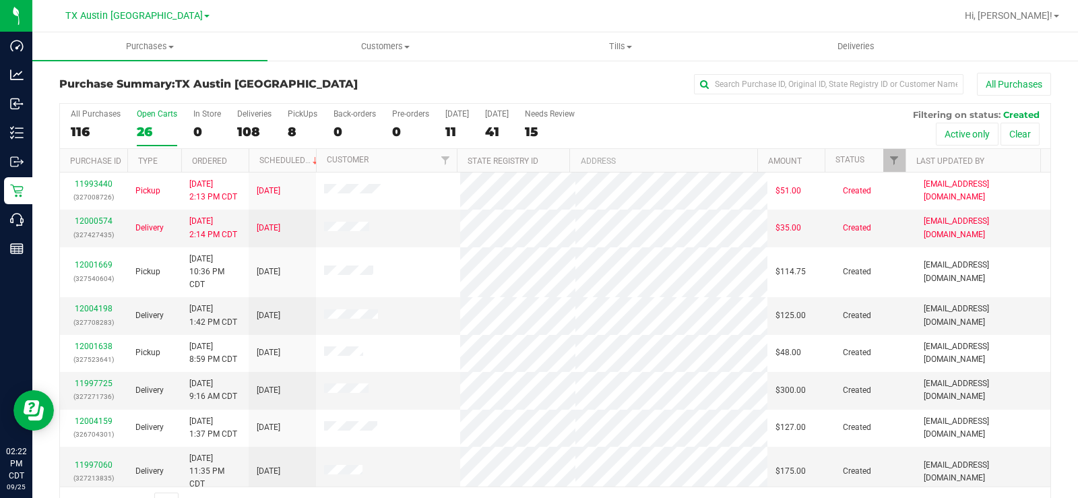
click at [153, 124] on div "26" at bounding box center [157, 132] width 40 height 16
click at [0, 0] on input "Open Carts 26" at bounding box center [0, 0] width 0 height 0
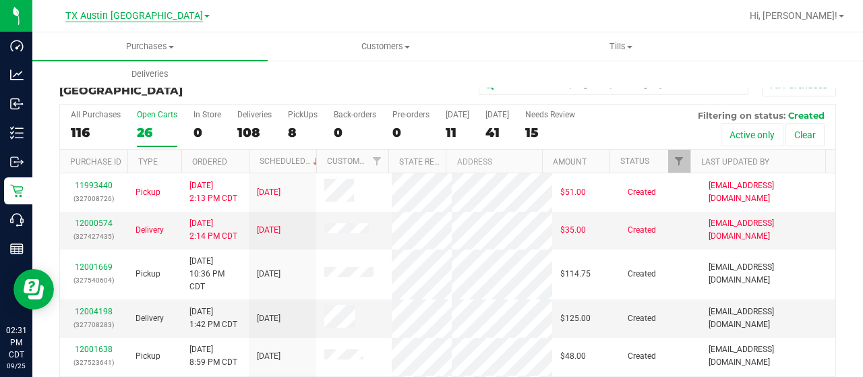
click at [143, 15] on span "TX Austin [GEOGRAPHIC_DATA]" at bounding box center [133, 16] width 137 height 12
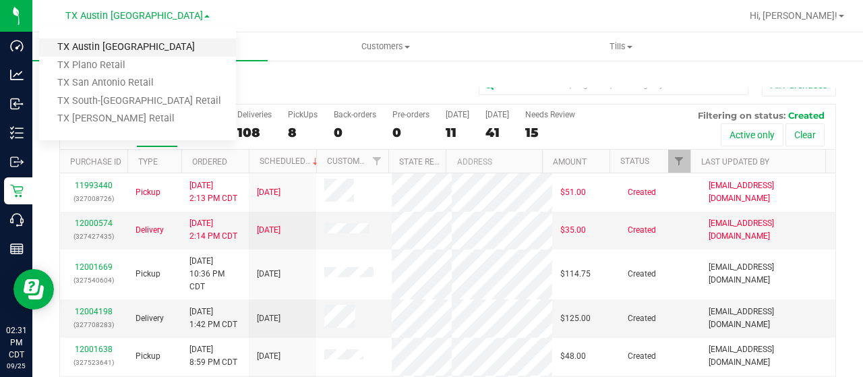
click at [115, 45] on link "TX Austin [GEOGRAPHIC_DATA]" at bounding box center [137, 47] width 197 height 18
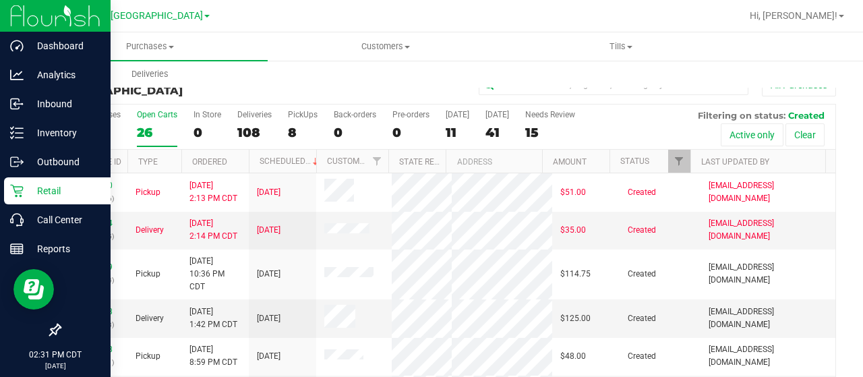
click at [22, 191] on icon at bounding box center [16, 191] width 13 height 13
click at [57, 189] on p "Retail" at bounding box center [64, 191] width 81 height 16
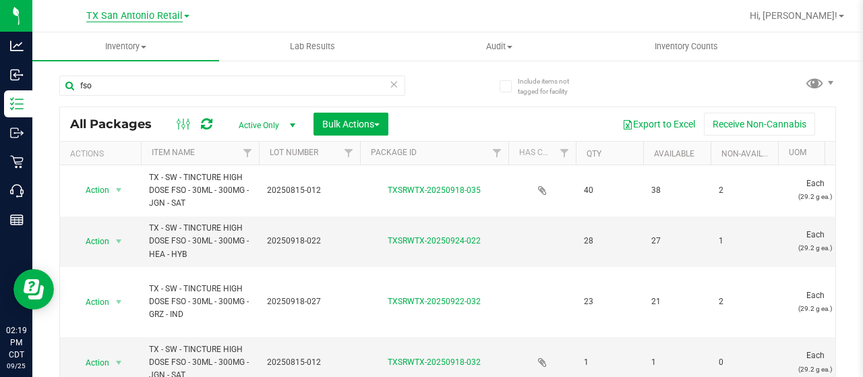
click at [140, 16] on span "TX San Antonio Retail" at bounding box center [134, 16] width 96 height 12
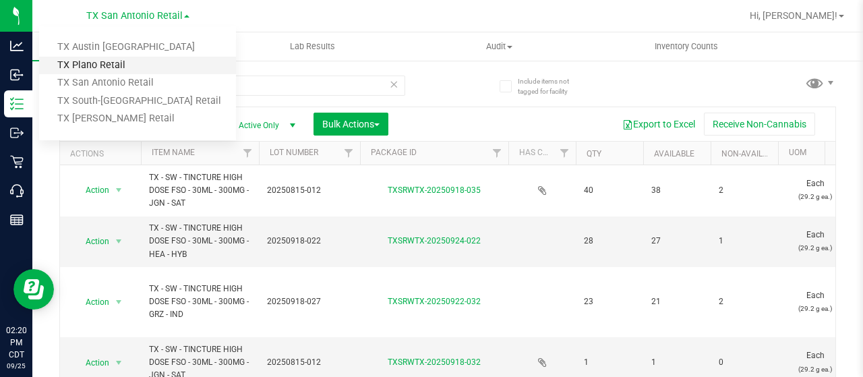
click at [123, 60] on link "TX Plano Retail" at bounding box center [137, 66] width 197 height 18
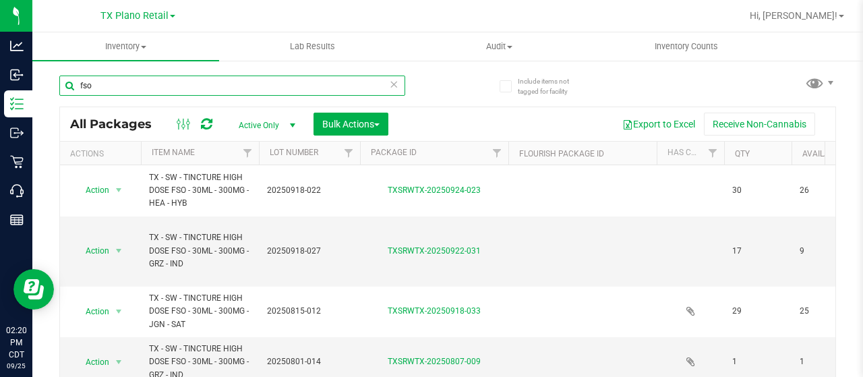
drag, startPoint x: 99, startPoint y: 82, endPoint x: 65, endPoint y: 80, distance: 34.4
click at [65, 80] on input "fso" at bounding box center [232, 85] width 346 height 20
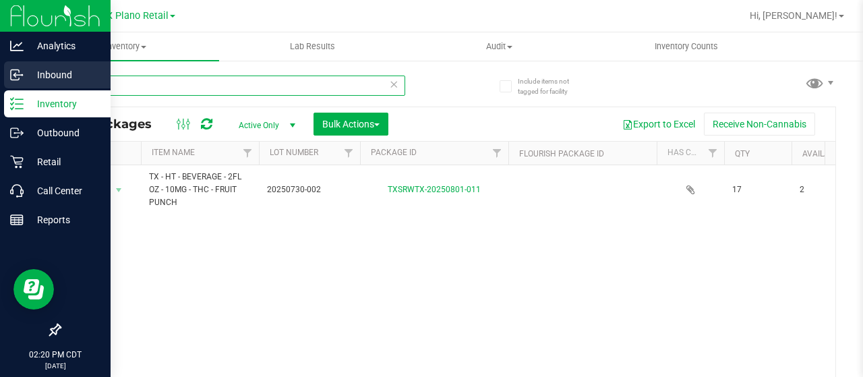
drag, startPoint x: 116, startPoint y: 83, endPoint x: 19, endPoint y: 83, distance: 97.1
click at [19, 83] on div "Analytics Inbound Inventory Outbound Retail Call Center Reports 02:20 PM CDT [D…" at bounding box center [431, 188] width 863 height 377
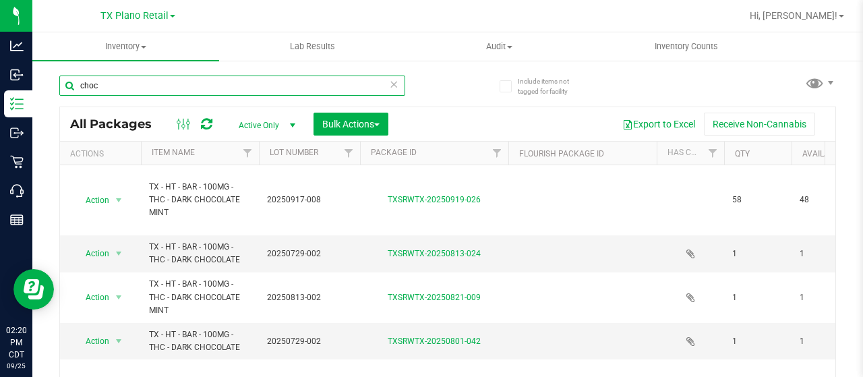
drag, startPoint x: 131, startPoint y: 86, endPoint x: 61, endPoint y: 84, distance: 70.1
click at [61, 84] on input "choc" at bounding box center [232, 85] width 346 height 20
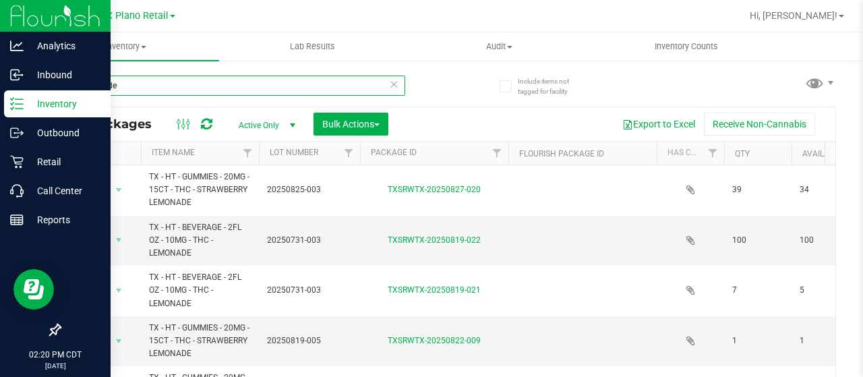
type input "lemonade"
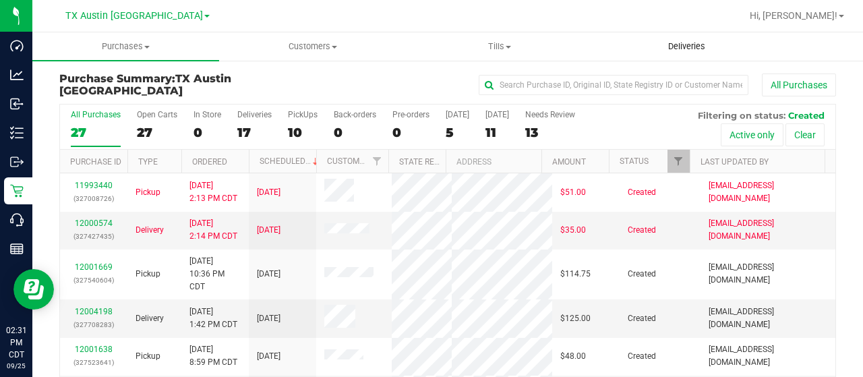
click at [682, 44] on span "Deliveries" at bounding box center [686, 46] width 73 height 12
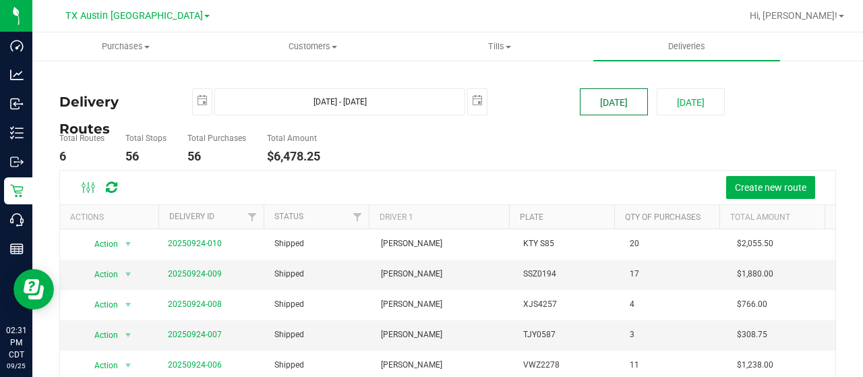
click at [603, 100] on button "[DATE]" at bounding box center [614, 101] width 68 height 27
click at [120, 19] on span "TX Austin [GEOGRAPHIC_DATA]" at bounding box center [133, 16] width 137 height 12
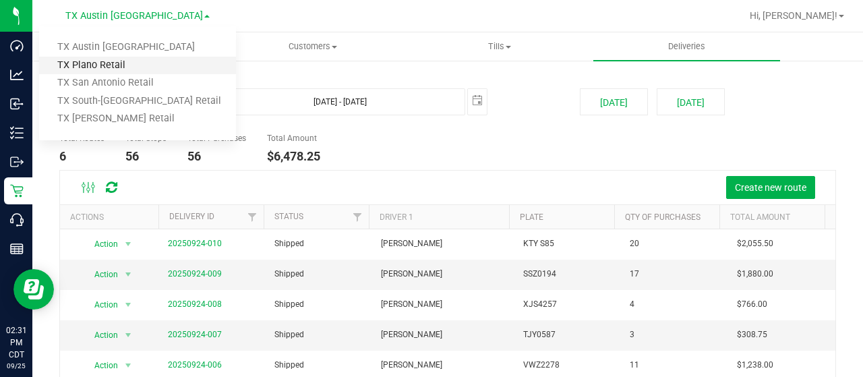
click at [110, 63] on link "TX Plano Retail" at bounding box center [137, 66] width 197 height 18
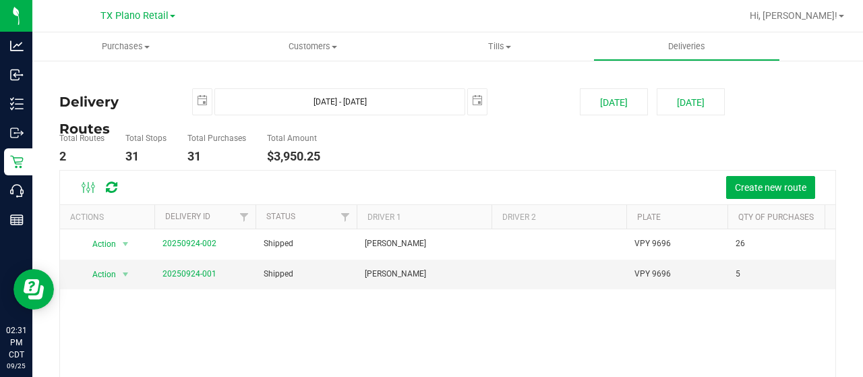
click at [156, 23] on div "[GEOGRAPHIC_DATA] Plano Retail [GEOGRAPHIC_DATA] [GEOGRAPHIC_DATA] [GEOGRAPHIC_…" at bounding box center [137, 15] width 75 height 16
click at [152, 21] on span "TX Plano Retail" at bounding box center [134, 16] width 68 height 12
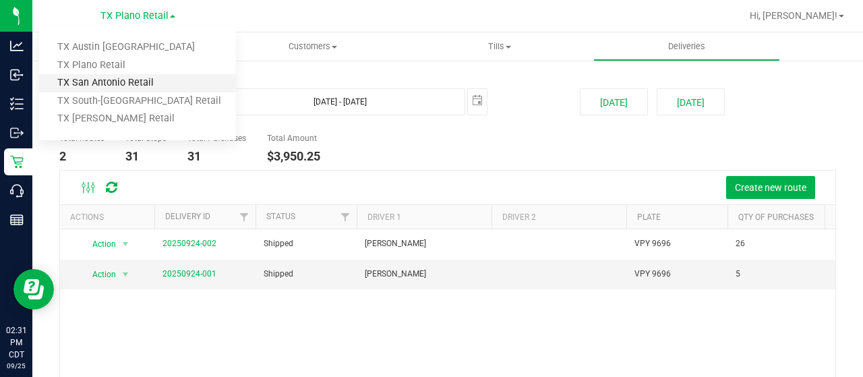
click at [143, 90] on link "TX San Antonio Retail" at bounding box center [137, 83] width 197 height 18
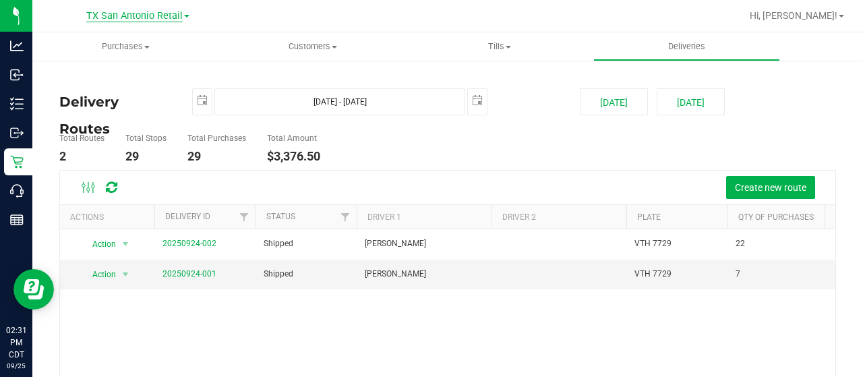
click at [143, 14] on span "TX San Antonio Retail" at bounding box center [134, 16] width 96 height 12
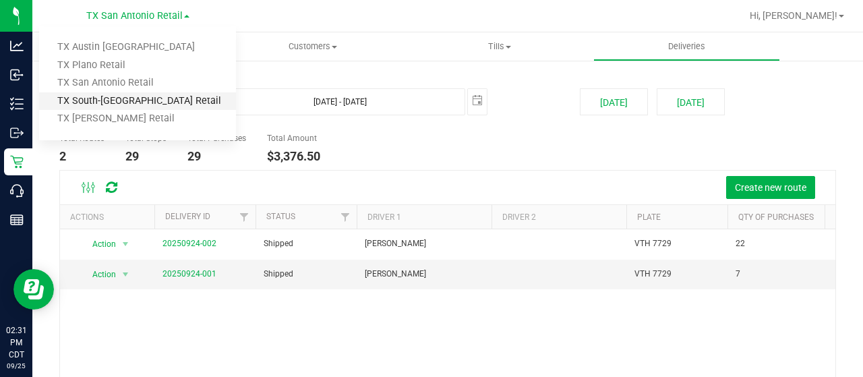
click at [142, 100] on link "TX South-[GEOGRAPHIC_DATA] Retail" at bounding box center [137, 101] width 197 height 18
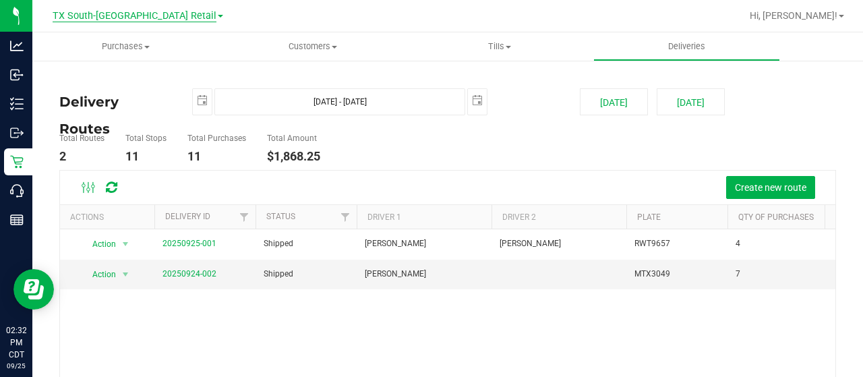
click at [162, 16] on span "TX South-[GEOGRAPHIC_DATA] Retail" at bounding box center [135, 16] width 164 height 12
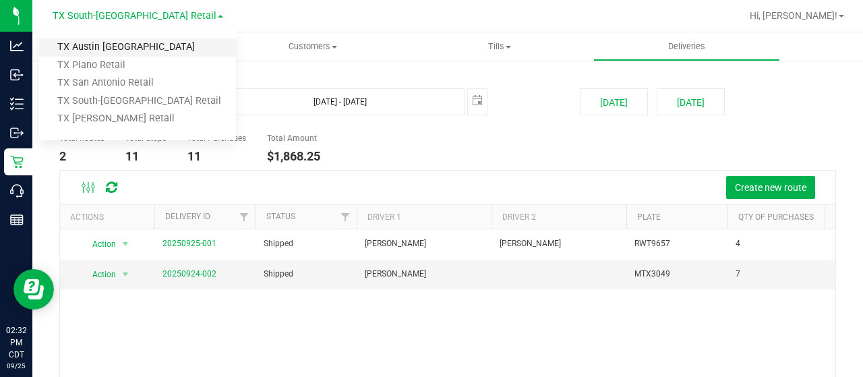
click at [117, 51] on link "TX Austin [GEOGRAPHIC_DATA]" at bounding box center [137, 47] width 197 height 18
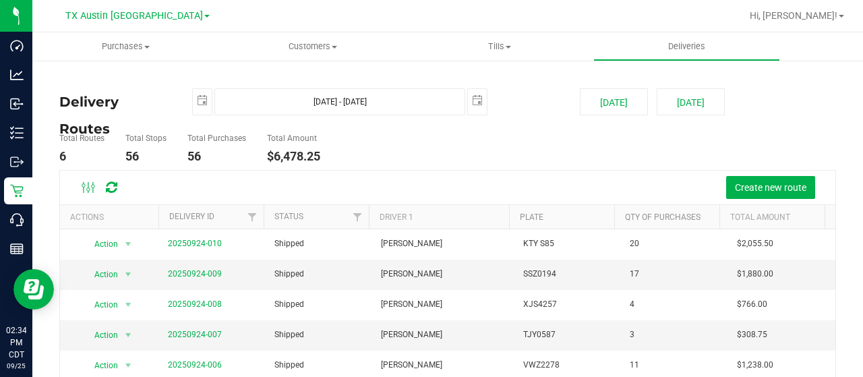
click at [414, 26] on div at bounding box center [490, 16] width 499 height 26
